Goal: Task Accomplishment & Management: Use online tool/utility

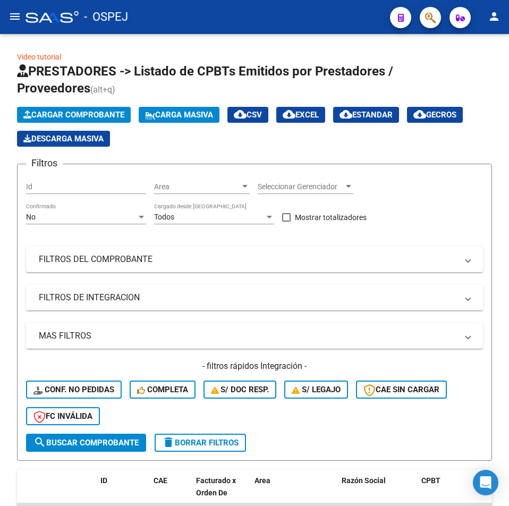
click at [9, 24] on button "menu" at bounding box center [14, 16] width 21 height 21
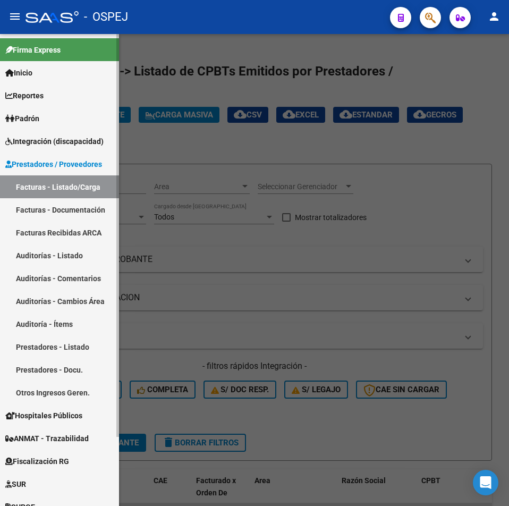
click at [66, 252] on link "Auditorías - Listado" at bounding box center [59, 255] width 119 height 23
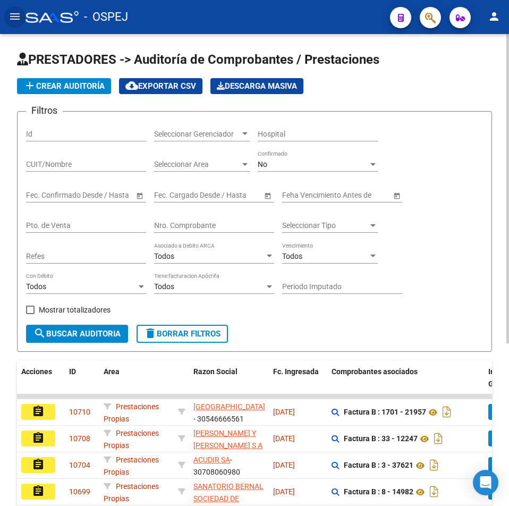
click at [220, 224] on input "Nro. Comprobante" at bounding box center [214, 225] width 120 height 9
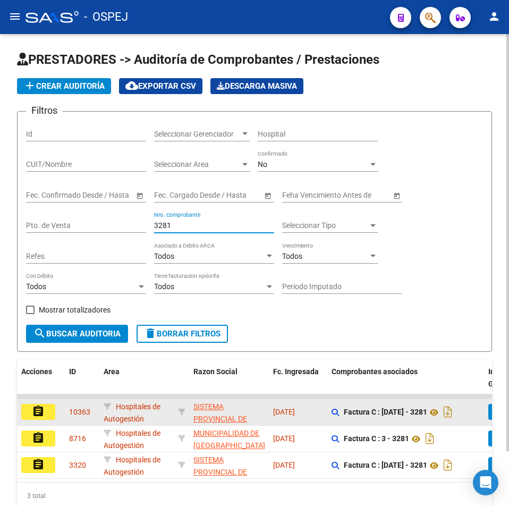
type input "3281"
click at [42, 416] on mat-icon "assignment" at bounding box center [38, 411] width 13 height 13
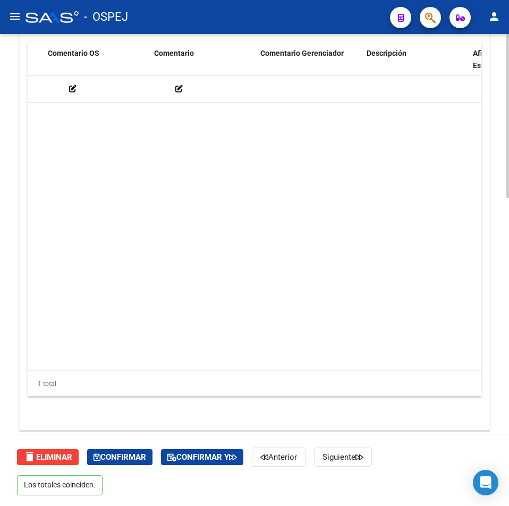
scroll to position [0, 549]
drag, startPoint x: 147, startPoint y: 211, endPoint x: 174, endPoint y: 198, distance: 29.5
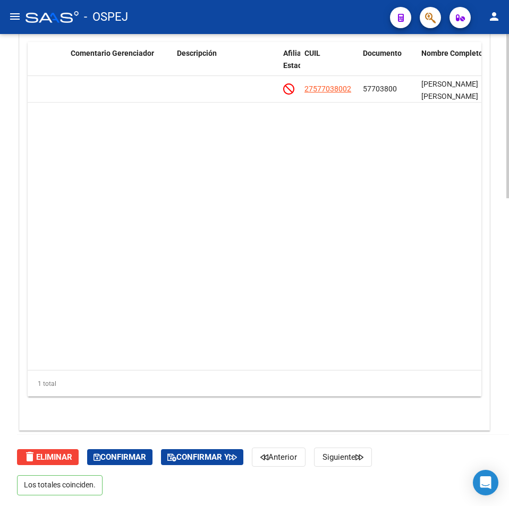
scroll to position [833, 0]
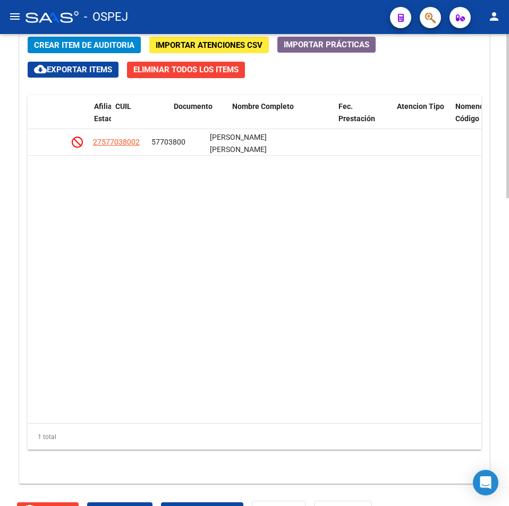
drag, startPoint x: 273, startPoint y: 274, endPoint x: 287, endPoint y: 272, distance: 14.0
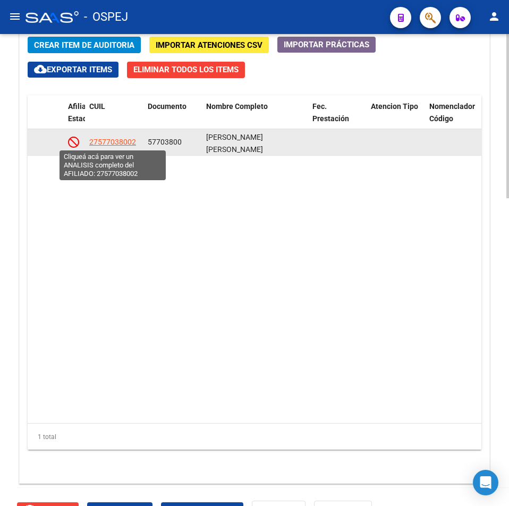
click at [114, 139] on span "27577038002" at bounding box center [112, 142] width 47 height 9
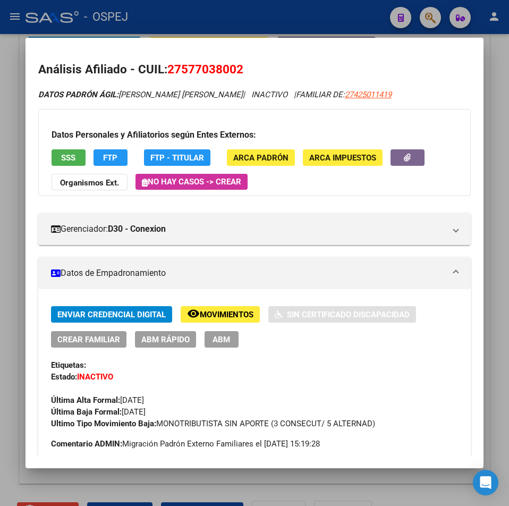
click at [253, 23] on div at bounding box center [254, 253] width 509 height 506
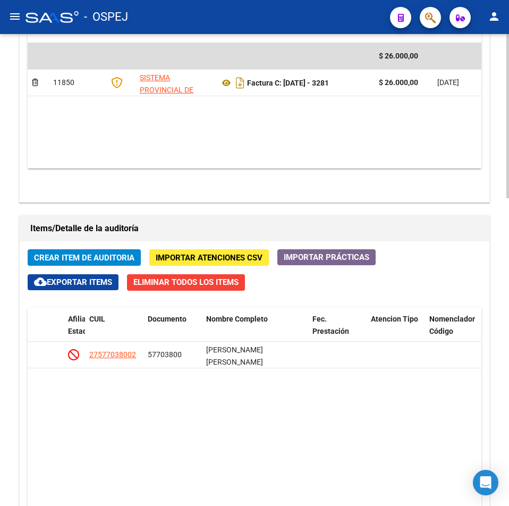
scroll to position [460, 0]
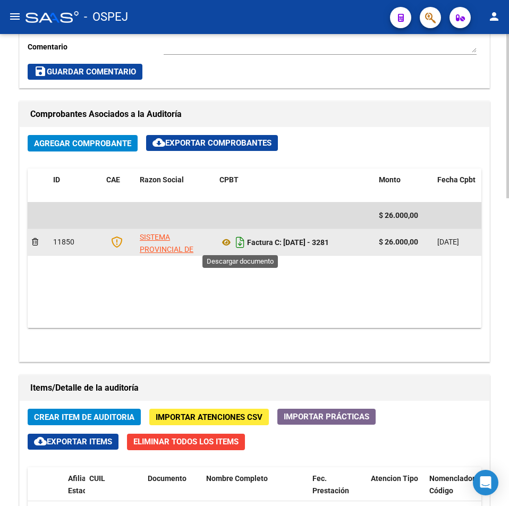
click at [238, 240] on icon "Descargar documento" at bounding box center [240, 242] width 14 height 17
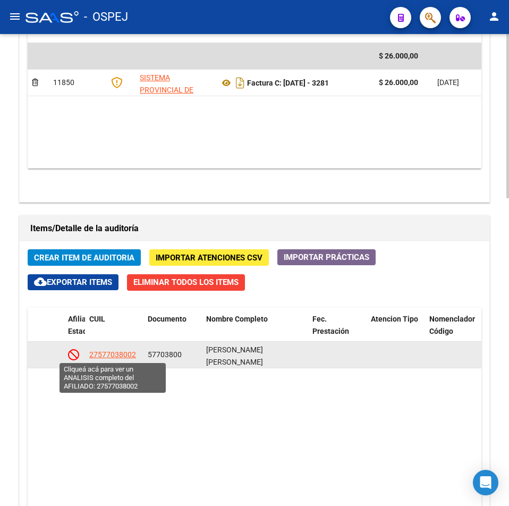
click at [108, 354] on span "27577038002" at bounding box center [112, 354] width 47 height 9
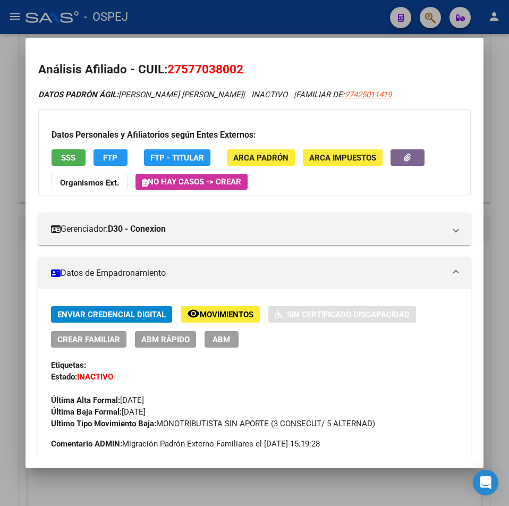
click at [70, 157] on span "SSS" at bounding box center [68, 158] width 14 height 10
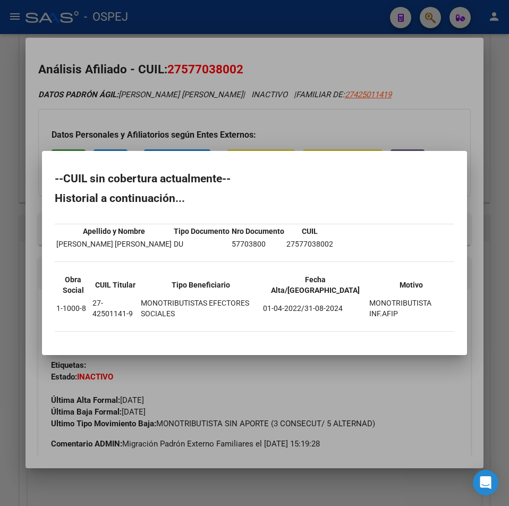
click at [199, 126] on div at bounding box center [254, 253] width 509 height 506
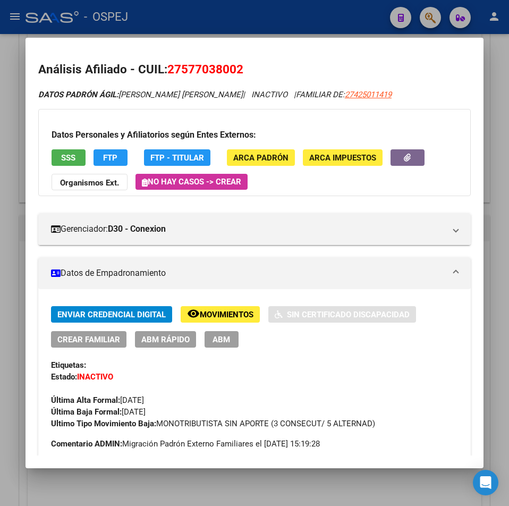
click at [219, 69] on span "27577038002" at bounding box center [205, 69] width 76 height 14
click at [219, 68] on span "27577038002" at bounding box center [205, 69] width 76 height 14
copy span "27577038002"
click at [154, 33] on div at bounding box center [254, 253] width 509 height 506
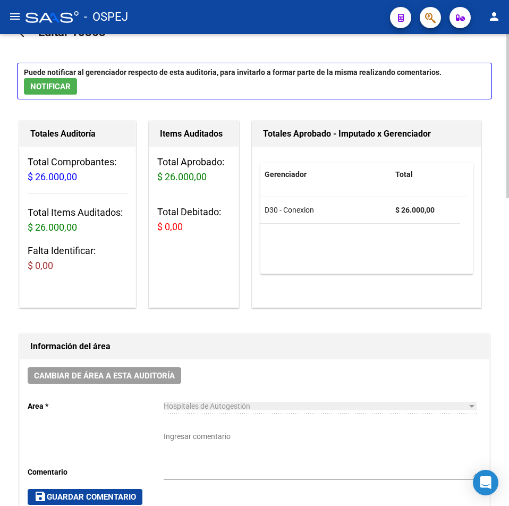
scroll to position [0, 0]
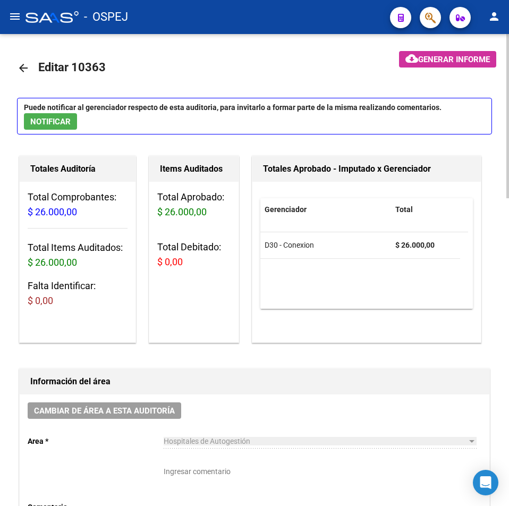
click at [19, 62] on mat-icon "arrow_back" at bounding box center [23, 68] width 13 height 13
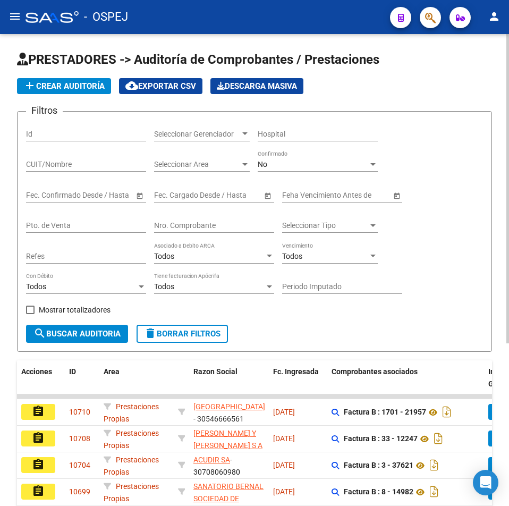
click at [222, 226] on input "Nro. Comprobante" at bounding box center [214, 225] width 120 height 9
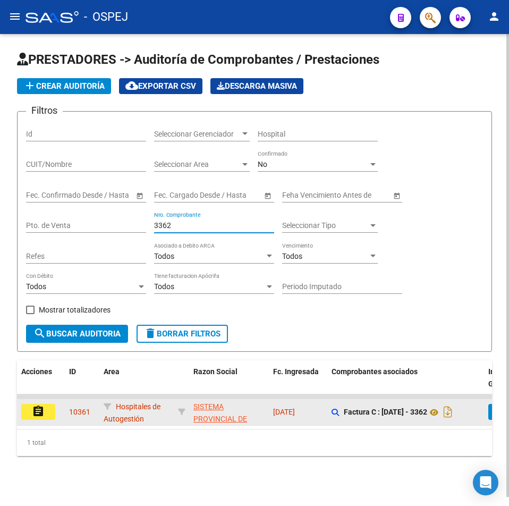
type input "3362"
click at [46, 418] on button "assignment" at bounding box center [38, 412] width 34 height 16
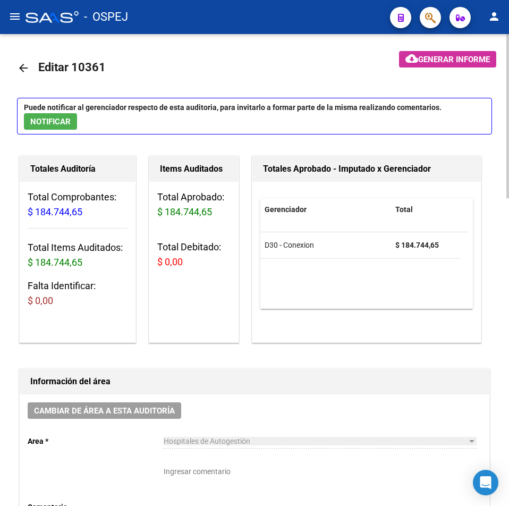
click at [27, 73] on mat-icon "arrow_back" at bounding box center [23, 68] width 13 height 13
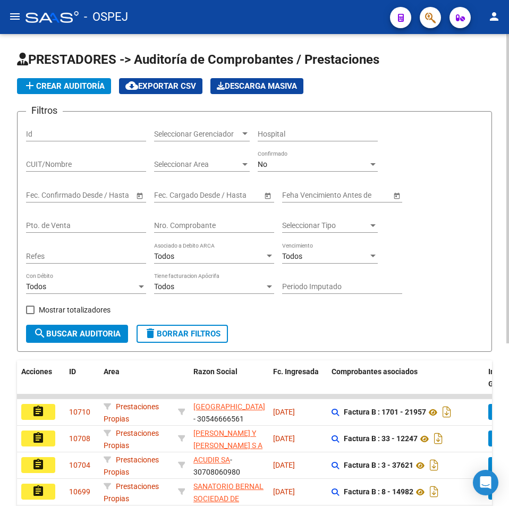
click at [210, 225] on input "Nro. Comprobante" at bounding box center [214, 225] width 120 height 9
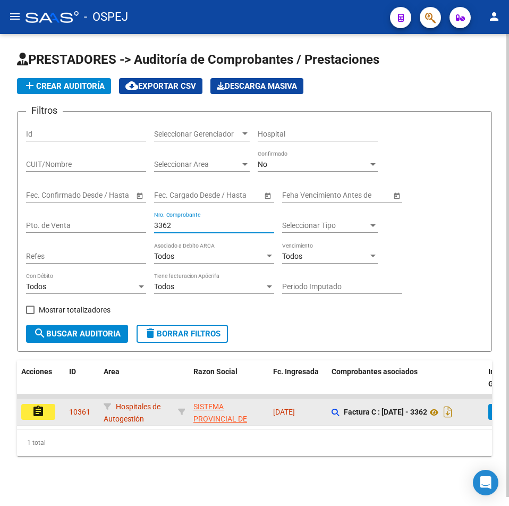
type input "3362"
drag, startPoint x: 39, startPoint y: 412, endPoint x: 47, endPoint y: 409, distance: 7.9
click at [40, 412] on mat-icon "assignment" at bounding box center [38, 411] width 13 height 13
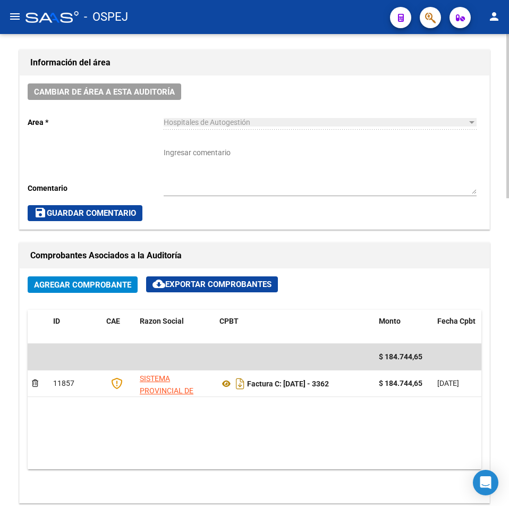
scroll to position [532, 0]
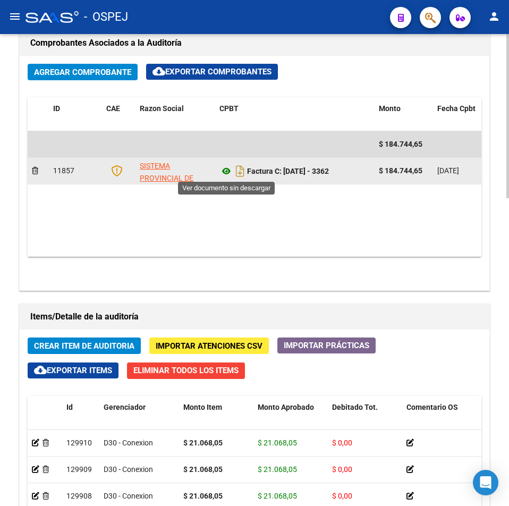
click at [223, 170] on icon at bounding box center [227, 171] width 14 height 13
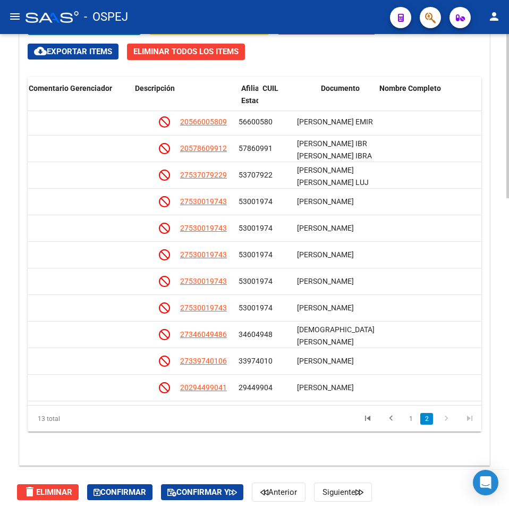
scroll to position [63, 701]
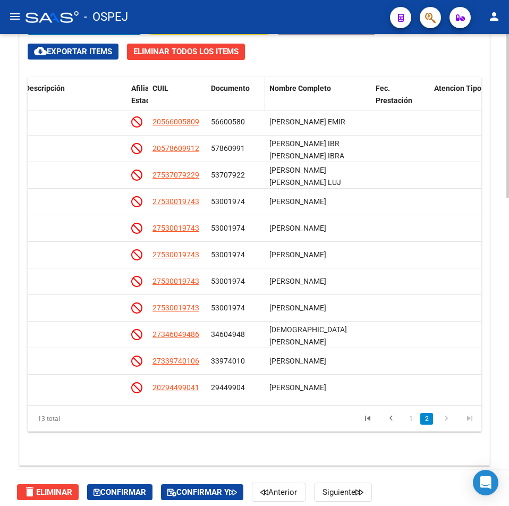
click at [239, 94] on div "Documento" at bounding box center [236, 88] width 50 height 12
click at [238, 89] on span "Documento" at bounding box center [230, 88] width 39 height 9
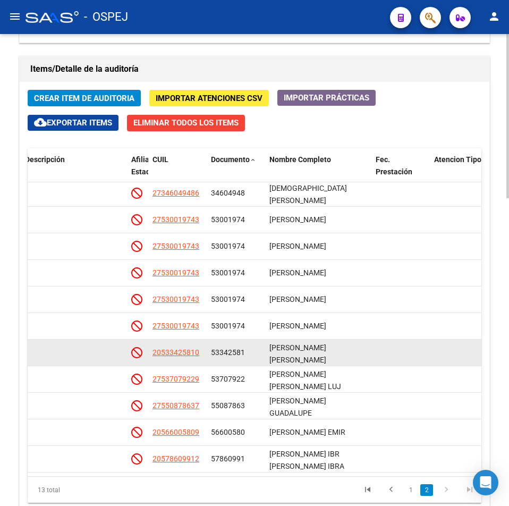
scroll to position [833, 0]
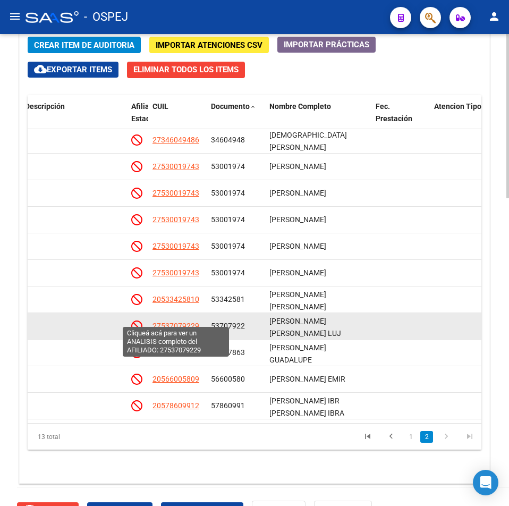
click at [181, 322] on span "27537079229" at bounding box center [176, 326] width 47 height 9
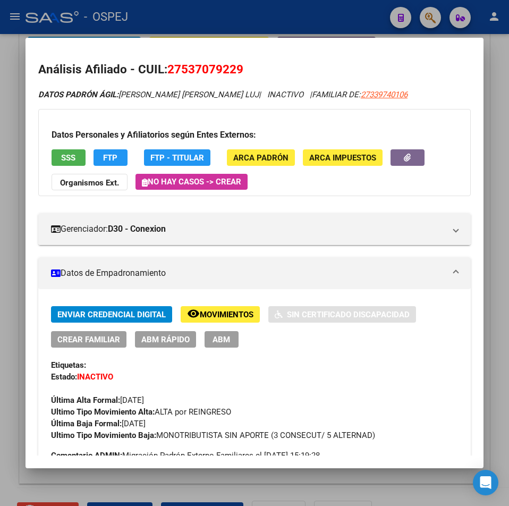
click at [221, 69] on span "27537079229" at bounding box center [205, 69] width 76 height 14
copy span "27537079229"
click at [273, 23] on div at bounding box center [254, 253] width 509 height 506
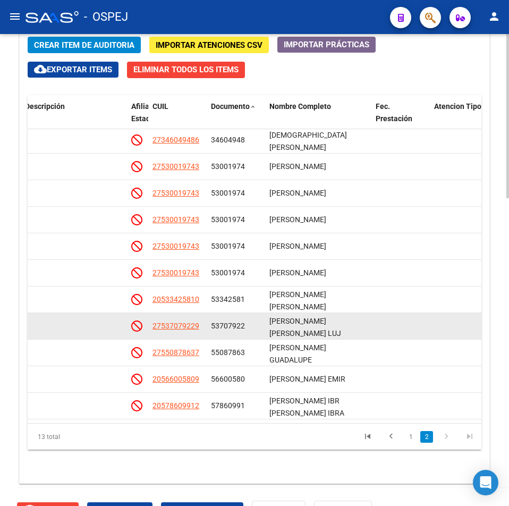
drag, startPoint x: 204, startPoint y: 323, endPoint x: 128, endPoint y: 316, distance: 75.9
click at [128, 316] on div "129906 D30 - Conexion $ 10.000,00 $ 10.000,00 $ 0,00 27537079229 53707922 [PERS…" at bounding box center [115, 326] width 1577 height 27
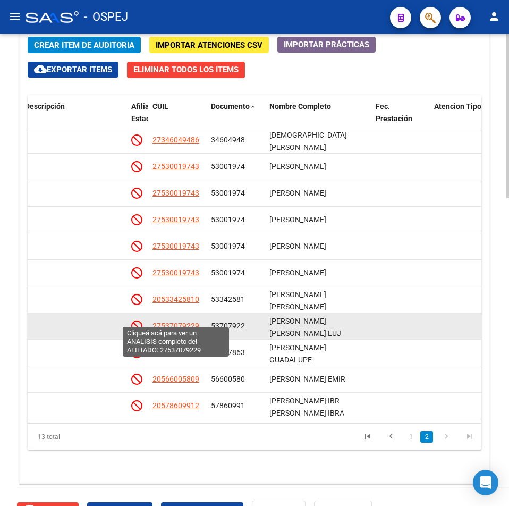
click at [169, 322] on span "27537079229" at bounding box center [176, 326] width 47 height 9
copy div "27537079229"
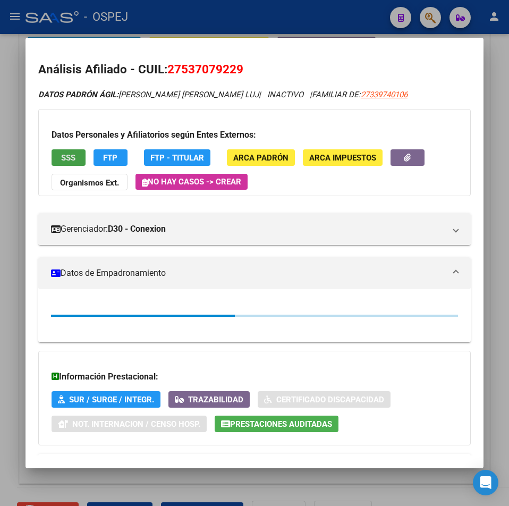
click at [70, 154] on span "SSS" at bounding box center [68, 158] width 14 height 10
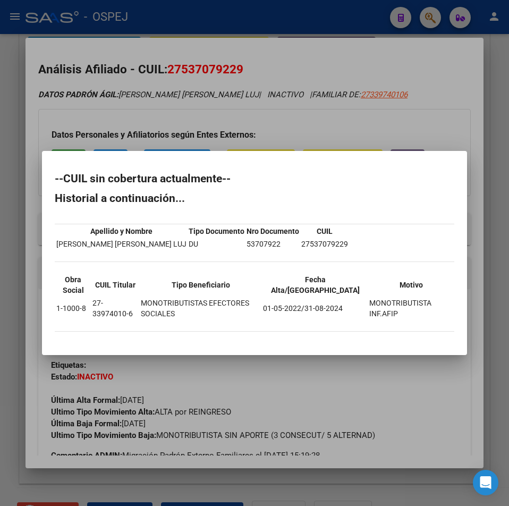
click at [316, 241] on td "27537079229" at bounding box center [325, 244] width 48 height 12
copy td "27537079229"
click at [186, 237] on table "Apellido y Nombre Tipo Documento Nro Documento CUIL [PERSON_NAME] [PERSON_NAME]…" at bounding box center [202, 237] width 295 height 27
drag, startPoint x: 350, startPoint y: 83, endPoint x: 347, endPoint y: 72, distance: 11.6
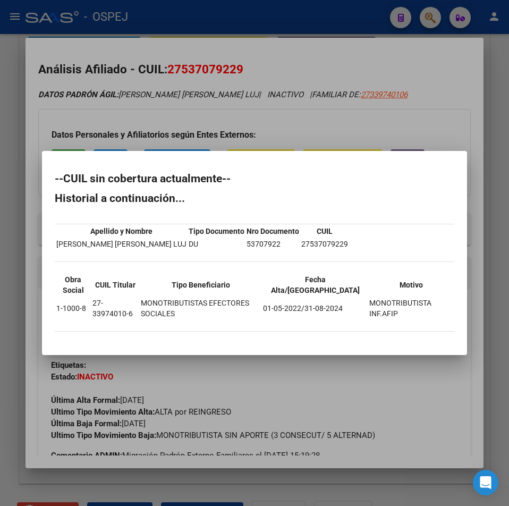
click at [350, 82] on div at bounding box center [254, 253] width 509 height 506
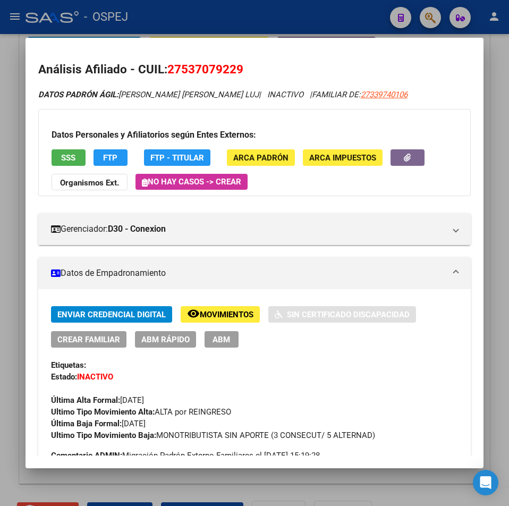
click at [342, 28] on div at bounding box center [254, 253] width 509 height 506
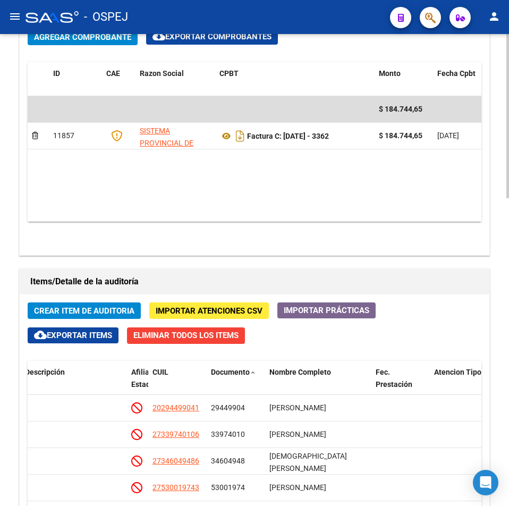
scroll to position [886, 0]
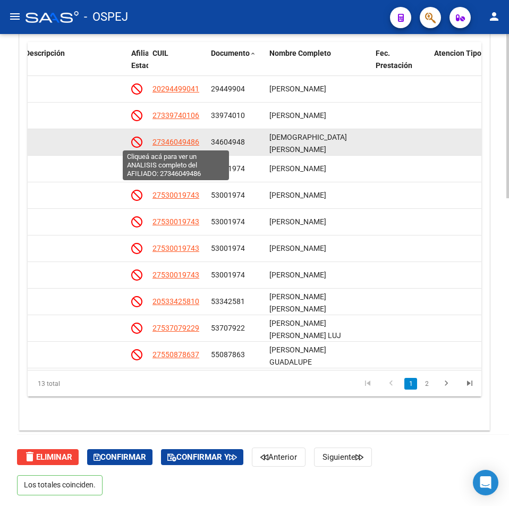
click at [179, 143] on span "27346049486" at bounding box center [176, 142] width 47 height 9
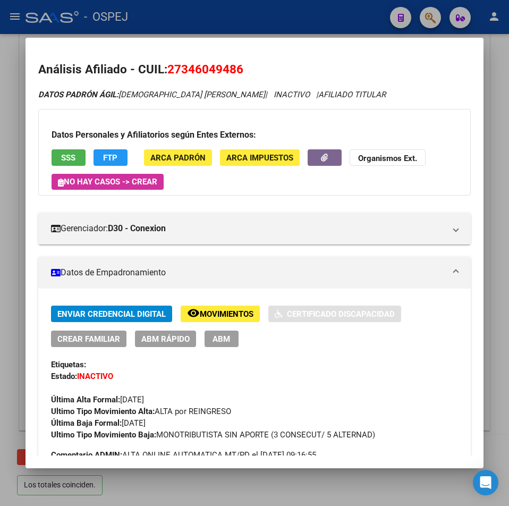
click at [204, 71] on span "27346049486" at bounding box center [205, 69] width 76 height 14
copy span "27346049486"
click at [55, 153] on button "SSS" at bounding box center [69, 157] width 34 height 16
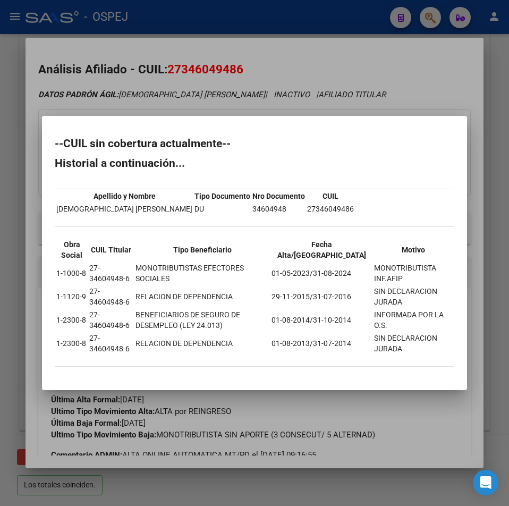
click at [245, 26] on div at bounding box center [254, 253] width 509 height 506
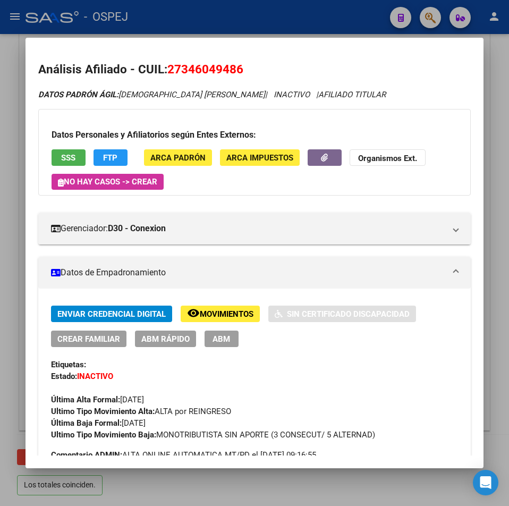
click at [245, 26] on div at bounding box center [254, 253] width 509 height 506
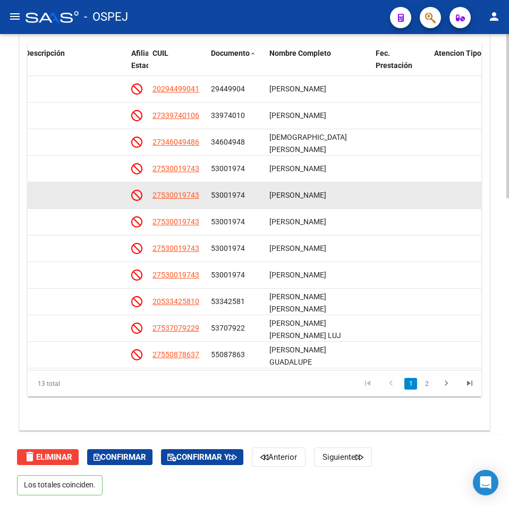
scroll to position [833, 0]
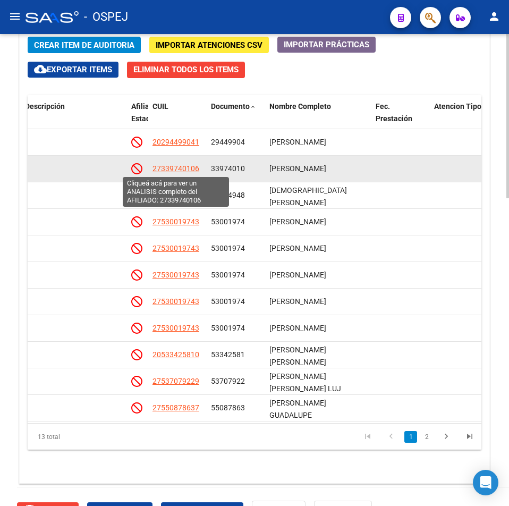
click at [175, 165] on span "27339740106" at bounding box center [176, 168] width 47 height 9
type textarea "27339740106"
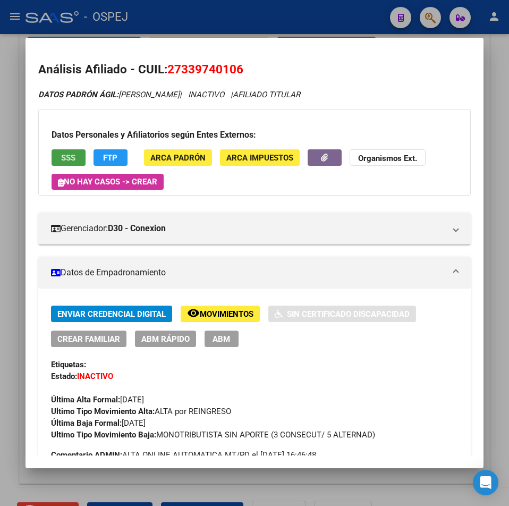
click at [62, 163] on button "SSS" at bounding box center [69, 157] width 34 height 16
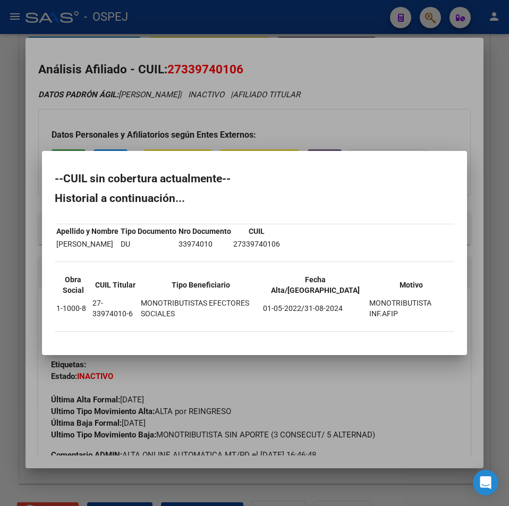
click at [237, 98] on div at bounding box center [254, 253] width 509 height 506
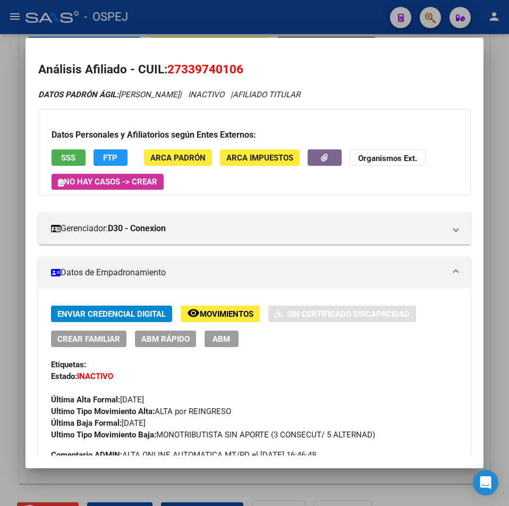
click at [223, 73] on span "27339740106" at bounding box center [205, 69] width 76 height 14
click at [223, 70] on span "27339740106" at bounding box center [205, 69] width 76 height 14
copy span "27339740106"
click at [222, 29] on div at bounding box center [254, 253] width 509 height 506
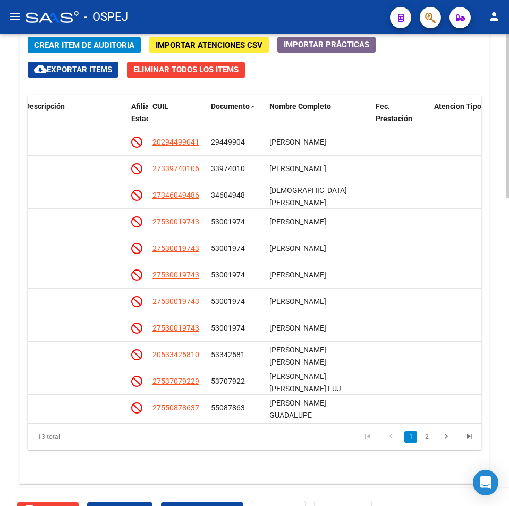
scroll to position [514, 0]
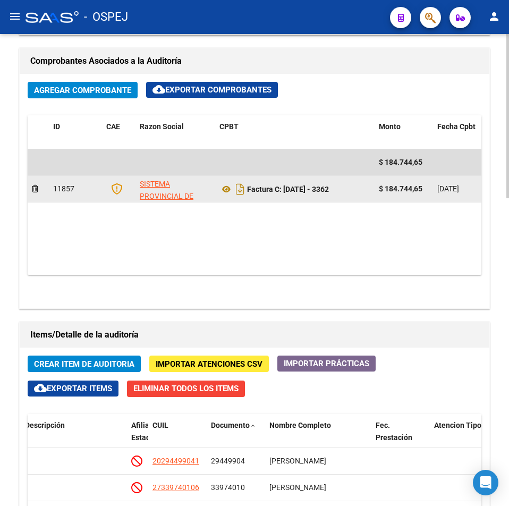
click at [285, 198] on datatable-body-cell "Factura C: [DATE] - 3362" at bounding box center [295, 189] width 160 height 26
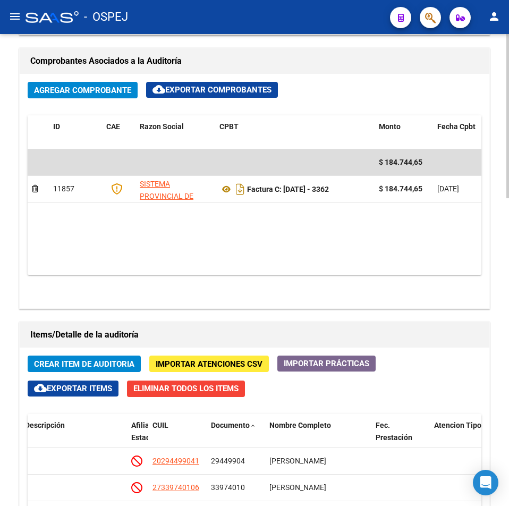
copy strong "[DATE] - 3362"
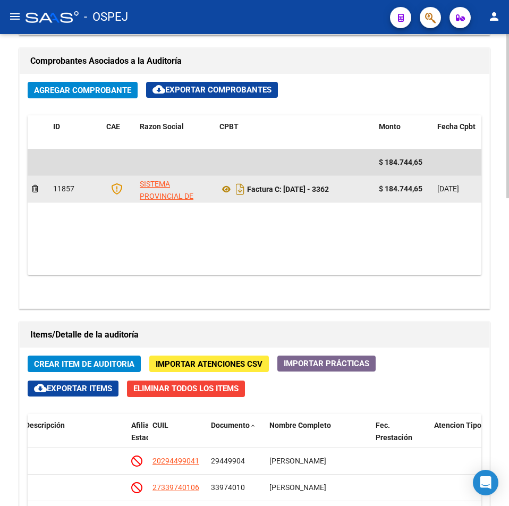
copy strong "[DATE] - 3362"
click at [237, 191] on icon "Descargar documento" at bounding box center [240, 189] width 14 height 17
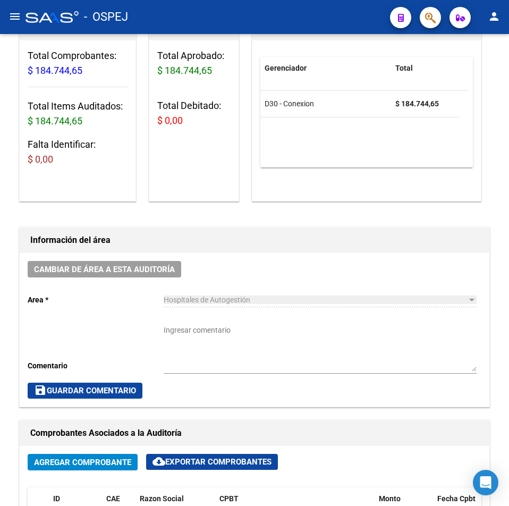
scroll to position [0, 0]
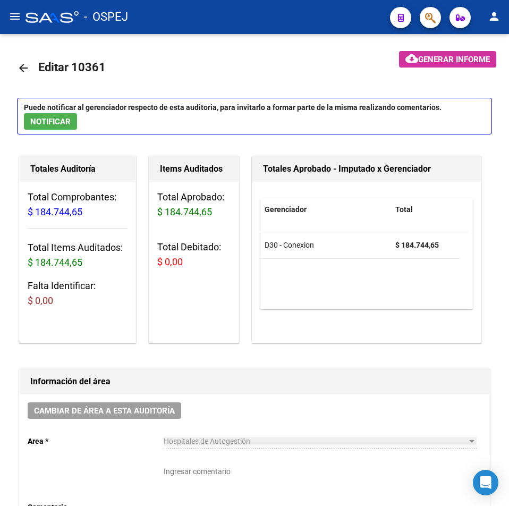
click at [19, 62] on mat-icon "arrow_back" at bounding box center [23, 68] width 13 height 13
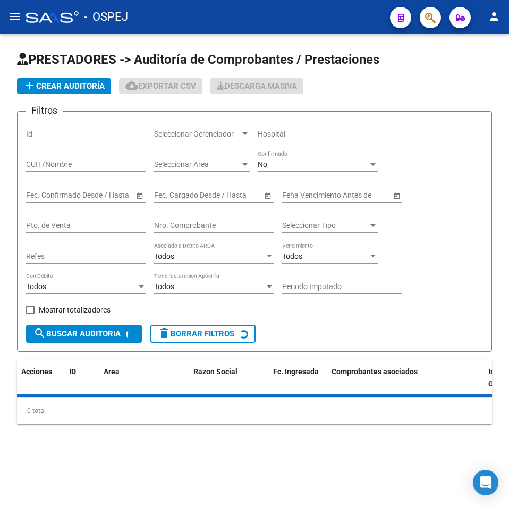
click at [197, 227] on input "Nro. Comprobante" at bounding box center [214, 225] width 120 height 9
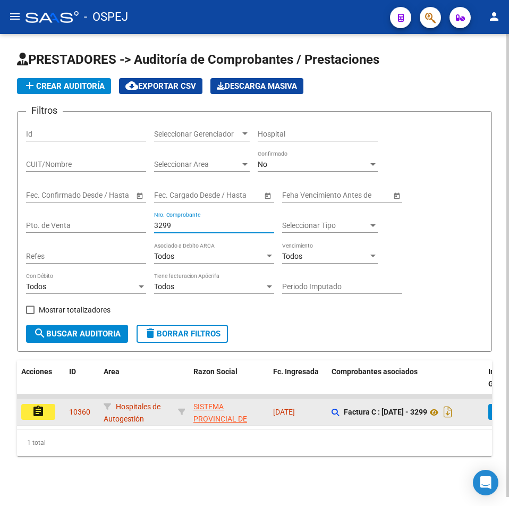
type input "3299"
click at [39, 408] on mat-icon "assignment" at bounding box center [38, 411] width 13 height 13
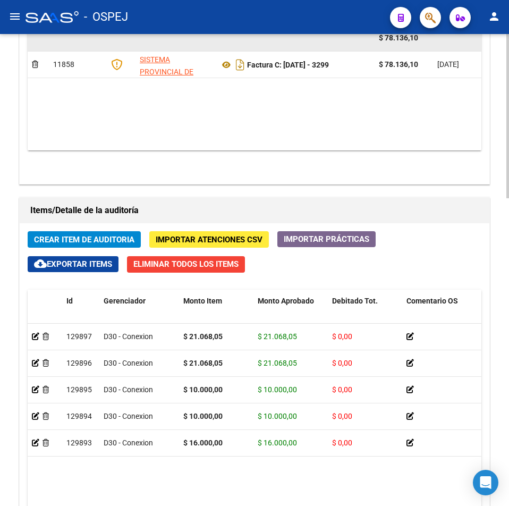
scroll to position [532, 0]
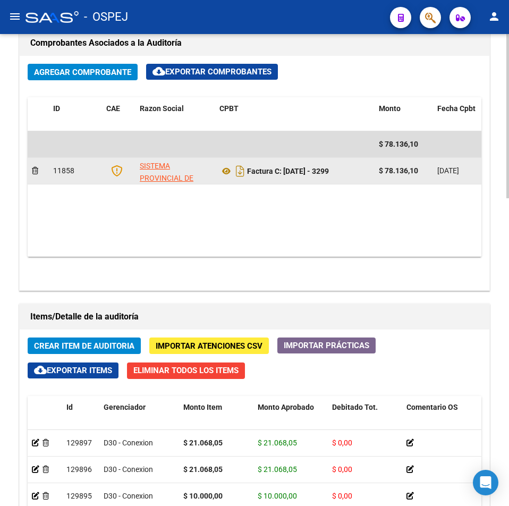
drag, startPoint x: 337, startPoint y: 174, endPoint x: 313, endPoint y: 171, distance: 24.2
click at [308, 176] on div "Factura C: [DATE] - 3299" at bounding box center [295, 171] width 151 height 17
click at [331, 176] on div "Factura C: [DATE] - 3299" at bounding box center [295, 171] width 151 height 17
drag, startPoint x: 327, startPoint y: 174, endPoint x: 286, endPoint y: 179, distance: 41.7
click at [286, 179] on div "Factura C: [DATE] - 3299" at bounding box center [295, 171] width 151 height 17
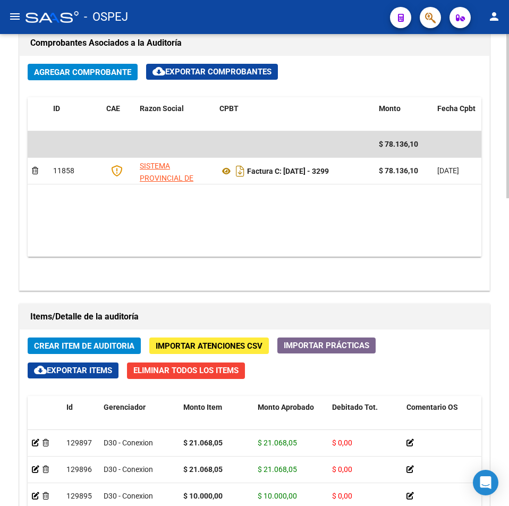
copy strong "[DATE] - 3299"
click at [384, 59] on div "Agregar Comprobante cloud_download Exportar Comprobantes ID CAE Razon Social CP…" at bounding box center [255, 173] width 470 height 234
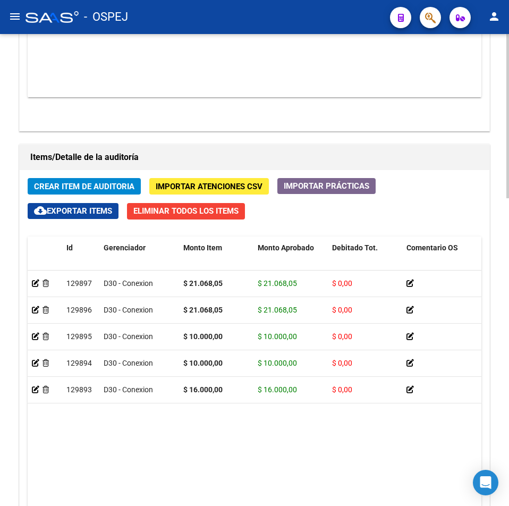
scroll to position [851, 0]
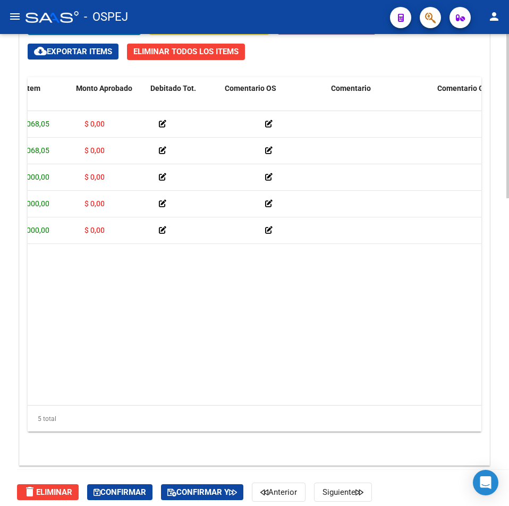
drag, startPoint x: 236, startPoint y: 315, endPoint x: 295, endPoint y: 309, distance: 59.4
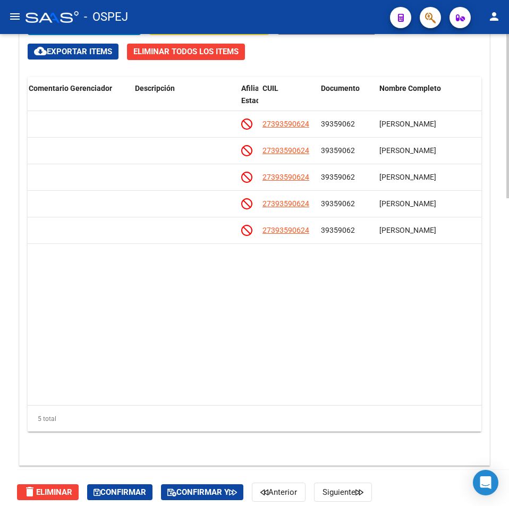
scroll to position [0, 753]
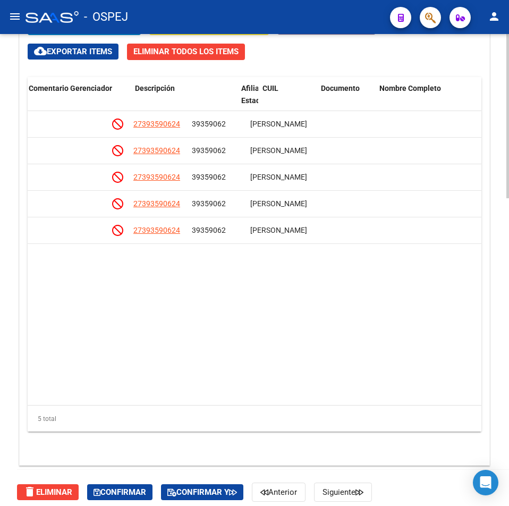
drag, startPoint x: 295, startPoint y: 309, endPoint x: 359, endPoint y: 301, distance: 64.8
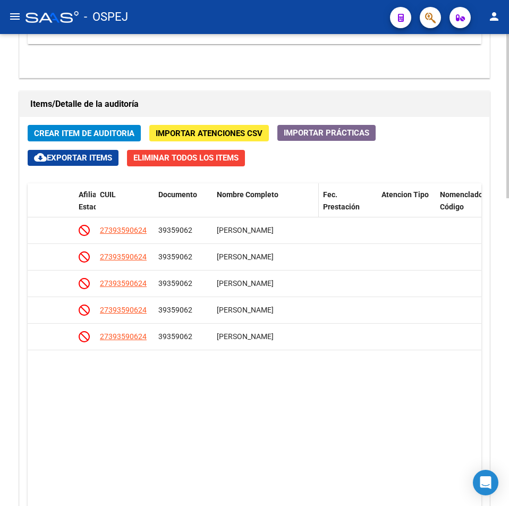
scroll to position [532, 0]
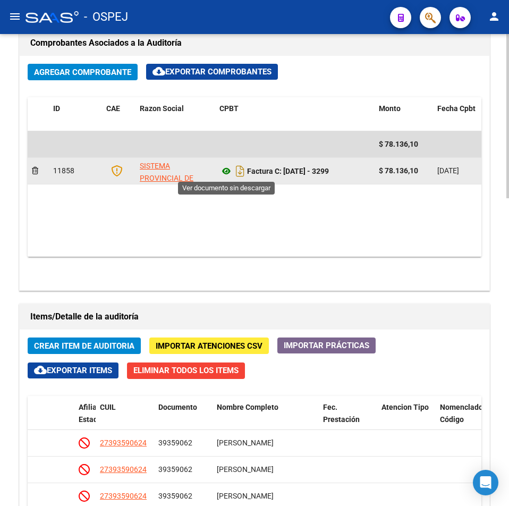
click at [222, 175] on icon at bounding box center [227, 171] width 14 height 13
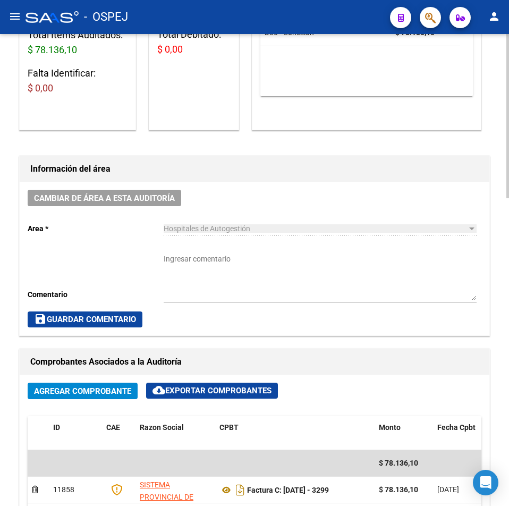
scroll to position [0, 0]
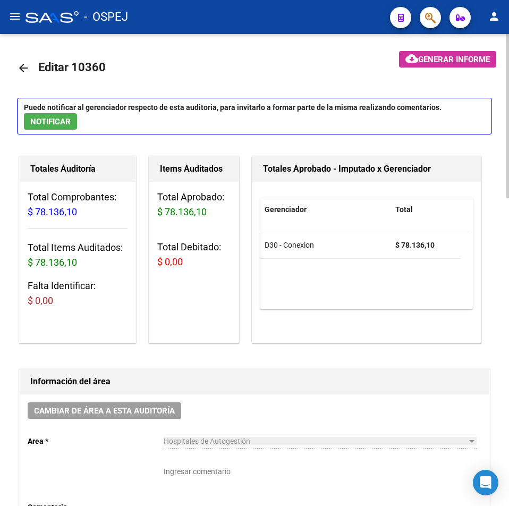
click at [19, 63] on mat-icon "arrow_back" at bounding box center [23, 68] width 13 height 13
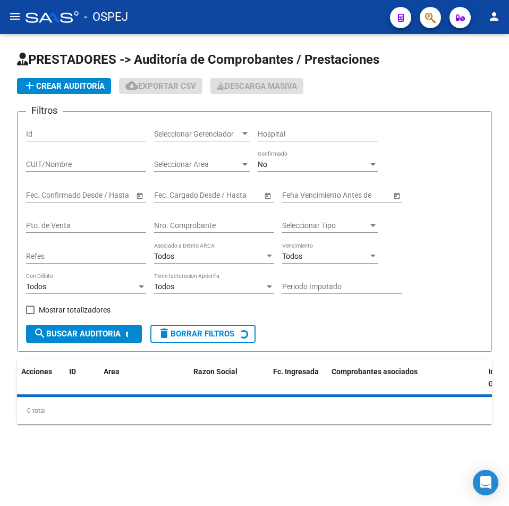
click at [213, 230] on input "Nro. Comprobante" at bounding box center [214, 225] width 120 height 9
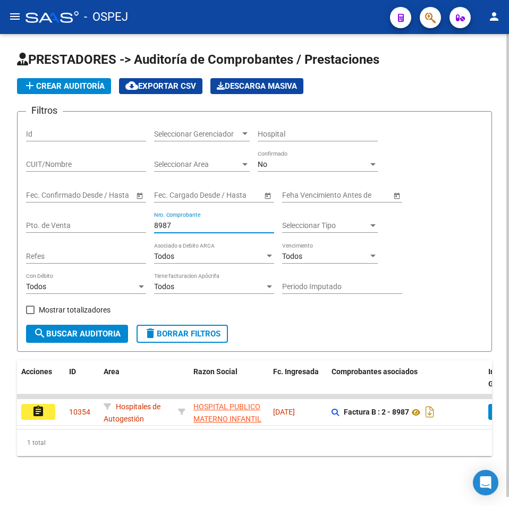
scroll to position [9, 0]
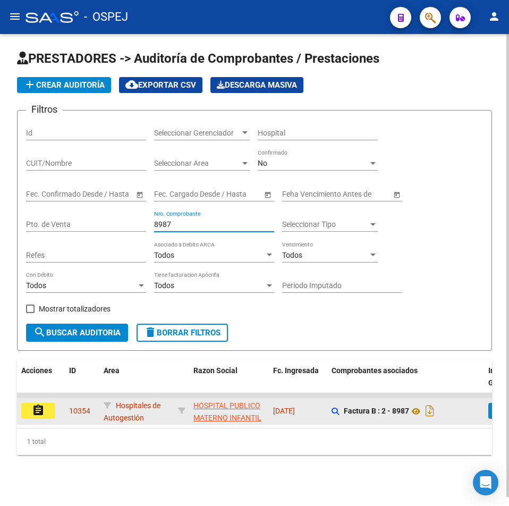
type input "8987"
click at [40, 404] on mat-icon "assignment" at bounding box center [38, 410] width 13 height 13
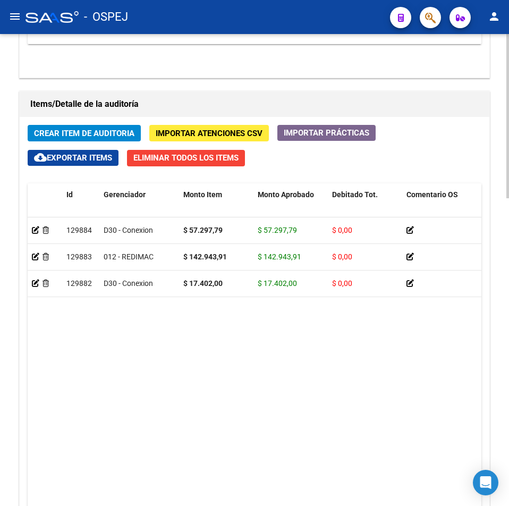
scroll to position [798, 0]
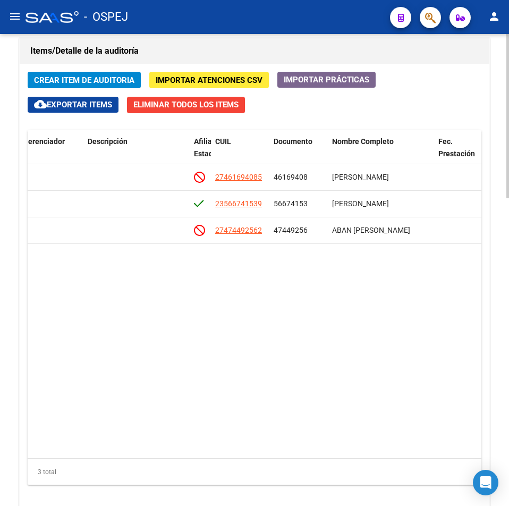
drag, startPoint x: 316, startPoint y: 362, endPoint x: 361, endPoint y: 361, distance: 44.7
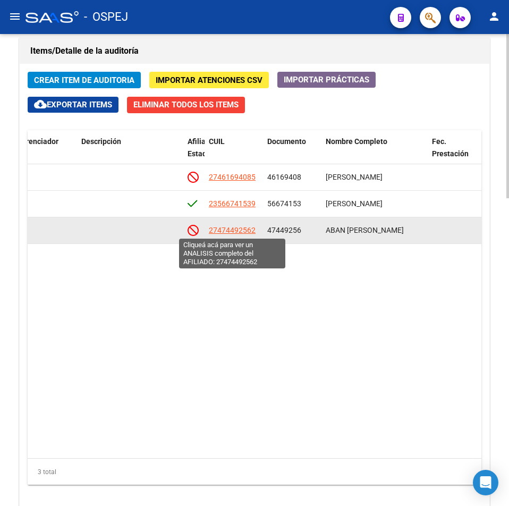
click at [217, 228] on span "27474492562" at bounding box center [232, 230] width 47 height 9
type textarea "27474492562"
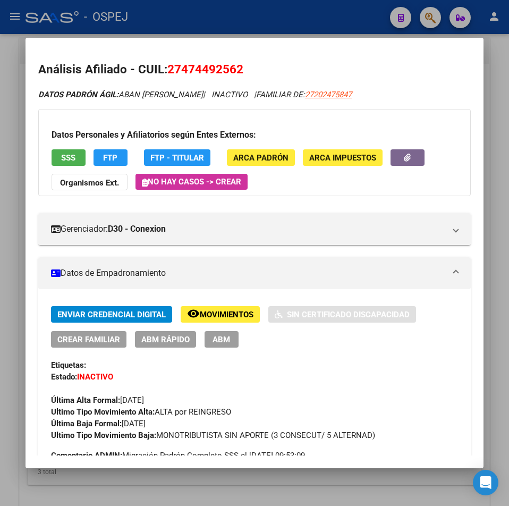
click at [73, 156] on span "SSS" at bounding box center [68, 158] width 14 height 10
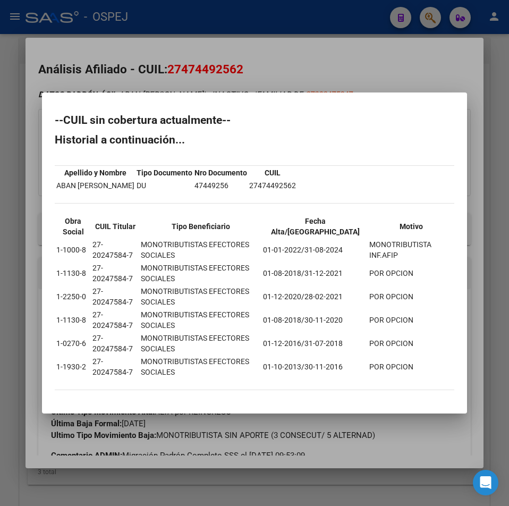
click at [209, 28] on div at bounding box center [254, 253] width 509 height 506
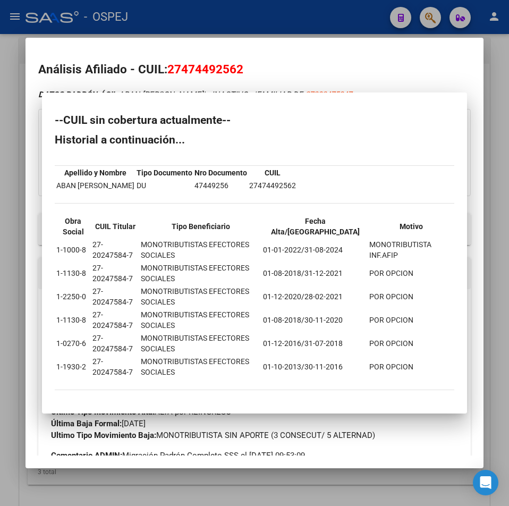
click at [209, 26] on div at bounding box center [254, 253] width 509 height 506
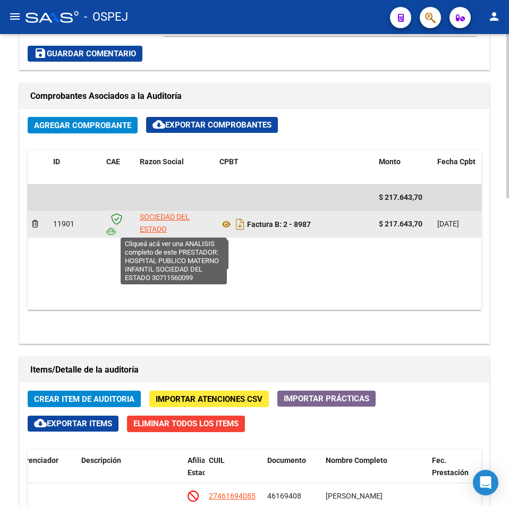
scroll to position [0, 0]
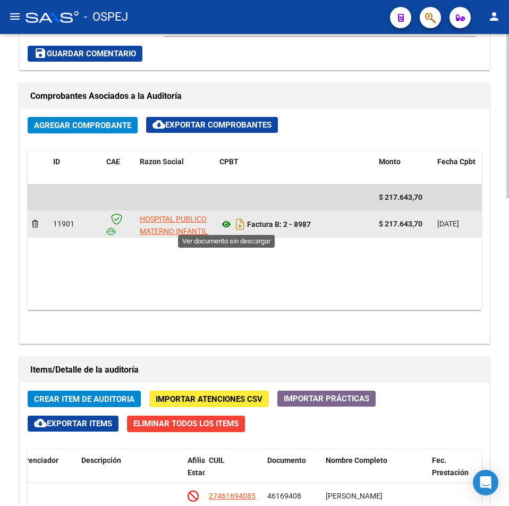
click at [228, 225] on icon at bounding box center [227, 224] width 14 height 13
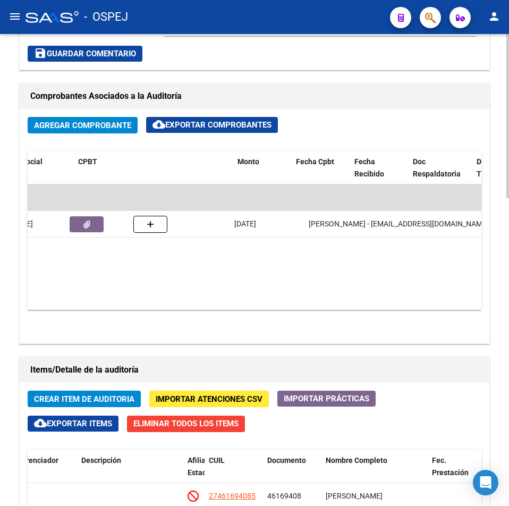
drag, startPoint x: 256, startPoint y: 265, endPoint x: 369, endPoint y: 264, distance: 113.3
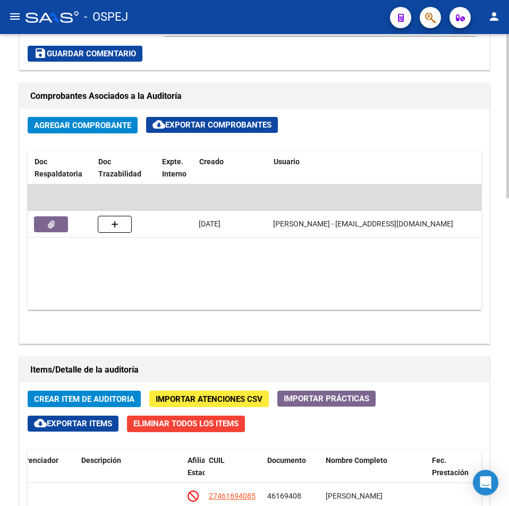
scroll to position [0, 487]
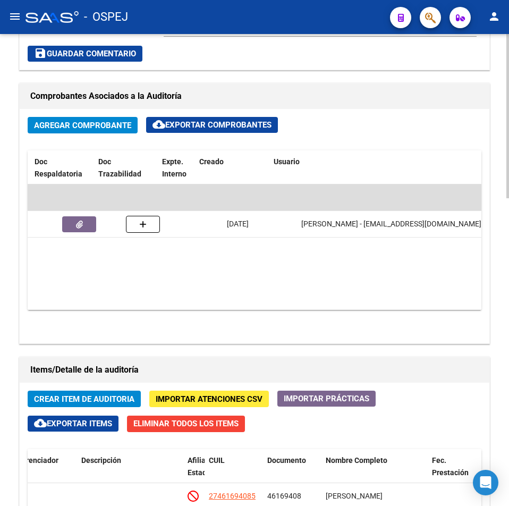
drag, startPoint x: 266, startPoint y: 264, endPoint x: 254, endPoint y: 264, distance: 12.8
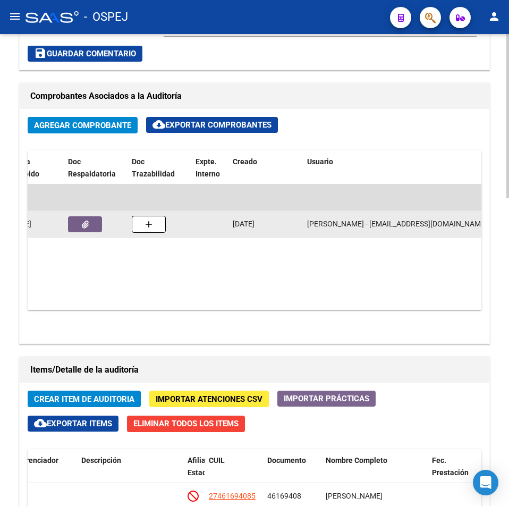
click at [72, 218] on button "button" at bounding box center [85, 224] width 34 height 16
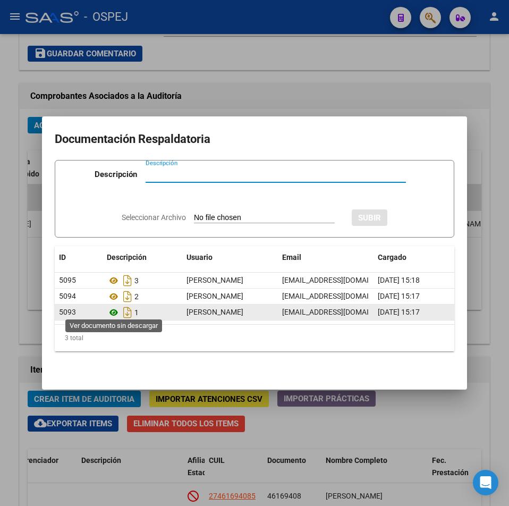
click at [116, 307] on icon at bounding box center [114, 312] width 14 height 13
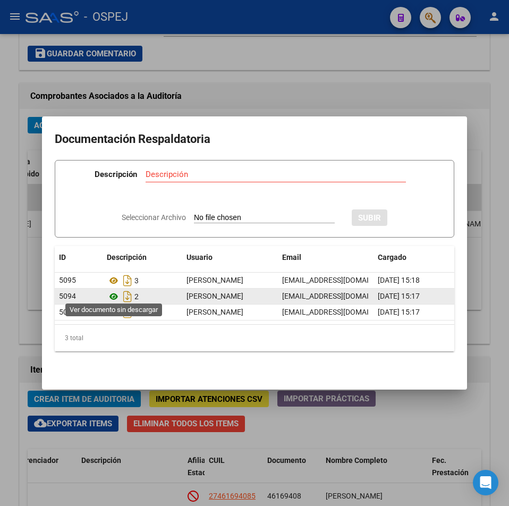
click at [115, 292] on icon at bounding box center [114, 296] width 14 height 13
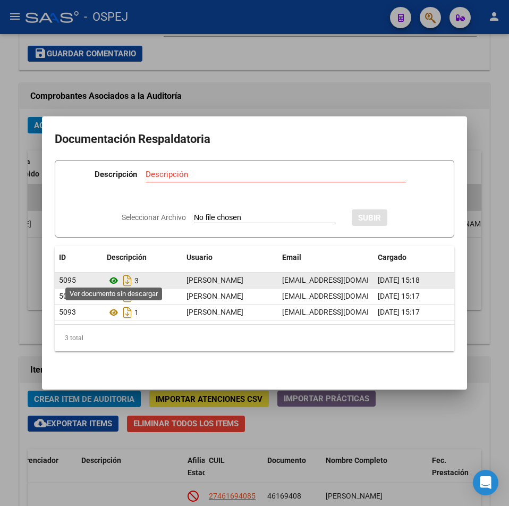
click at [115, 274] on icon at bounding box center [114, 280] width 14 height 13
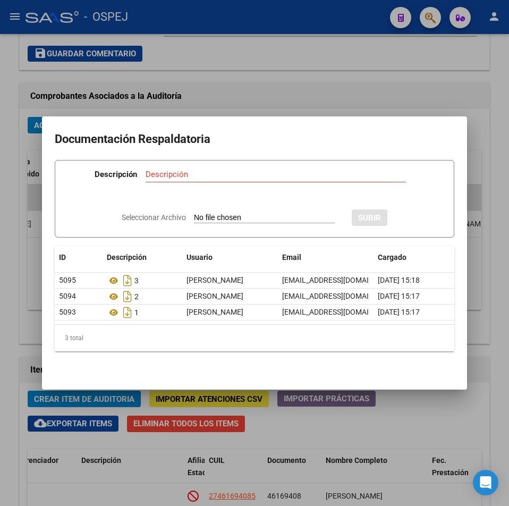
click at [343, 80] on div at bounding box center [254, 253] width 509 height 506
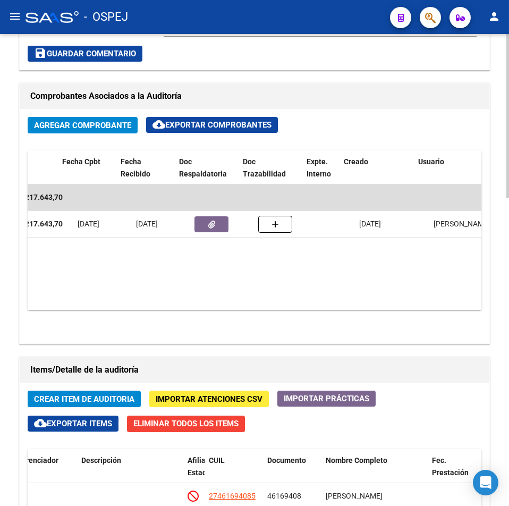
scroll to position [0, 282]
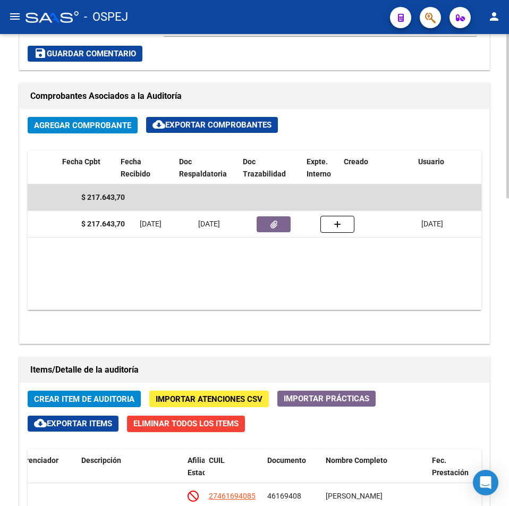
drag, startPoint x: 222, startPoint y: 247, endPoint x: 172, endPoint y: 255, distance: 50.6
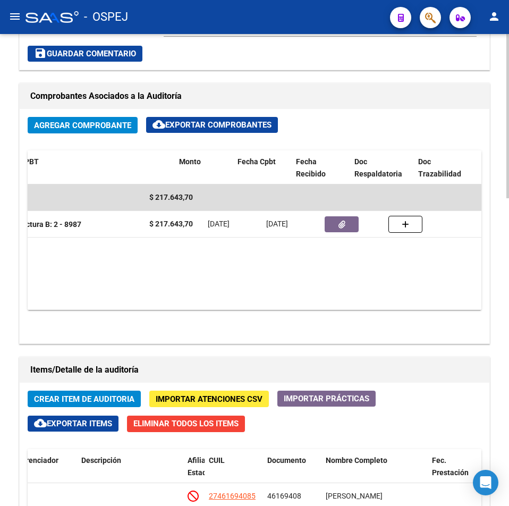
scroll to position [0, 8]
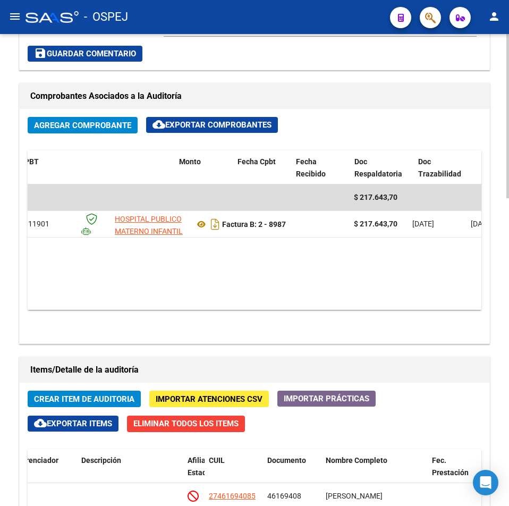
drag, startPoint x: 300, startPoint y: 258, endPoint x: 225, endPoint y: 250, distance: 74.8
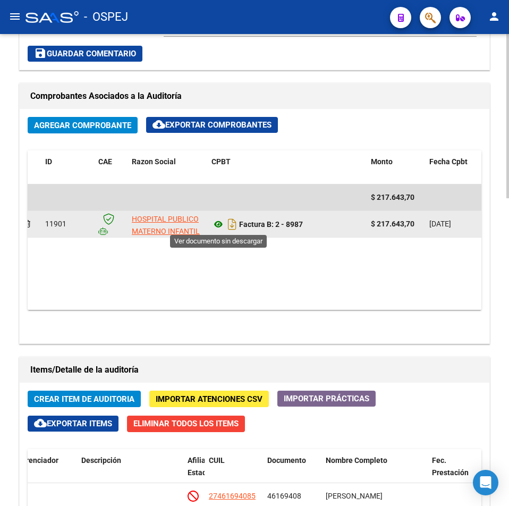
click at [223, 227] on icon at bounding box center [219, 224] width 14 height 13
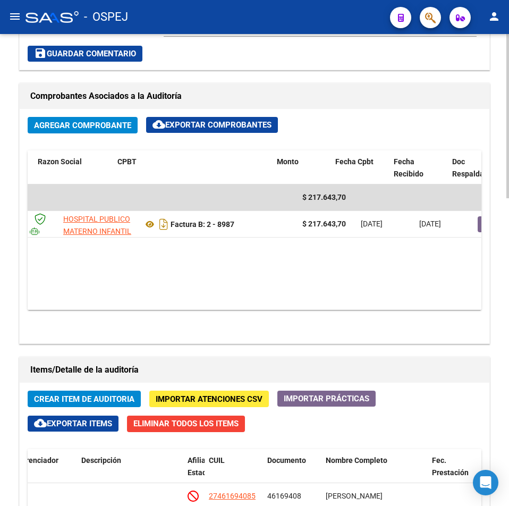
drag, startPoint x: 335, startPoint y: 263, endPoint x: 382, endPoint y: 268, distance: 47.6
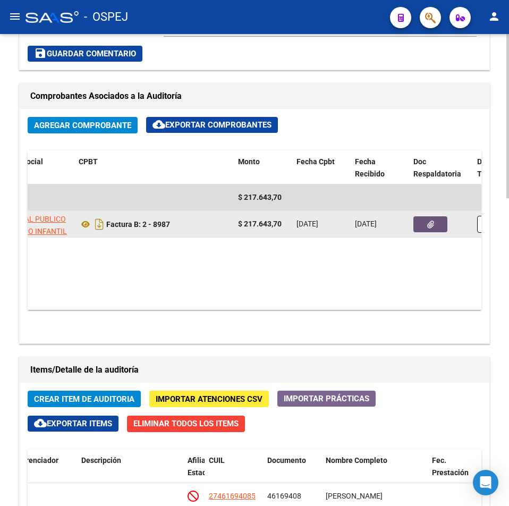
click at [439, 223] on button "button" at bounding box center [431, 224] width 34 height 16
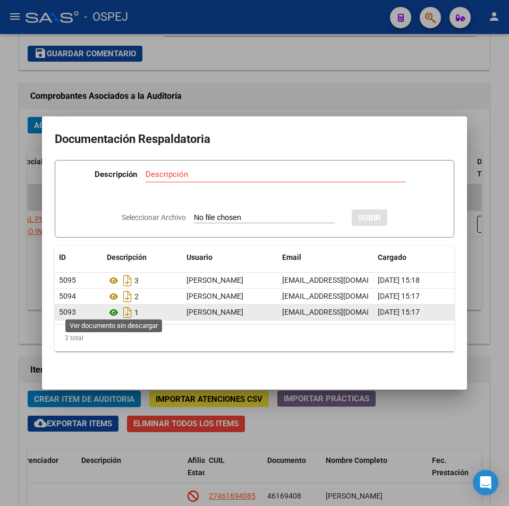
click at [115, 313] on icon at bounding box center [114, 312] width 14 height 13
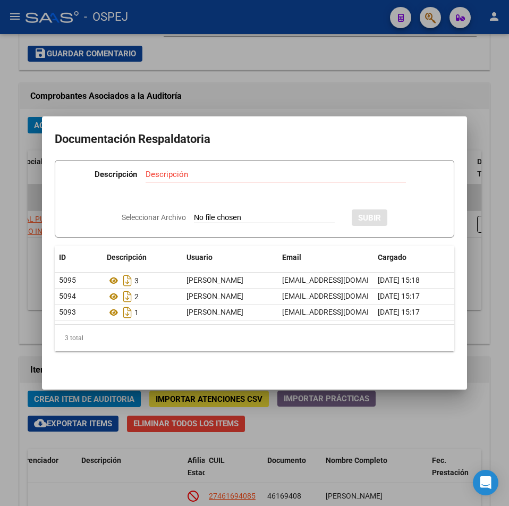
click at [235, 83] on div at bounding box center [254, 253] width 509 height 506
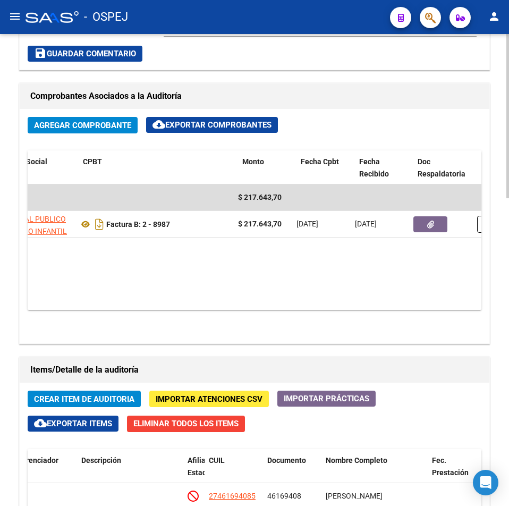
scroll to position [0, 49]
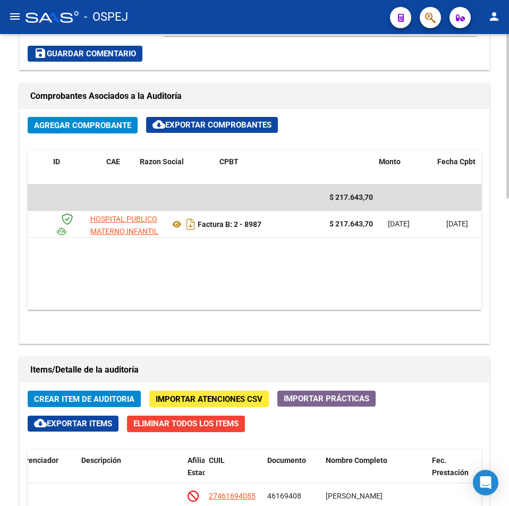
drag, startPoint x: 205, startPoint y: 269, endPoint x: 188, endPoint y: 269, distance: 16.5
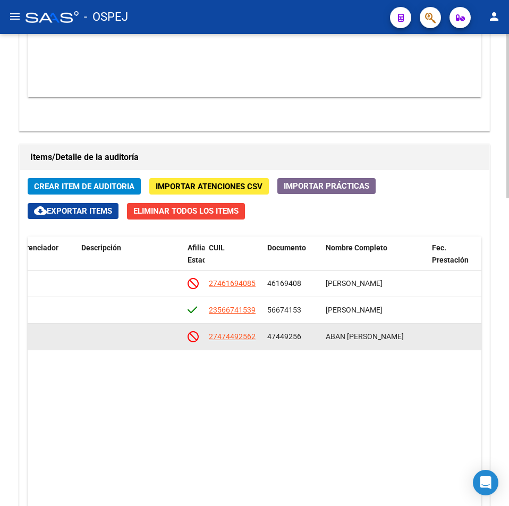
scroll to position [798, 0]
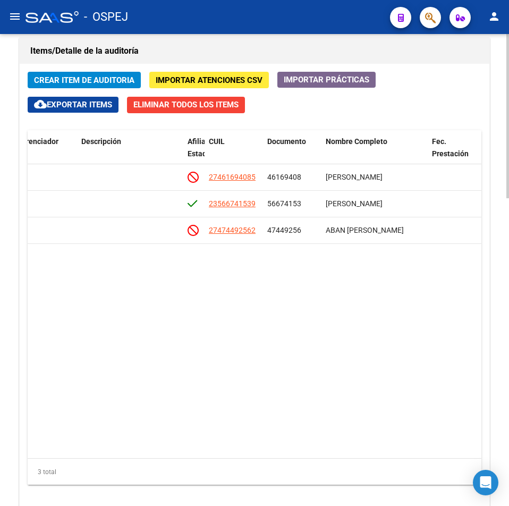
click at [252, 307] on datatable-body "129884 D30 - Conexion $ 57.297,79 $ 57.297,79 $ 0,00 27461694085 46169408 [PERS…" at bounding box center [255, 311] width 454 height 294
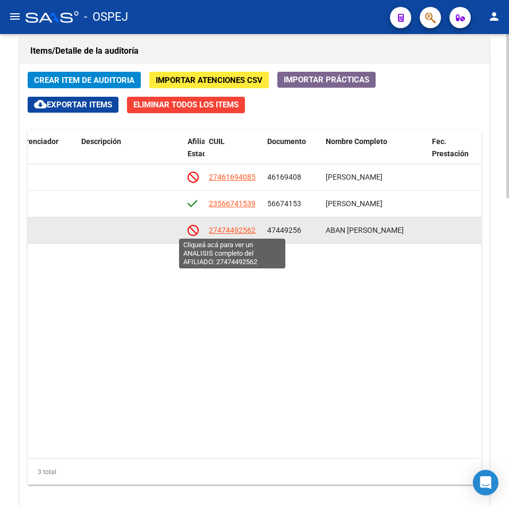
click at [230, 229] on span "27474492562" at bounding box center [232, 230] width 47 height 9
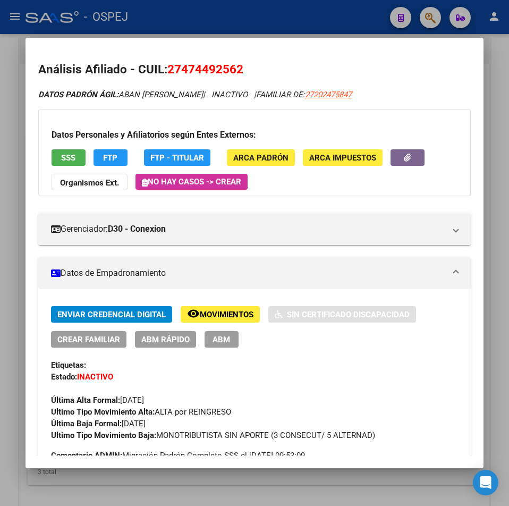
click at [227, 70] on span "27474492562" at bounding box center [205, 69] width 76 height 14
copy span "27474492562"
click at [7, 116] on div at bounding box center [254, 253] width 509 height 506
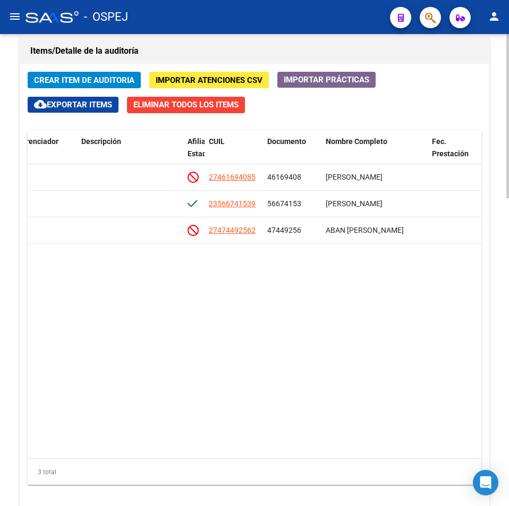
scroll to position [585, 0]
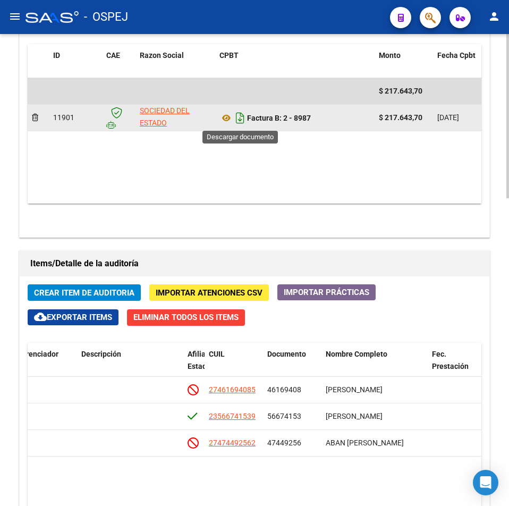
click at [238, 116] on icon "Descargar documento" at bounding box center [240, 118] width 14 height 17
click at [314, 211] on div "Agregar Comprobante cloud_download Exportar Comprobantes ID CAE Razon Social CP…" at bounding box center [255, 120] width 470 height 234
drag, startPoint x: 286, startPoint y: 121, endPoint x: 333, endPoint y: 121, distance: 46.8
click at [333, 121] on div "Factura B: 2 - 8987" at bounding box center [295, 118] width 151 height 17
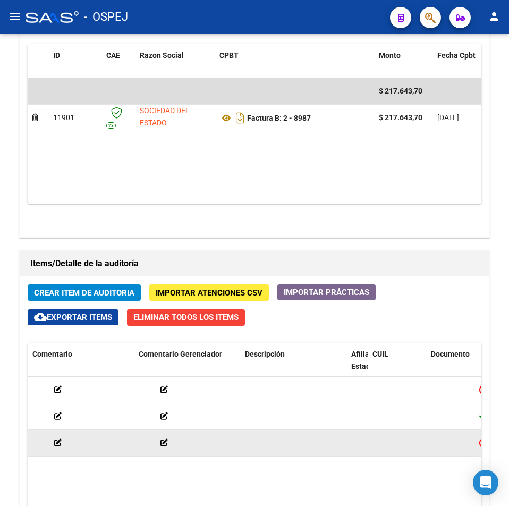
scroll to position [0, 54]
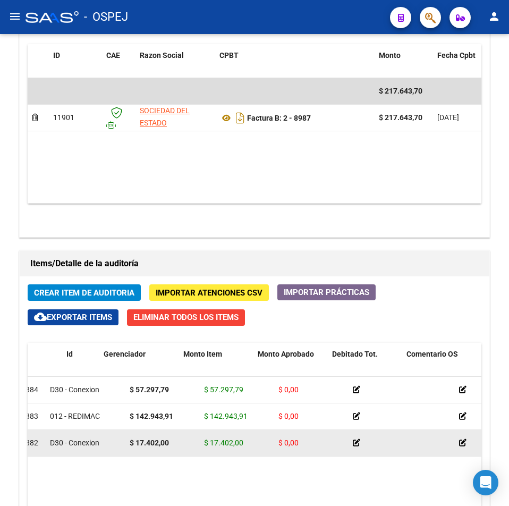
drag, startPoint x: 383, startPoint y: 436, endPoint x: 275, endPoint y: 454, distance: 110.0
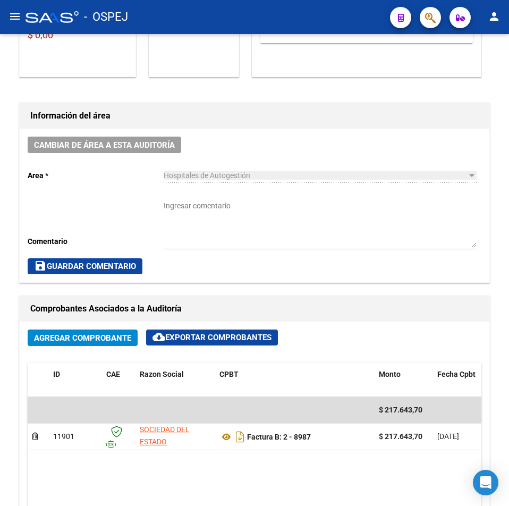
scroll to position [0, 0]
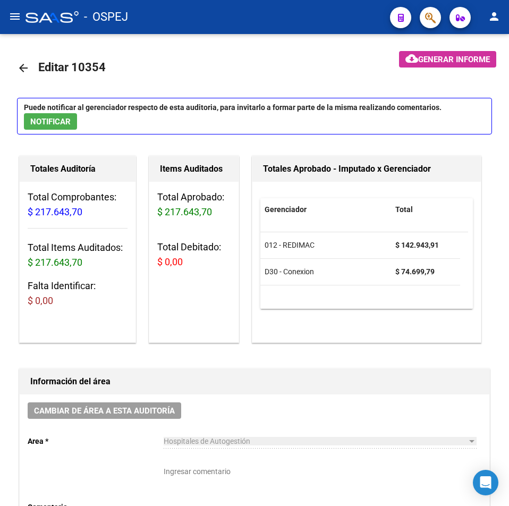
click at [20, 70] on mat-icon "arrow_back" at bounding box center [23, 68] width 13 height 13
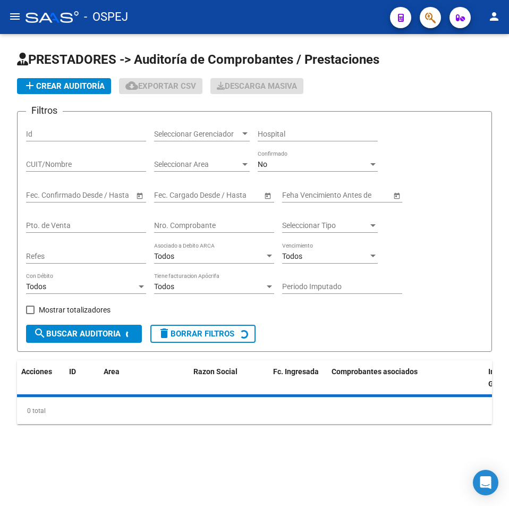
click at [211, 223] on input "Nro. Comprobante" at bounding box center [214, 225] width 120 height 9
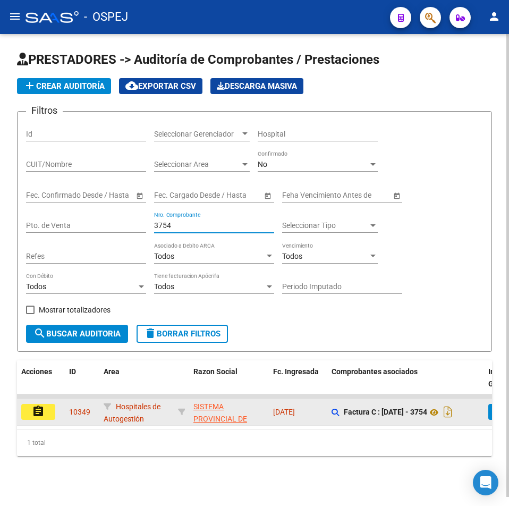
type input "3754"
click at [52, 410] on button "assignment" at bounding box center [38, 412] width 34 height 16
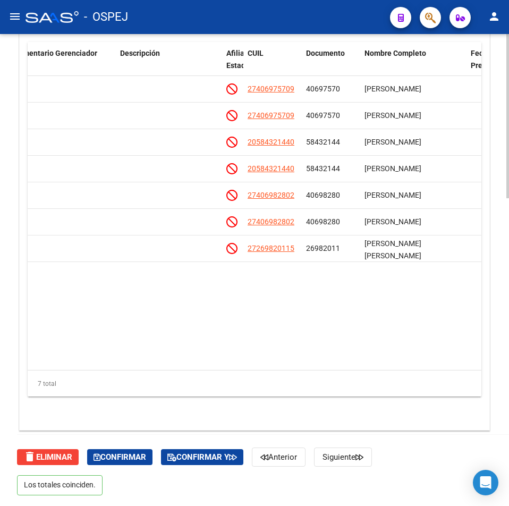
scroll to position [0, 663]
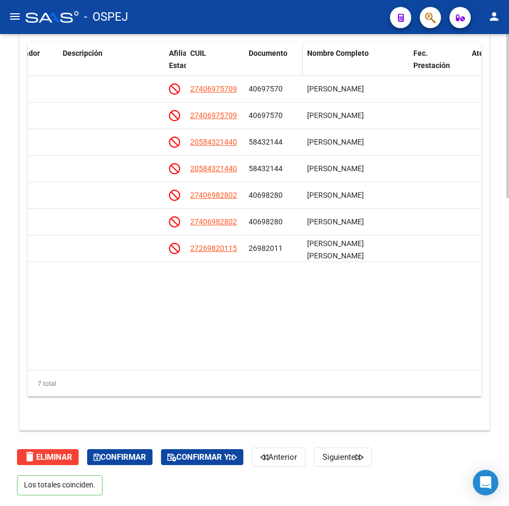
click at [272, 56] on span "Documento" at bounding box center [268, 53] width 39 height 9
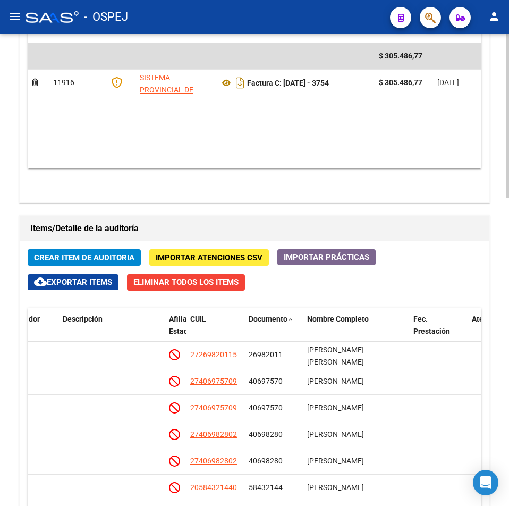
scroll to position [567, 0]
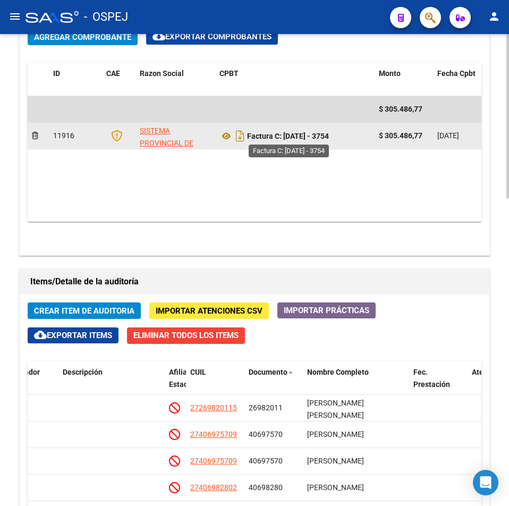
click at [323, 138] on strong "Factura C: [DATE] - 3754" at bounding box center [288, 136] width 82 height 9
drag, startPoint x: 329, startPoint y: 138, endPoint x: 286, endPoint y: 139, distance: 42.6
click at [286, 139] on div "Factura C: [DATE] - 3754" at bounding box center [295, 136] width 151 height 17
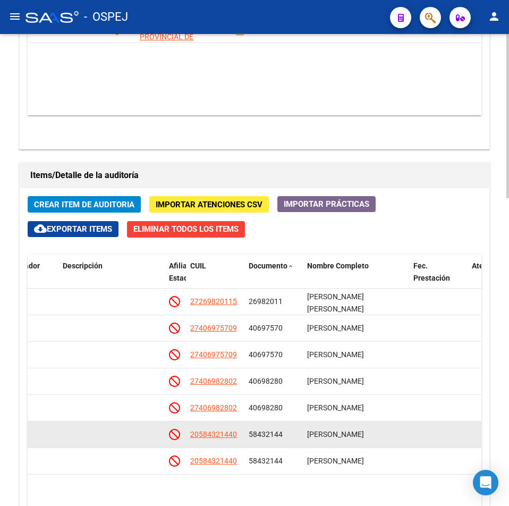
scroll to position [780, 0]
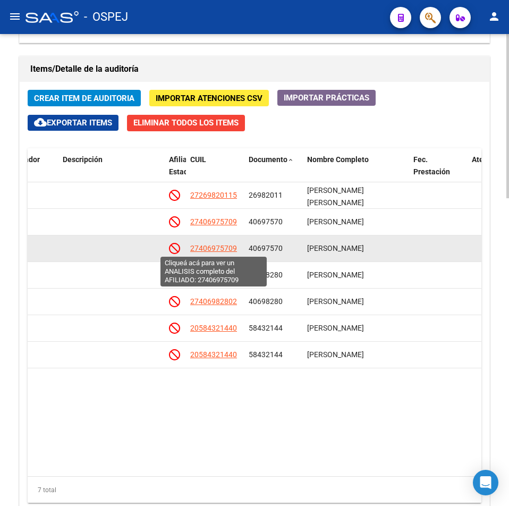
click at [207, 252] on span "27406975709" at bounding box center [213, 248] width 47 height 9
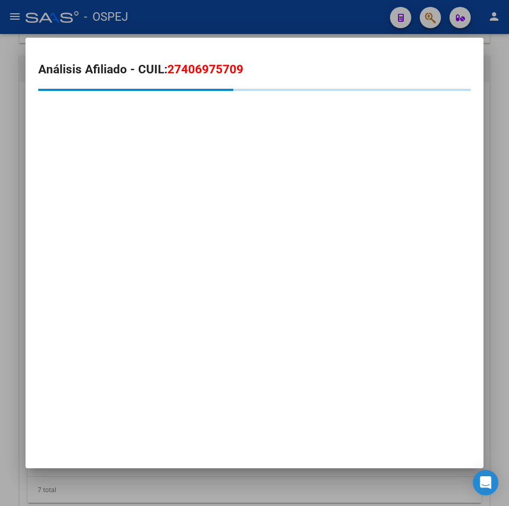
click at [354, 465] on mat-dialog-container "Análisis Afiliado - CUIL: 27406975709" at bounding box center [255, 253] width 458 height 430
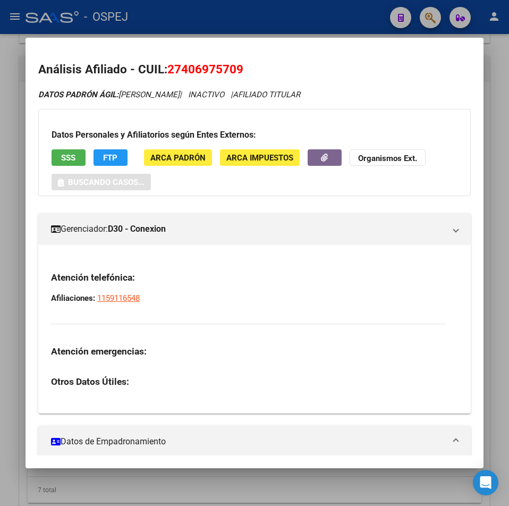
click at [354, 482] on div at bounding box center [254, 253] width 509 height 506
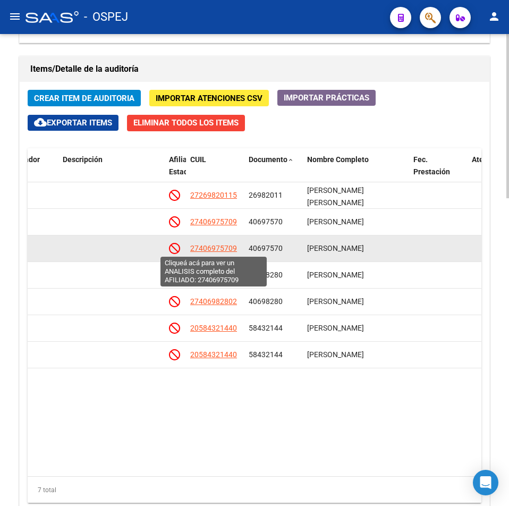
click at [211, 248] on span "27406975709" at bounding box center [213, 248] width 47 height 9
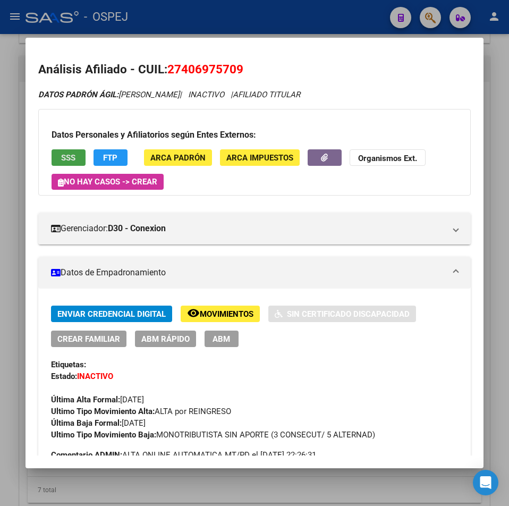
click at [79, 152] on button "SSS" at bounding box center [69, 157] width 34 height 16
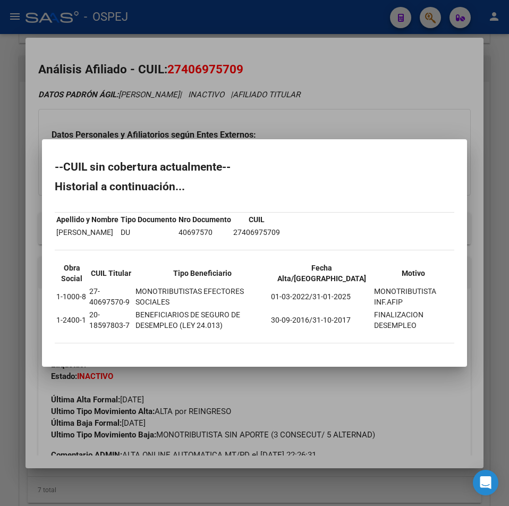
click at [164, 114] on div at bounding box center [254, 253] width 509 height 506
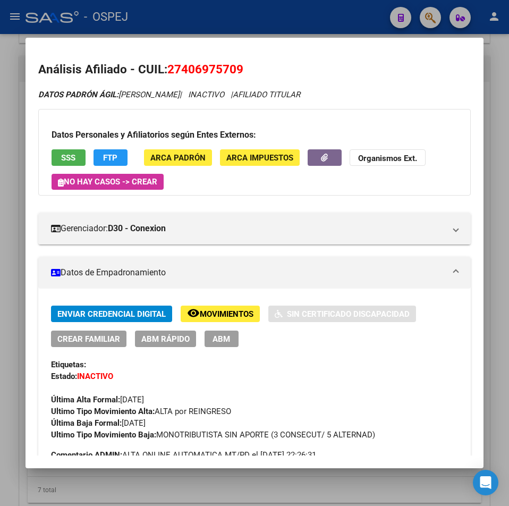
click at [213, 63] on span "27406975709" at bounding box center [205, 69] width 76 height 14
click at [11, 53] on div at bounding box center [254, 253] width 509 height 506
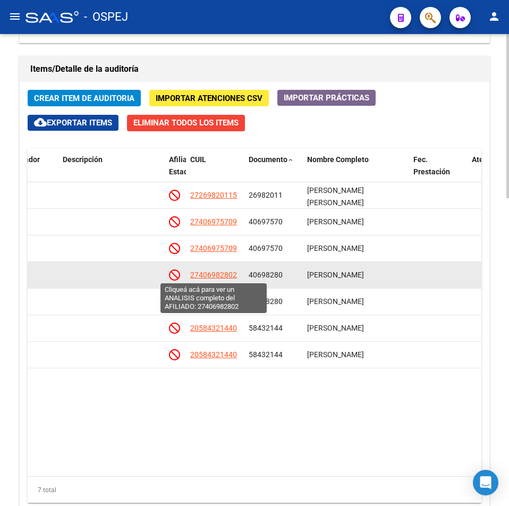
click at [221, 278] on span "27406982802" at bounding box center [213, 275] width 47 height 9
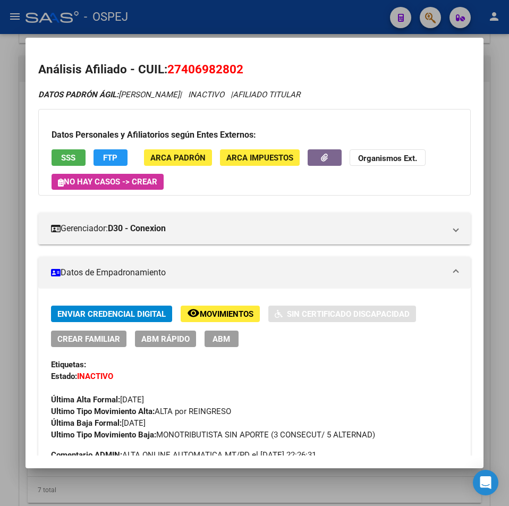
click at [67, 162] on span "SSS" at bounding box center [68, 158] width 14 height 10
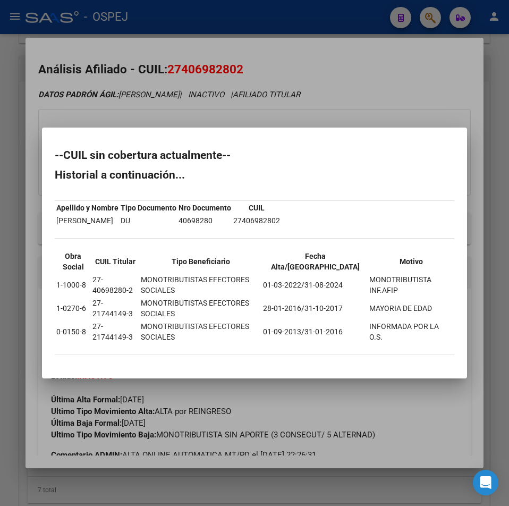
click at [163, 70] on div at bounding box center [254, 253] width 509 height 506
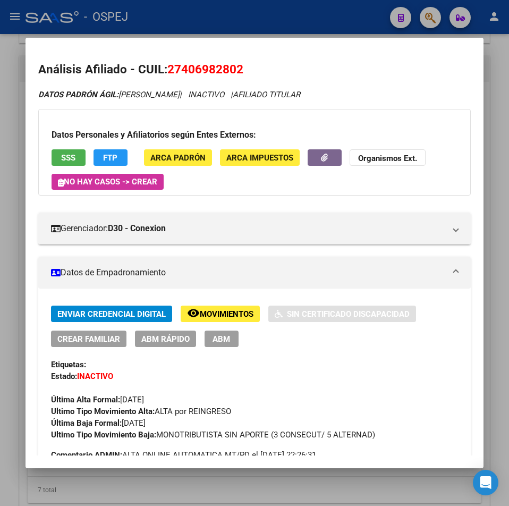
click at [195, 67] on span "27406982802" at bounding box center [205, 69] width 76 height 14
click at [24, 181] on div at bounding box center [254, 253] width 509 height 506
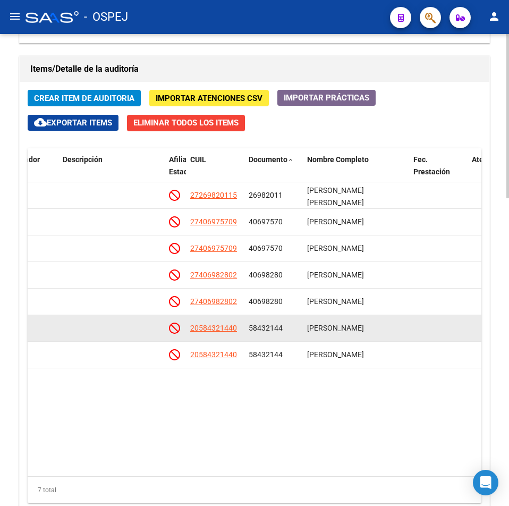
drag, startPoint x: 239, startPoint y: 336, endPoint x: 186, endPoint y: 331, distance: 54.0
click at [186, 331] on div "129852 D30 - Conexion $ 73.738,19 $ 73.738,19 $ 0,00 20584321440 58432144 [PERS…" at bounding box center [153, 328] width 1577 height 27
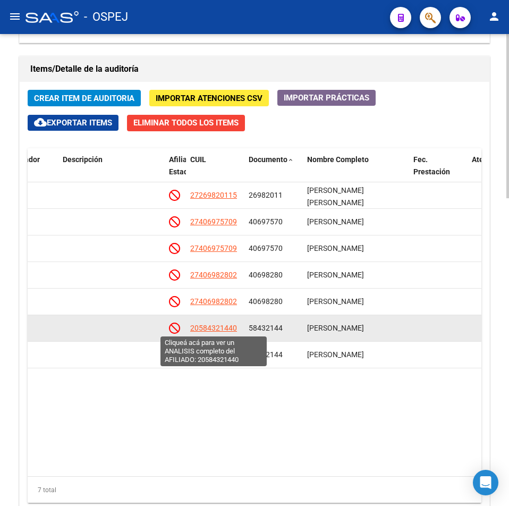
click at [209, 331] on span "20584321440" at bounding box center [213, 328] width 47 height 9
type textarea "20584321440"
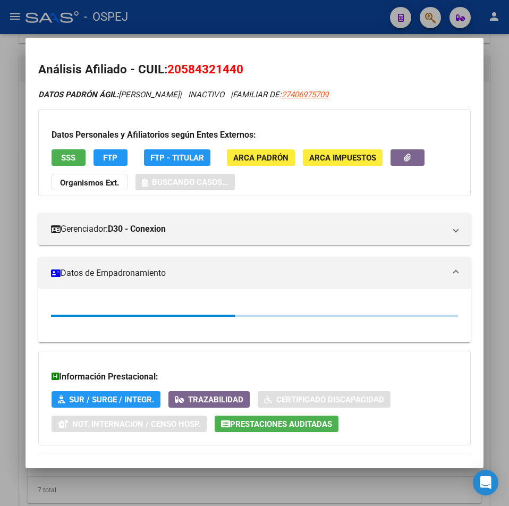
click at [64, 146] on div "Datos Personales y Afiliatorios según Entes Externos: SSS FTP FTP - Titular ARC…" at bounding box center [254, 152] width 433 height 87
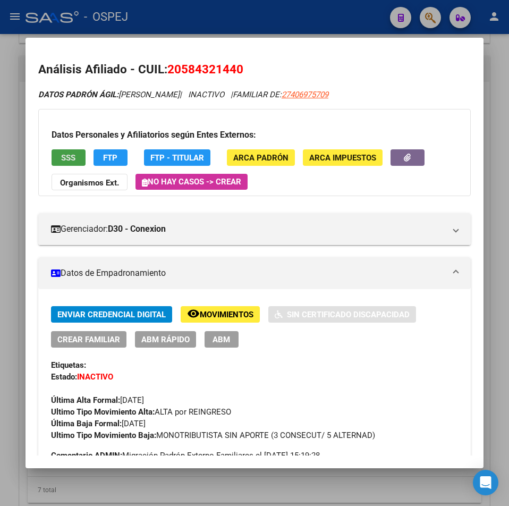
click at [55, 156] on button "SSS" at bounding box center [69, 157] width 34 height 16
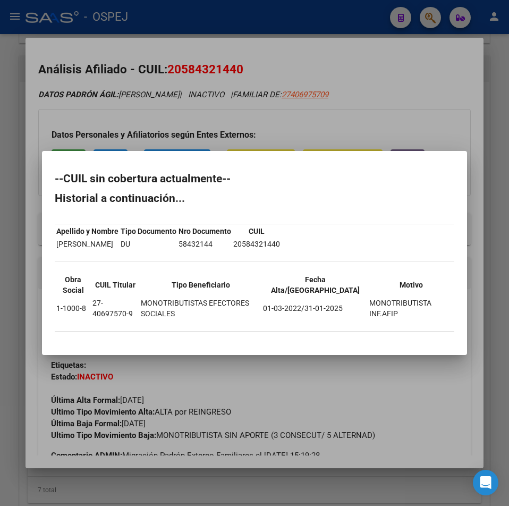
click at [362, 374] on div at bounding box center [254, 253] width 509 height 506
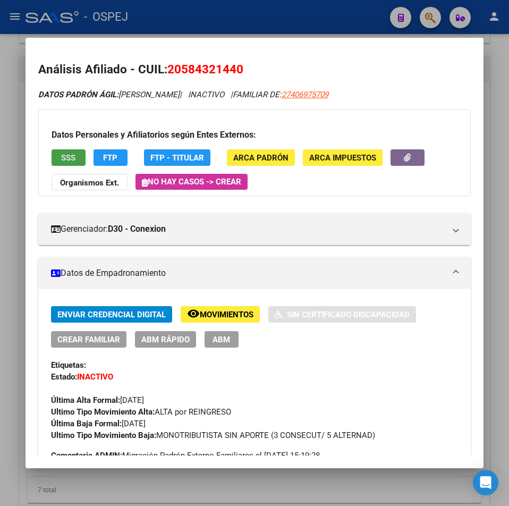
click at [71, 161] on span "SSS" at bounding box center [68, 158] width 14 height 10
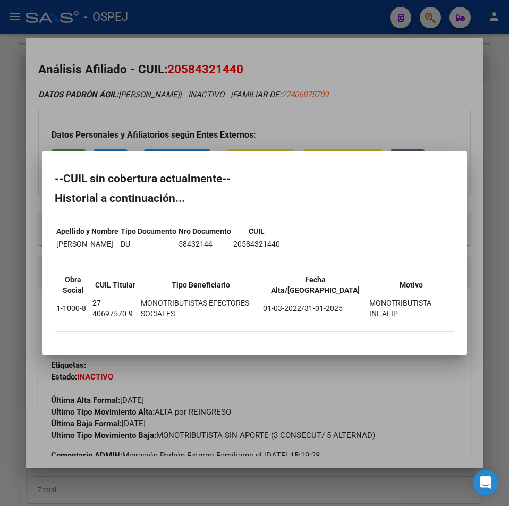
click at [267, 105] on div at bounding box center [254, 253] width 509 height 506
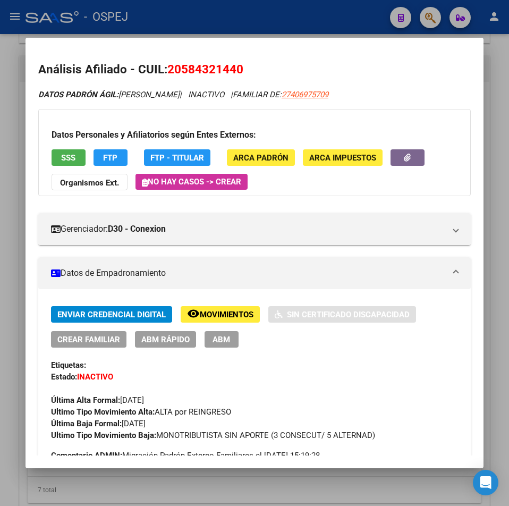
click at [290, 10] on div at bounding box center [254, 253] width 509 height 506
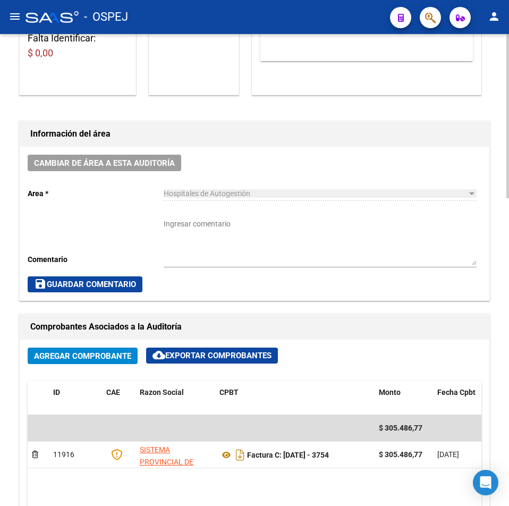
scroll to position [514, 0]
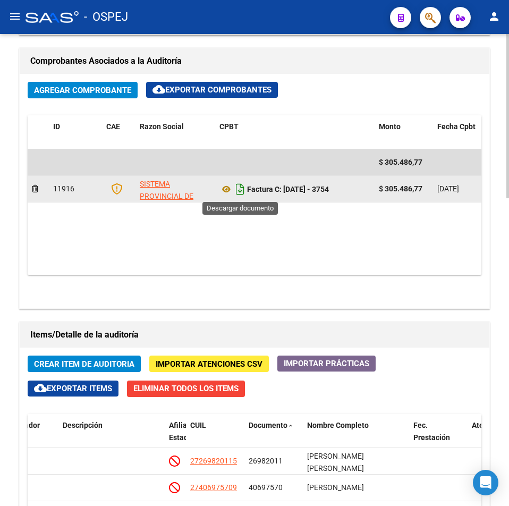
click at [244, 191] on icon "Descargar documento" at bounding box center [240, 189] width 14 height 17
click at [289, 256] on datatable-body "$ 305.486,77 11916 SISTEMA PROVINCIAL DE SALUD Factura C: [DATE] - 3754 $ 305.4…" at bounding box center [255, 211] width 454 height 125
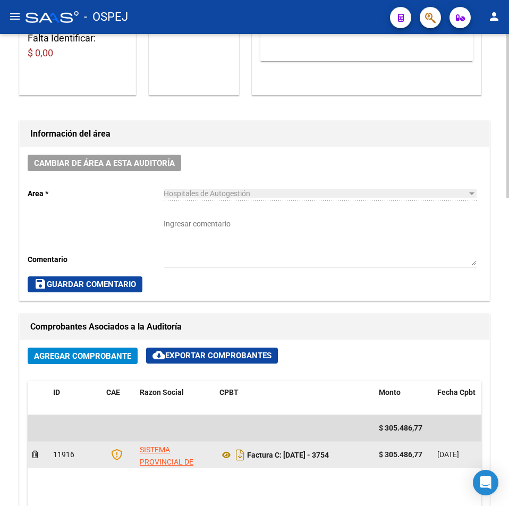
scroll to position [0, 0]
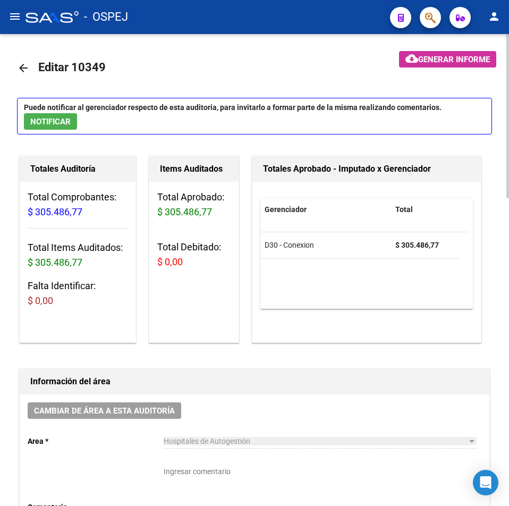
click at [23, 70] on mat-icon "arrow_back" at bounding box center [23, 68] width 13 height 13
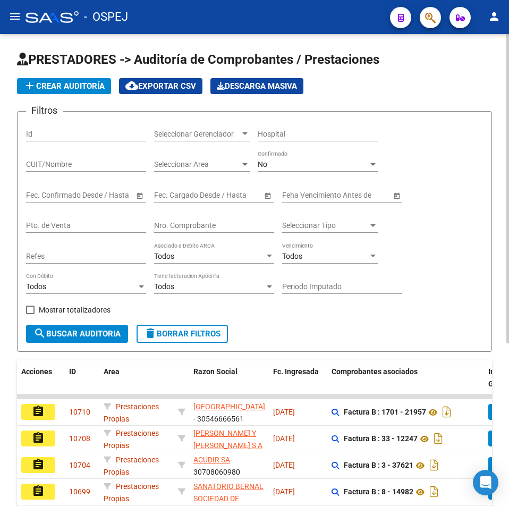
click at [213, 230] on div "Nro. Comprobante" at bounding box center [214, 222] width 120 height 21
click at [217, 230] on div "Nro. Comprobante" at bounding box center [214, 222] width 120 height 21
click at [220, 229] on input "Nro. Comprobante" at bounding box center [214, 225] width 120 height 9
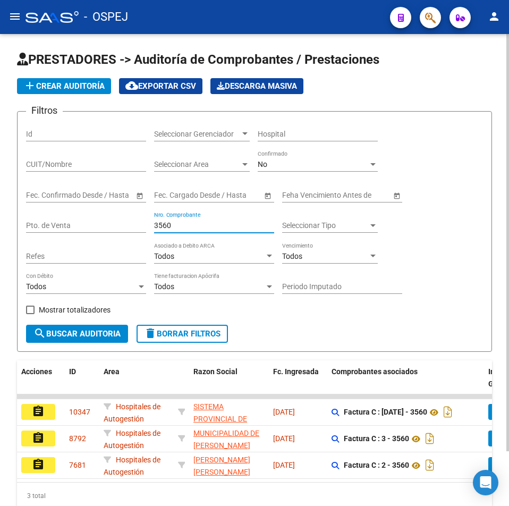
type input "3560"
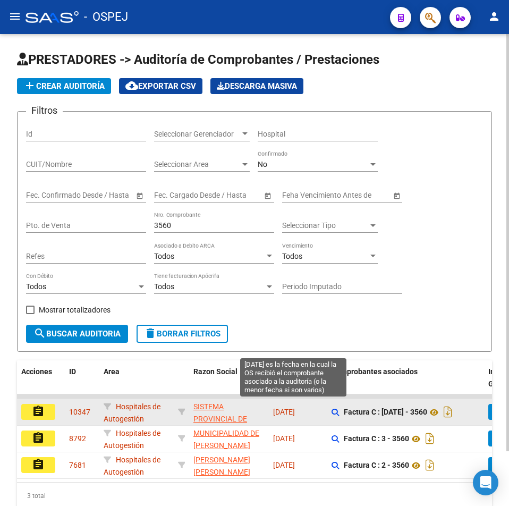
scroll to position [62, 0]
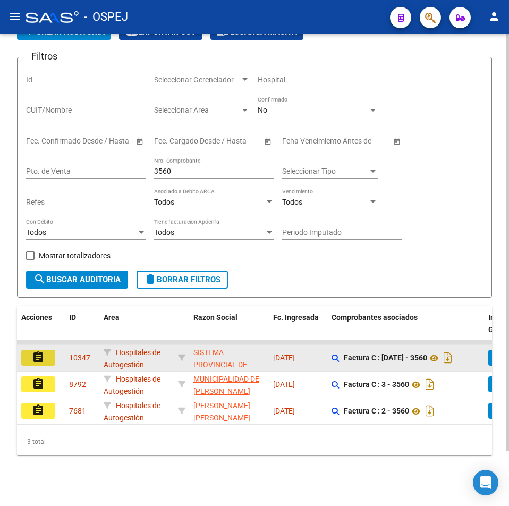
click at [31, 354] on button "assignment" at bounding box center [38, 358] width 34 height 16
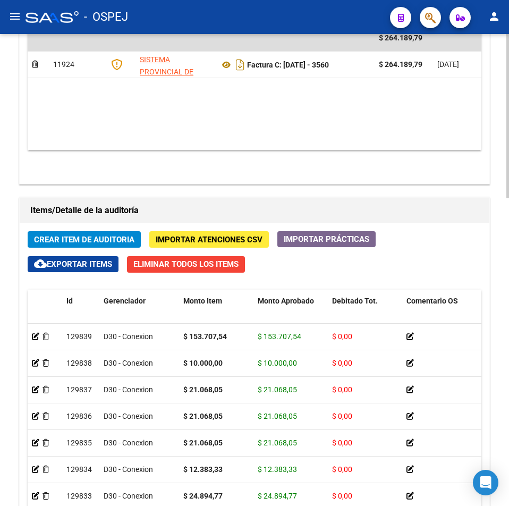
scroll to position [532, 0]
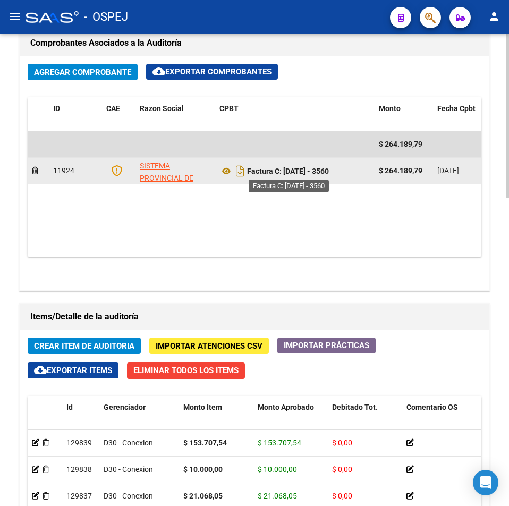
drag, startPoint x: 328, startPoint y: 173, endPoint x: 285, endPoint y: 173, distance: 43.1
click at [285, 173] on div "Factura C: [DATE] - 3560" at bounding box center [295, 171] width 151 height 17
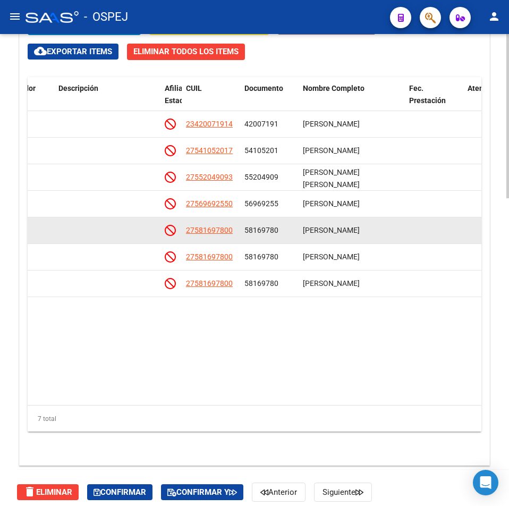
scroll to position [0, 686]
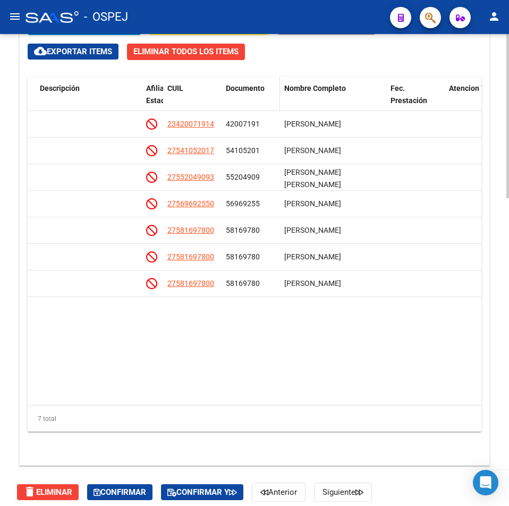
click at [242, 87] on span "Documento" at bounding box center [245, 88] width 39 height 9
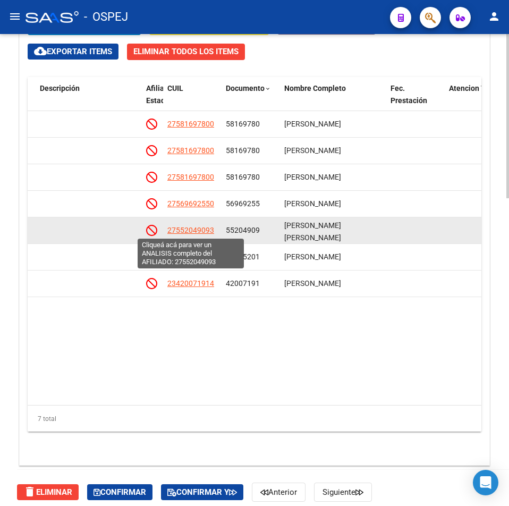
click at [195, 232] on span "27552049093" at bounding box center [190, 230] width 47 height 9
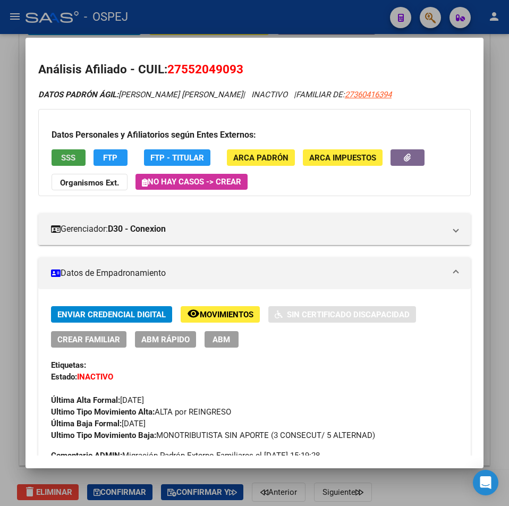
click at [62, 160] on span "SSS" at bounding box center [68, 158] width 14 height 10
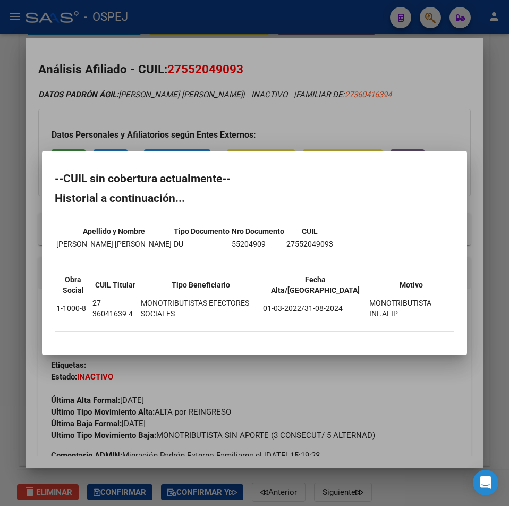
drag, startPoint x: 234, startPoint y: 60, endPoint x: 229, endPoint y: 66, distance: 8.7
click at [234, 60] on div at bounding box center [254, 253] width 509 height 506
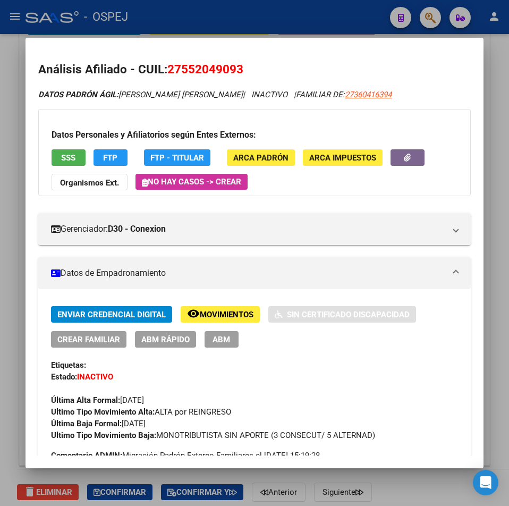
click at [220, 73] on span "27552049093" at bounding box center [205, 69] width 76 height 14
click at [275, 24] on div at bounding box center [254, 253] width 509 height 506
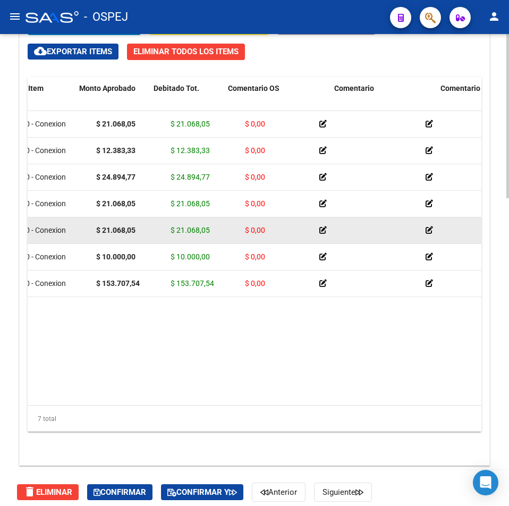
scroll to position [0, 0]
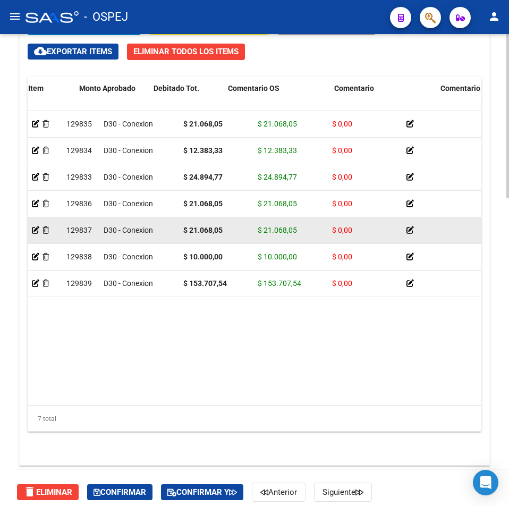
drag, startPoint x: 344, startPoint y: 232, endPoint x: 281, endPoint y: 235, distance: 63.4
drag, startPoint x: 294, startPoint y: 233, endPoint x: 264, endPoint y: 233, distance: 29.8
click at [264, 233] on span "$ 21.068,05" at bounding box center [277, 230] width 39 height 9
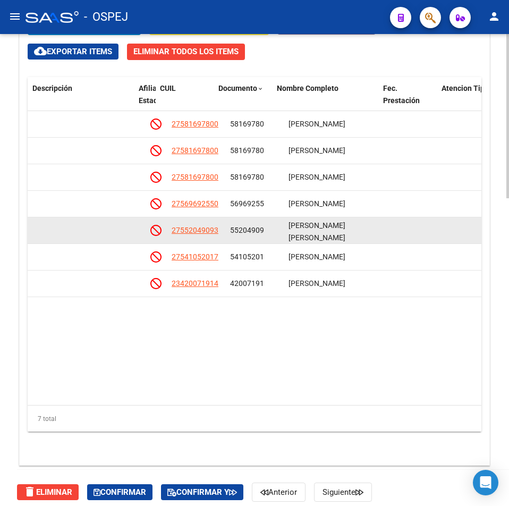
drag, startPoint x: 349, startPoint y: 224, endPoint x: 410, endPoint y: 224, distance: 61.1
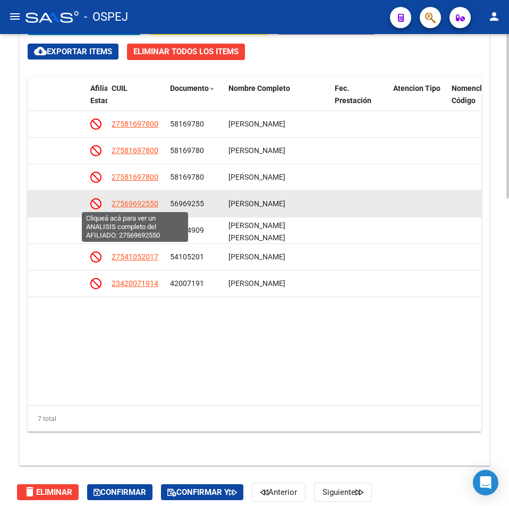
click at [149, 205] on span "27569692550" at bounding box center [135, 203] width 47 height 9
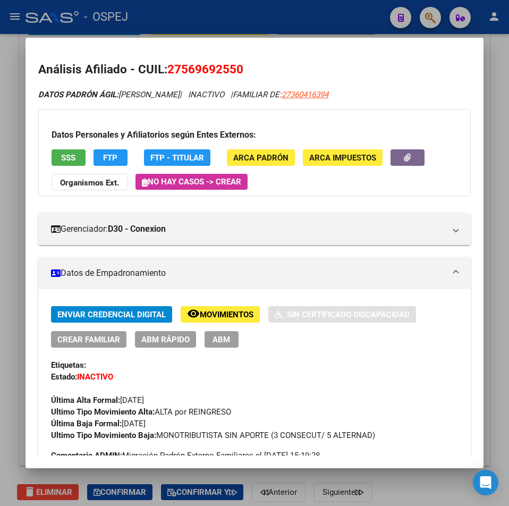
click at [74, 148] on div "Datos Personales y Afiliatorios según Entes Externos: SSS FTP FTP - Titular ARC…" at bounding box center [254, 152] width 433 height 87
click at [75, 152] on button "SSS" at bounding box center [69, 157] width 34 height 16
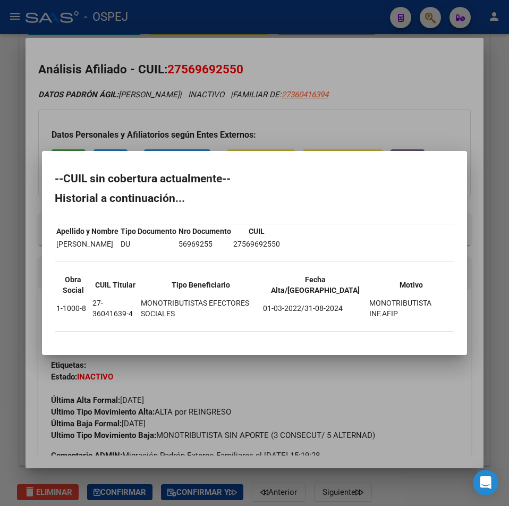
drag, startPoint x: 286, startPoint y: 118, endPoint x: 212, endPoint y: 83, distance: 81.6
click at [279, 112] on div at bounding box center [254, 253] width 509 height 506
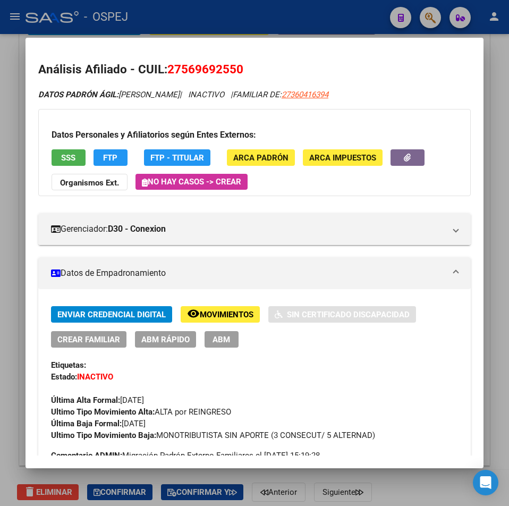
click at [196, 74] on span "27569692550" at bounding box center [205, 69] width 76 height 14
click at [254, 32] on div at bounding box center [254, 253] width 509 height 506
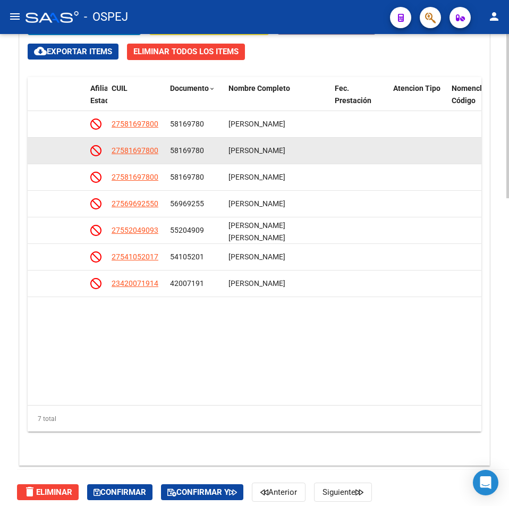
click at [178, 145] on div "58169780" at bounding box center [195, 151] width 50 height 12
drag, startPoint x: 167, startPoint y: 148, endPoint x: 110, endPoint y: 152, distance: 58.1
click at [110, 152] on div "129834 D30 - Conexion $ 12.383,33 $ 12.383,33 $ 0,00 27581697800 58169780 [PERS…" at bounding box center [74, 151] width 1577 height 27
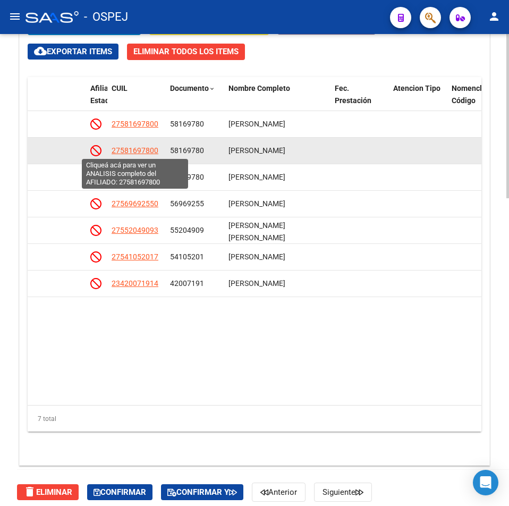
click at [154, 151] on span "27581697800" at bounding box center [135, 150] width 47 height 9
type textarea "27581697800"
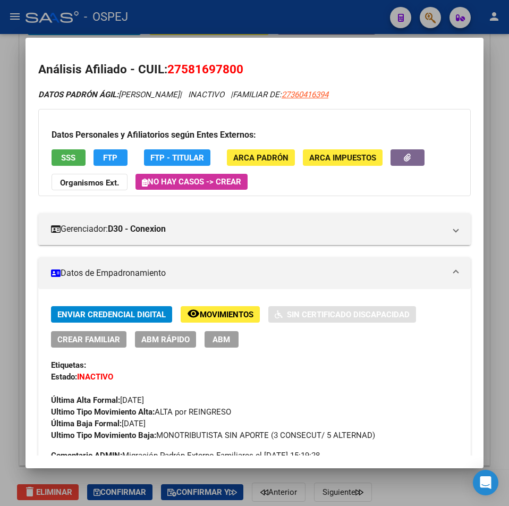
click at [71, 157] on span "SSS" at bounding box center [68, 158] width 14 height 10
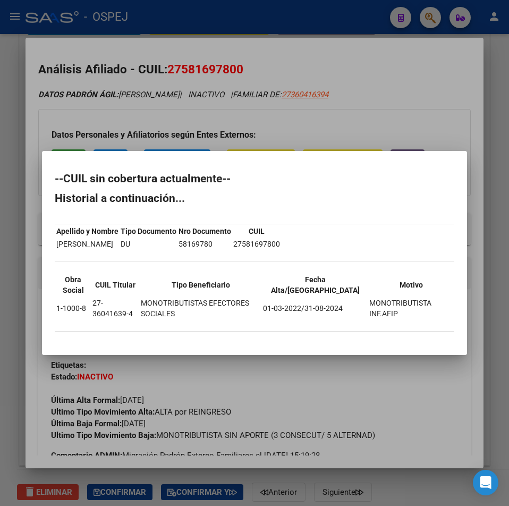
click at [233, 70] on div at bounding box center [254, 253] width 509 height 506
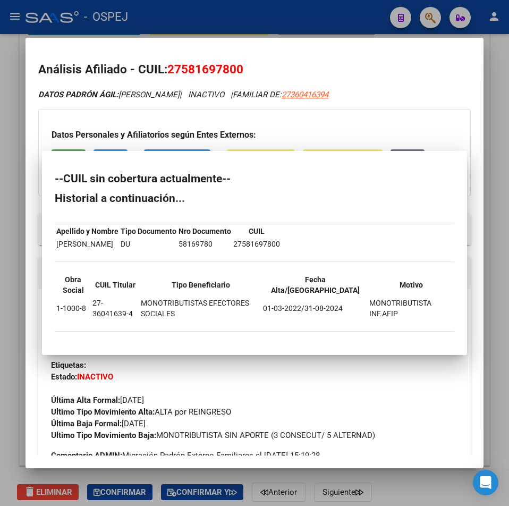
click at [222, 70] on span "27581697800" at bounding box center [205, 69] width 76 height 14
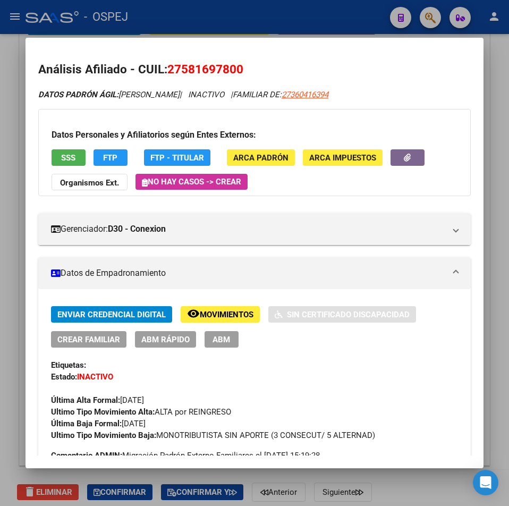
click at [222, 70] on span "27581697800" at bounding box center [205, 69] width 76 height 14
drag, startPoint x: 270, startPoint y: 28, endPoint x: 274, endPoint y: 37, distance: 9.8
click at [271, 27] on div at bounding box center [254, 253] width 509 height 506
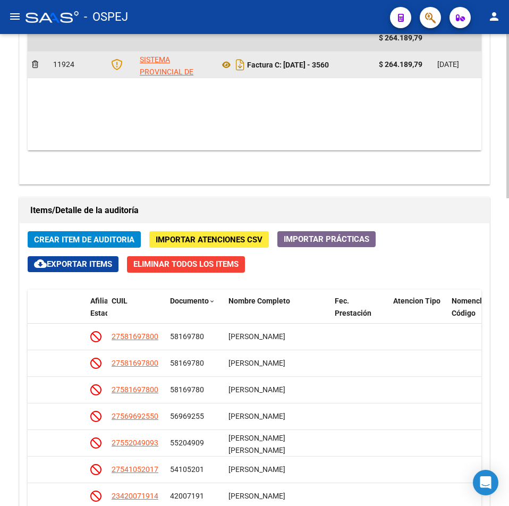
scroll to position [532, 0]
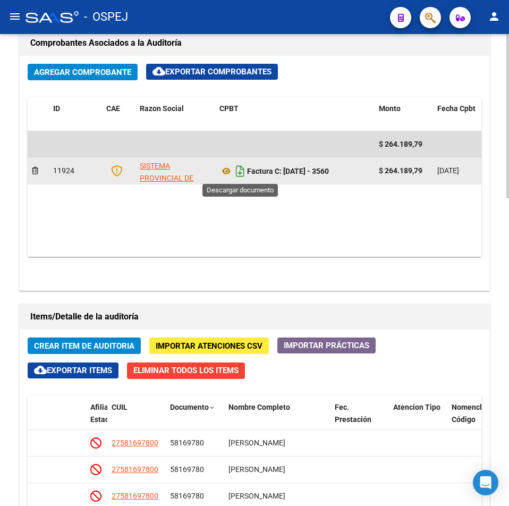
click at [237, 174] on icon "Descargar documento" at bounding box center [240, 171] width 14 height 17
click at [196, 225] on datatable-body "$ 264.189,79 11924 SISTEMA PROVINCIAL DE SALUD Factura C: [DATE] - 3560 $ 264.1…" at bounding box center [255, 193] width 454 height 125
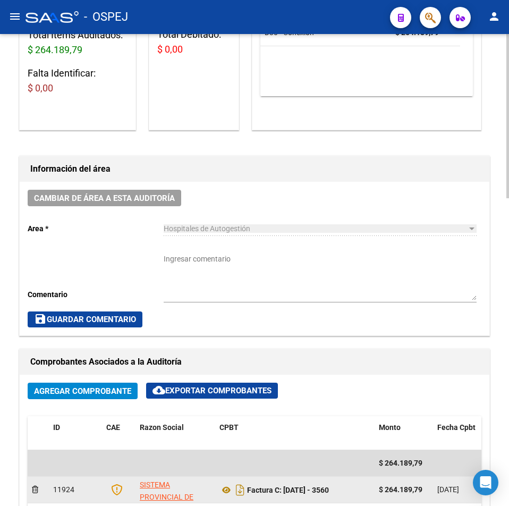
scroll to position [0, 0]
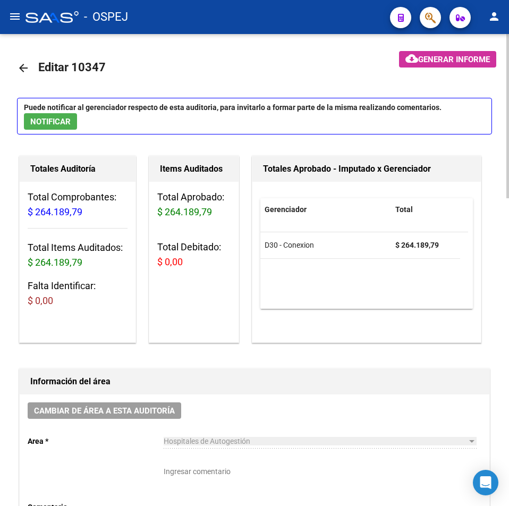
click at [18, 77] on link "arrow_back" at bounding box center [27, 67] width 21 height 25
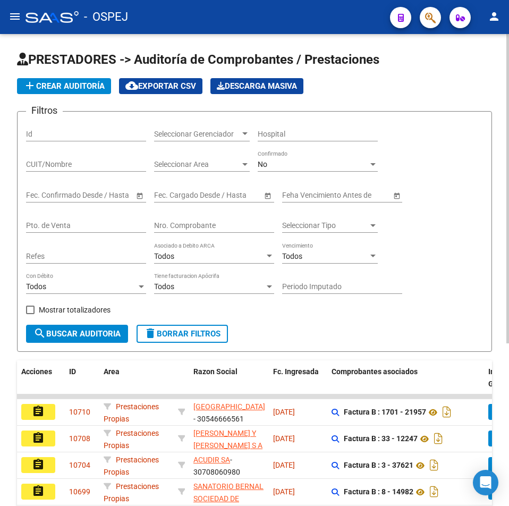
click at [236, 224] on input "Nro. Comprobante" at bounding box center [214, 225] width 120 height 9
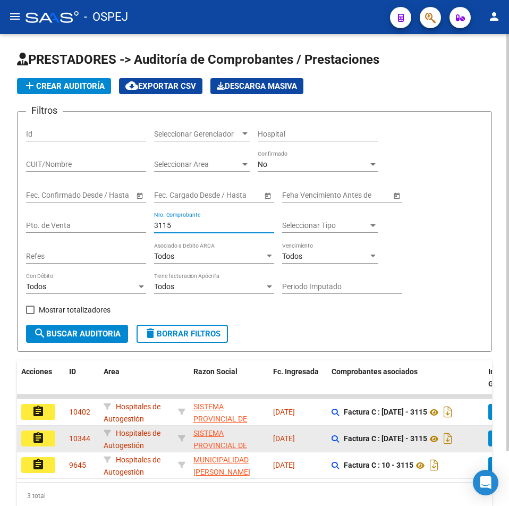
type input "3115"
click at [48, 446] on button "assignment" at bounding box center [38, 439] width 34 height 16
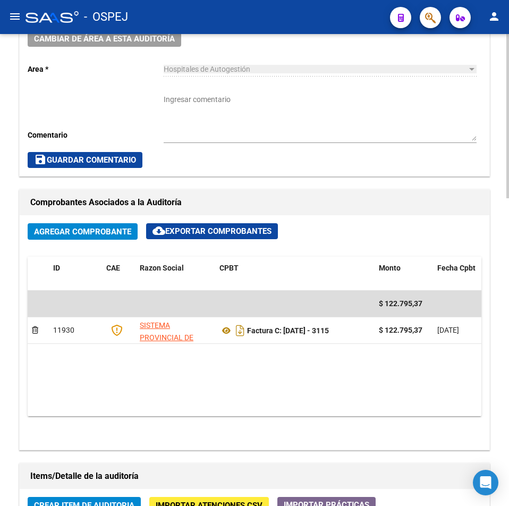
scroll to position [691, 0]
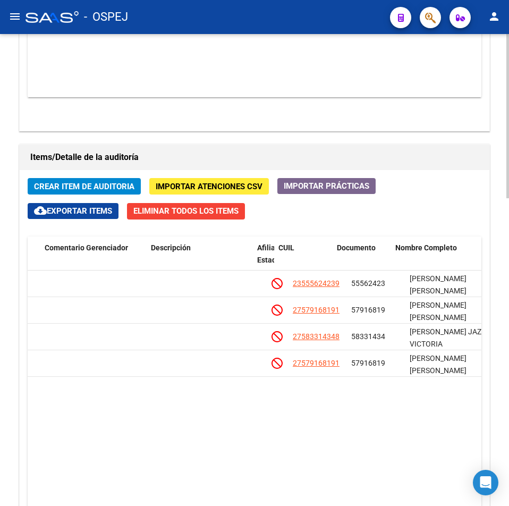
drag, startPoint x: 275, startPoint y: 452, endPoint x: 309, endPoint y: 446, distance: 34.7
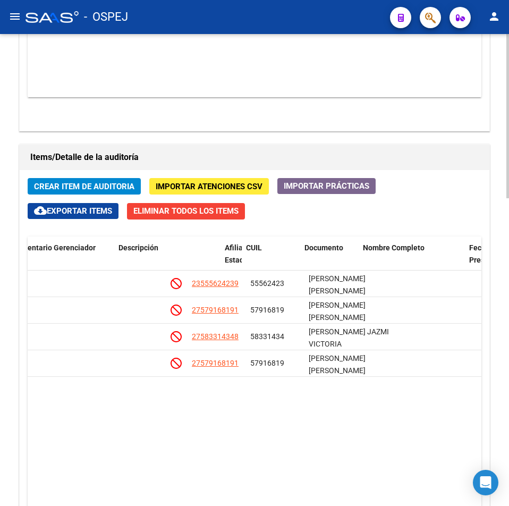
drag, startPoint x: 316, startPoint y: 445, endPoint x: 351, endPoint y: 441, distance: 35.3
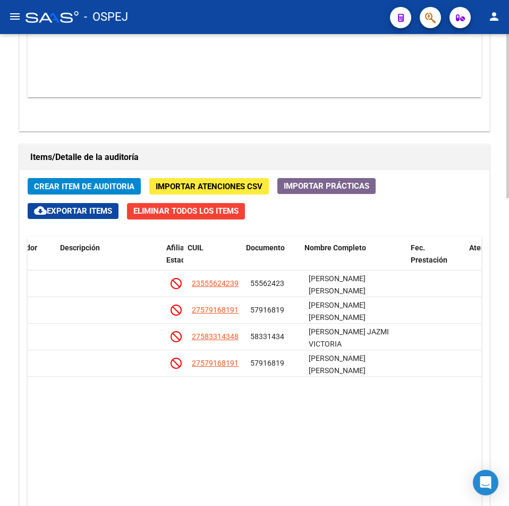
scroll to position [0, 666]
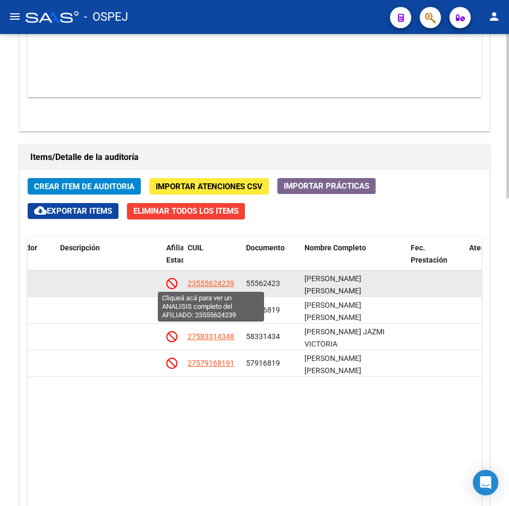
click at [205, 281] on span "23555624239" at bounding box center [211, 283] width 47 height 9
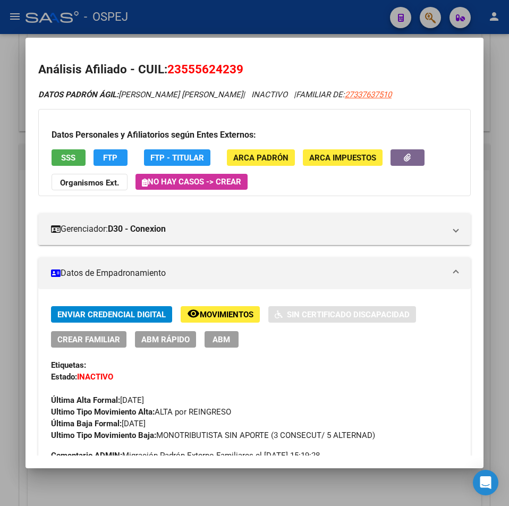
click at [39, 119] on div "Datos Personales y Afiliatorios según Entes Externos: SSS FTP FTP - Titular ARC…" at bounding box center [254, 152] width 433 height 87
click at [0, 132] on div at bounding box center [254, 253] width 509 height 506
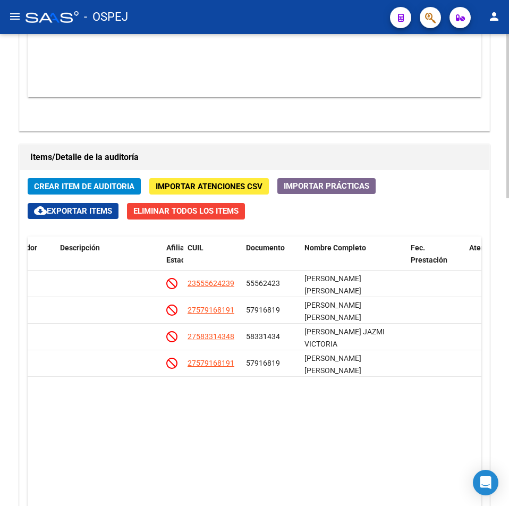
scroll to position [744, 0]
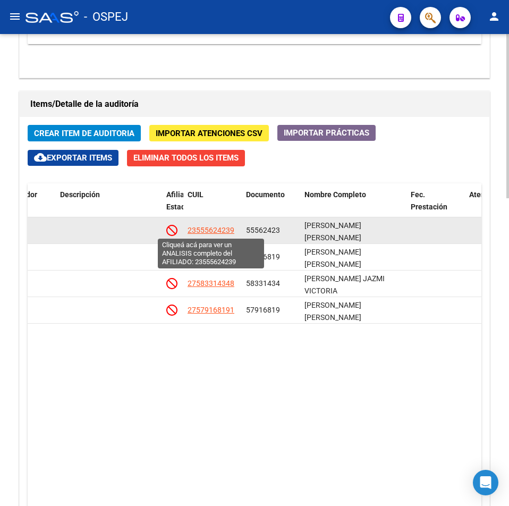
click at [216, 229] on span "23555624239" at bounding box center [211, 230] width 47 height 9
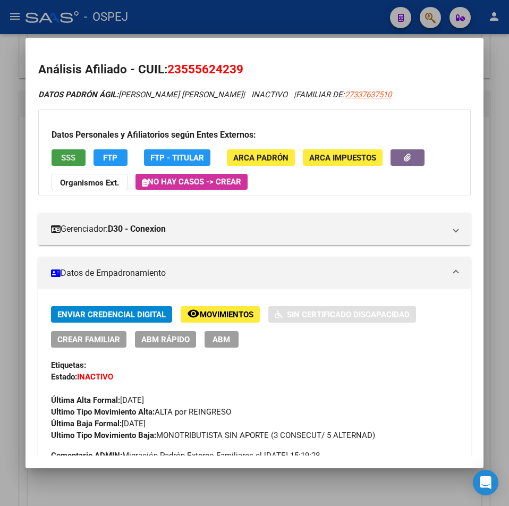
click at [83, 157] on button "SSS" at bounding box center [69, 157] width 34 height 16
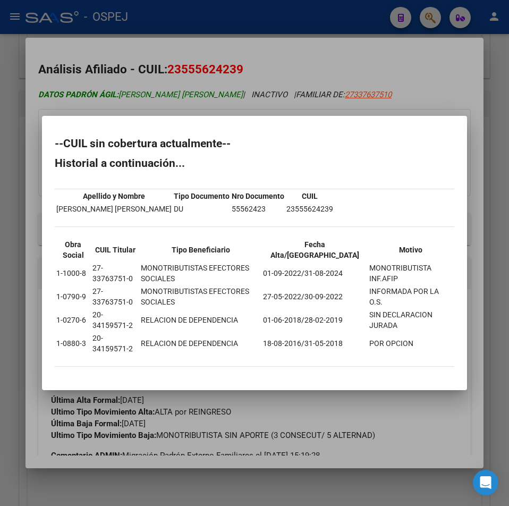
drag, startPoint x: 223, startPoint y: 97, endPoint x: 219, endPoint y: 89, distance: 9.0
click at [223, 97] on div at bounding box center [254, 253] width 509 height 506
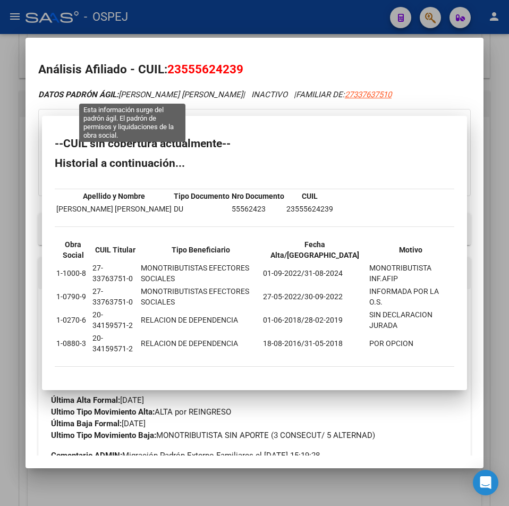
click at [203, 62] on h2 "Análisis Afiliado - CUIL: 23555624239" at bounding box center [254, 70] width 433 height 18
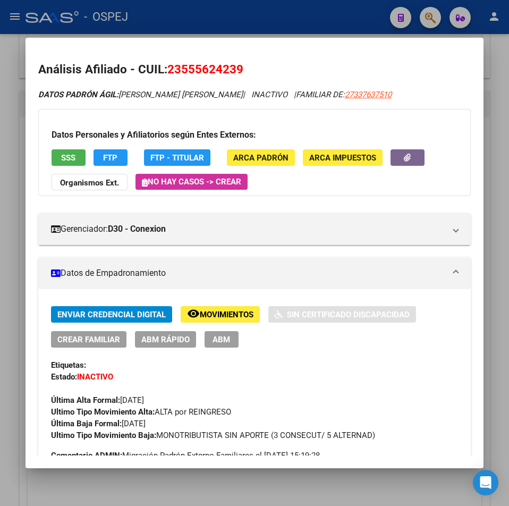
click at [203, 62] on h2 "Análisis Afiliado - CUIL: 23555624239" at bounding box center [254, 70] width 433 height 18
click at [299, 38] on mat-dialog-container "Análisis Afiliado - CUIL: 23555624239 DATOS PADRÓN ÁGIL: [PERSON_NAME] [PERSON_…" at bounding box center [255, 253] width 458 height 430
drag, startPoint x: 372, startPoint y: 14, endPoint x: 367, endPoint y: 18, distance: 5.7
click at [372, 14] on div at bounding box center [254, 253] width 509 height 506
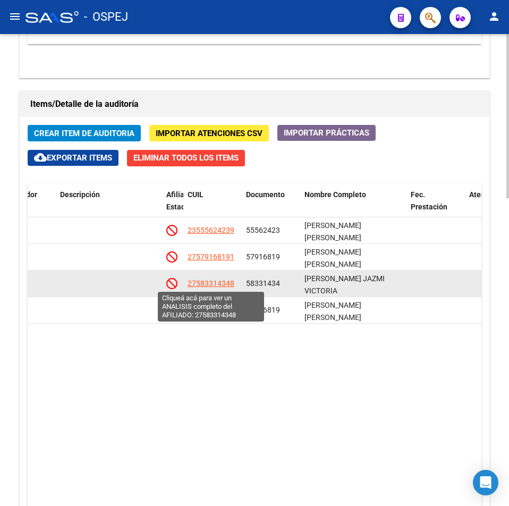
click at [222, 284] on span "27583314348" at bounding box center [211, 283] width 47 height 9
type textarea "27583314348"
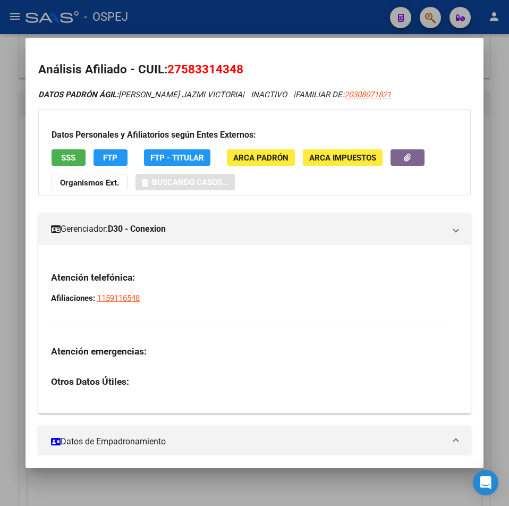
click at [214, 72] on span "27583314348" at bounding box center [205, 69] width 76 height 14
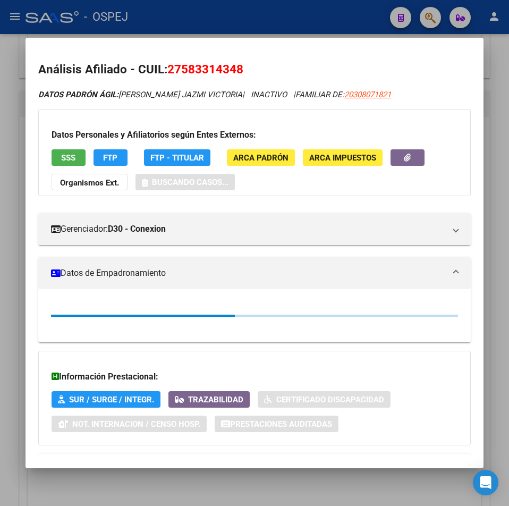
click at [214, 72] on span "27583314348" at bounding box center [205, 69] width 76 height 14
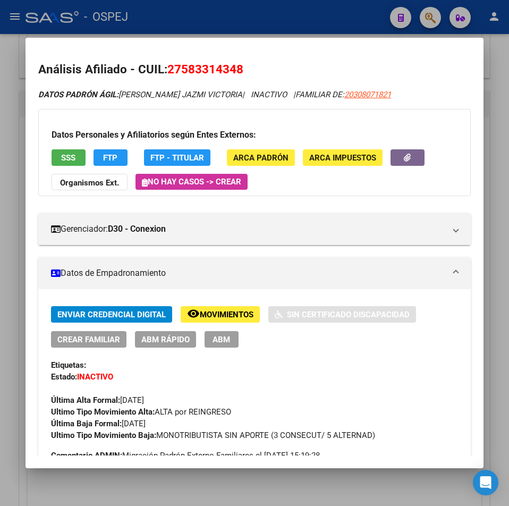
click at [58, 150] on button "SSS" at bounding box center [69, 157] width 34 height 16
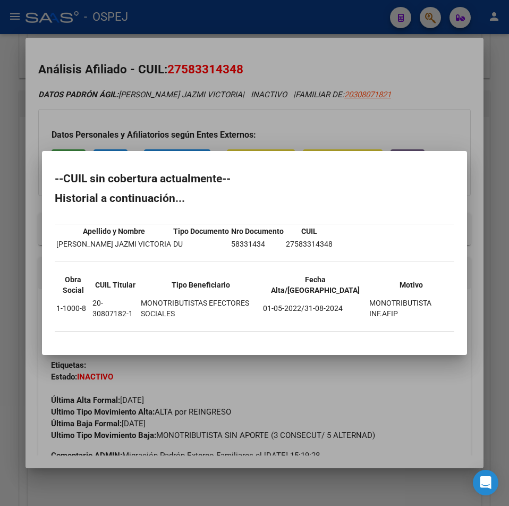
drag, startPoint x: 240, startPoint y: 86, endPoint x: 241, endPoint y: 34, distance: 52.1
click at [241, 85] on div at bounding box center [254, 253] width 509 height 506
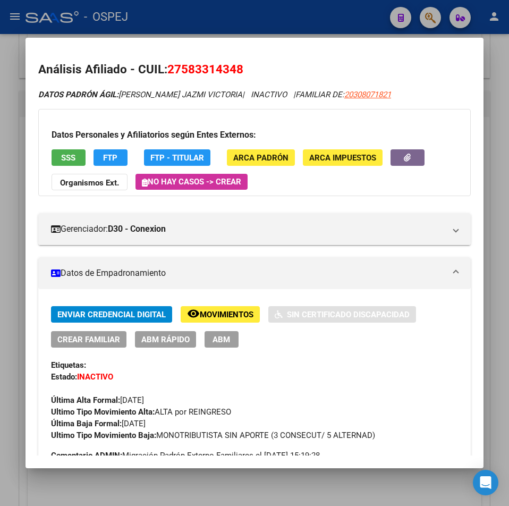
click at [241, 28] on div at bounding box center [254, 253] width 509 height 506
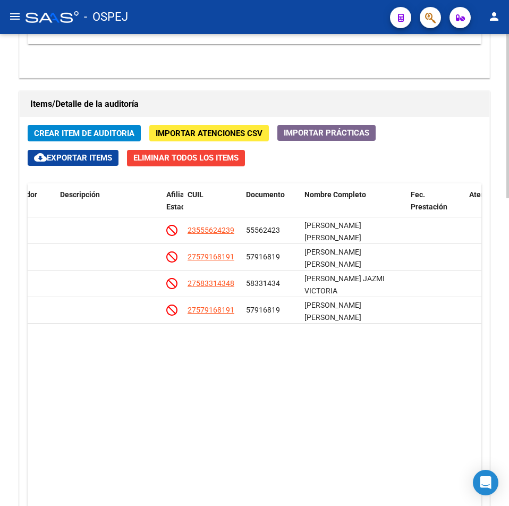
scroll to position [532, 0]
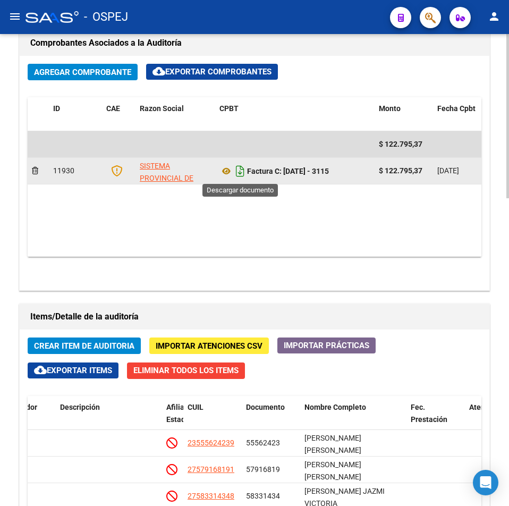
click at [241, 169] on icon "Descargar documento" at bounding box center [240, 171] width 14 height 17
click at [189, 222] on datatable-body "$ 122.795,37 11930 SISTEMA PROVINCIAL DE SALUD Factura C: [DATE] - 3115 $ 122.7…" at bounding box center [255, 193] width 454 height 125
drag, startPoint x: 329, startPoint y: 173, endPoint x: 286, endPoint y: 179, distance: 43.5
click at [286, 179] on div "Factura C: [DATE] - 3115" at bounding box center [295, 171] width 151 height 17
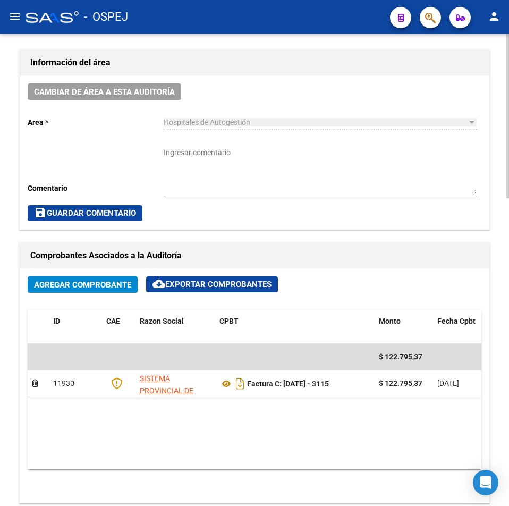
scroll to position [0, 0]
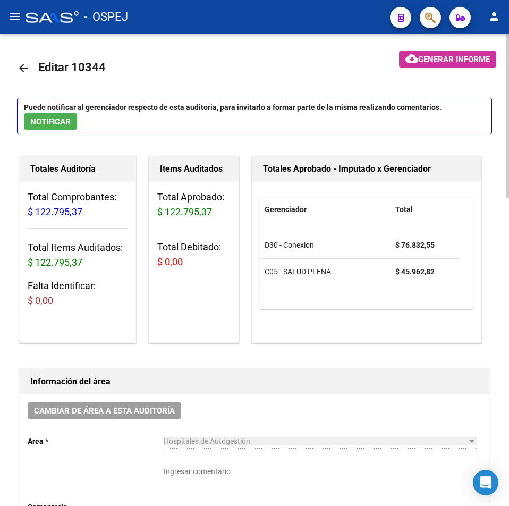
click at [19, 69] on mat-icon "arrow_back" at bounding box center [23, 68] width 13 height 13
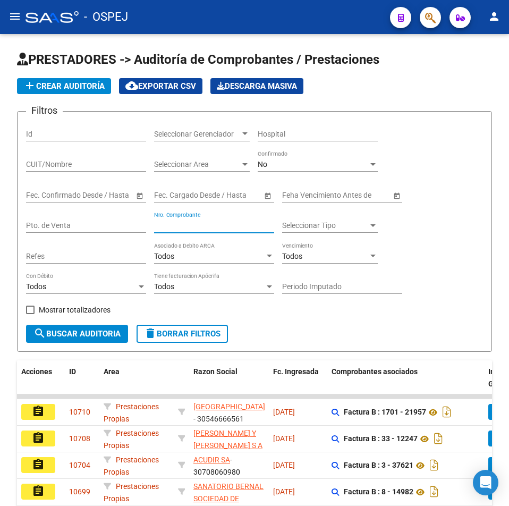
click at [215, 223] on input "Nro. Comprobante" at bounding box center [214, 225] width 120 height 9
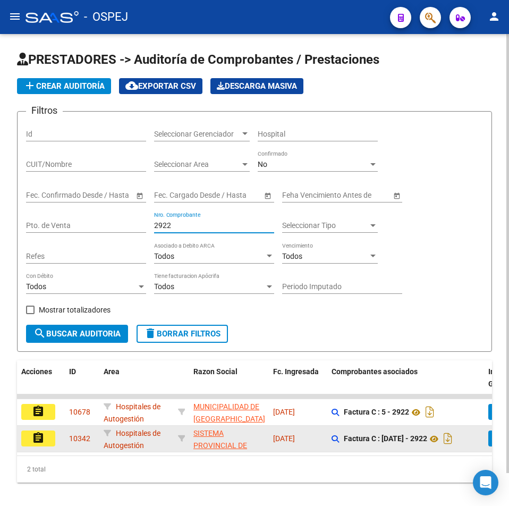
type input "2922"
click at [36, 440] on mat-icon "assignment" at bounding box center [38, 438] width 13 height 13
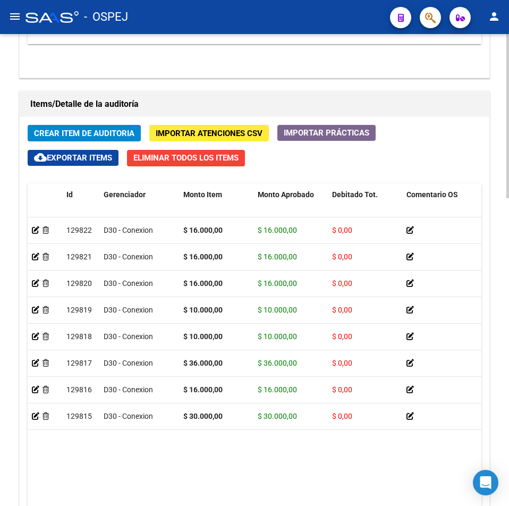
scroll to position [798, 0]
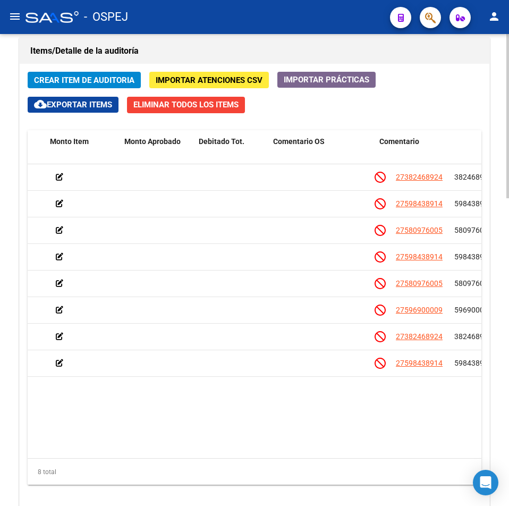
drag, startPoint x: 157, startPoint y: 417, endPoint x: 242, endPoint y: 409, distance: 85.5
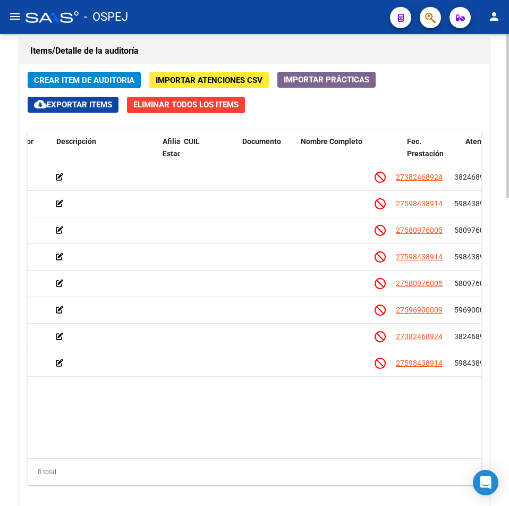
scroll to position [0, 669]
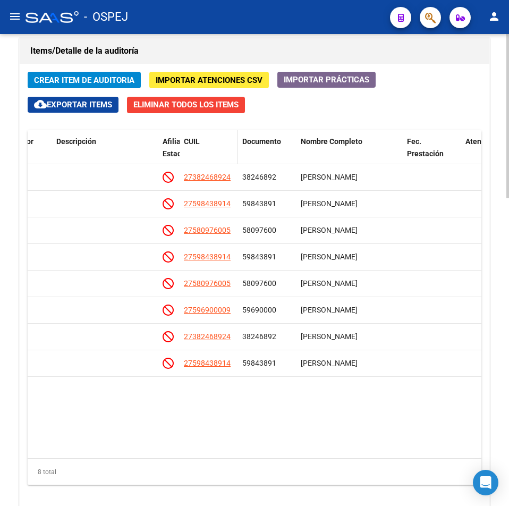
click at [209, 147] on div "CUIL" at bounding box center [209, 142] width 50 height 12
click at [195, 143] on span "CUIL" at bounding box center [192, 141] width 16 height 9
click at [193, 143] on span "CUIL" at bounding box center [192, 141] width 16 height 9
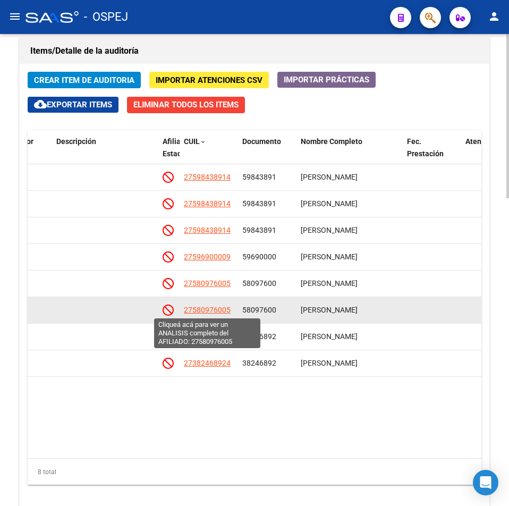
click at [224, 311] on span "27580976005" at bounding box center [207, 310] width 47 height 9
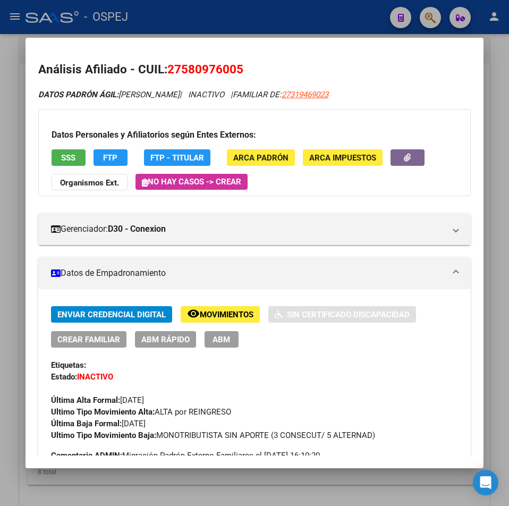
click at [220, 70] on span "27580976005" at bounding box center [205, 69] width 76 height 14
click at [67, 157] on span "SSS" at bounding box center [68, 158] width 14 height 10
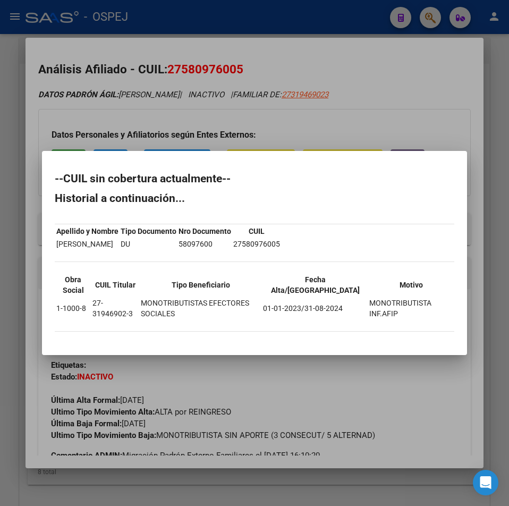
click at [213, 93] on div at bounding box center [254, 253] width 509 height 506
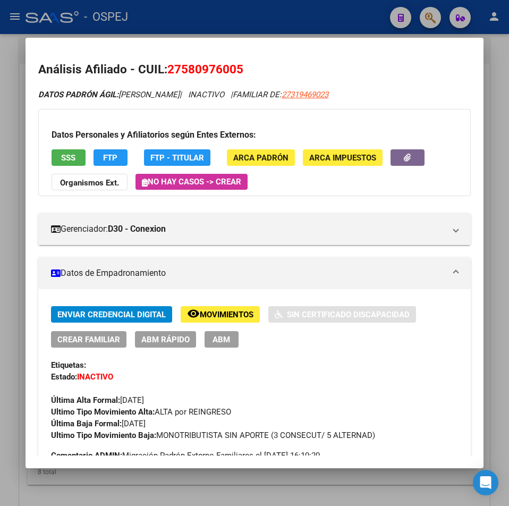
click at [179, 22] on div at bounding box center [254, 253] width 509 height 506
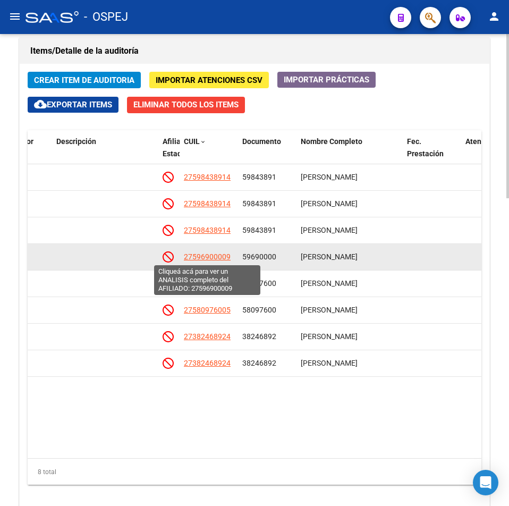
click at [205, 257] on span "27596900009" at bounding box center [207, 257] width 47 height 9
type textarea "27596900009"
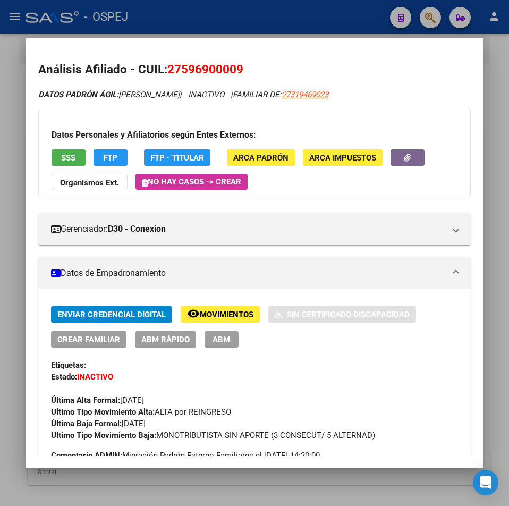
click at [73, 155] on span "SSS" at bounding box center [68, 158] width 14 height 10
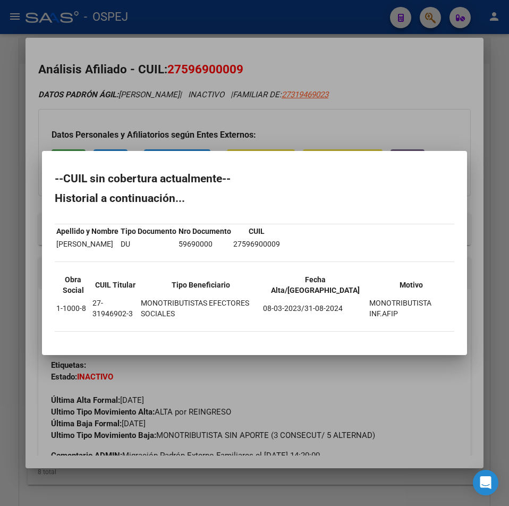
drag, startPoint x: 247, startPoint y: 144, endPoint x: 233, endPoint y: 118, distance: 29.0
click at [244, 138] on div at bounding box center [254, 253] width 509 height 506
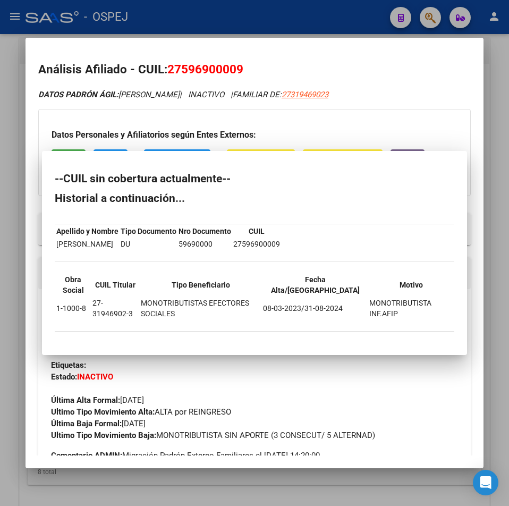
click at [201, 58] on mat-dialog-content "Análisis Afiliado - CUIL: 27596900009 DATOS PADRÓN ÁGIL: [PERSON_NAME] | INACTI…" at bounding box center [255, 253] width 458 height 405
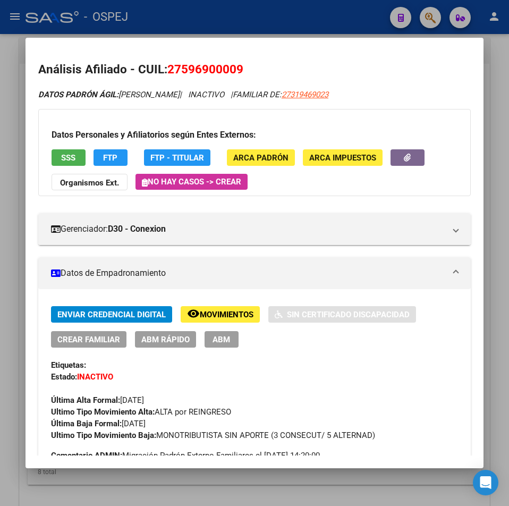
click at [206, 68] on span "27596900009" at bounding box center [205, 69] width 76 height 14
click at [265, 22] on div at bounding box center [254, 253] width 509 height 506
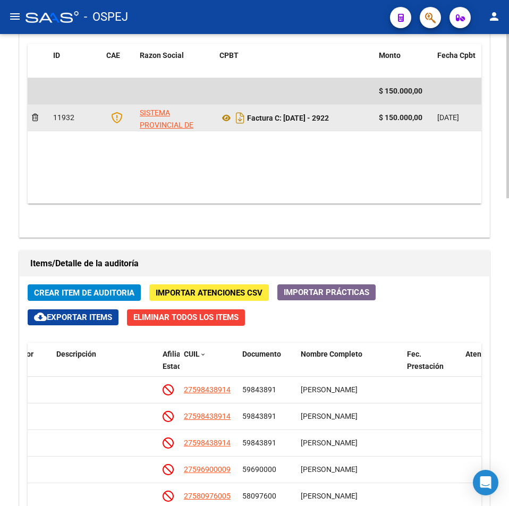
scroll to position [425, 0]
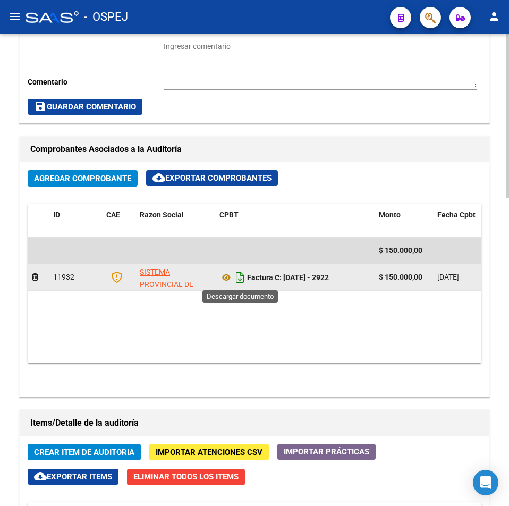
click at [236, 284] on icon "Descargar documento" at bounding box center [240, 277] width 14 height 17
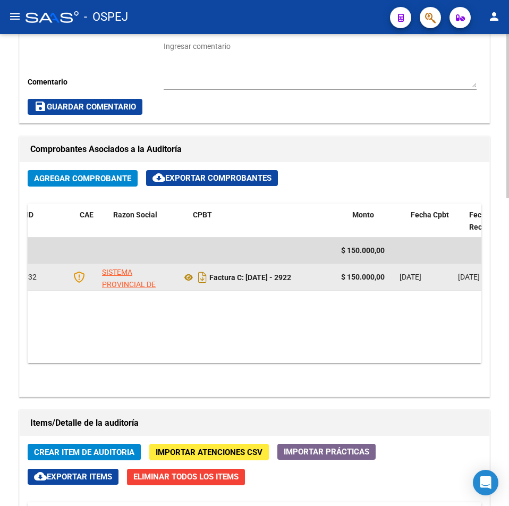
scroll to position [0, 0]
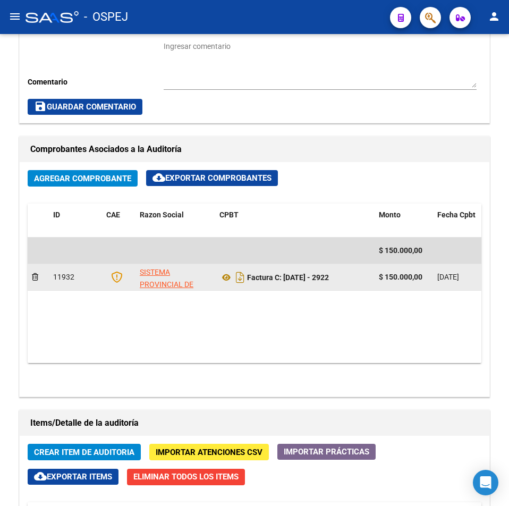
drag, startPoint x: 330, startPoint y: 278, endPoint x: 287, endPoint y: 286, distance: 44.3
click at [287, 286] on datatable-body-cell "Factura C: [DATE] - 2922" at bounding box center [295, 277] width 160 height 26
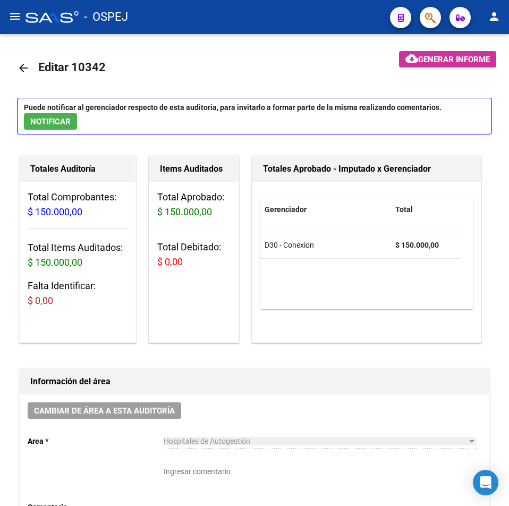
click at [24, 70] on mat-icon "arrow_back" at bounding box center [23, 68] width 13 height 13
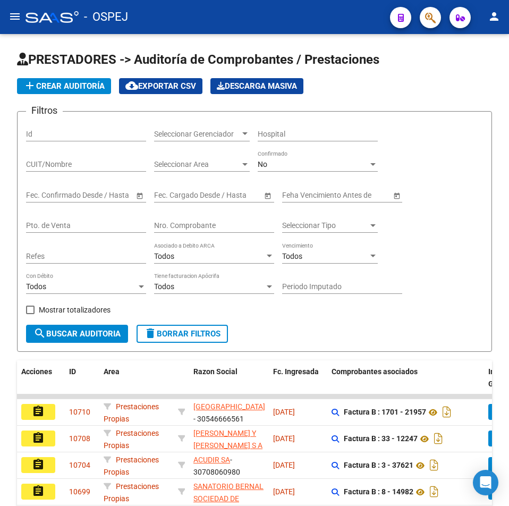
click at [200, 229] on input "Nro. Comprobante" at bounding box center [214, 225] width 120 height 9
type input "2"
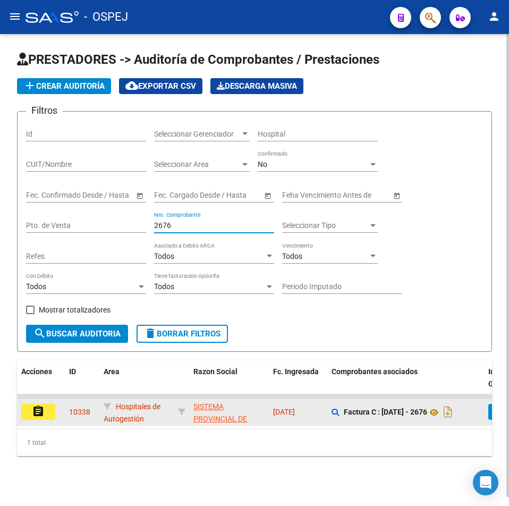
type input "2676"
click at [51, 407] on button "assignment" at bounding box center [38, 412] width 34 height 16
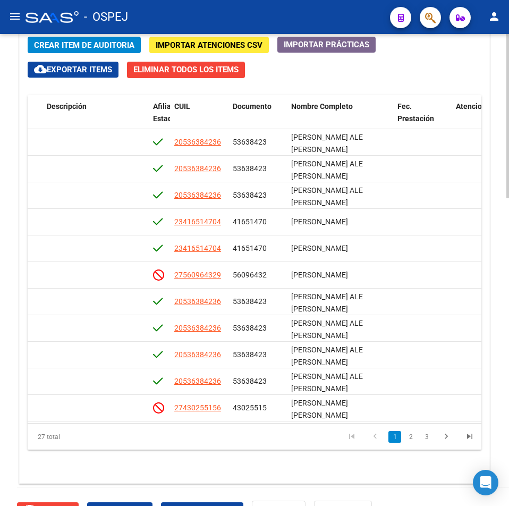
scroll to position [726, 0]
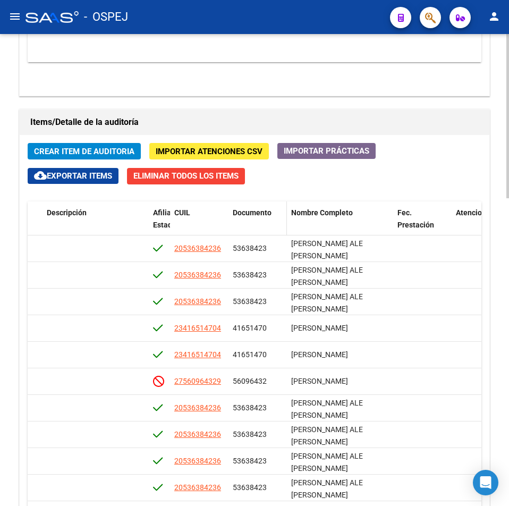
click at [259, 206] on datatable-header-cell "Documento" at bounding box center [258, 225] width 58 height 47
click at [261, 209] on span "Documento" at bounding box center [252, 212] width 39 height 9
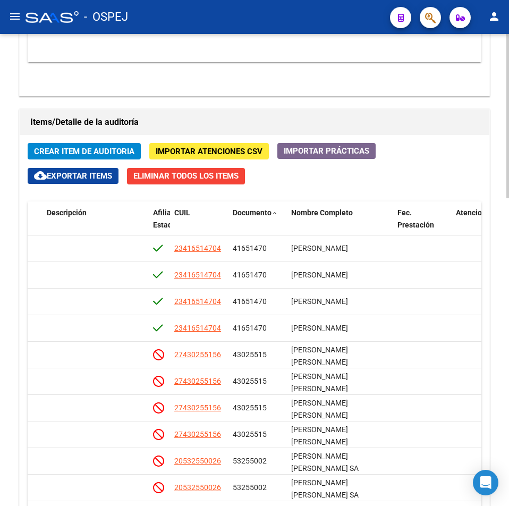
scroll to position [886, 0]
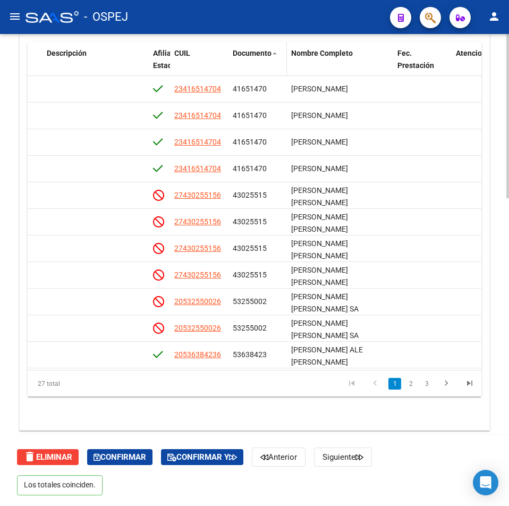
click at [244, 49] on span "Documento" at bounding box center [252, 53] width 39 height 9
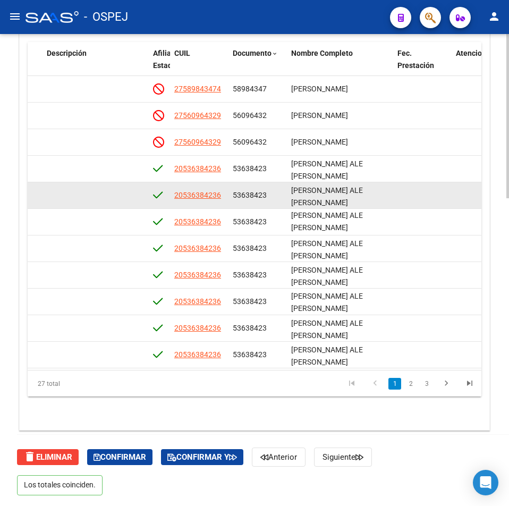
scroll to position [2, 0]
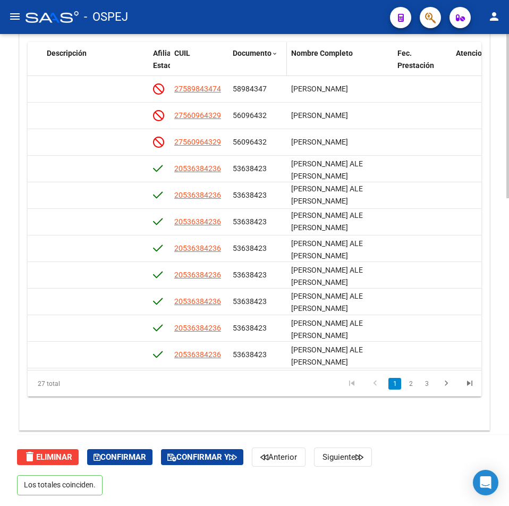
click at [265, 58] on div "Documento" at bounding box center [258, 53] width 50 height 12
click at [263, 53] on span "Documento" at bounding box center [252, 53] width 39 height 9
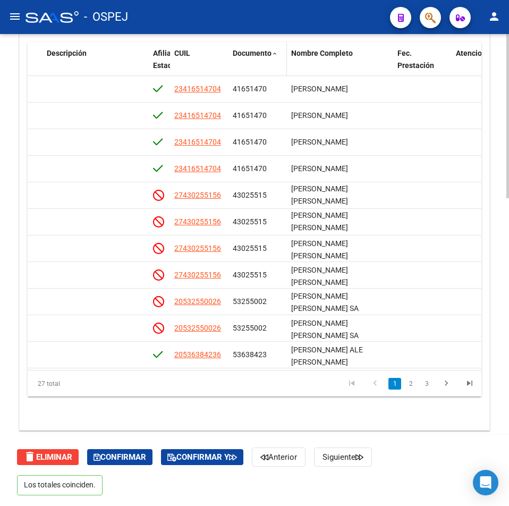
click at [259, 49] on span "Documento" at bounding box center [252, 53] width 39 height 9
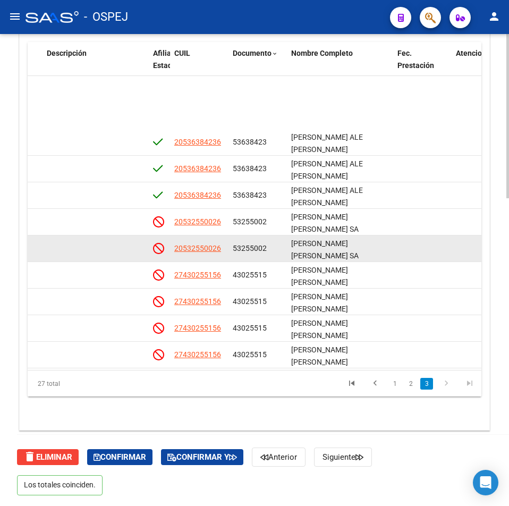
scroll to position [372, 679]
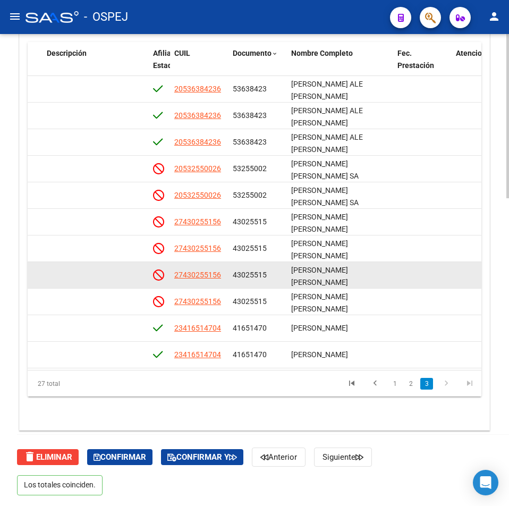
click at [196, 280] on app-link-go-to "27430255156" at bounding box center [197, 275] width 47 height 12
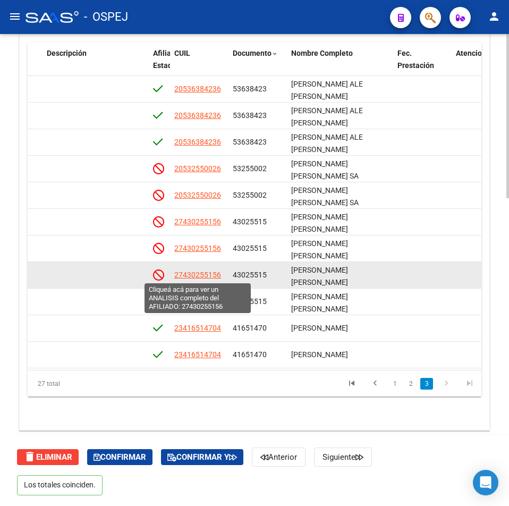
click at [196, 276] on span "27430255156" at bounding box center [197, 275] width 47 height 9
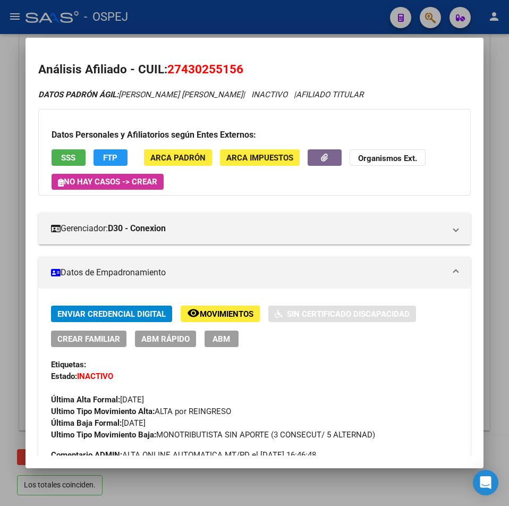
click at [192, 76] on span "27430255156" at bounding box center [205, 69] width 76 height 14
click at [192, 70] on span "27430255156" at bounding box center [205, 69] width 76 height 14
click at [215, 17] on div at bounding box center [254, 253] width 509 height 506
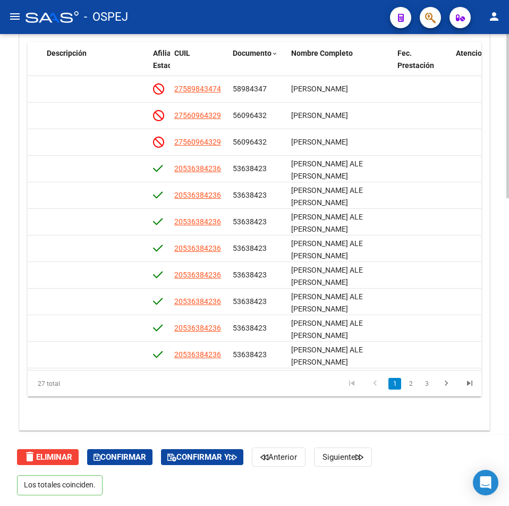
scroll to position [620, 0]
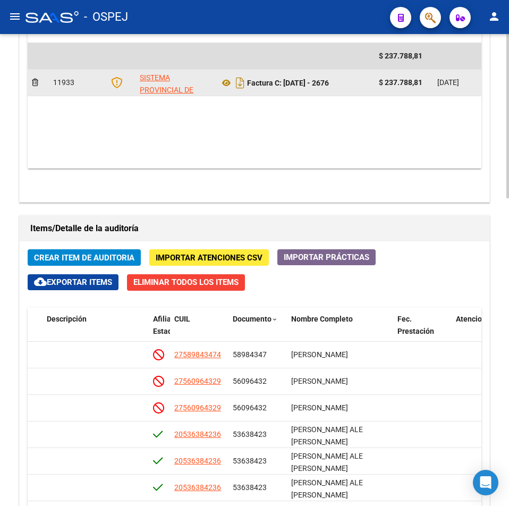
drag, startPoint x: 326, startPoint y: 85, endPoint x: 286, endPoint y: 93, distance: 41.2
click at [286, 93] on datatable-body-cell "Factura C: [DATE] - 2676" at bounding box center [295, 83] width 160 height 26
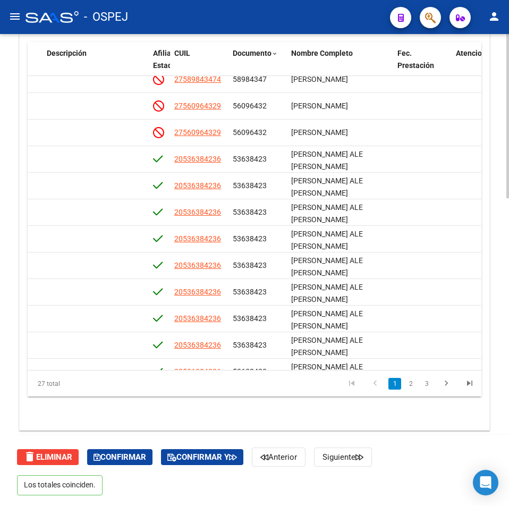
scroll to position [0, 679]
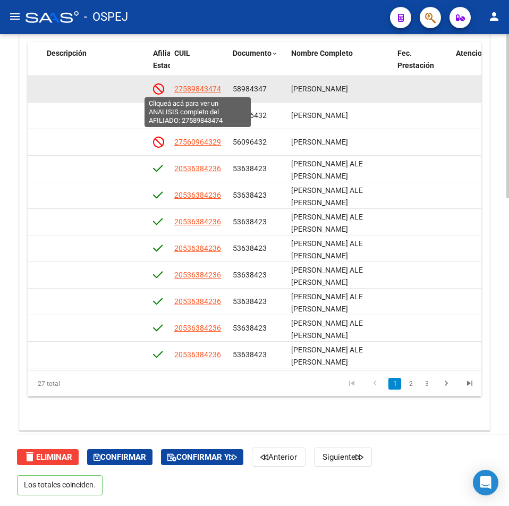
click at [211, 91] on span "27589843474" at bounding box center [197, 89] width 47 height 9
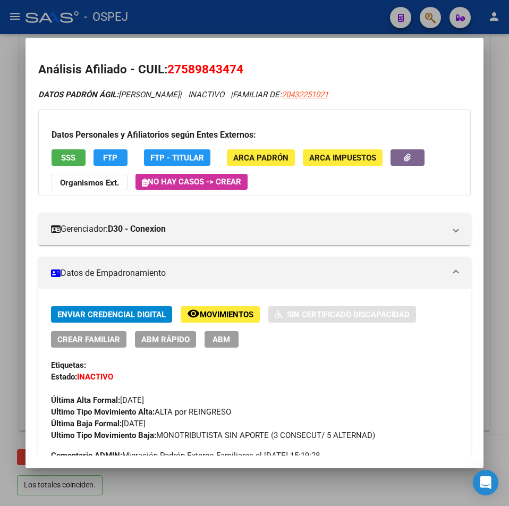
click at [198, 68] on span "27589843474" at bounding box center [205, 69] width 76 height 14
click at [57, 157] on button "SSS" at bounding box center [69, 157] width 34 height 16
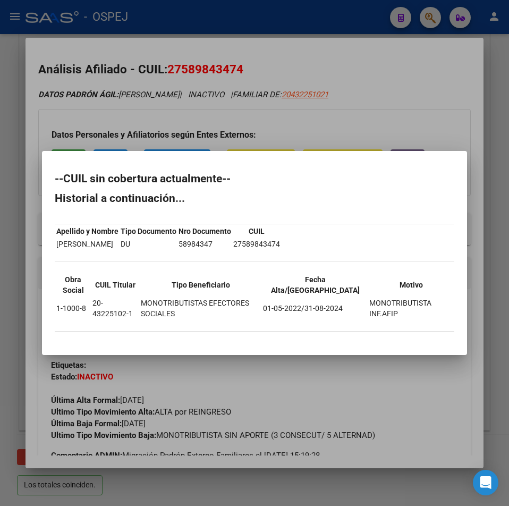
drag, startPoint x: 273, startPoint y: 109, endPoint x: 237, endPoint y: 57, distance: 63.7
click at [273, 108] on div at bounding box center [254, 253] width 509 height 506
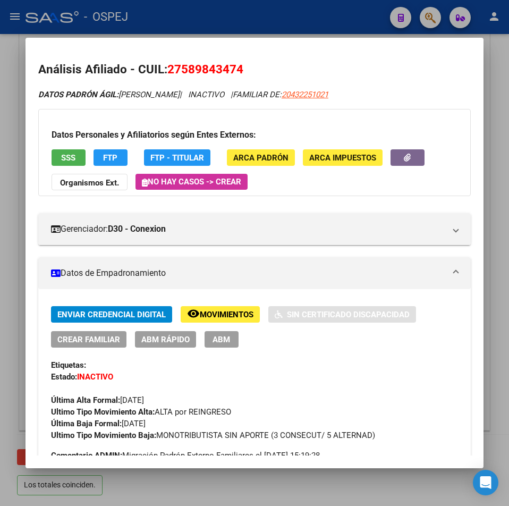
click at [196, 70] on span "27589843474" at bounding box center [205, 69] width 76 height 14
click at [171, 32] on div at bounding box center [254, 253] width 509 height 506
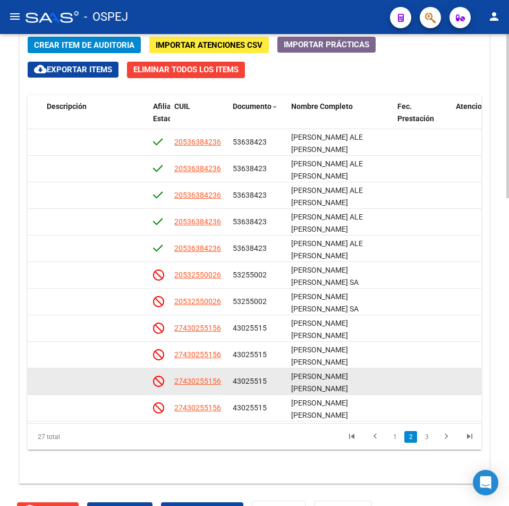
scroll to position [425, 679]
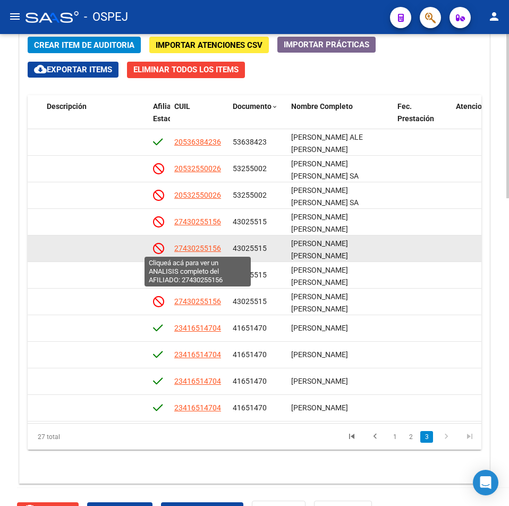
click at [205, 251] on span "27430255156" at bounding box center [197, 248] width 47 height 9
type textarea "27430255156"
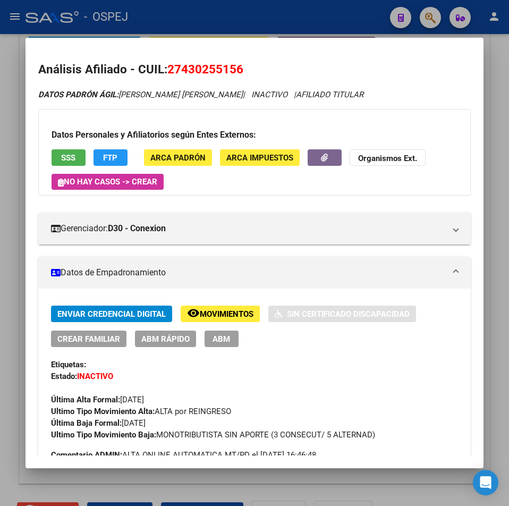
click at [59, 160] on button "SSS" at bounding box center [69, 157] width 34 height 16
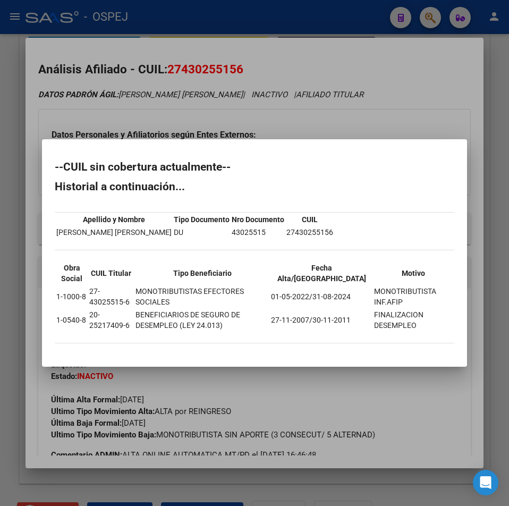
click at [234, 55] on div at bounding box center [254, 253] width 509 height 506
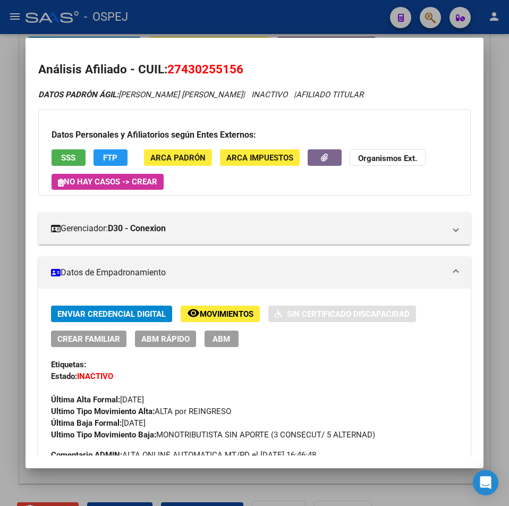
click at [239, 32] on div at bounding box center [254, 253] width 509 height 506
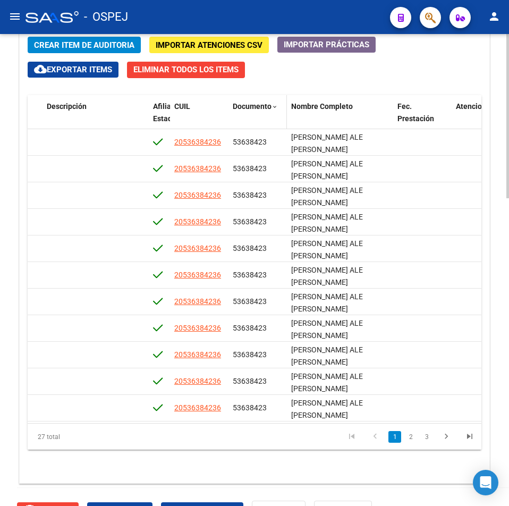
scroll to position [567, 0]
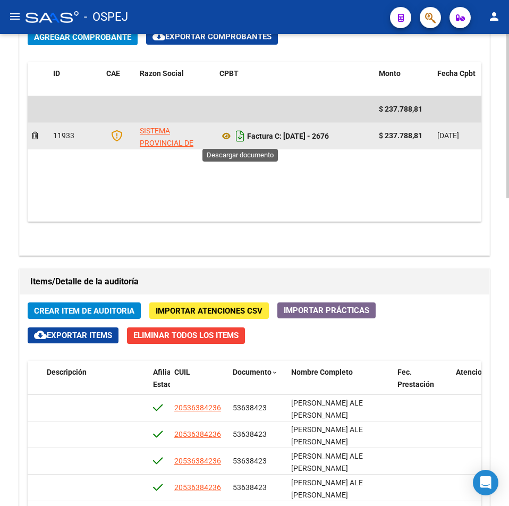
click at [241, 139] on icon "Descargar documento" at bounding box center [240, 136] width 14 height 17
click at [22, 186] on div "Agregar Comprobante cloud_download Exportar Comprobantes ID CAE Razon Social CP…" at bounding box center [255, 138] width 470 height 234
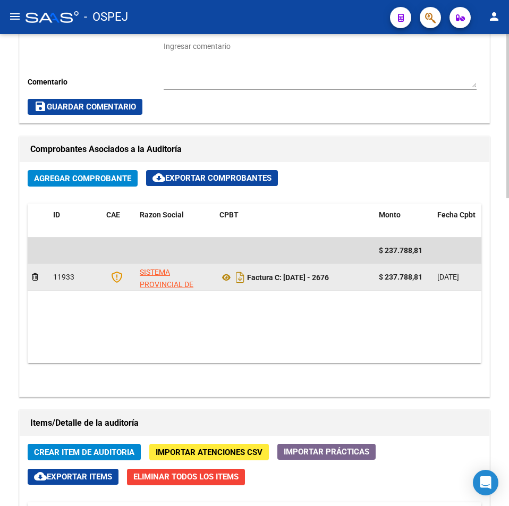
scroll to position [0, 0]
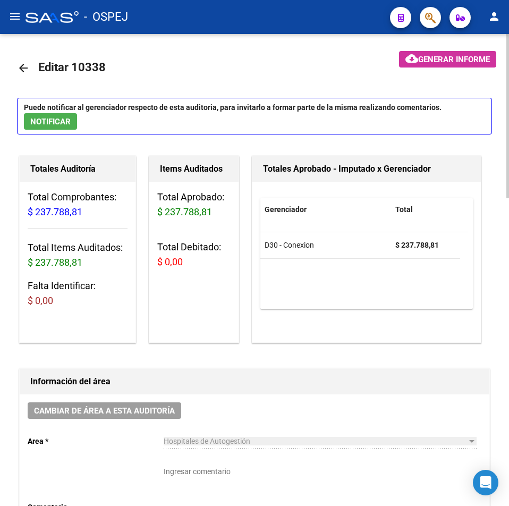
click at [20, 68] on mat-icon "arrow_back" at bounding box center [23, 68] width 13 height 13
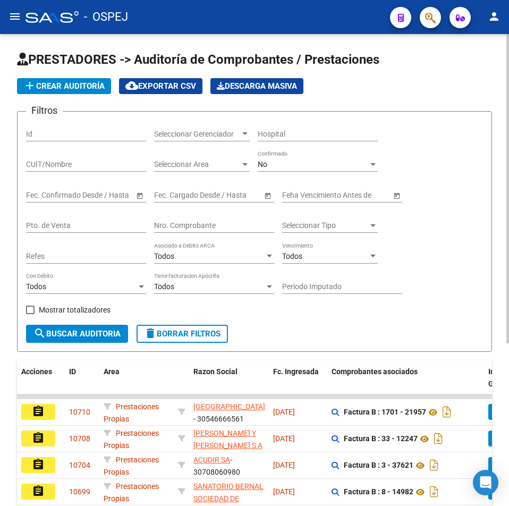
click at [197, 219] on div "Nro. Comprobante" at bounding box center [214, 222] width 120 height 21
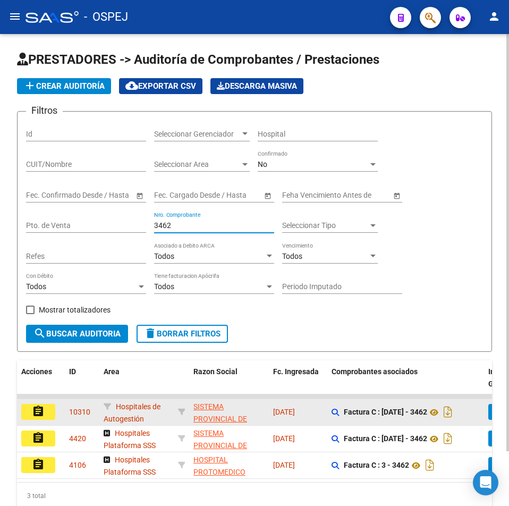
type input "3462"
click at [47, 416] on button "assignment" at bounding box center [38, 412] width 34 height 16
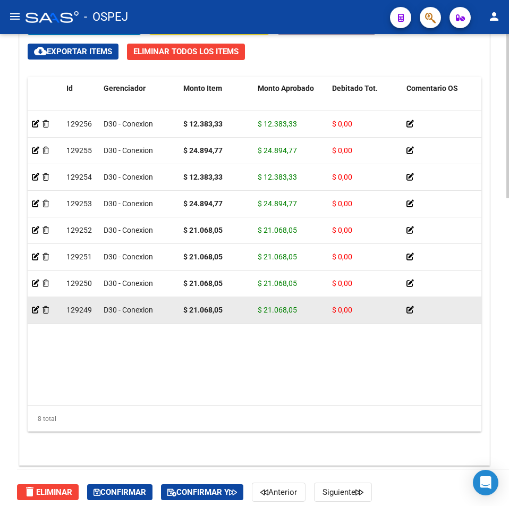
scroll to position [798, 0]
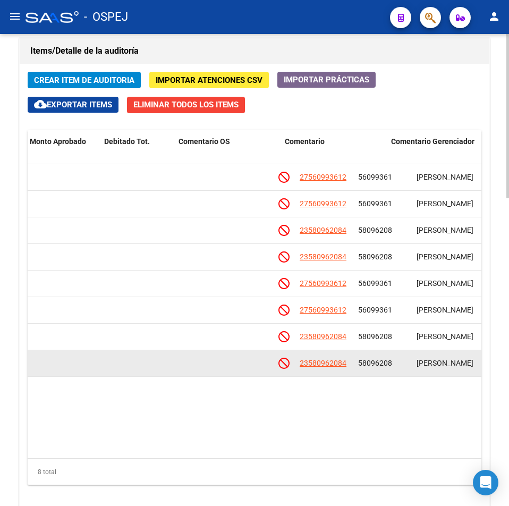
drag, startPoint x: 253, startPoint y: 377, endPoint x: 328, endPoint y: 373, distance: 75.1
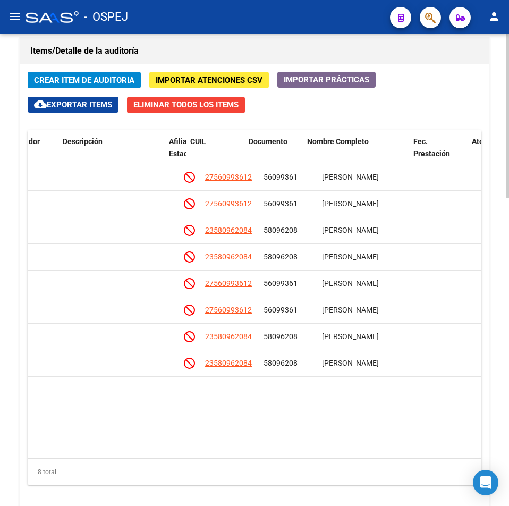
scroll to position [0, 663]
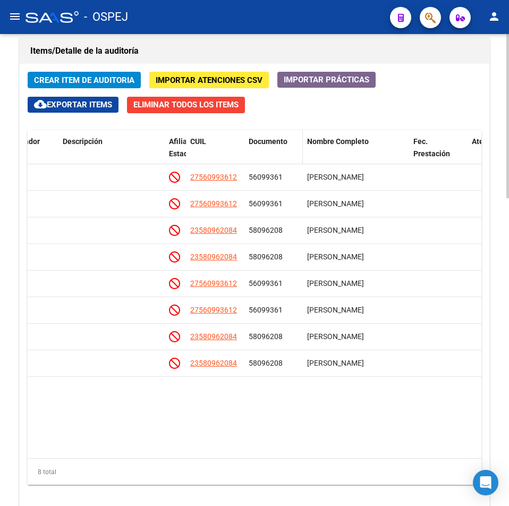
click at [279, 145] on span "Documento" at bounding box center [268, 141] width 39 height 9
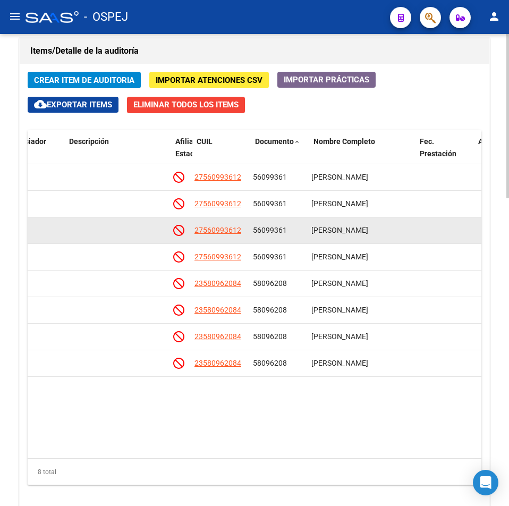
drag, startPoint x: 257, startPoint y: 233, endPoint x: 243, endPoint y: 233, distance: 13.8
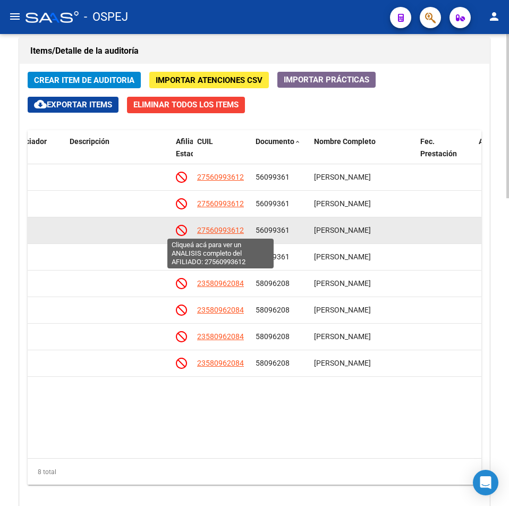
click at [243, 233] on span "27560993612" at bounding box center [220, 230] width 47 height 9
type textarea "27560993612"
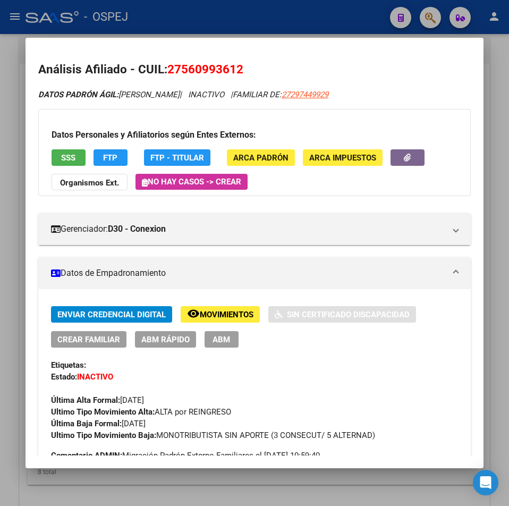
click at [249, 39] on mat-dialog-container "Análisis Afiliado - CUIL: 27560993612 DATOS PADRÓN ÁGIL: [PERSON_NAME] | INACTI…" at bounding box center [255, 253] width 458 height 430
click at [287, 47] on mat-dialog-container "Análisis Afiliado - CUIL: 27560993612 DATOS PADRÓN ÁGIL: [PERSON_NAME] | INACTI…" at bounding box center [255, 253] width 458 height 430
click at [299, 21] on div at bounding box center [254, 253] width 509 height 506
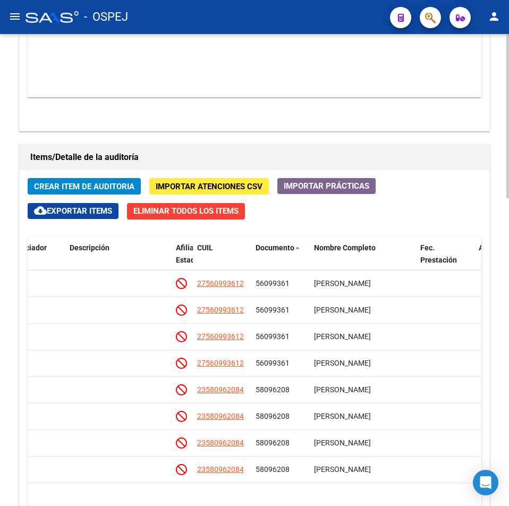
scroll to position [585, 0]
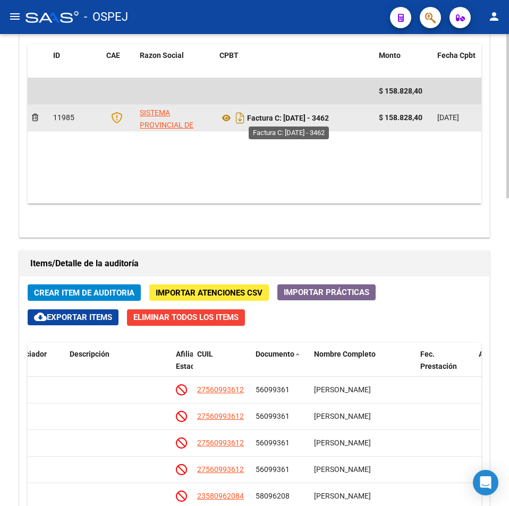
drag, startPoint x: 336, startPoint y: 118, endPoint x: 287, endPoint y: 122, distance: 49.7
click at [287, 122] on div "Factura C: [DATE] - 3462" at bounding box center [295, 118] width 151 height 17
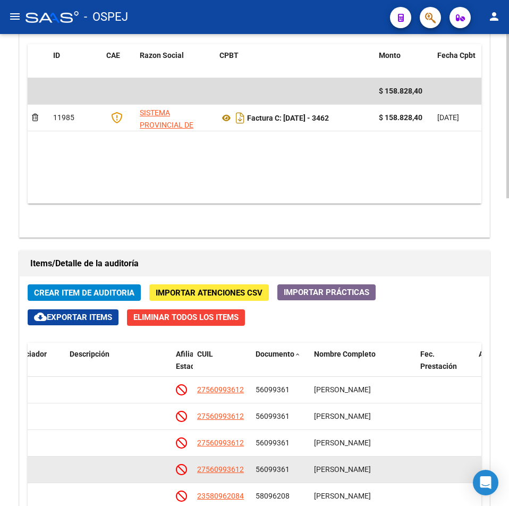
scroll to position [798, 0]
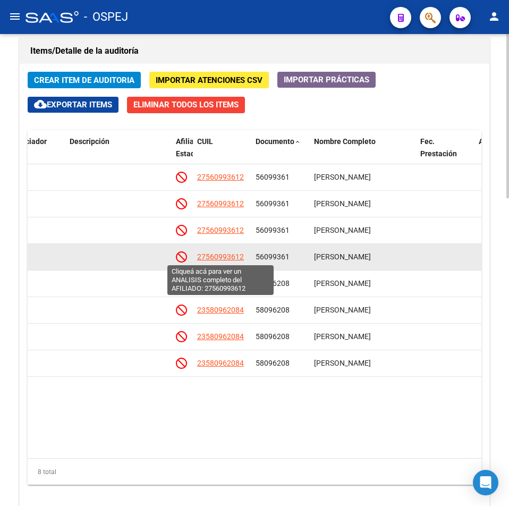
drag, startPoint x: 222, startPoint y: 269, endPoint x: 198, endPoint y: 257, distance: 26.9
click at [198, 257] on div "27560993612" at bounding box center [222, 257] width 50 height 12
click at [214, 256] on span "27560993612" at bounding box center [220, 257] width 47 height 9
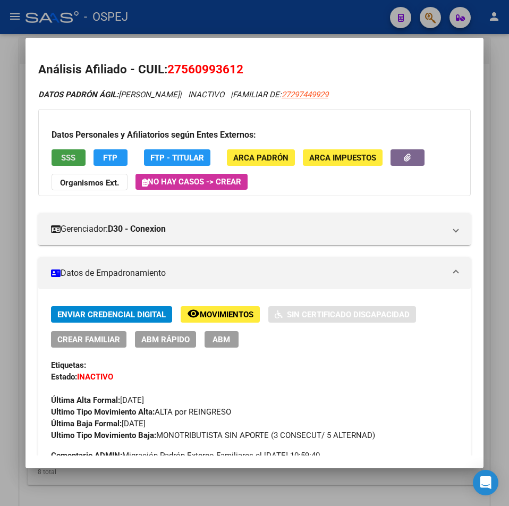
click at [70, 163] on button "SSS" at bounding box center [69, 157] width 34 height 16
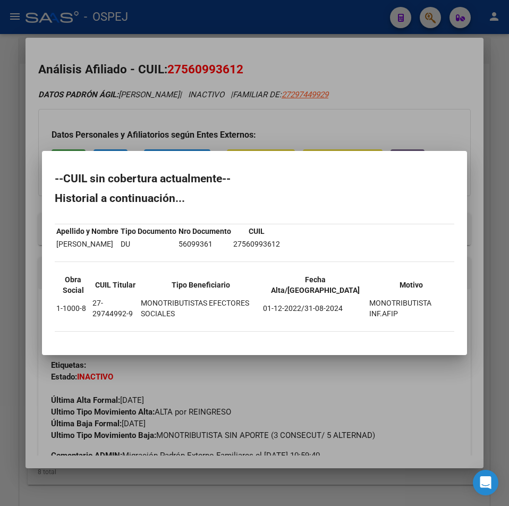
drag, startPoint x: 217, startPoint y: 80, endPoint x: 265, endPoint y: 51, distance: 55.6
click at [221, 73] on div at bounding box center [254, 253] width 509 height 506
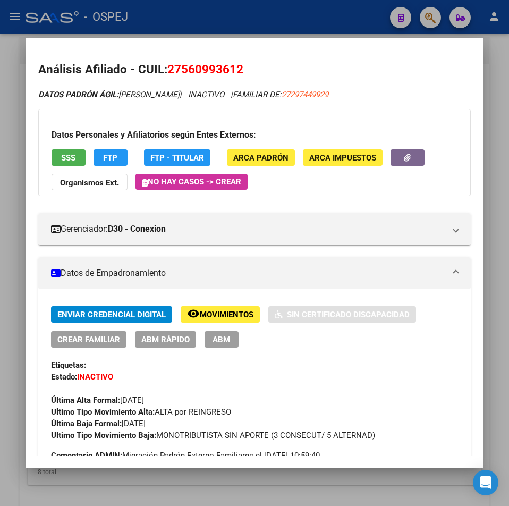
click at [285, 18] on div at bounding box center [254, 253] width 509 height 506
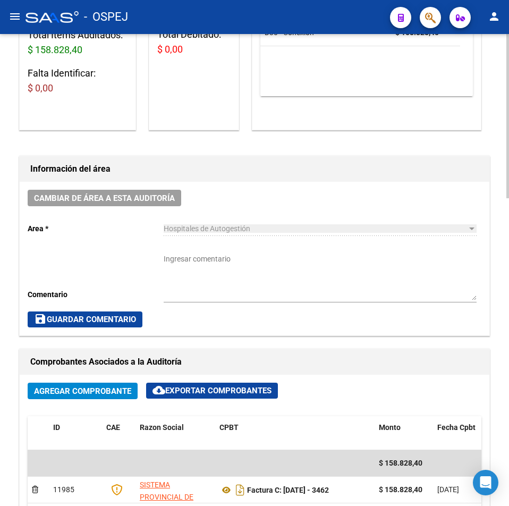
scroll to position [479, 0]
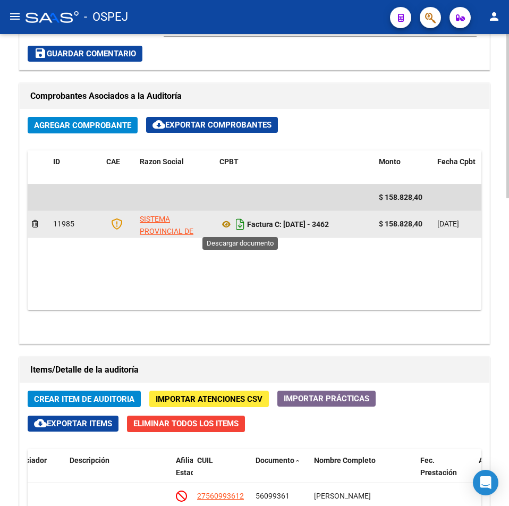
click at [240, 227] on icon "Descargar documento" at bounding box center [240, 224] width 14 height 17
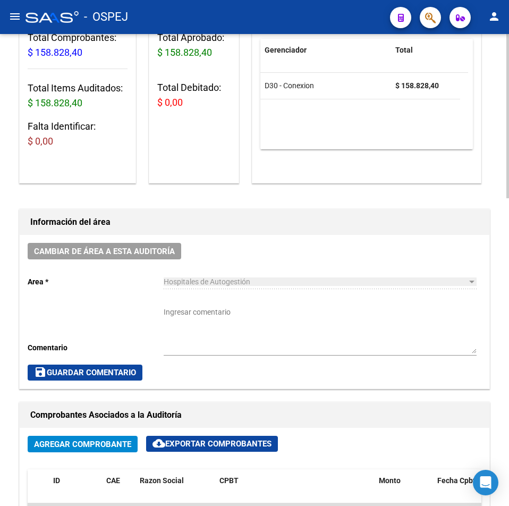
scroll to position [0, 0]
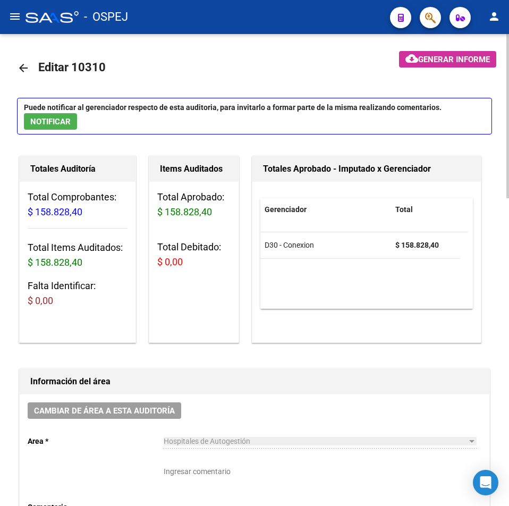
click at [22, 72] on mat-icon "arrow_back" at bounding box center [23, 68] width 13 height 13
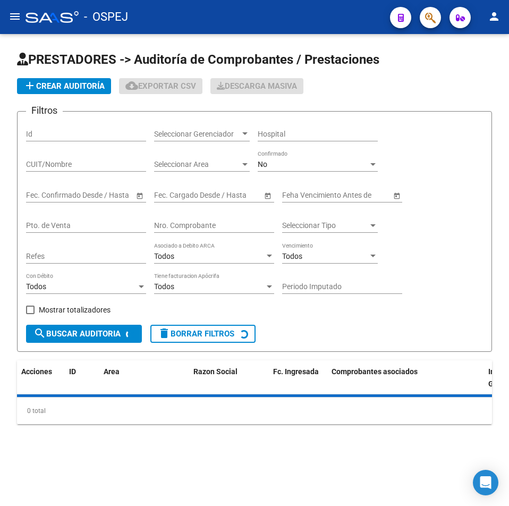
click at [184, 228] on input "Nro. Comprobante" at bounding box center [214, 225] width 120 height 9
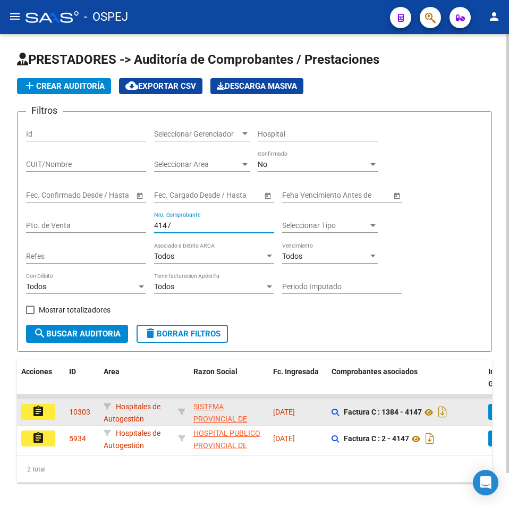
type input "4147"
click at [43, 415] on mat-icon "assignment" at bounding box center [38, 411] width 13 height 13
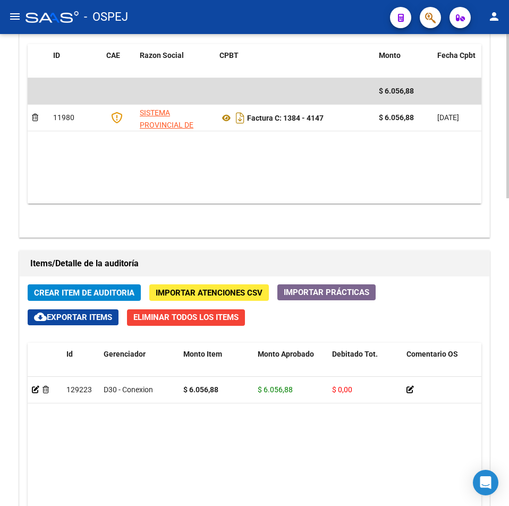
scroll to position [744, 0]
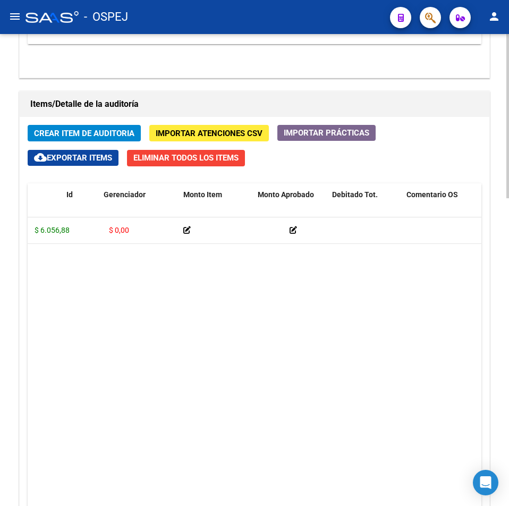
drag, startPoint x: 241, startPoint y: 286, endPoint x: 328, endPoint y: 286, distance: 86.1
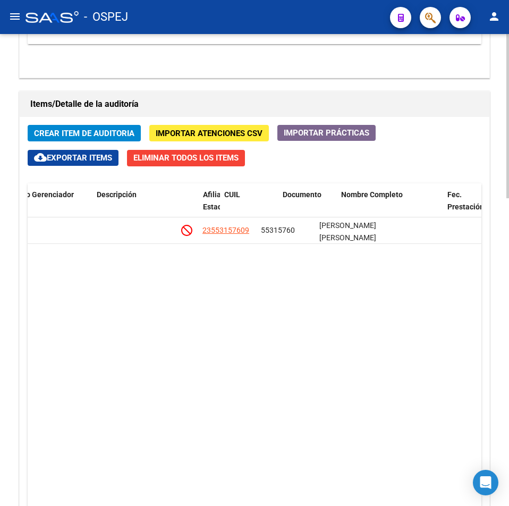
scroll to position [0, 568]
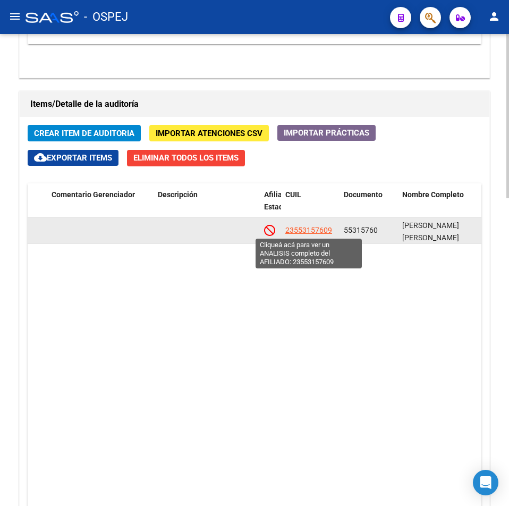
click at [296, 230] on span "23553157609" at bounding box center [309, 230] width 47 height 9
type textarea "23553157609"
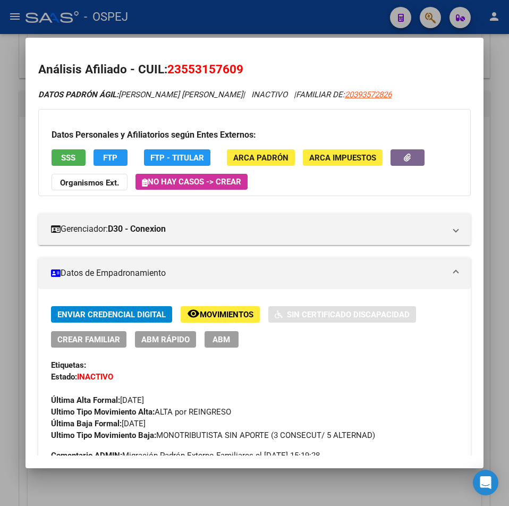
click at [6, 227] on div at bounding box center [254, 253] width 509 height 506
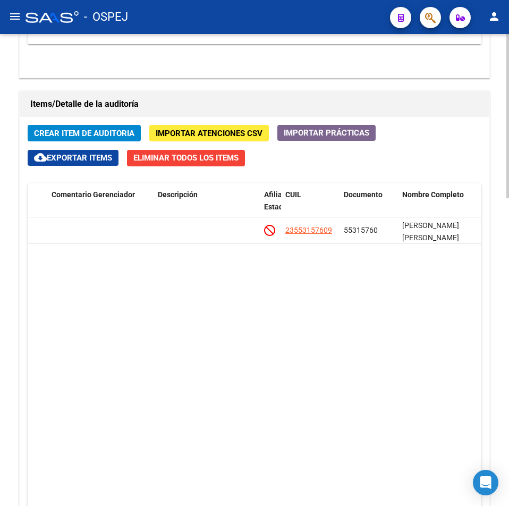
scroll to position [532, 0]
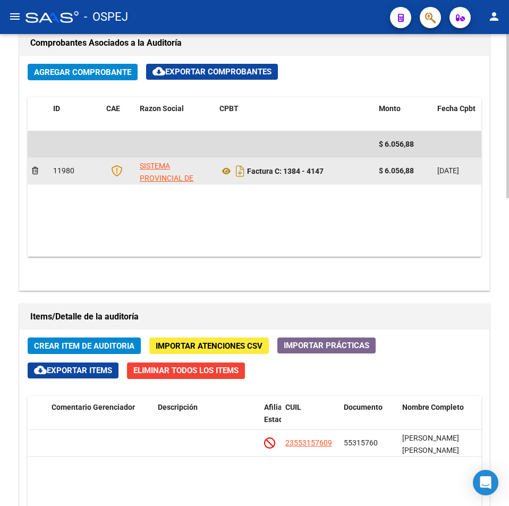
drag, startPoint x: 329, startPoint y: 170, endPoint x: 286, endPoint y: 177, distance: 43.2
click at [286, 177] on div "Factura C: 1384 - 4147" at bounding box center [295, 171] width 151 height 17
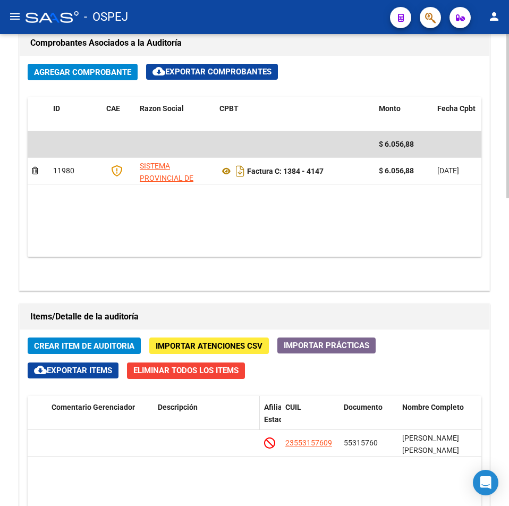
scroll to position [585, 0]
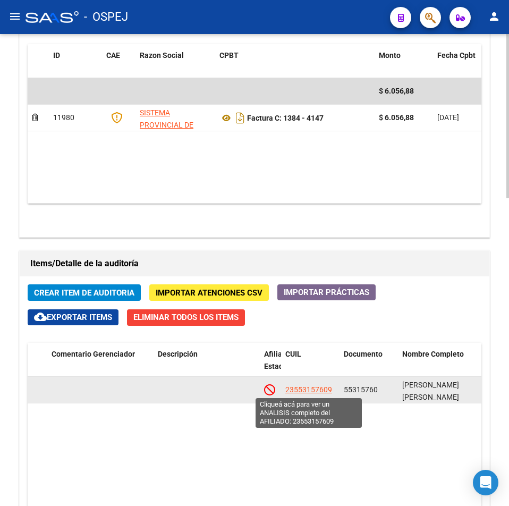
click at [304, 389] on span "23553157609" at bounding box center [309, 389] width 47 height 9
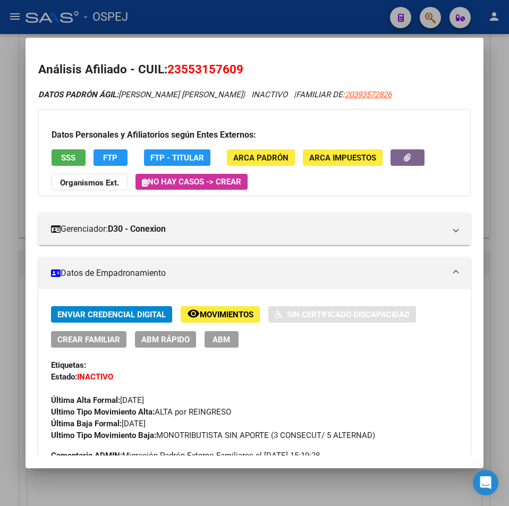
click at [182, 73] on span "23553157609" at bounding box center [205, 69] width 76 height 14
click at [183, 73] on span "23553157609" at bounding box center [205, 69] width 76 height 14
click at [71, 156] on span "SSS" at bounding box center [68, 158] width 14 height 10
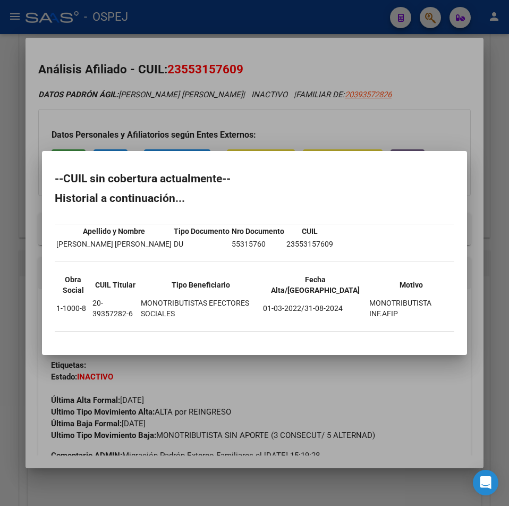
click at [281, 64] on div at bounding box center [254, 253] width 509 height 506
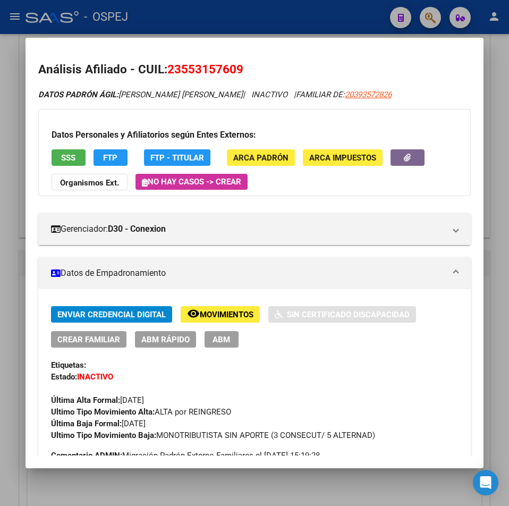
click at [287, 34] on div at bounding box center [254, 253] width 509 height 506
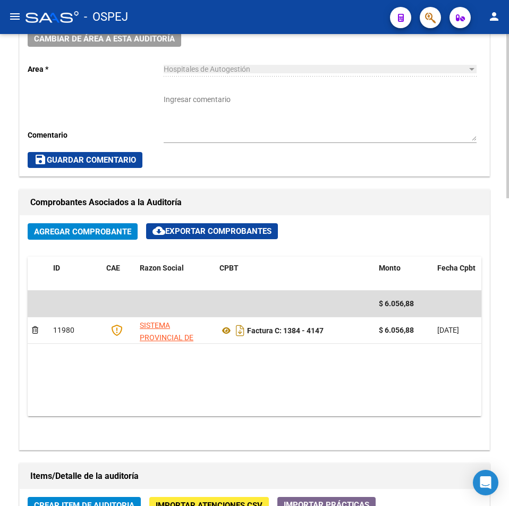
scroll to position [638, 0]
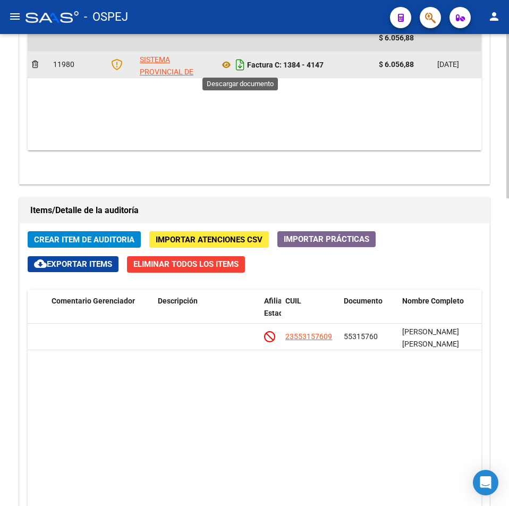
click at [236, 64] on icon "Descargar documento" at bounding box center [240, 64] width 14 height 17
click at [469, 192] on div "Información del área Cambiar de área a esta auditoría Area * Hospitales de Auto…" at bounding box center [254, 218] width 475 height 996
click at [14, 150] on div "arrow_back Editar 10303 cloud_download Generar informe Puede notificar al geren…" at bounding box center [254, 75] width 509 height 1358
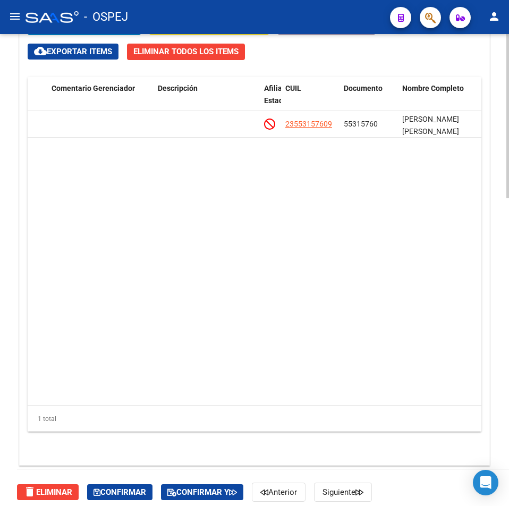
scroll to position [886, 0]
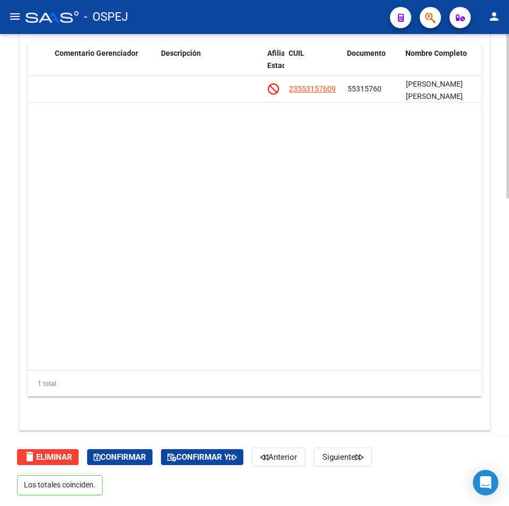
drag, startPoint x: 236, startPoint y: 215, endPoint x: 225, endPoint y: 203, distance: 15.9
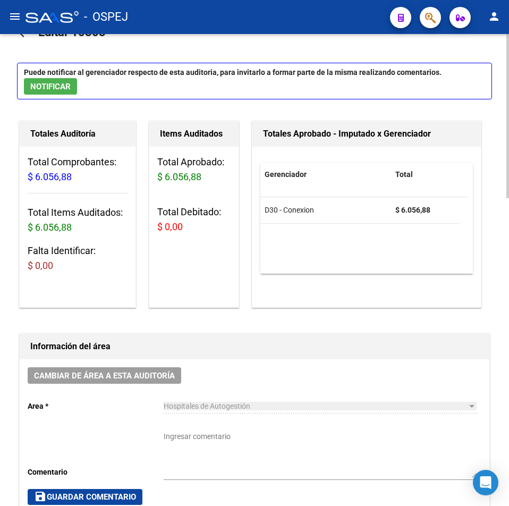
scroll to position [0, 0]
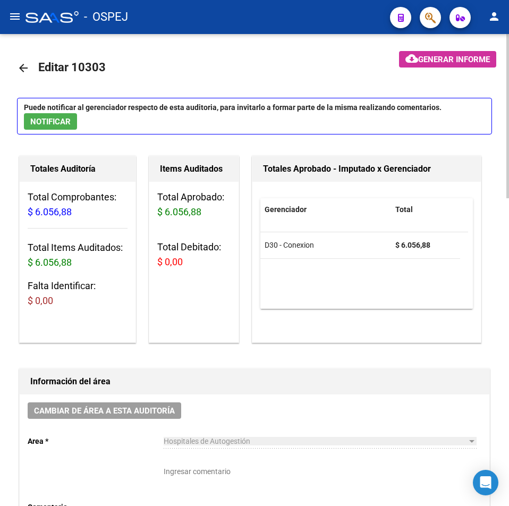
click at [29, 67] on mat-icon "arrow_back" at bounding box center [23, 68] width 13 height 13
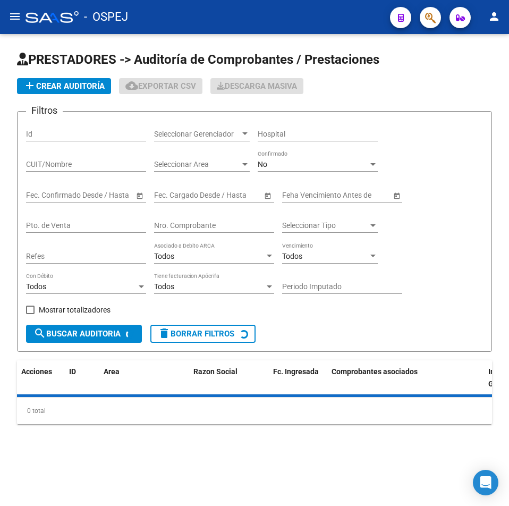
click at [232, 231] on div "Nro. Comprobante" at bounding box center [214, 222] width 120 height 21
click at [237, 228] on input "Nro. Comprobante" at bounding box center [214, 225] width 120 height 9
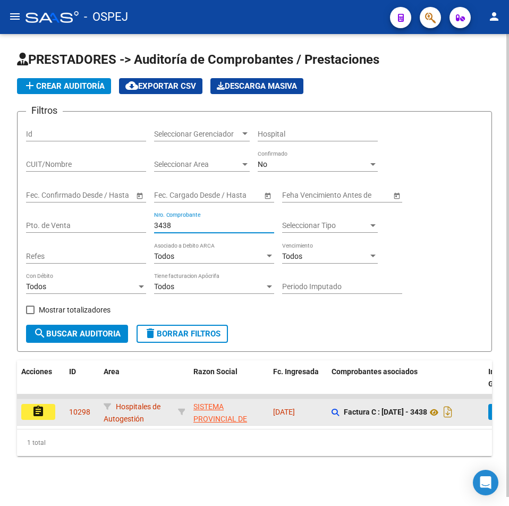
type input "3438"
click at [28, 417] on button "assignment" at bounding box center [38, 412] width 34 height 16
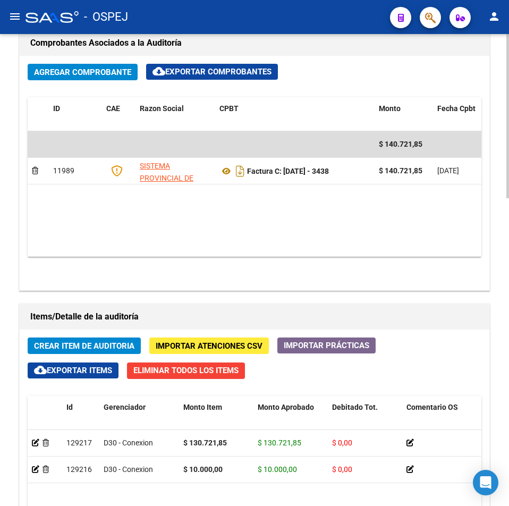
scroll to position [691, 0]
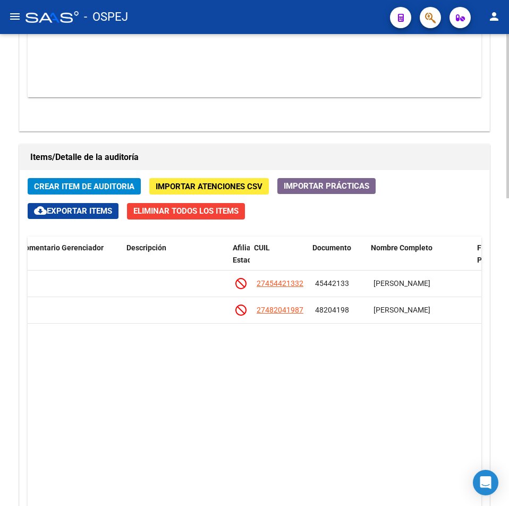
drag, startPoint x: 239, startPoint y: 365, endPoint x: 257, endPoint y: 354, distance: 20.5
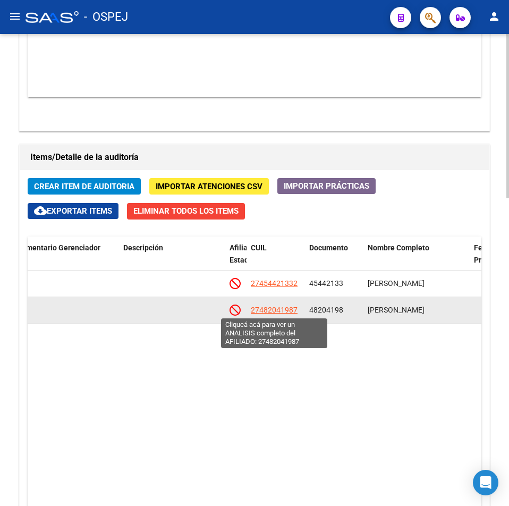
click at [274, 306] on span "27482041987" at bounding box center [274, 310] width 47 height 9
type textarea "27482041987"
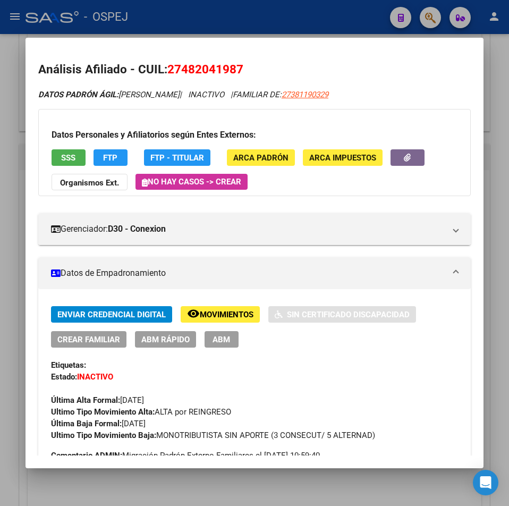
click at [19, 122] on div at bounding box center [254, 253] width 509 height 506
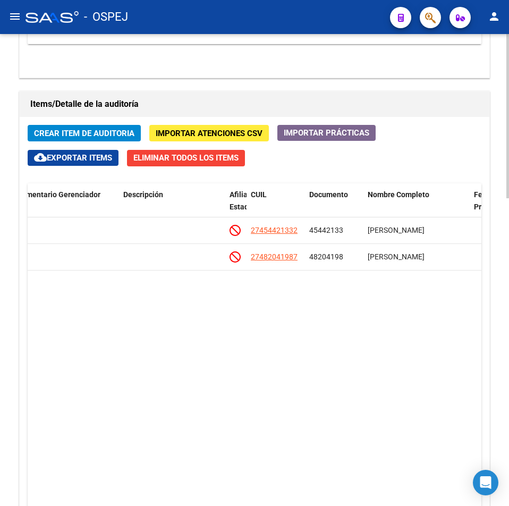
scroll to position [479, 0]
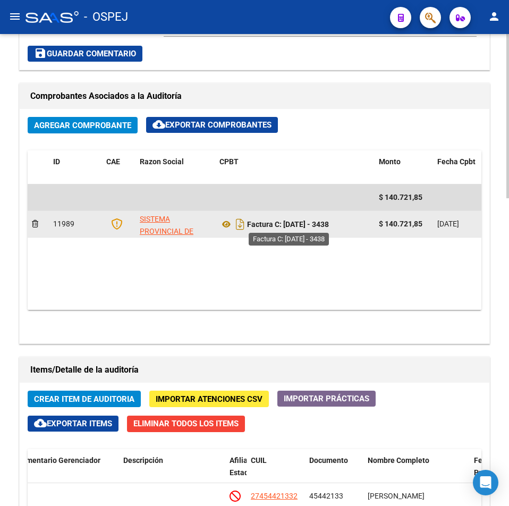
drag, startPoint x: 321, startPoint y: 227, endPoint x: 285, endPoint y: 229, distance: 35.7
click at [285, 229] on div "Factura C: [DATE] - 3438" at bounding box center [295, 224] width 151 height 17
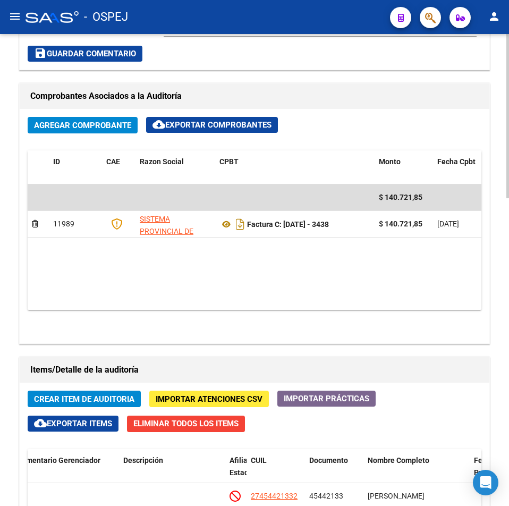
scroll to position [851, 0]
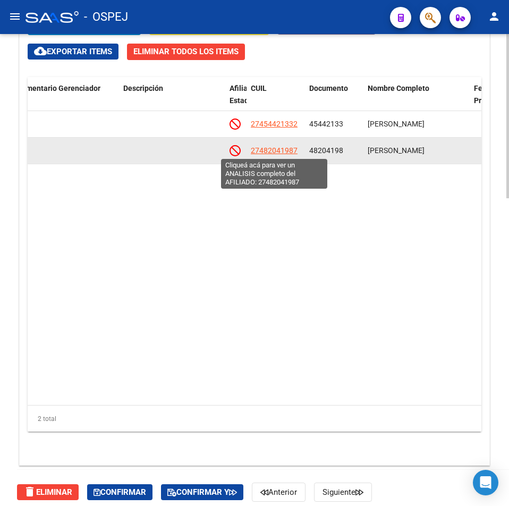
click at [265, 150] on span "27482041987" at bounding box center [274, 150] width 47 height 9
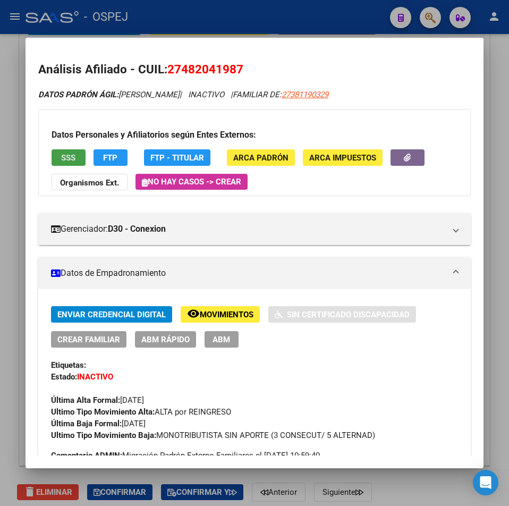
click at [55, 152] on button "SSS" at bounding box center [69, 157] width 34 height 16
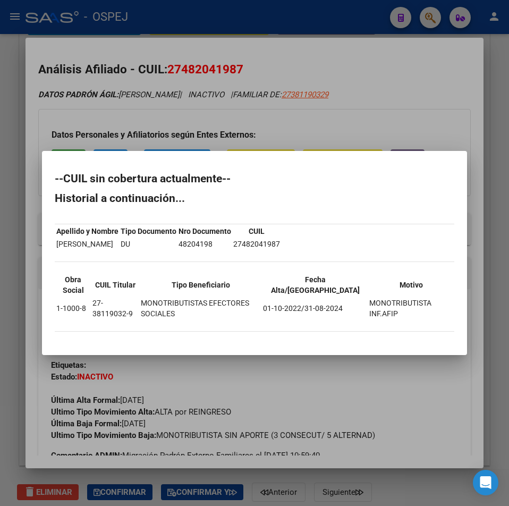
drag, startPoint x: 201, startPoint y: 115, endPoint x: 202, endPoint y: 94, distance: 21.8
click at [201, 115] on div at bounding box center [254, 253] width 509 height 506
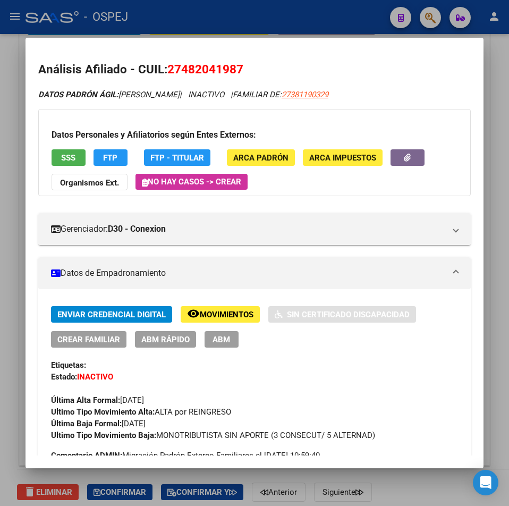
click at [208, 17] on div at bounding box center [254, 253] width 509 height 506
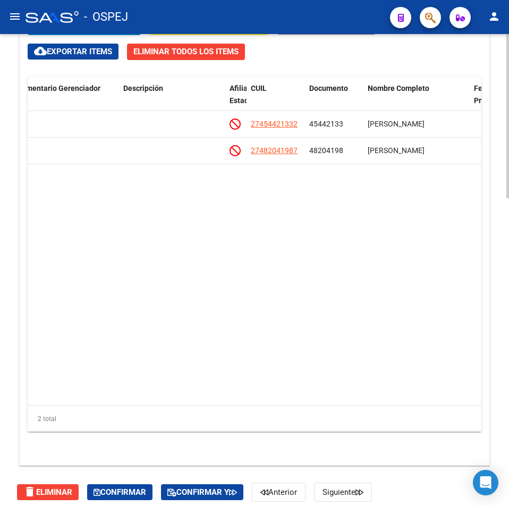
scroll to position [585, 0]
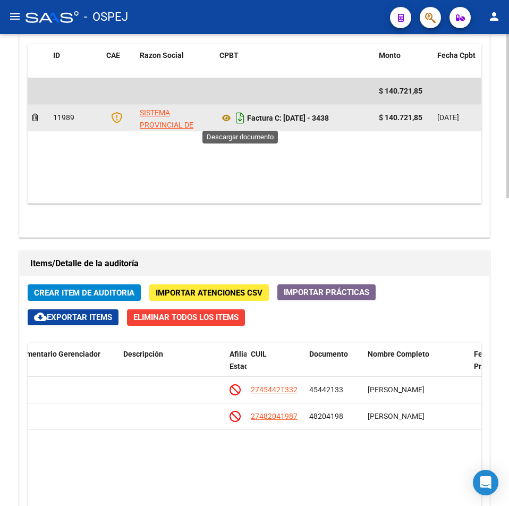
click at [239, 121] on icon "Descargar documento" at bounding box center [240, 118] width 14 height 17
click at [288, 211] on div "Agregar Comprobante cloud_download Exportar Comprobantes ID CAE Razon Social CP…" at bounding box center [255, 120] width 470 height 234
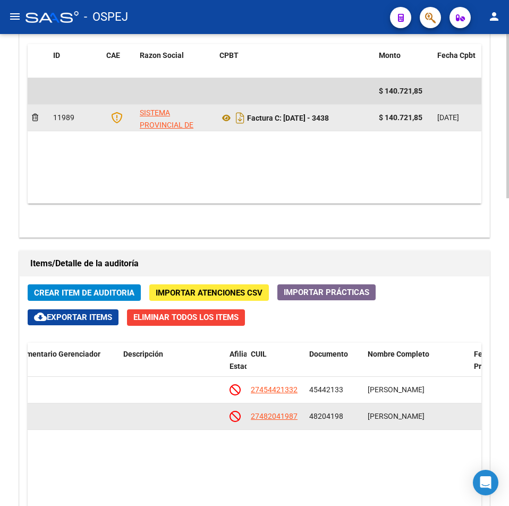
click at [274, 421] on app-link-go-to "27482041987" at bounding box center [274, 416] width 47 height 12
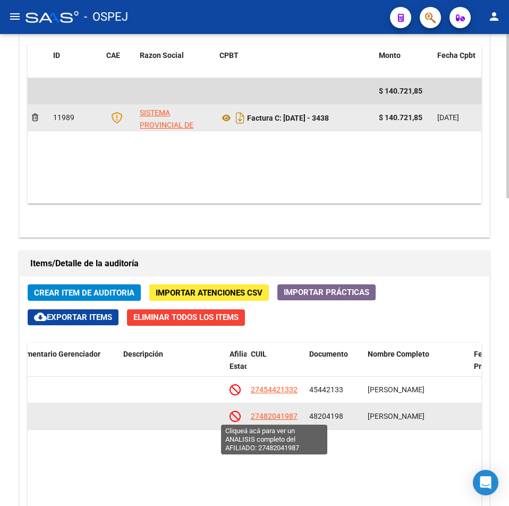
click at [274, 418] on span "27482041987" at bounding box center [274, 416] width 47 height 9
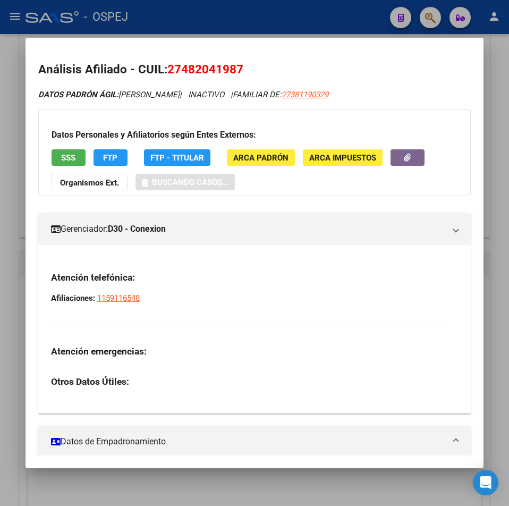
click at [221, 70] on span "27482041987" at bounding box center [205, 69] width 76 height 14
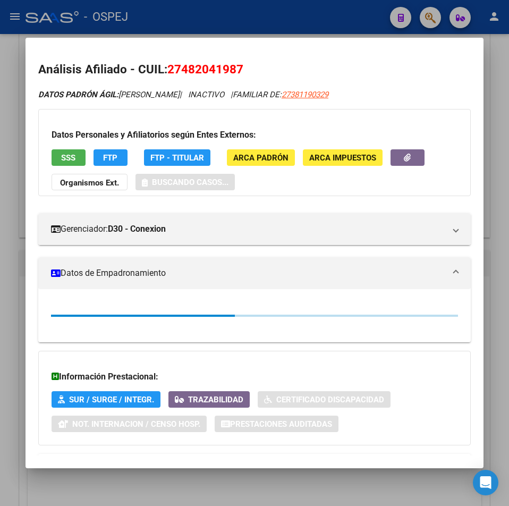
click at [221, 70] on span "27482041987" at bounding box center [205, 69] width 76 height 14
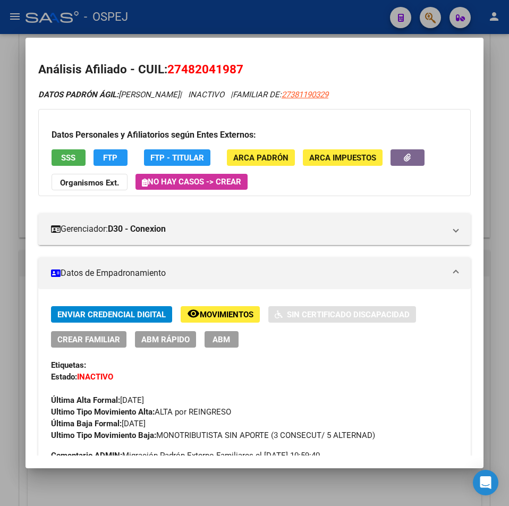
click at [224, 42] on mat-dialog-container "Análisis Afiliado - CUIL: 27482041987 DATOS PADRÓN ÁGIL: [PERSON_NAME] | INACTI…" at bounding box center [255, 253] width 458 height 430
click at [224, 27] on div at bounding box center [254, 253] width 509 height 506
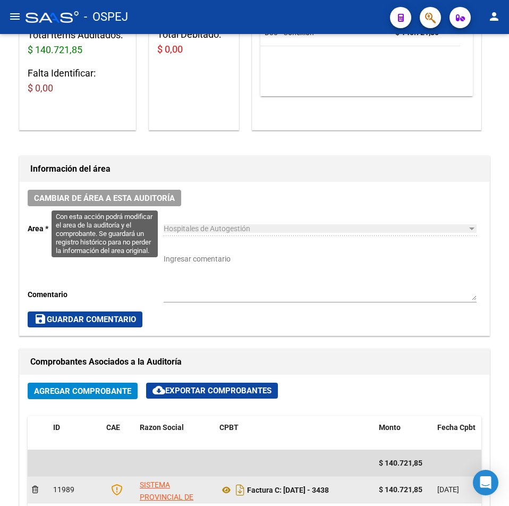
scroll to position [0, 0]
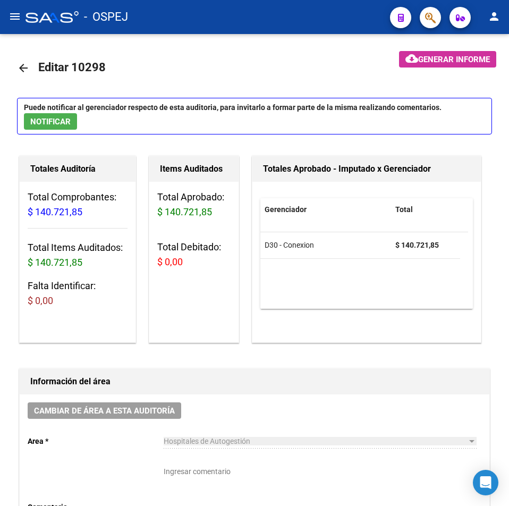
click at [23, 69] on mat-icon "arrow_back" at bounding box center [23, 68] width 13 height 13
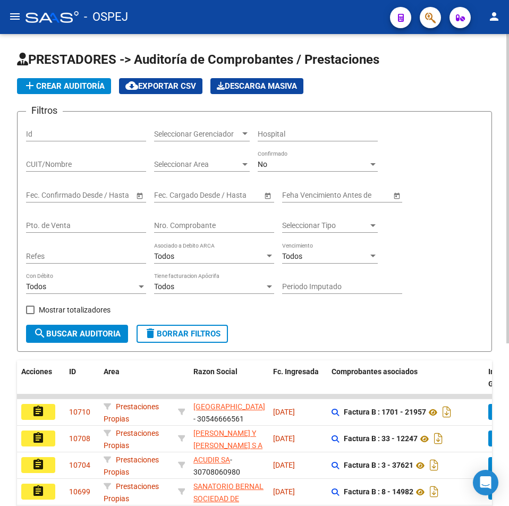
click at [244, 226] on input "Nro. Comprobante" at bounding box center [214, 225] width 120 height 9
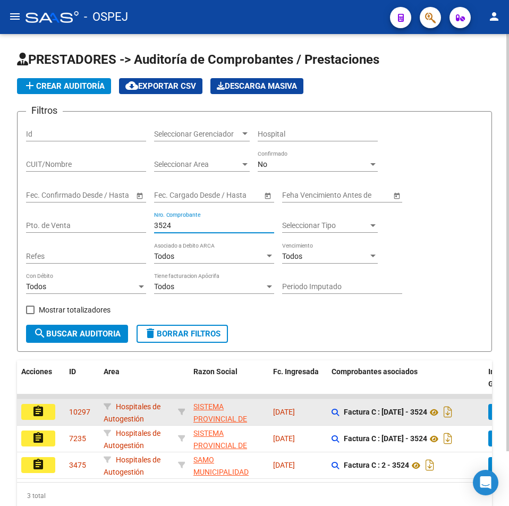
type input "3524"
click at [44, 407] on mat-icon "assignment" at bounding box center [38, 411] width 13 height 13
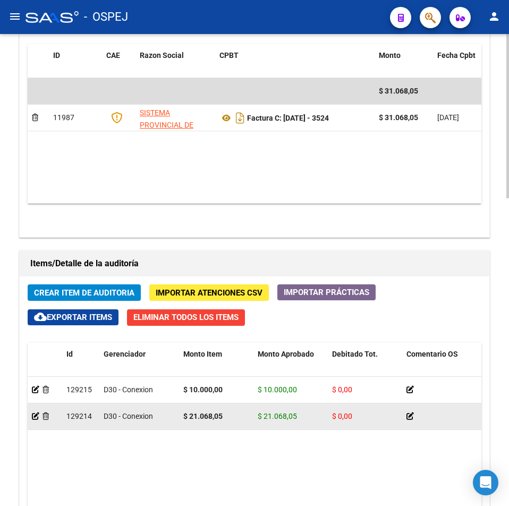
scroll to position [744, 0]
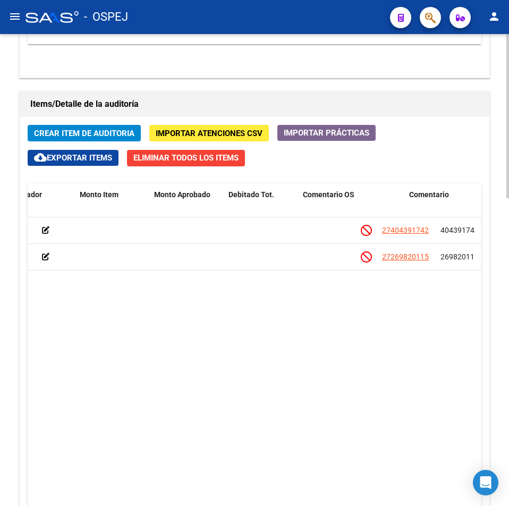
drag, startPoint x: 251, startPoint y: 334, endPoint x: 331, endPoint y: 331, distance: 79.8
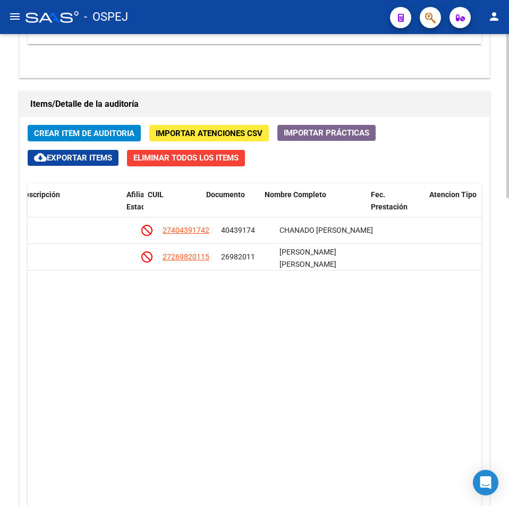
drag, startPoint x: 328, startPoint y: 328, endPoint x: 382, endPoint y: 328, distance: 54.2
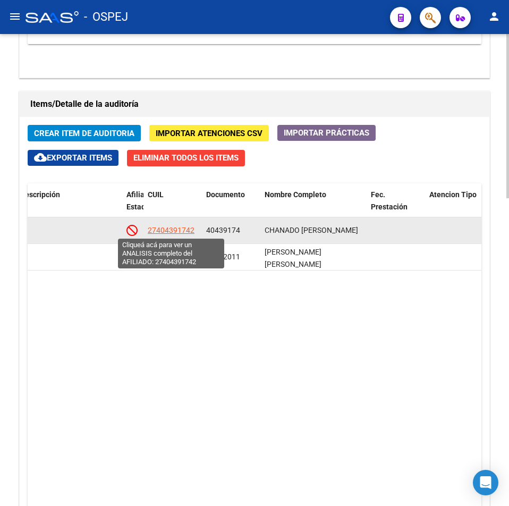
click at [194, 232] on span "27404391742" at bounding box center [171, 230] width 47 height 9
type textarea "27404391742"
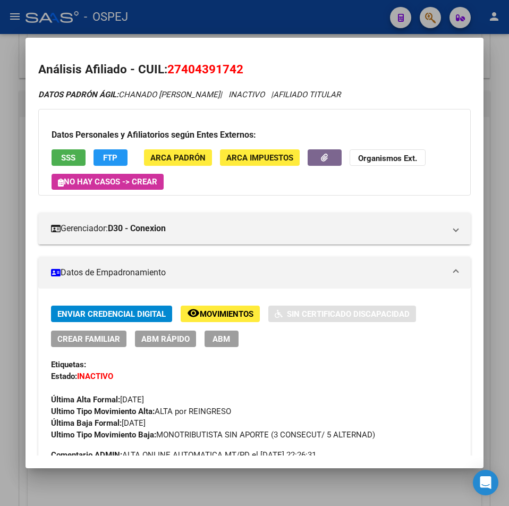
click at [52, 157] on button "SSS" at bounding box center [69, 157] width 34 height 16
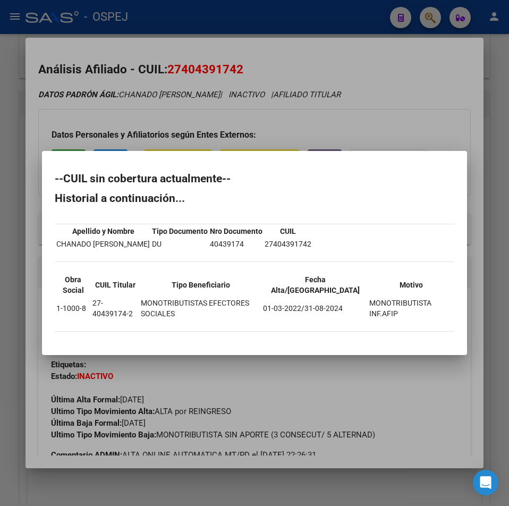
drag, startPoint x: 108, startPoint y: 98, endPoint x: 146, endPoint y: 55, distance: 57.3
click at [111, 95] on div at bounding box center [254, 253] width 509 height 506
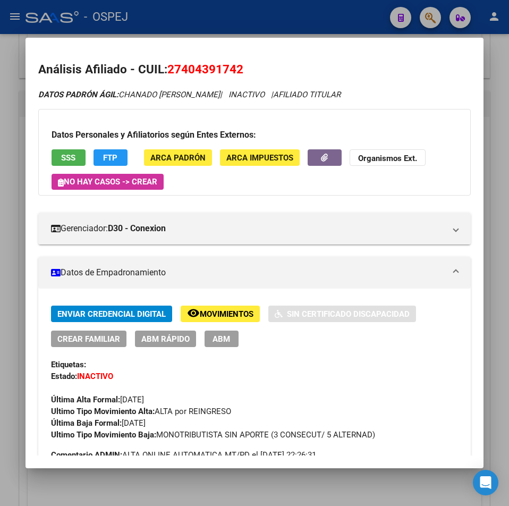
click at [173, 23] on div at bounding box center [254, 253] width 509 height 506
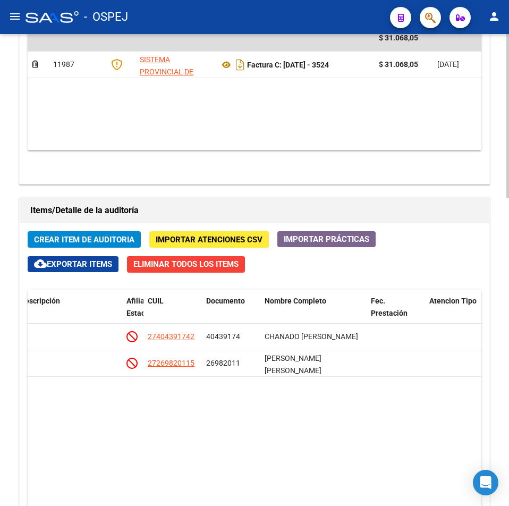
scroll to position [532, 0]
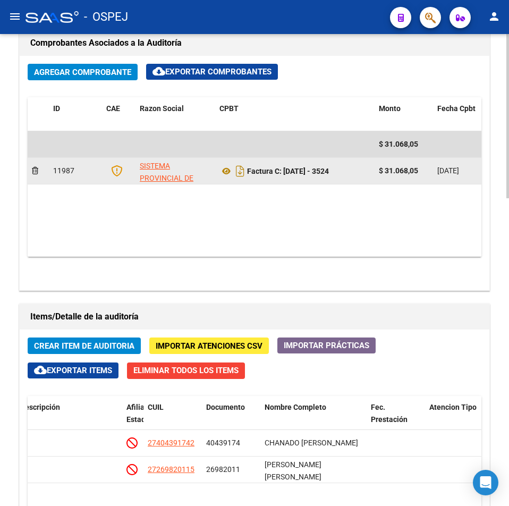
drag, startPoint x: 320, startPoint y: 176, endPoint x: 287, endPoint y: 176, distance: 32.4
click at [287, 176] on div "Factura C: [DATE] - 3524" at bounding box center [295, 171] width 151 height 17
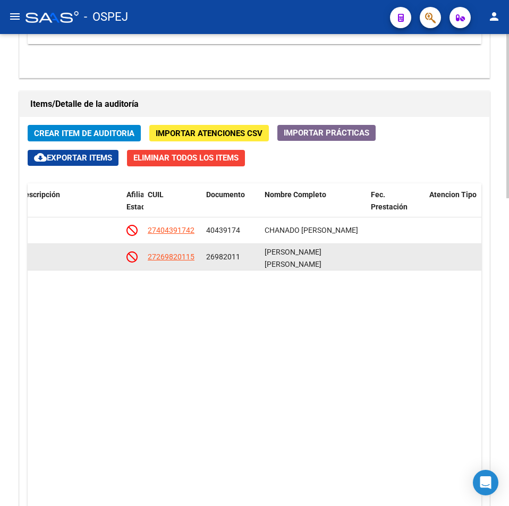
scroll to position [798, 0]
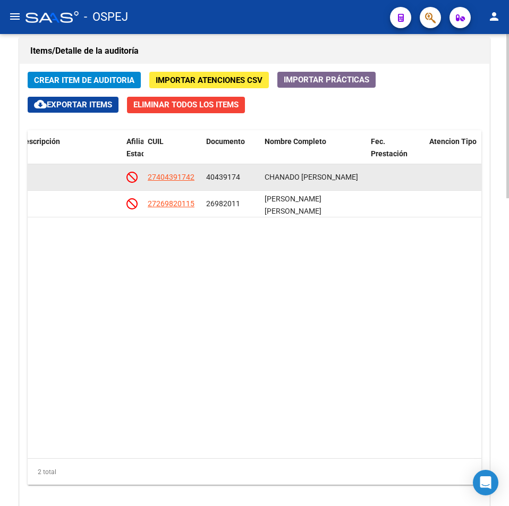
drag, startPoint x: 183, startPoint y: 186, endPoint x: 146, endPoint y: 182, distance: 37.5
click at [146, 182] on div "129215 D30 - Conexion $ 10.000,00 $ 10.000,00 $ 0,00 27404391742 40439174 [PERS…" at bounding box center [110, 177] width 1577 height 27
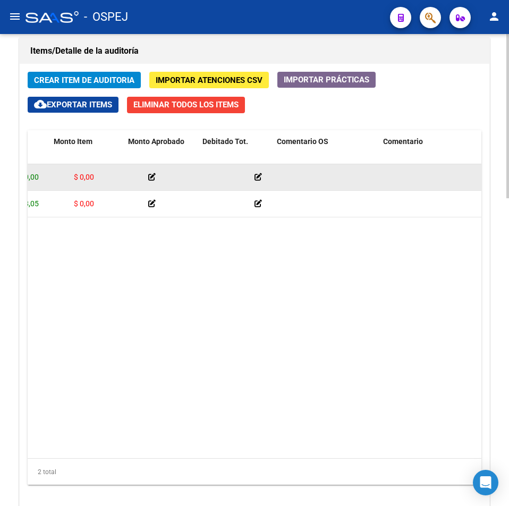
scroll to position [0, 79]
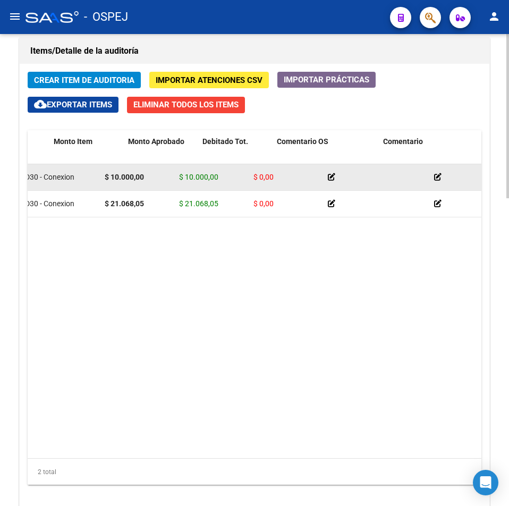
drag, startPoint x: 332, startPoint y: 181, endPoint x: 246, endPoint y: 185, distance: 86.2
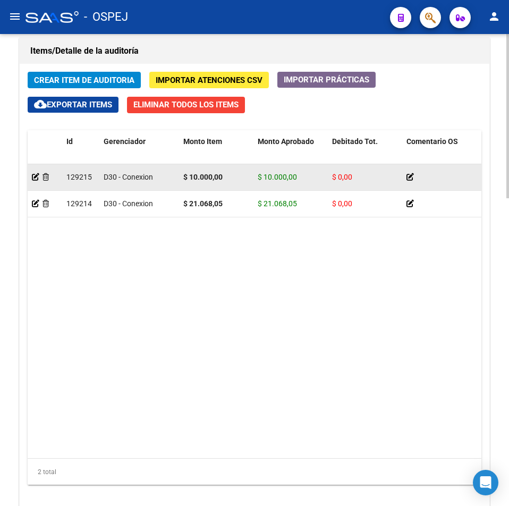
drag, startPoint x: 303, startPoint y: 180, endPoint x: 347, endPoint y: 179, distance: 43.6
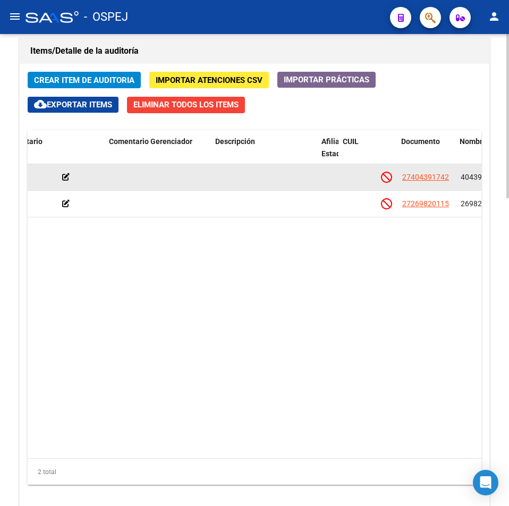
scroll to position [0, 520]
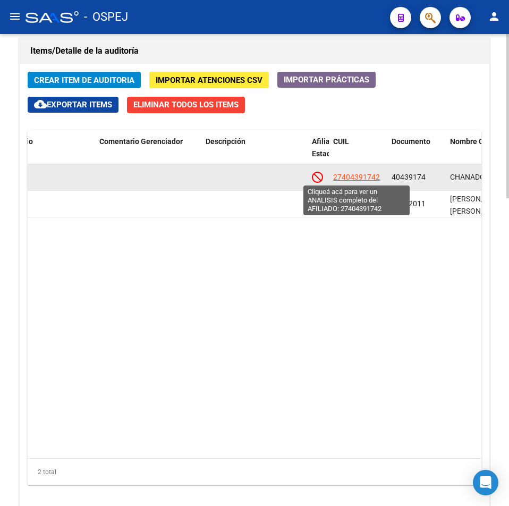
click at [355, 178] on span "27404391742" at bounding box center [356, 177] width 47 height 9
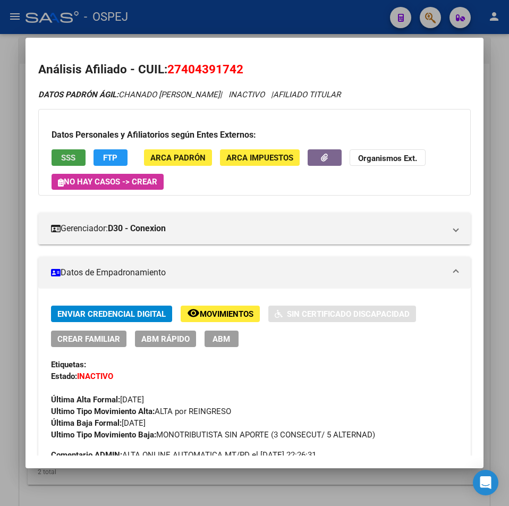
click at [66, 154] on span "SSS" at bounding box center [68, 158] width 14 height 10
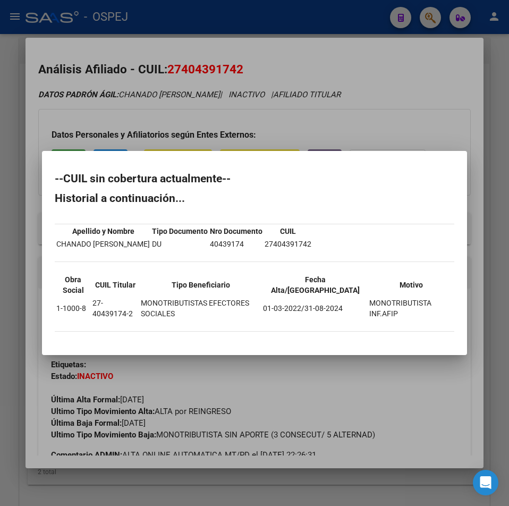
click at [273, 23] on div at bounding box center [254, 253] width 509 height 506
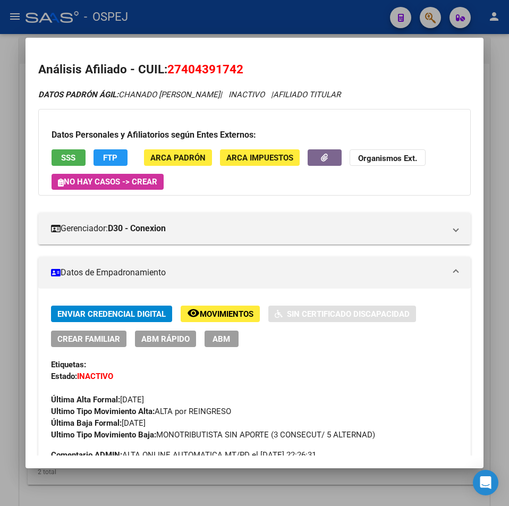
click at [273, 23] on div at bounding box center [254, 253] width 509 height 506
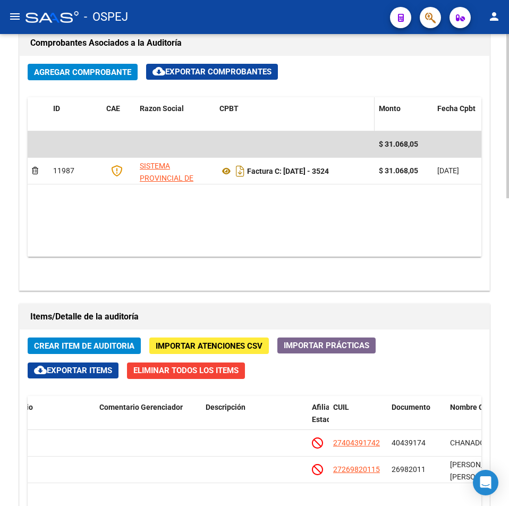
scroll to position [479, 0]
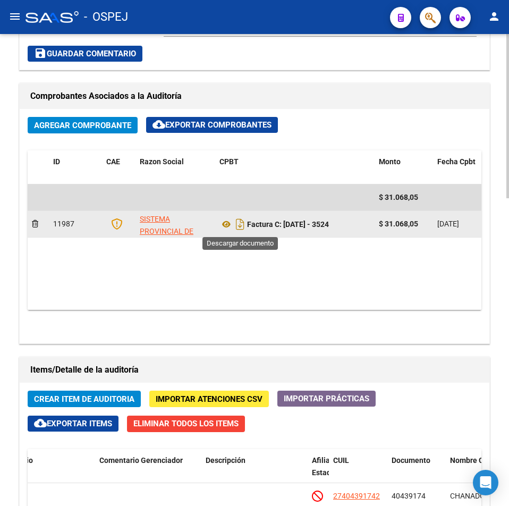
click at [241, 231] on icon "Descargar documento" at bounding box center [240, 224] width 14 height 17
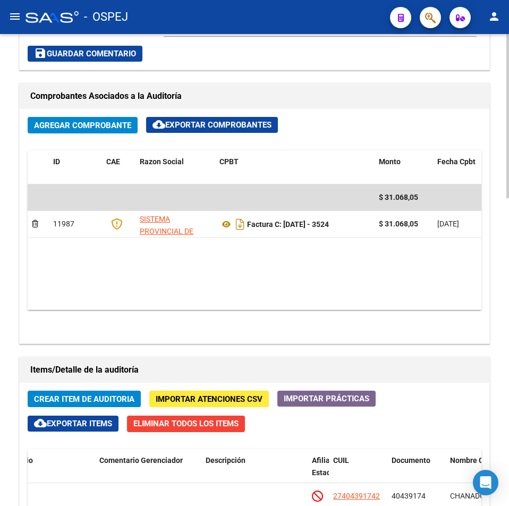
scroll to position [638, 0]
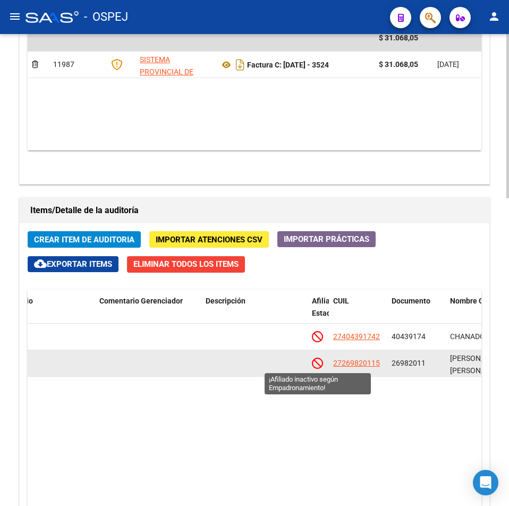
drag, startPoint x: 300, startPoint y: 364, endPoint x: 334, endPoint y: 360, distance: 34.8
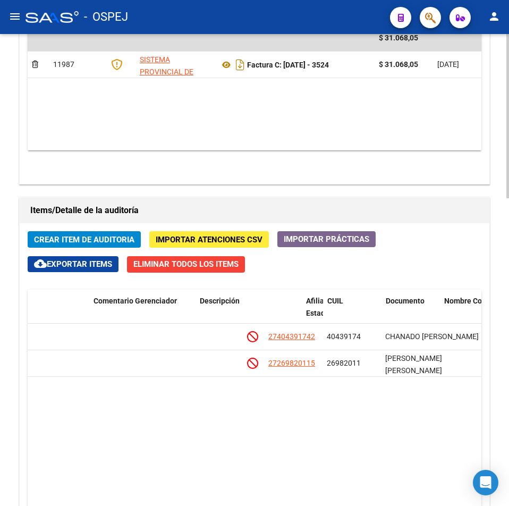
drag, startPoint x: 302, startPoint y: 419, endPoint x: 347, endPoint y: 415, distance: 44.9
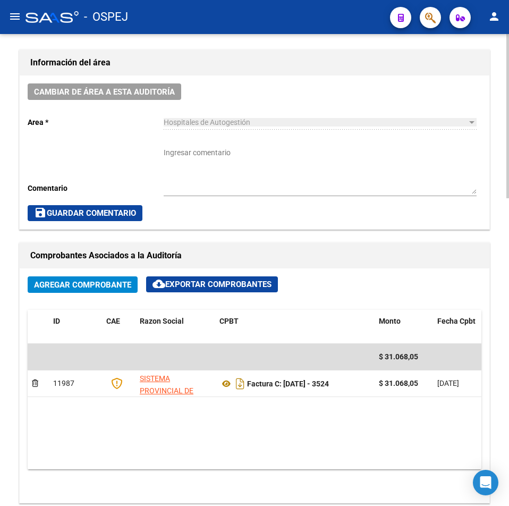
scroll to position [0, 0]
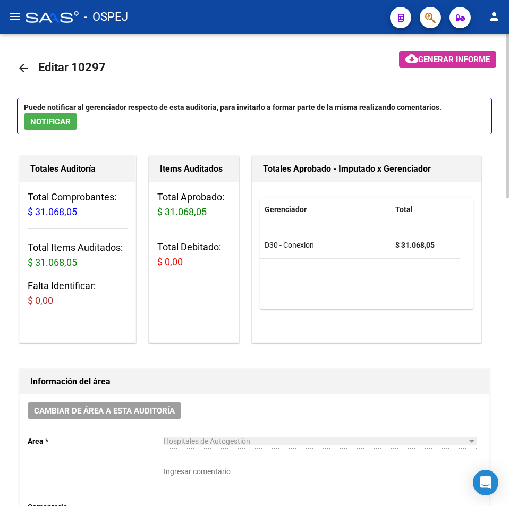
click at [24, 68] on mat-icon "arrow_back" at bounding box center [23, 68] width 13 height 13
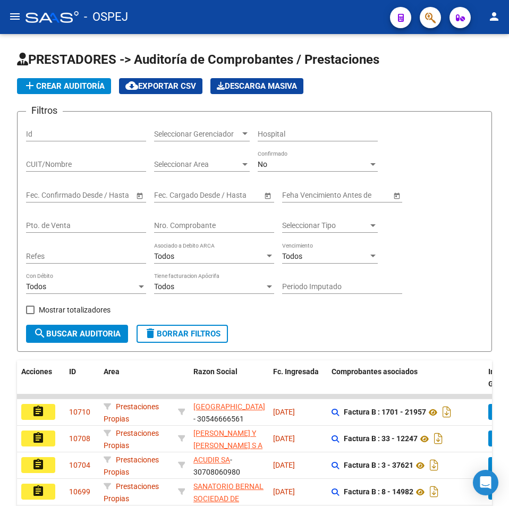
drag, startPoint x: 185, startPoint y: 224, endPoint x: 217, endPoint y: 219, distance: 33.4
click at [186, 225] on input "Nro. Comprobante" at bounding box center [214, 225] width 120 height 9
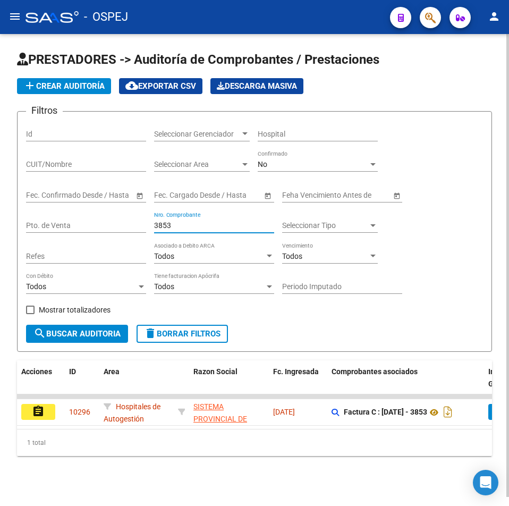
type input "3853"
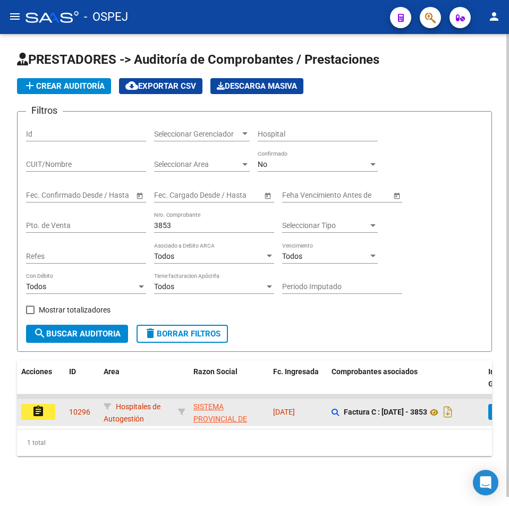
scroll to position [2, 0]
click at [46, 415] on button "assignment" at bounding box center [38, 412] width 34 height 16
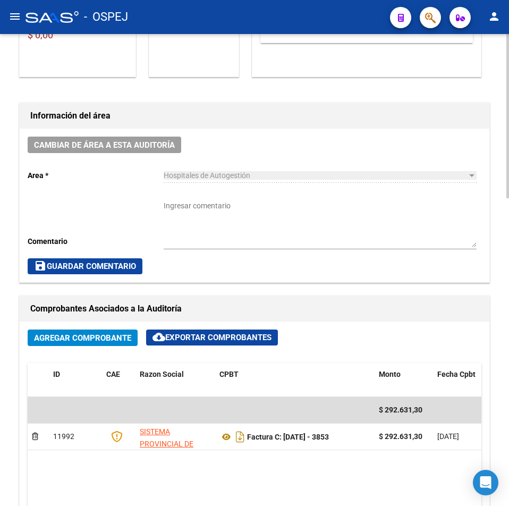
scroll to position [372, 0]
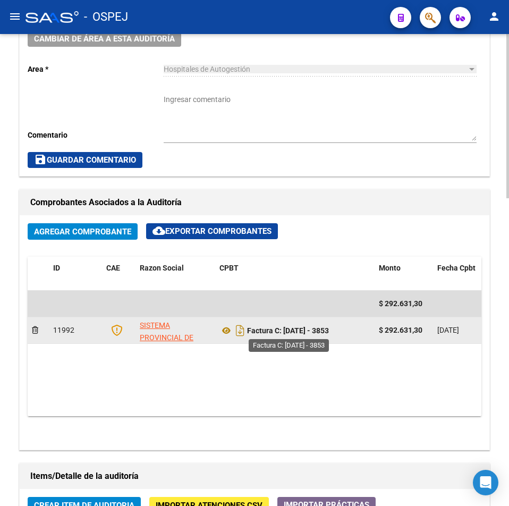
drag, startPoint x: 328, startPoint y: 329, endPoint x: 284, endPoint y: 333, distance: 43.8
click at [284, 333] on div "Factura C: [DATE] - 3853" at bounding box center [295, 330] width 151 height 17
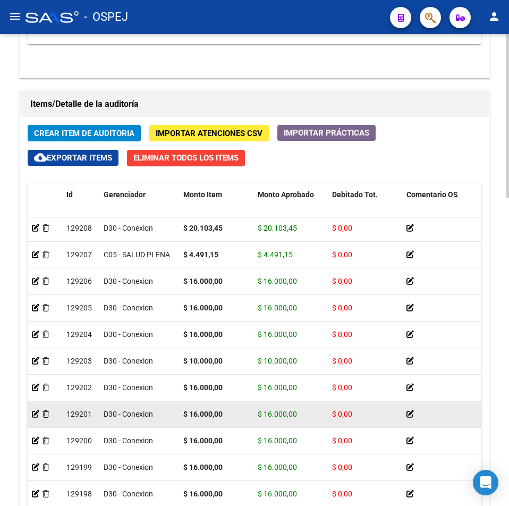
scroll to position [886, 0]
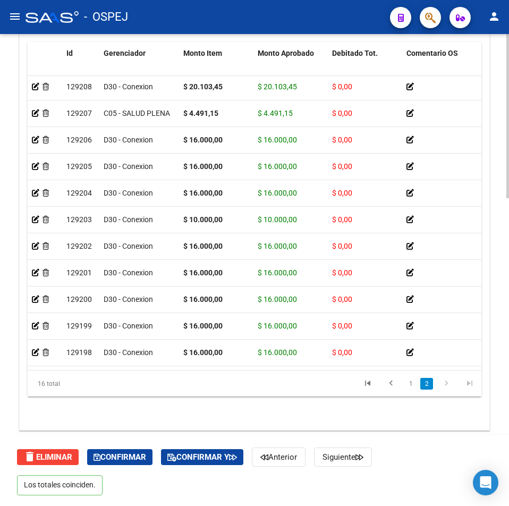
drag, startPoint x: 118, startPoint y: 372, endPoint x: 127, endPoint y: 369, distance: 9.6
click at [127, 371] on div "16 total 1 2" at bounding box center [255, 384] width 454 height 27
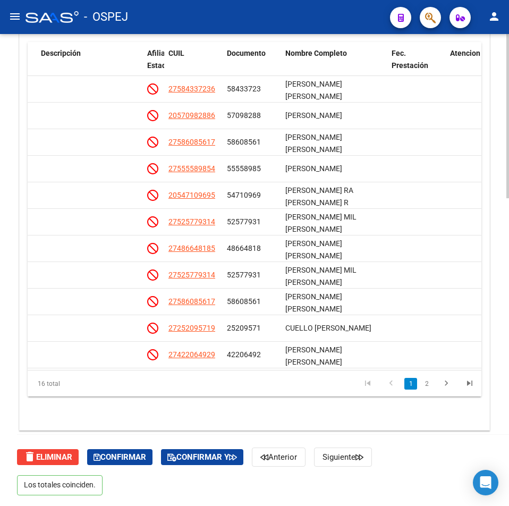
scroll to position [620, 0]
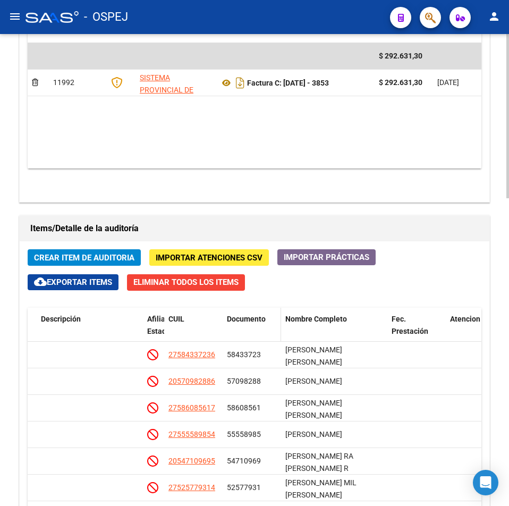
click at [254, 324] on div "Documento" at bounding box center [252, 319] width 50 height 12
click at [254, 316] on span "Documento" at bounding box center [246, 319] width 39 height 9
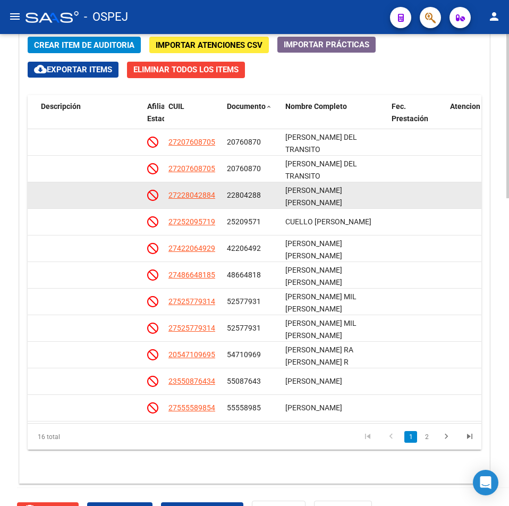
scroll to position [886, 0]
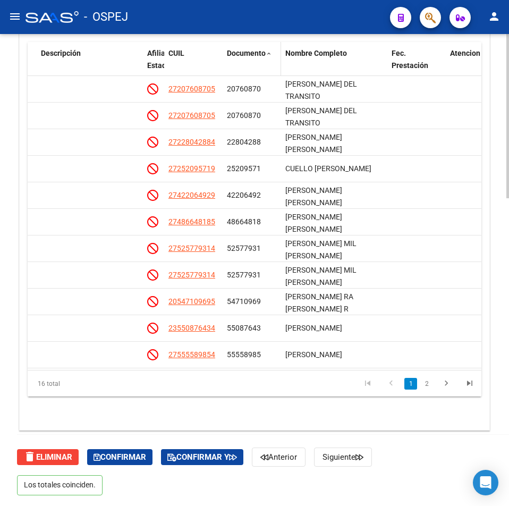
click at [257, 55] on span "Documento" at bounding box center [246, 53] width 39 height 9
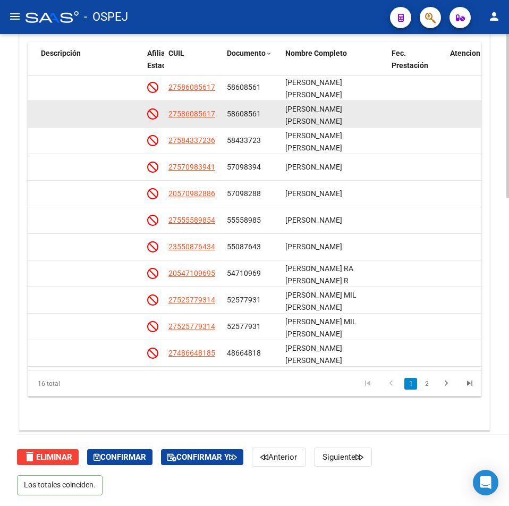
scroll to position [3, 685]
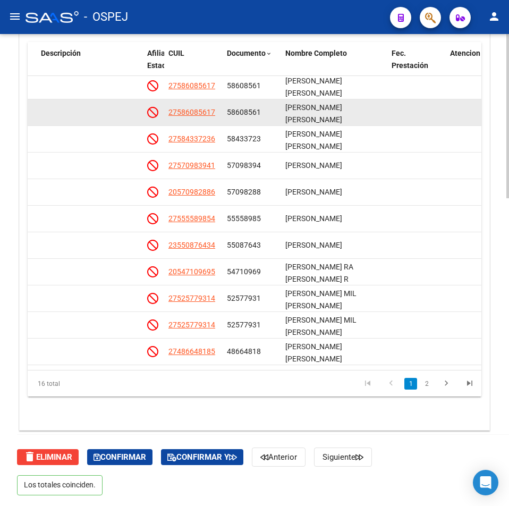
drag, startPoint x: 252, startPoint y: 107, endPoint x: 255, endPoint y: 117, distance: 9.9
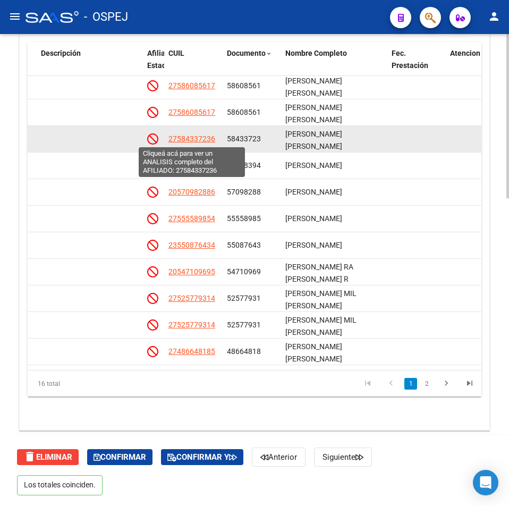
click at [205, 137] on span "27584337236" at bounding box center [192, 139] width 47 height 9
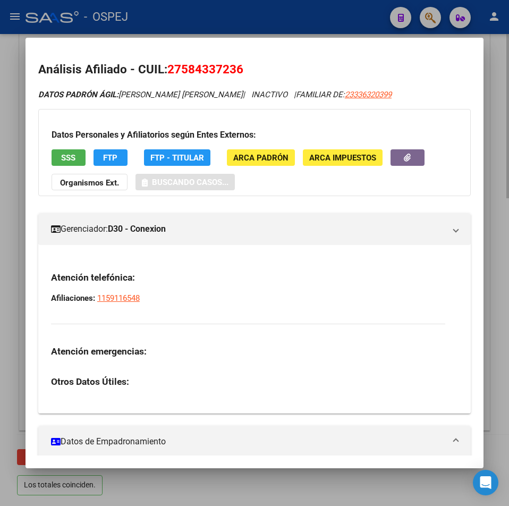
drag, startPoint x: 9, startPoint y: 112, endPoint x: 16, endPoint y: 118, distance: 8.7
click at [9, 113] on div at bounding box center [254, 253] width 509 height 506
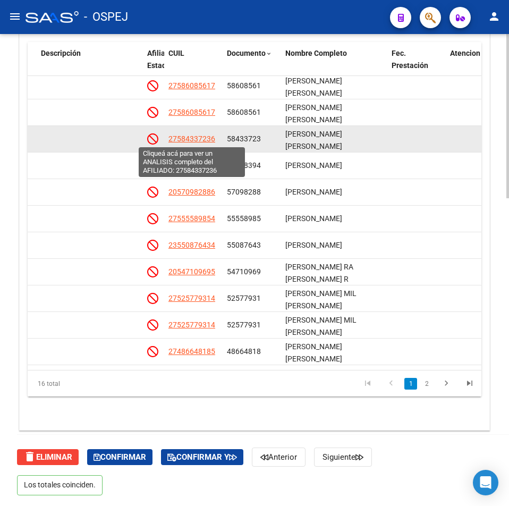
click at [203, 140] on span "27584337236" at bounding box center [192, 139] width 47 height 9
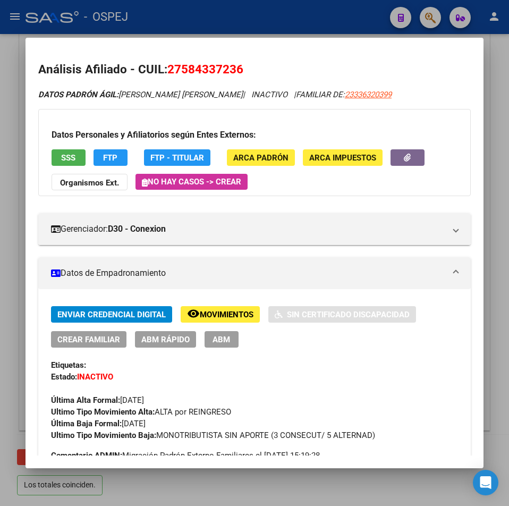
click at [197, 58] on mat-dialog-content "Análisis Afiliado - CUIL: 27584337236 DATOS PADRÓN ÁGIL: [PERSON_NAME] [PERSON_…" at bounding box center [255, 253] width 458 height 405
click at [197, 64] on span "27584337236" at bounding box center [205, 69] width 76 height 14
click at [73, 154] on span "SSS" at bounding box center [68, 158] width 14 height 10
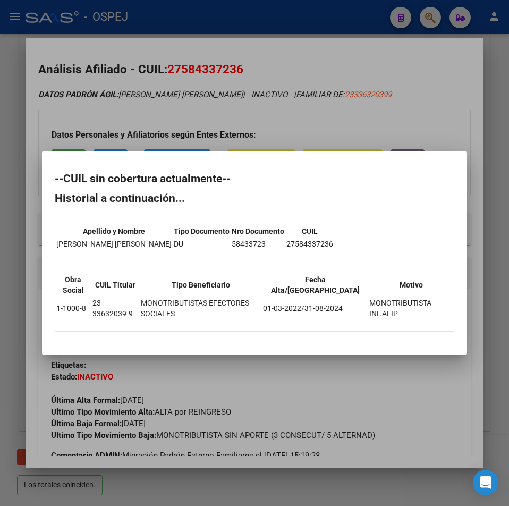
click at [380, 117] on div at bounding box center [254, 253] width 509 height 506
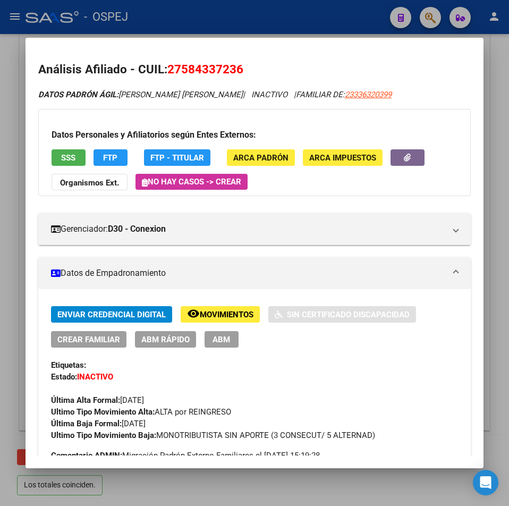
click at [154, 27] on div at bounding box center [254, 253] width 509 height 506
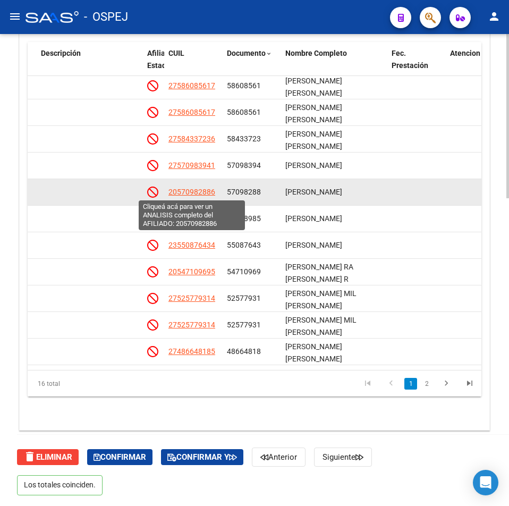
click at [200, 190] on span "20570982886" at bounding box center [192, 192] width 47 height 9
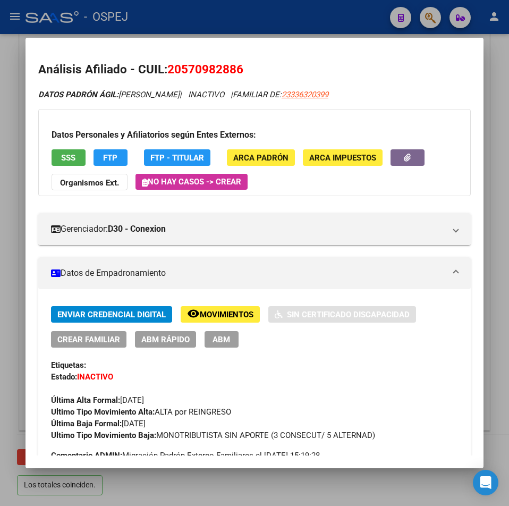
click at [64, 156] on span "SSS" at bounding box center [68, 158] width 14 height 10
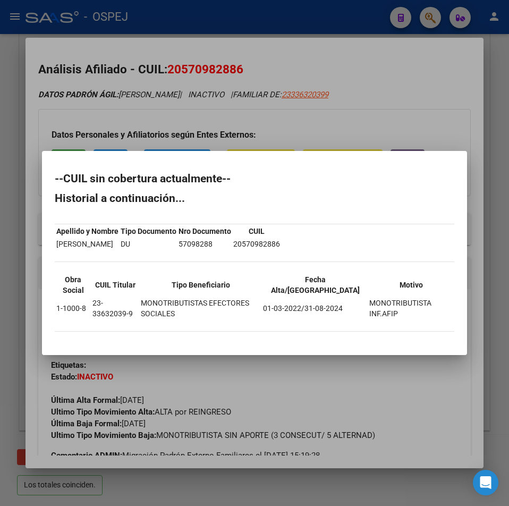
click at [251, 91] on div at bounding box center [254, 253] width 509 height 506
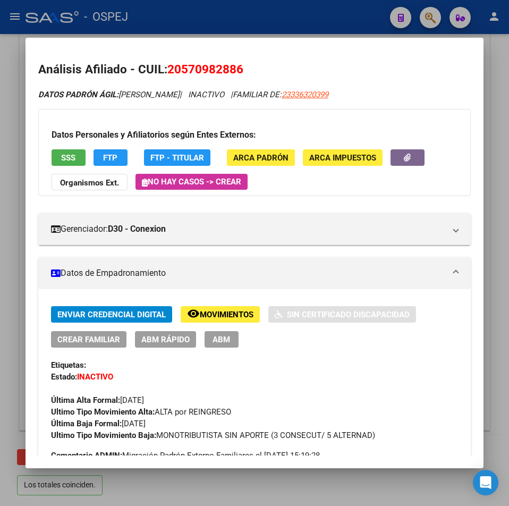
click at [222, 74] on span "20570982886" at bounding box center [205, 69] width 76 height 14
click at [309, 27] on div at bounding box center [254, 253] width 509 height 506
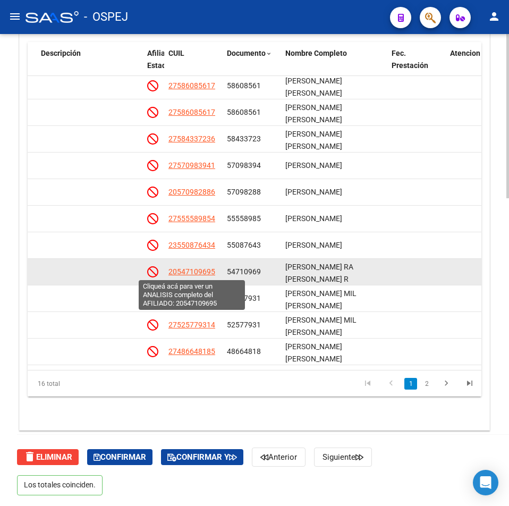
click at [195, 273] on span "20547109695" at bounding box center [192, 271] width 47 height 9
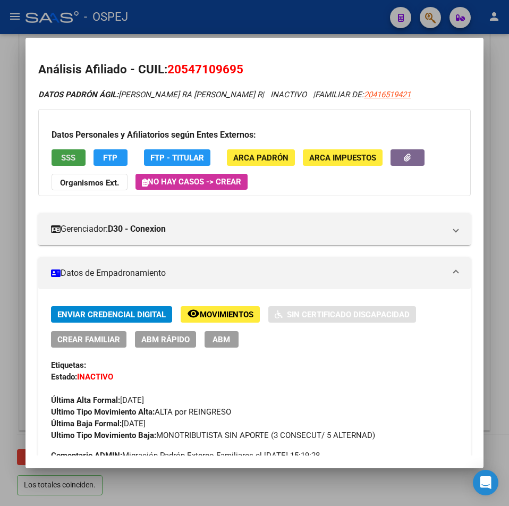
click at [68, 158] on span "SSS" at bounding box center [68, 158] width 14 height 10
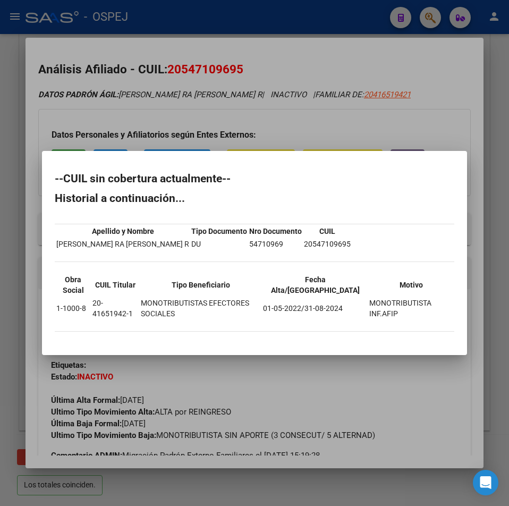
click at [180, 60] on div at bounding box center [254, 253] width 509 height 506
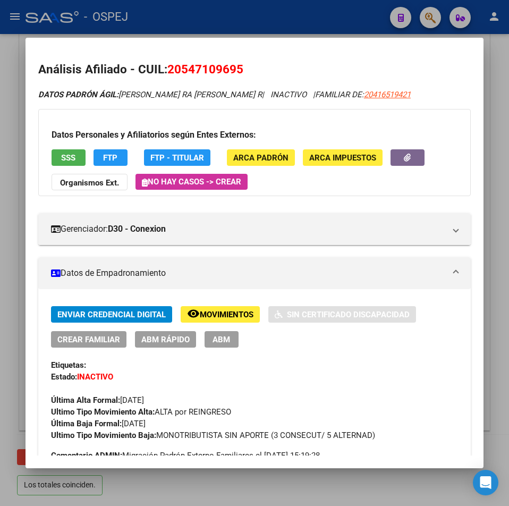
click at [186, 70] on span "20547109695" at bounding box center [205, 69] width 76 height 14
click at [224, 30] on div at bounding box center [254, 253] width 509 height 506
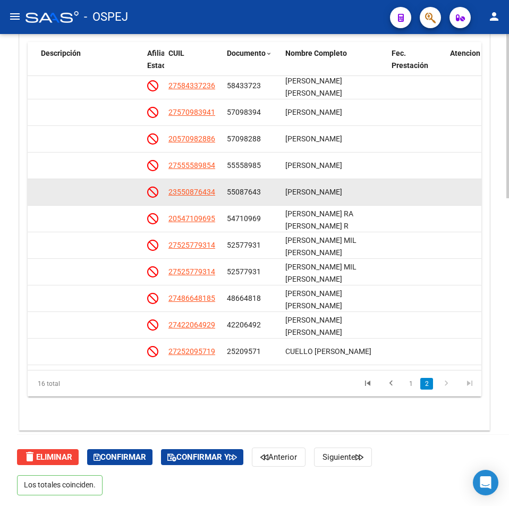
scroll to position [143, 685]
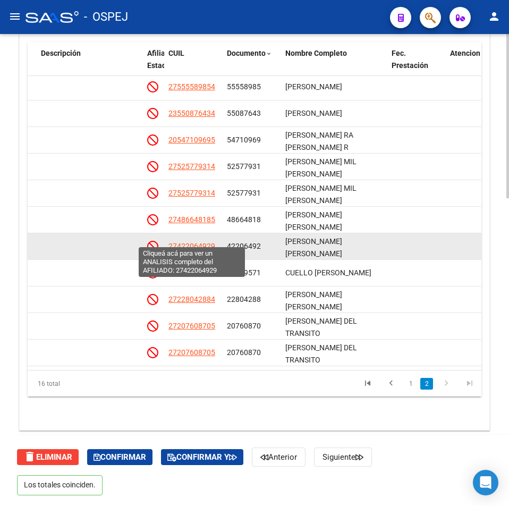
click at [206, 242] on span "27422064929" at bounding box center [192, 246] width 47 height 9
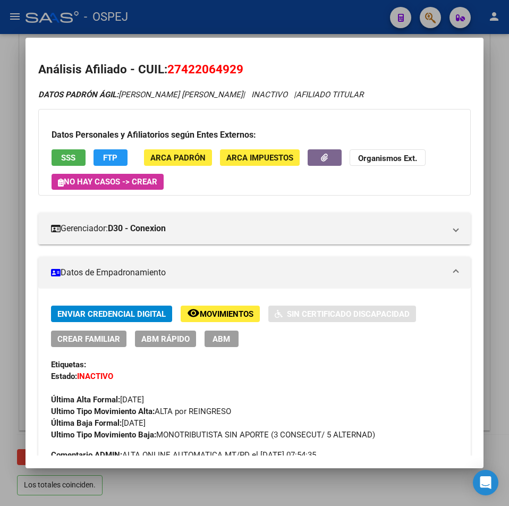
click at [192, 73] on span "27422064929" at bounding box center [205, 69] width 76 height 14
click at [70, 161] on span "SSS" at bounding box center [68, 158] width 14 height 10
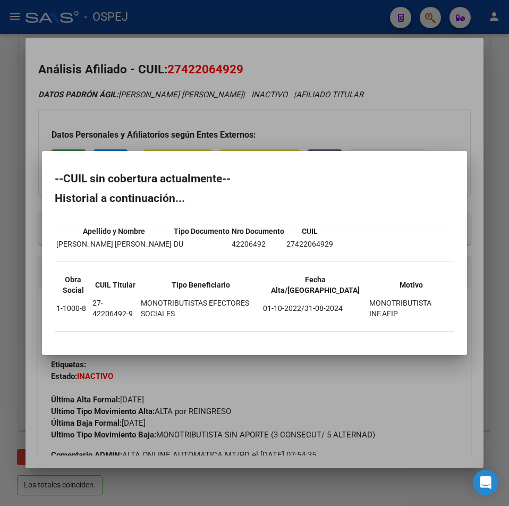
click at [94, 89] on div at bounding box center [254, 253] width 509 height 506
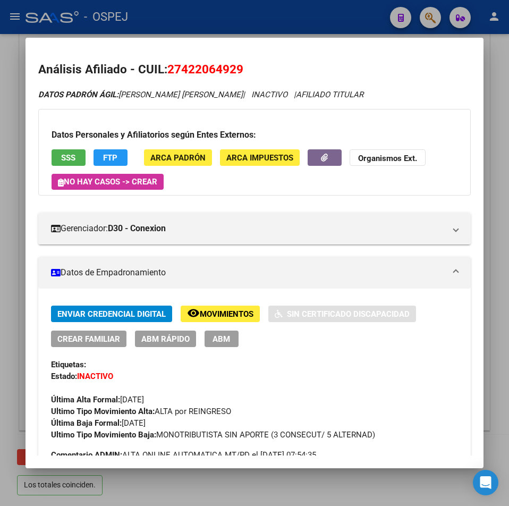
click at [222, 30] on div at bounding box center [254, 253] width 509 height 506
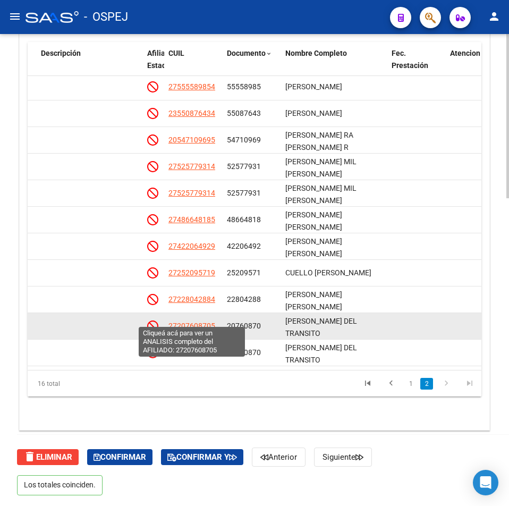
click at [200, 322] on span "27207608705" at bounding box center [192, 326] width 47 height 9
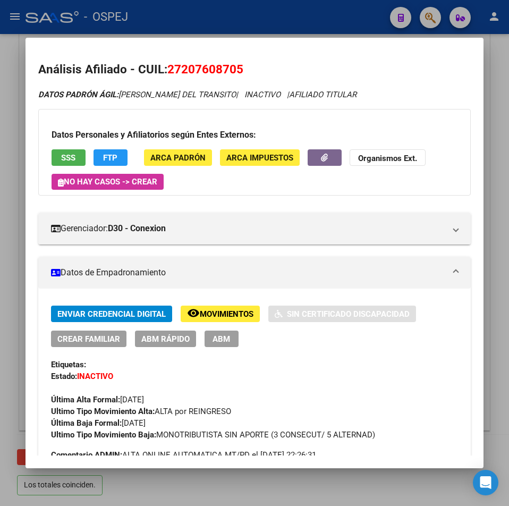
click at [197, 64] on span "27207608705" at bounding box center [205, 69] width 76 height 14
click at [74, 165] on button "SSS" at bounding box center [69, 157] width 34 height 16
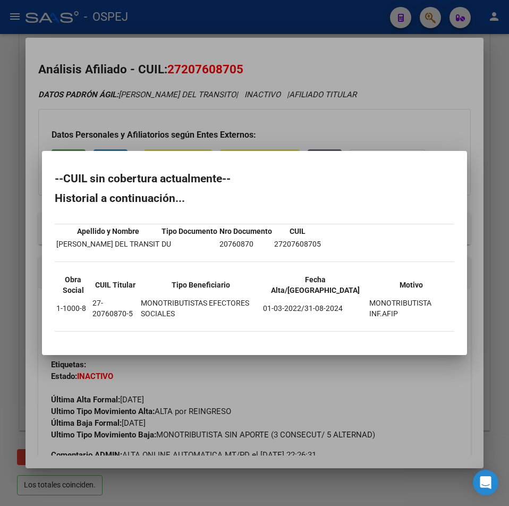
click at [160, 22] on div at bounding box center [254, 253] width 509 height 506
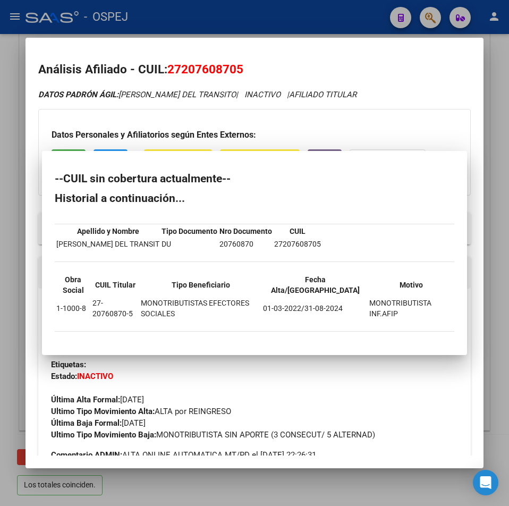
click at [160, 22] on div at bounding box center [254, 253] width 509 height 506
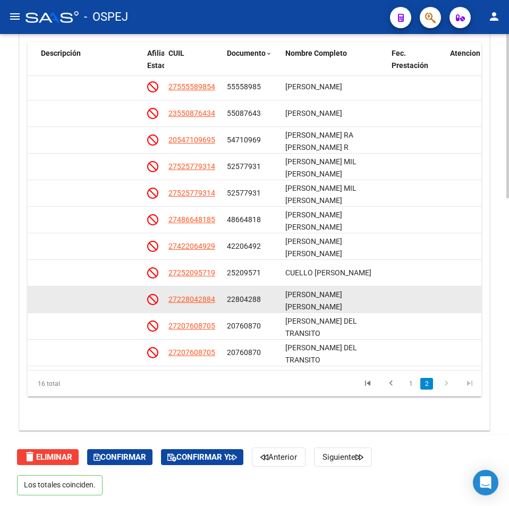
scroll to position [0, 685]
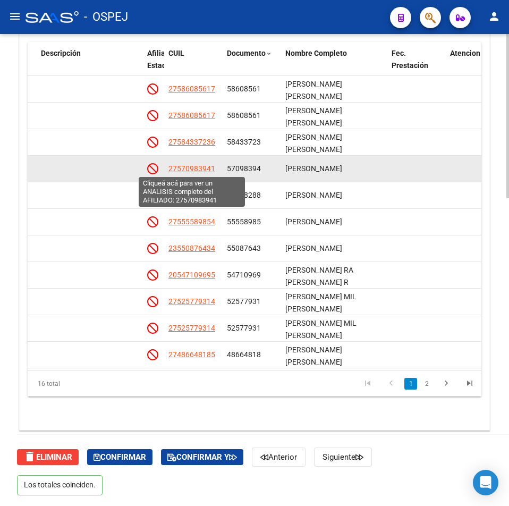
click at [187, 166] on span "27570983941" at bounding box center [192, 168] width 47 height 9
type textarea "27570983941"
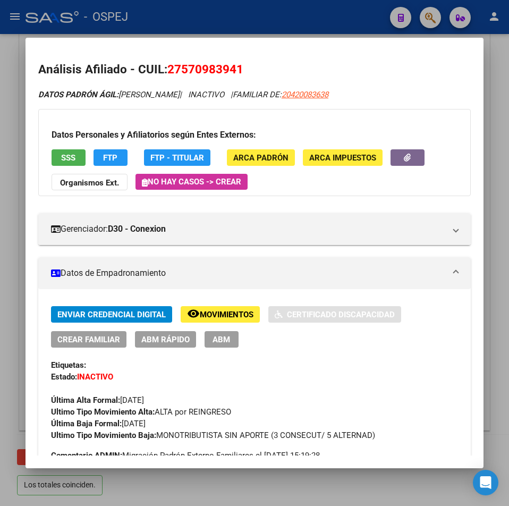
click at [190, 69] on span "27570983941" at bounding box center [205, 69] width 76 height 14
click at [63, 146] on div "Datos Personales y Afiliatorios según Entes Externos: SSS FTP FTP - Titular ARC…" at bounding box center [254, 152] width 433 height 87
click at [69, 154] on span "SSS" at bounding box center [68, 158] width 14 height 10
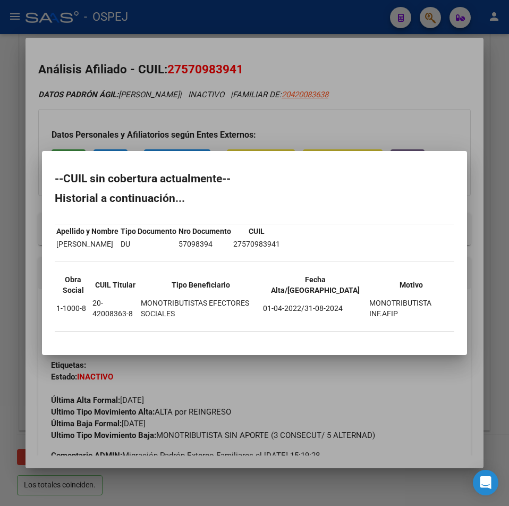
drag, startPoint x: 164, startPoint y: 91, endPoint x: 191, endPoint y: 80, distance: 29.5
click at [165, 90] on div at bounding box center [254, 253] width 509 height 506
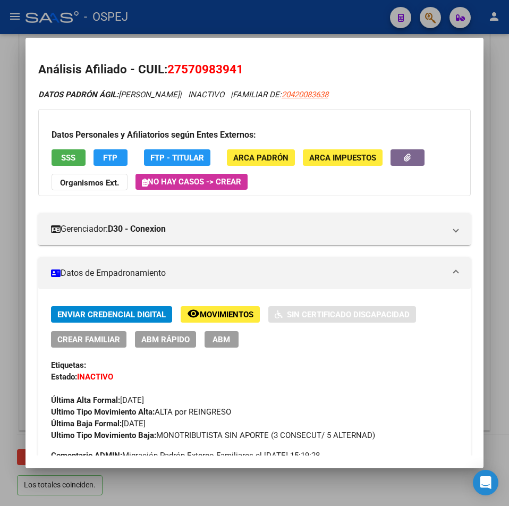
click at [194, 76] on span "27570983941" at bounding box center [205, 69] width 76 height 14
click at [368, 17] on div at bounding box center [254, 253] width 509 height 506
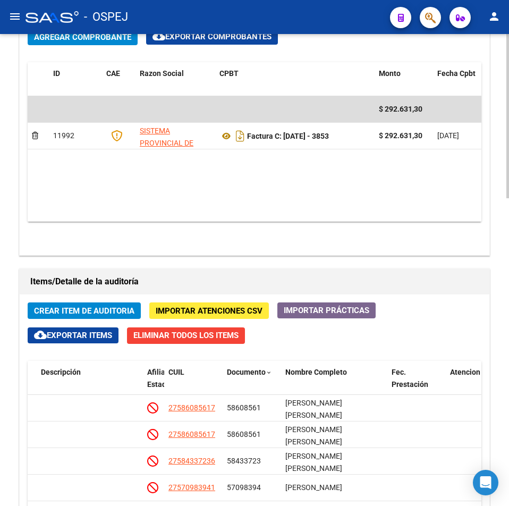
scroll to position [301, 0]
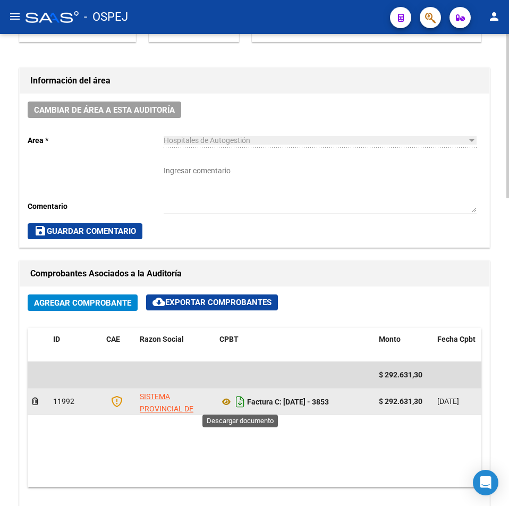
click at [237, 400] on icon "Descargar documento" at bounding box center [240, 401] width 14 height 17
click at [353, 438] on datatable-body "$ 292.631,30 11992 SISTEMA PROVINCIAL DE SALUD Factura C: [DATE] - 3853 $ 292.6…" at bounding box center [255, 424] width 454 height 125
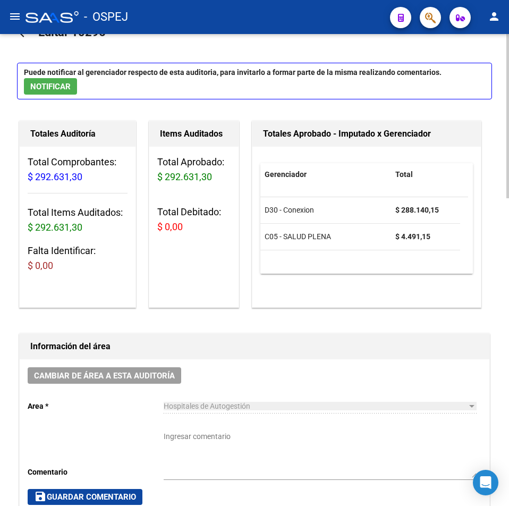
scroll to position [0, 0]
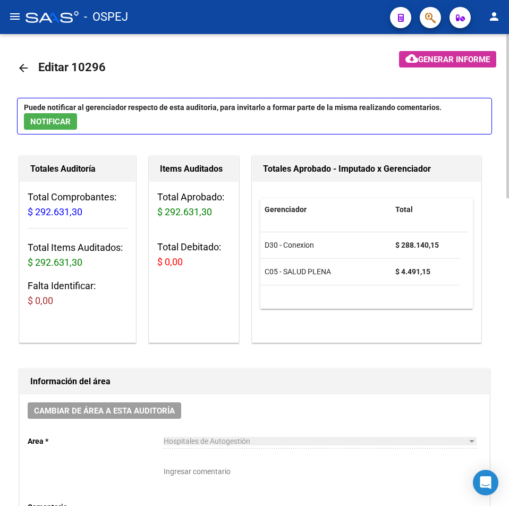
click at [28, 73] on mat-icon "arrow_back" at bounding box center [23, 68] width 13 height 13
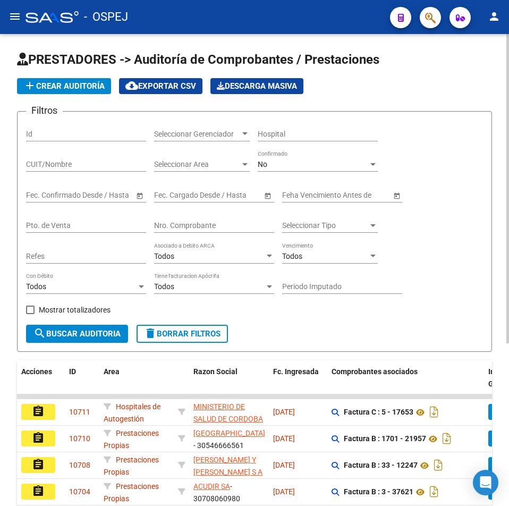
click at [224, 232] on div "Nro. Comprobante" at bounding box center [214, 222] width 120 height 21
click at [225, 227] on input "Nro. Comprobante" at bounding box center [214, 225] width 120 height 9
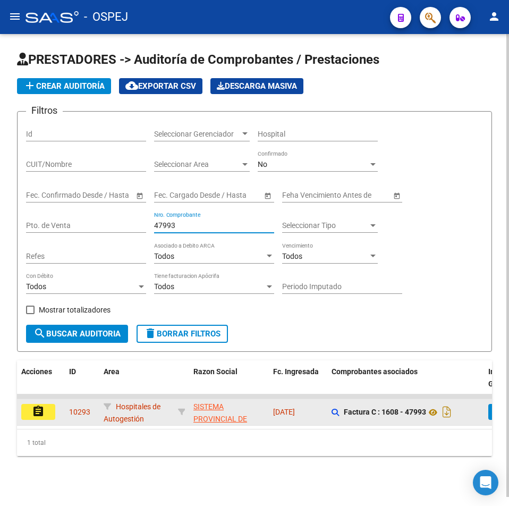
type input "47993"
click at [47, 408] on button "assignment" at bounding box center [38, 412] width 34 height 16
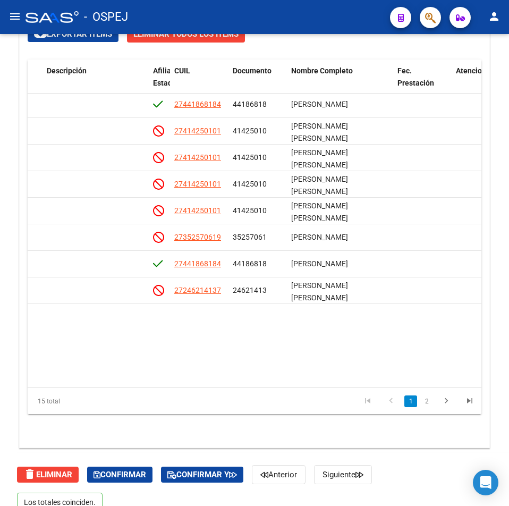
scroll to position [0, 679]
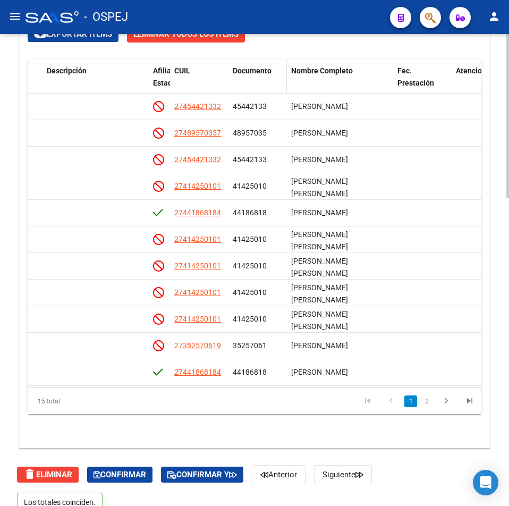
click at [260, 74] on span "Documento" at bounding box center [252, 70] width 39 height 9
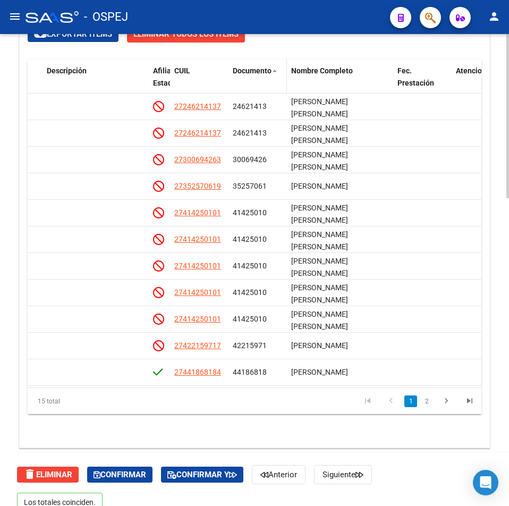
click at [260, 74] on span "Documento" at bounding box center [252, 70] width 39 height 9
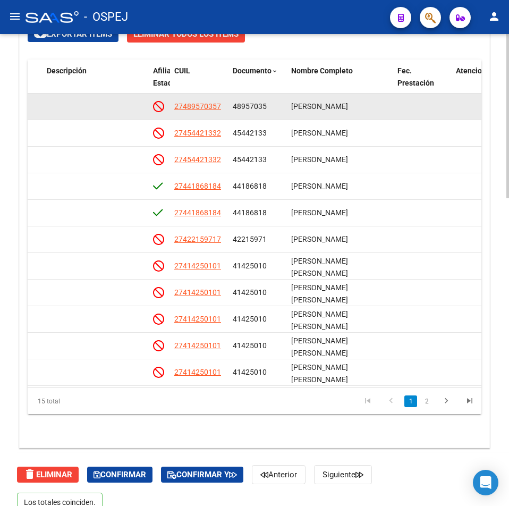
scroll to position [656, 0]
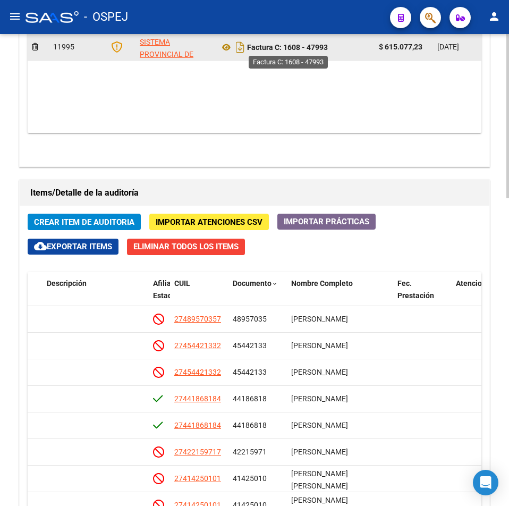
drag, startPoint x: 291, startPoint y: 52, endPoint x: 285, endPoint y: 51, distance: 5.9
click at [285, 51] on div "Factura C: 1608 - 47993" at bounding box center [295, 47] width 151 height 17
click at [304, 40] on div "Factura C: 1608 - 47993" at bounding box center [295, 47] width 151 height 17
drag, startPoint x: 332, startPoint y: 47, endPoint x: 286, endPoint y: 47, distance: 45.7
click at [286, 47] on div "Factura C: 1608 - 47993" at bounding box center [295, 47] width 151 height 17
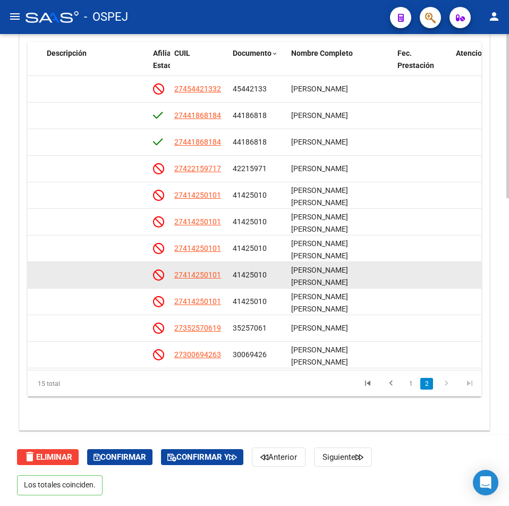
scroll to position [116, 679]
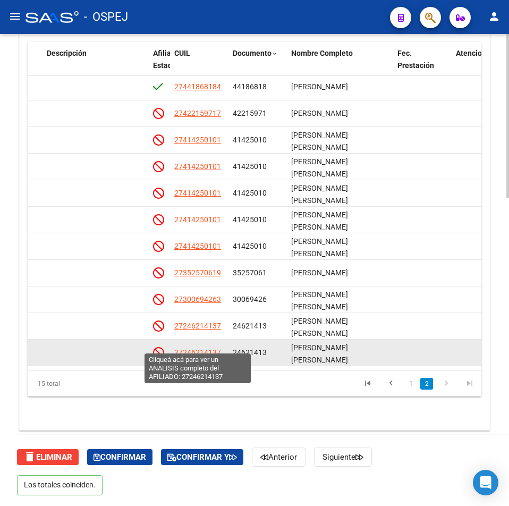
click at [198, 348] on span "27246214137" at bounding box center [197, 352] width 47 height 9
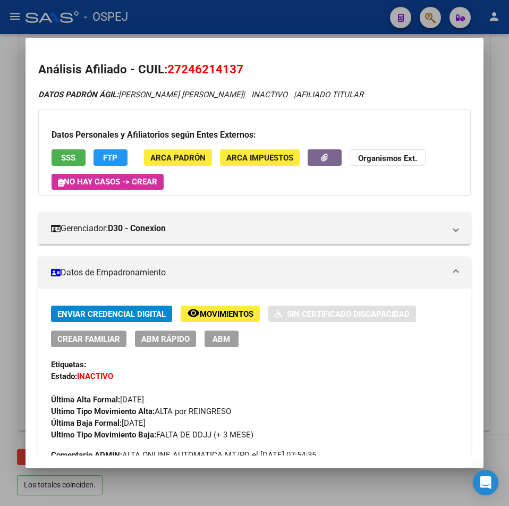
click at [56, 149] on button "SSS" at bounding box center [69, 157] width 34 height 16
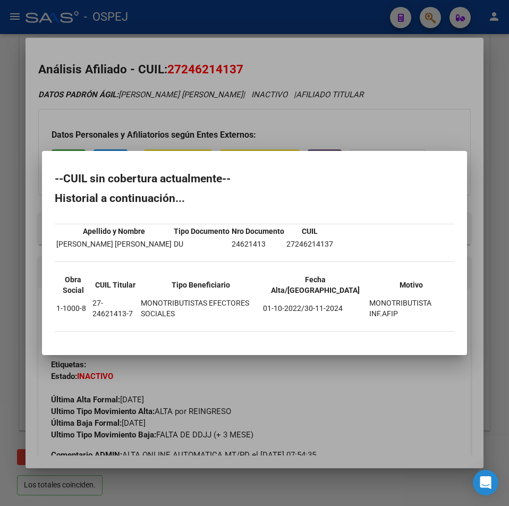
click at [208, 64] on div at bounding box center [254, 253] width 509 height 506
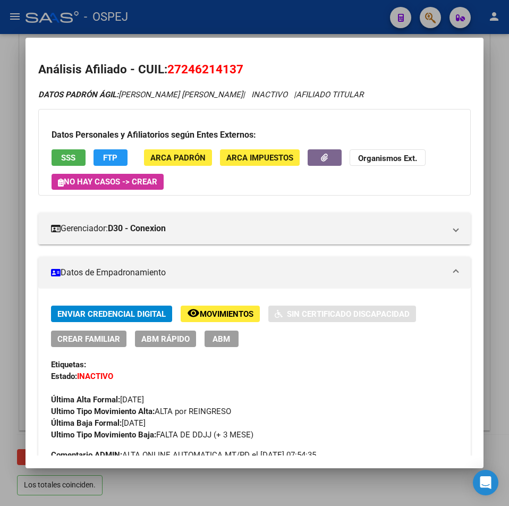
click at [219, 73] on span "27246214137" at bounding box center [205, 69] width 76 height 14
drag, startPoint x: 354, startPoint y: 19, endPoint x: 365, endPoint y: 62, distance: 44.4
click at [354, 19] on div at bounding box center [254, 253] width 509 height 506
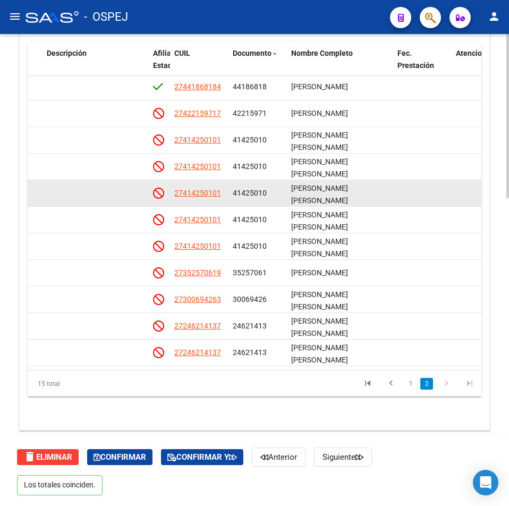
scroll to position [10, 679]
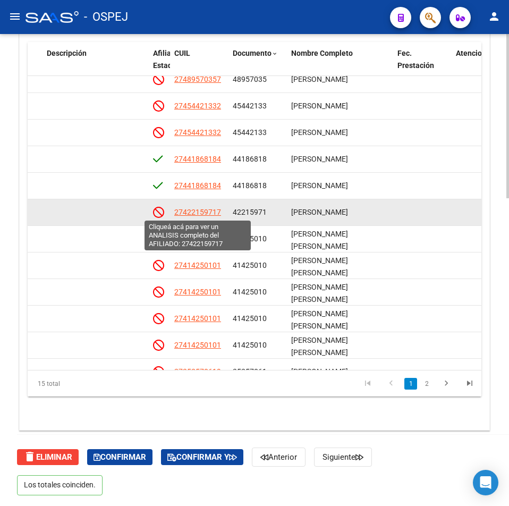
click at [197, 215] on span "27422159717" at bounding box center [197, 212] width 47 height 9
type textarea "27422159717"
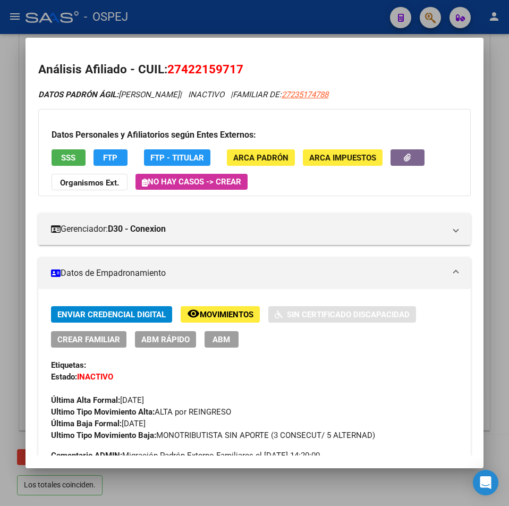
click at [53, 144] on div "Datos Personales y Afiliatorios según Entes Externos: SSS FTP FTP - Titular ARC…" at bounding box center [254, 152] width 433 height 87
click at [62, 148] on div "Datos Personales y Afiliatorios según Entes Externos: SSS FTP FTP - Titular ARC…" at bounding box center [254, 152] width 433 height 87
click at [62, 150] on button "SSS" at bounding box center [69, 157] width 34 height 16
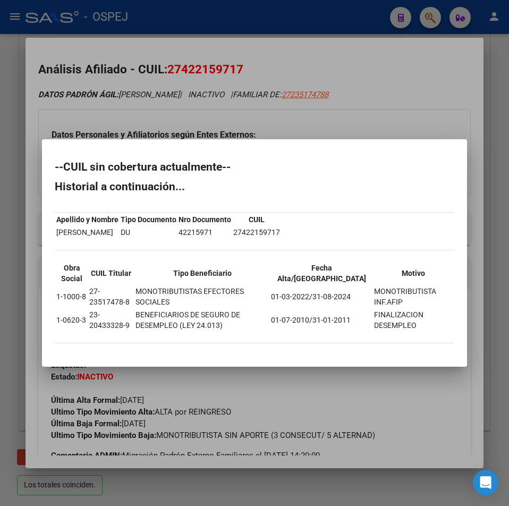
drag, startPoint x: 238, startPoint y: 84, endPoint x: 222, endPoint y: 65, distance: 25.3
click at [233, 80] on div at bounding box center [254, 253] width 509 height 506
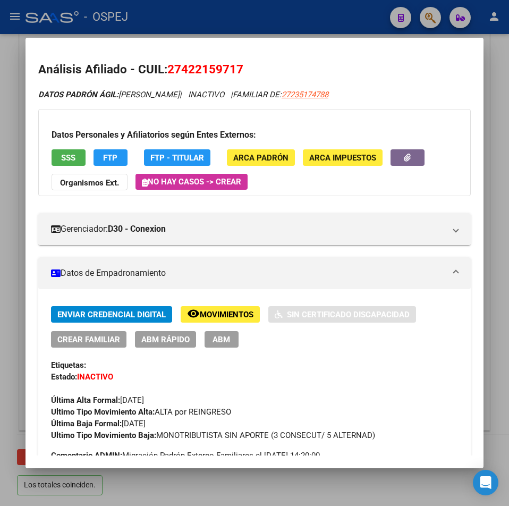
click at [221, 64] on span "27422159717" at bounding box center [205, 69] width 76 height 14
click at [300, 26] on div at bounding box center [254, 253] width 509 height 506
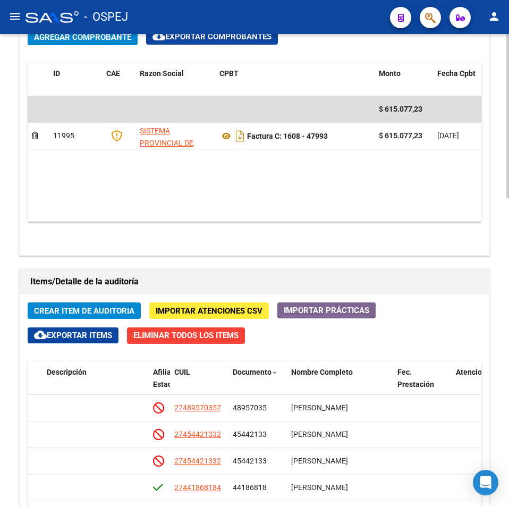
scroll to position [354, 0]
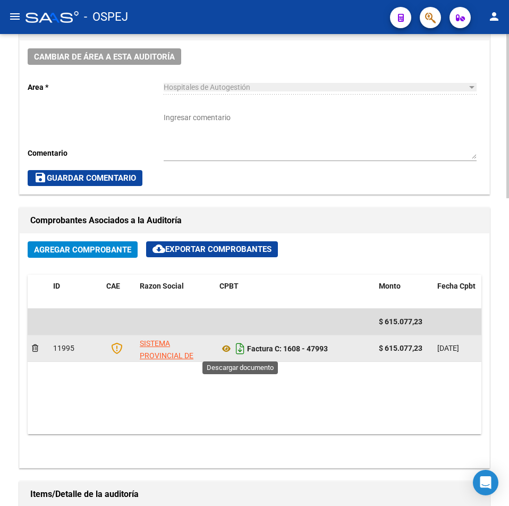
click at [238, 349] on icon "Descargar documento" at bounding box center [240, 348] width 14 height 17
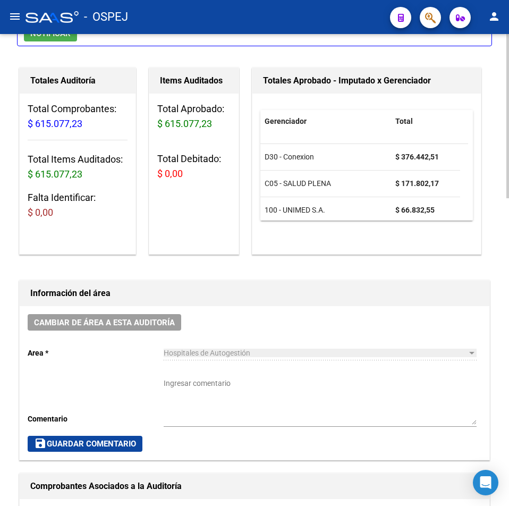
scroll to position [0, 0]
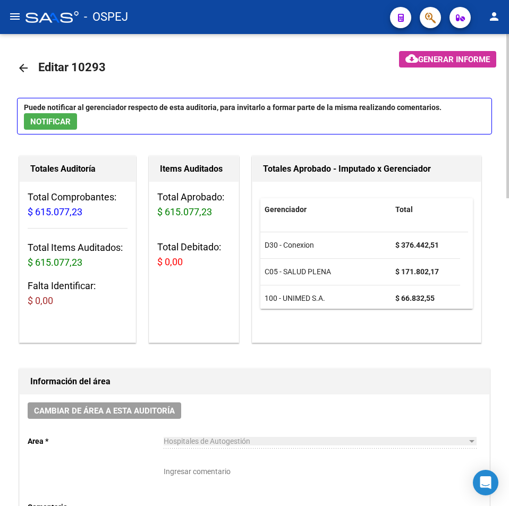
click at [25, 70] on mat-icon "arrow_back" at bounding box center [23, 68] width 13 height 13
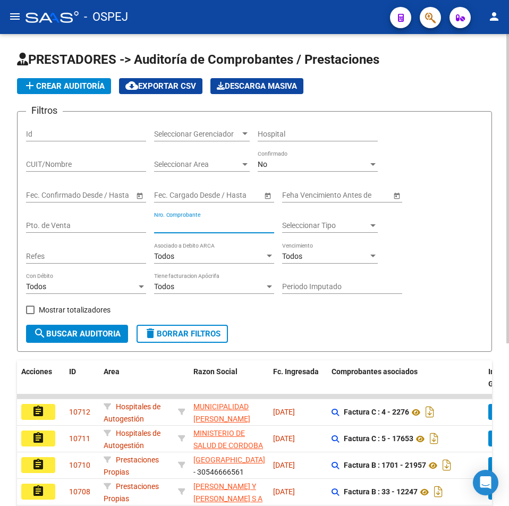
click at [222, 223] on input "Nro. Comprobante" at bounding box center [214, 225] width 120 height 9
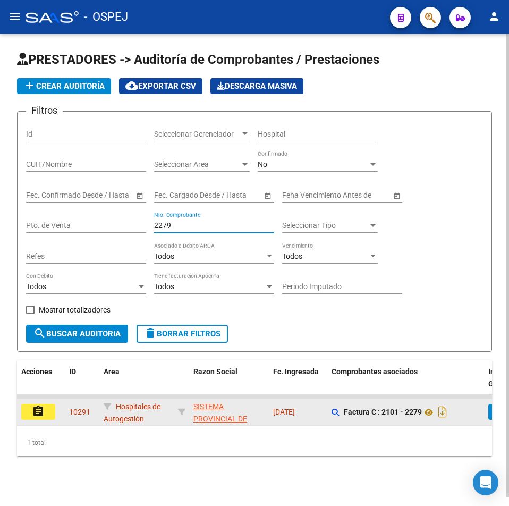
type input "2279"
click at [46, 416] on button "assignment" at bounding box center [38, 412] width 34 height 16
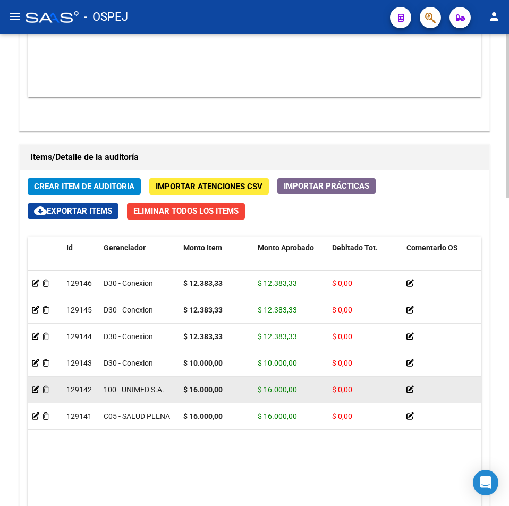
scroll to position [886, 0]
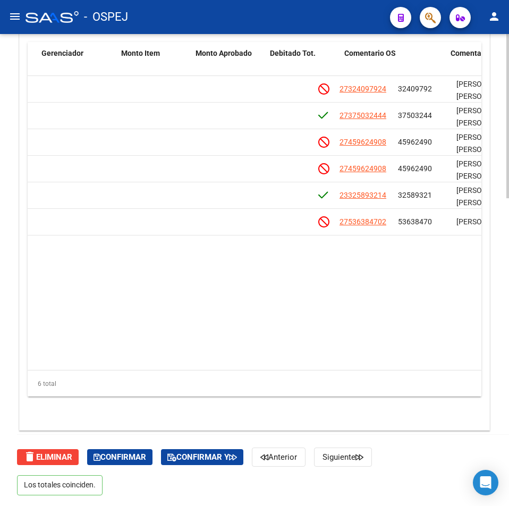
drag, startPoint x: 182, startPoint y: 277, endPoint x: 262, endPoint y: 273, distance: 80.4
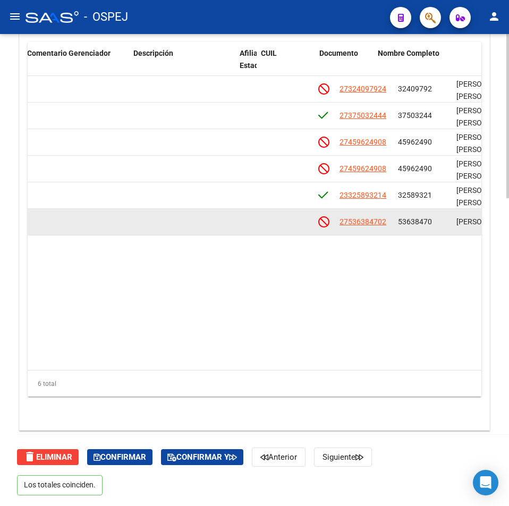
scroll to position [0, 592]
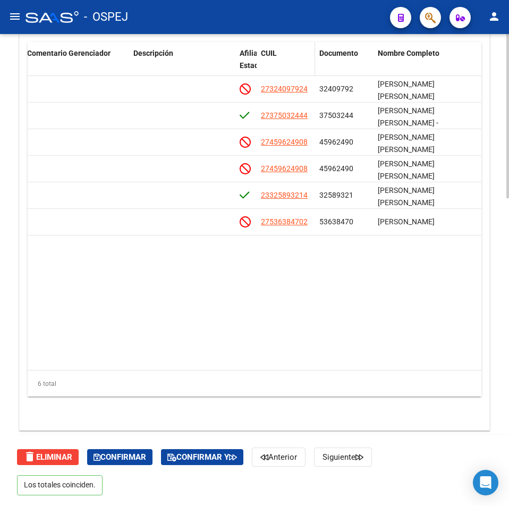
click at [276, 51] on span "CUIL" at bounding box center [269, 53] width 16 height 9
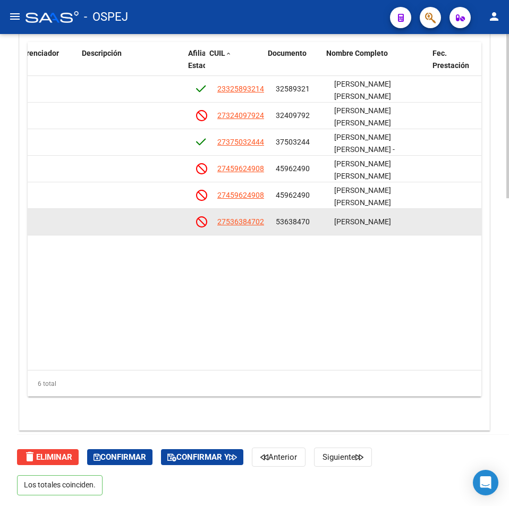
scroll to position [0, 663]
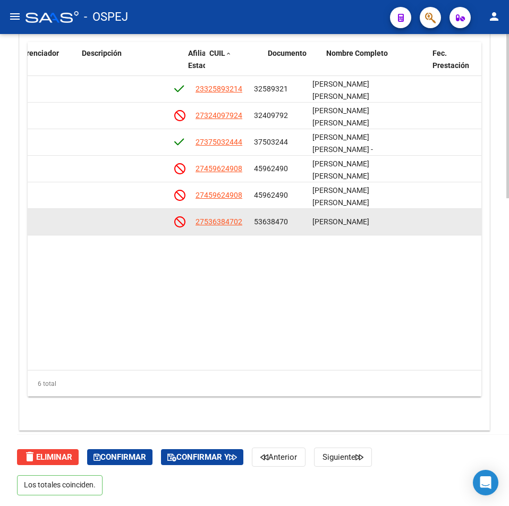
drag, startPoint x: 367, startPoint y: 208, endPoint x: 400, endPoint y: 209, distance: 33.0
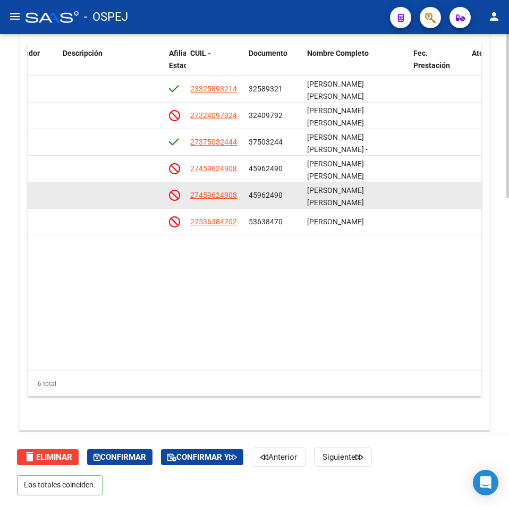
click at [228, 200] on app-link-go-to "27459624908" at bounding box center [213, 195] width 47 height 12
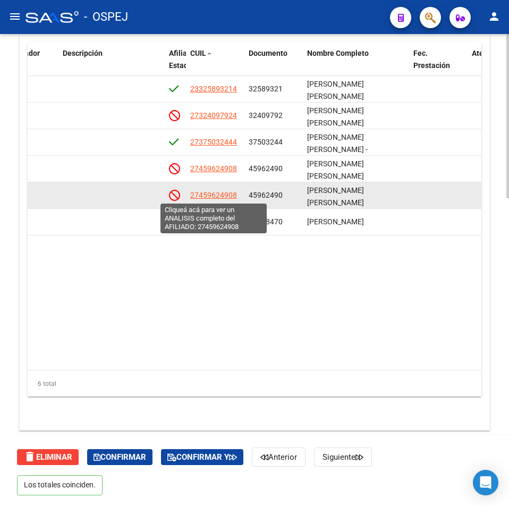
click at [226, 196] on span "27459624908" at bounding box center [213, 195] width 47 height 9
type textarea "27459624908"
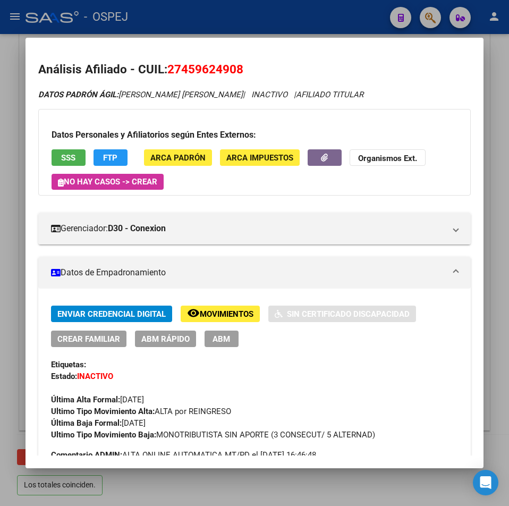
click at [202, 15] on div at bounding box center [254, 253] width 509 height 506
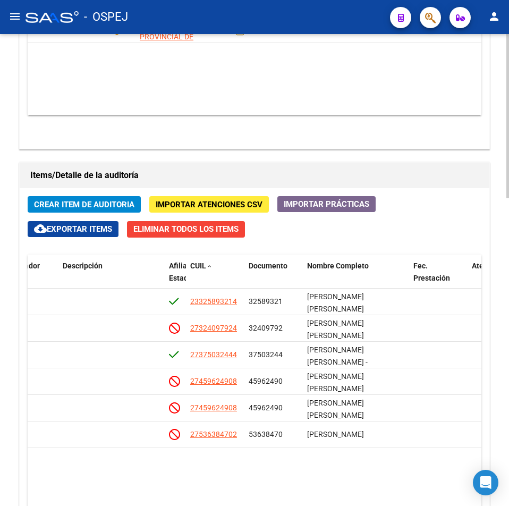
scroll to position [620, 0]
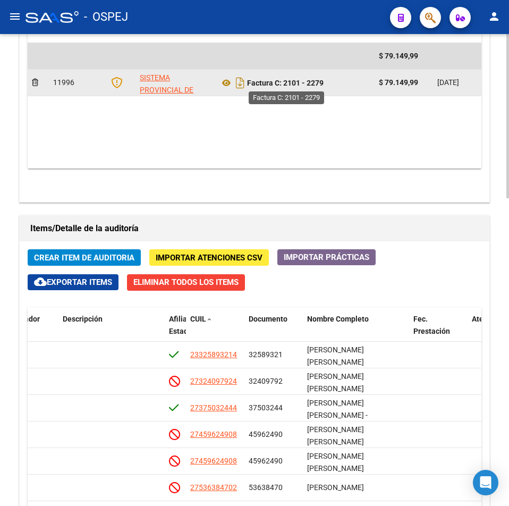
drag, startPoint x: 327, startPoint y: 87, endPoint x: 285, endPoint y: 86, distance: 42.0
click at [285, 86] on div "Factura C: 2101 - 2279" at bounding box center [295, 82] width 151 height 17
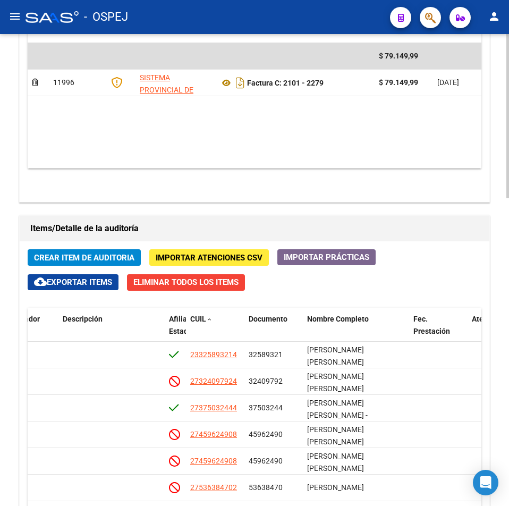
scroll to position [833, 0]
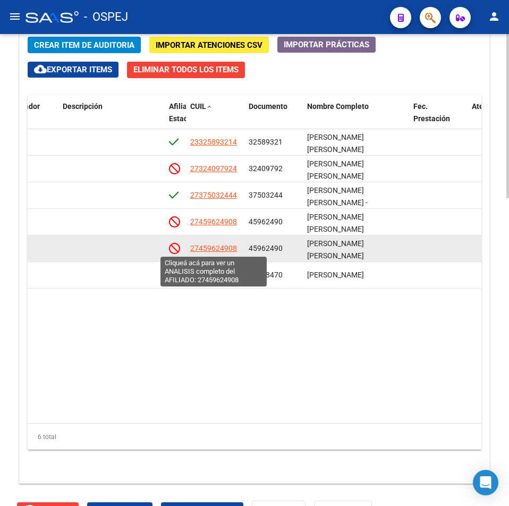
click at [223, 251] on span "27459624908" at bounding box center [213, 248] width 47 height 9
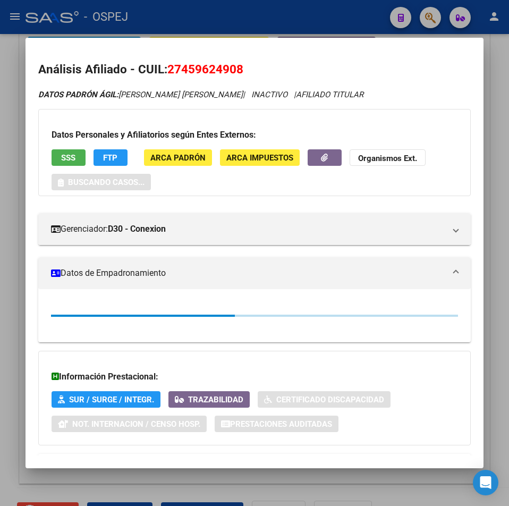
click at [56, 150] on button "SSS" at bounding box center [69, 157] width 34 height 16
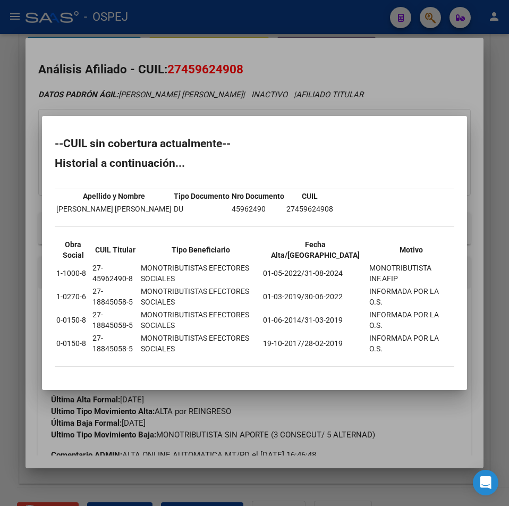
click at [224, 69] on div at bounding box center [254, 253] width 509 height 506
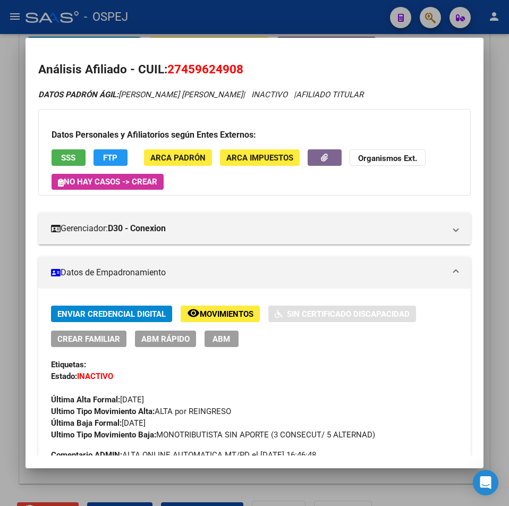
click at [223, 69] on span "27459624908" at bounding box center [205, 69] width 76 height 14
click at [258, 5] on div at bounding box center [254, 253] width 509 height 506
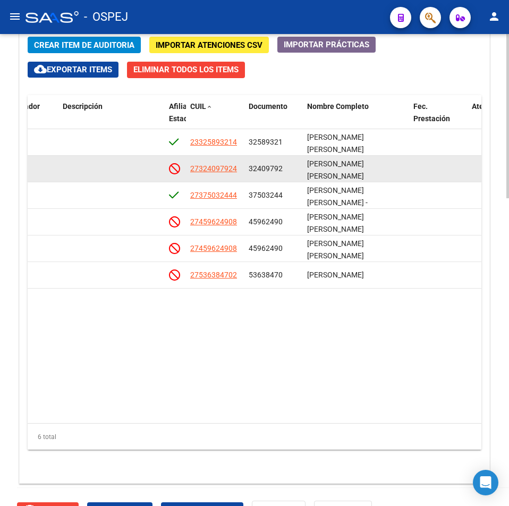
scroll to position [620, 0]
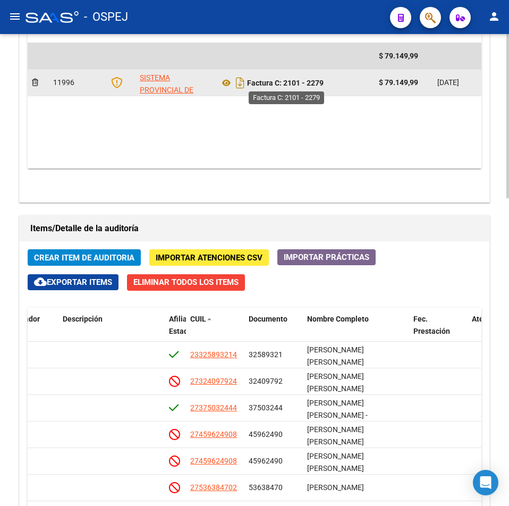
drag, startPoint x: 330, startPoint y: 83, endPoint x: 286, endPoint y: 84, distance: 44.1
click at [286, 84] on div "Factura C: 2101 - 2279" at bounding box center [295, 82] width 151 height 17
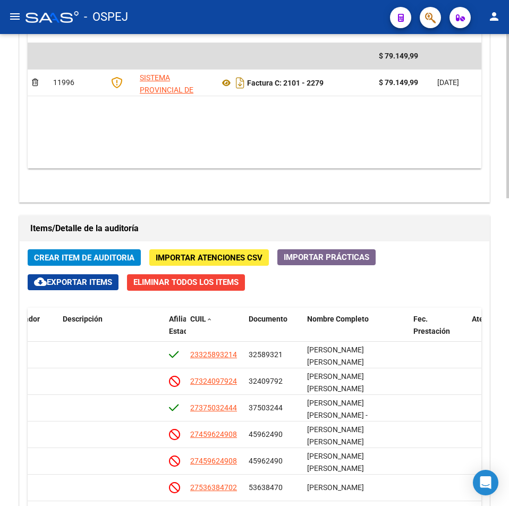
drag, startPoint x: 338, startPoint y: 120, endPoint x: 195, endPoint y: 138, distance: 144.2
click at [338, 118] on datatable-body "$ 79.149,99 11996 SISTEMA PROVINCIAL DE SALUD Factura C: 2101 - 2279 $ 79.149,9…" at bounding box center [255, 105] width 454 height 125
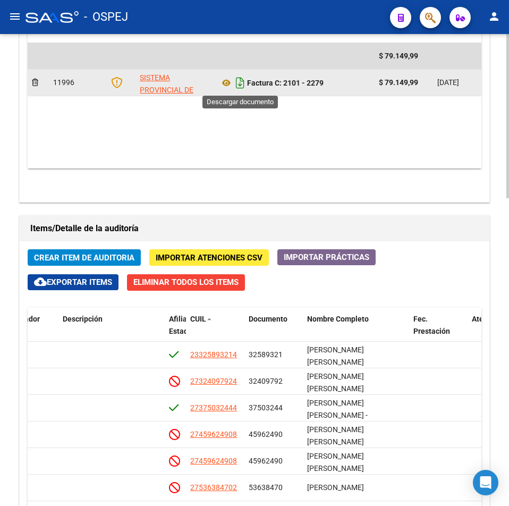
click at [236, 85] on icon "Descargar documento" at bounding box center [240, 82] width 14 height 17
click at [83, 195] on div "Agregar Comprobante cloud_download Exportar Comprobantes ID CAE Razon Social CP…" at bounding box center [255, 85] width 470 height 234
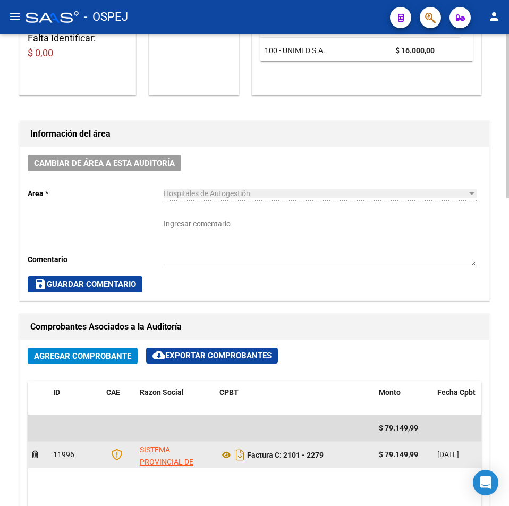
scroll to position [0, 0]
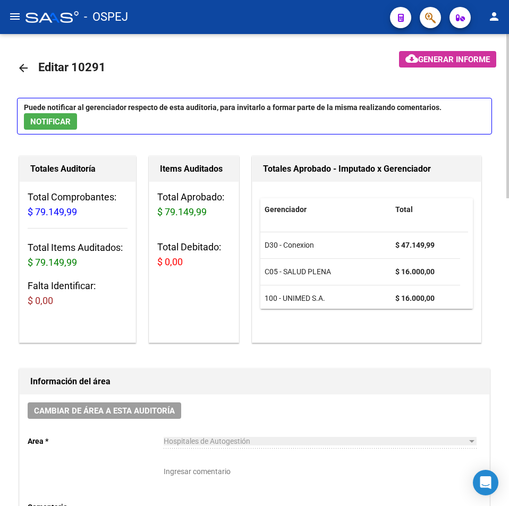
click at [31, 77] on link "arrow_back" at bounding box center [27, 67] width 21 height 25
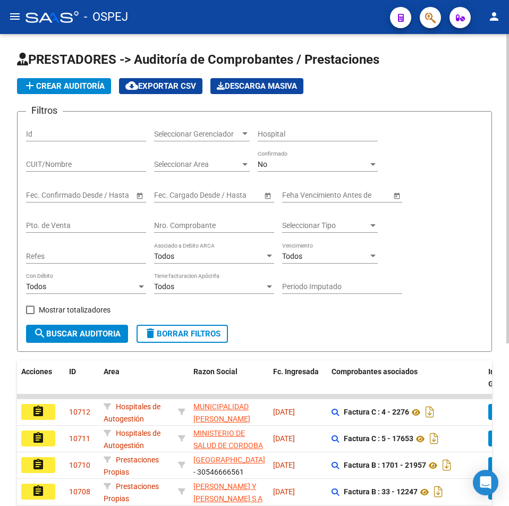
click at [215, 227] on input "Nro. Comprobante" at bounding box center [214, 225] width 120 height 9
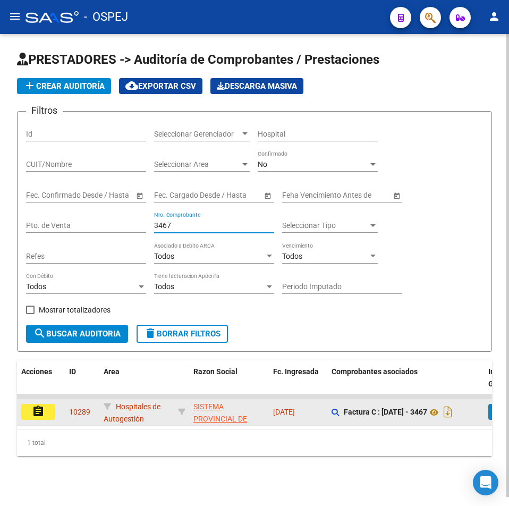
type input "3467"
click at [31, 409] on button "assignment" at bounding box center [38, 412] width 34 height 16
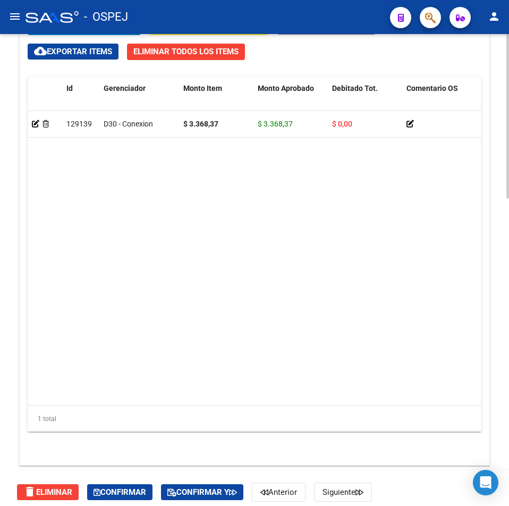
scroll to position [638, 0]
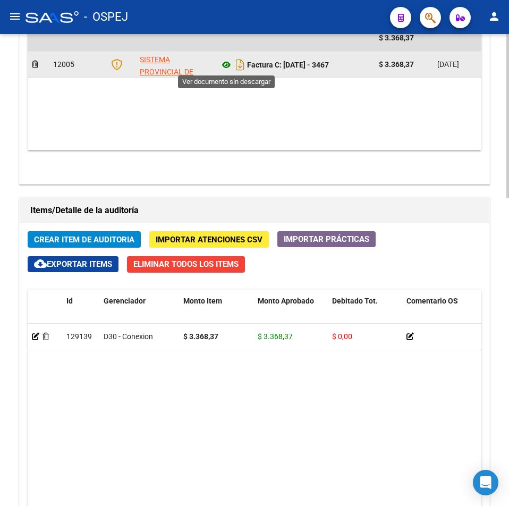
click at [221, 63] on icon at bounding box center [227, 64] width 14 height 13
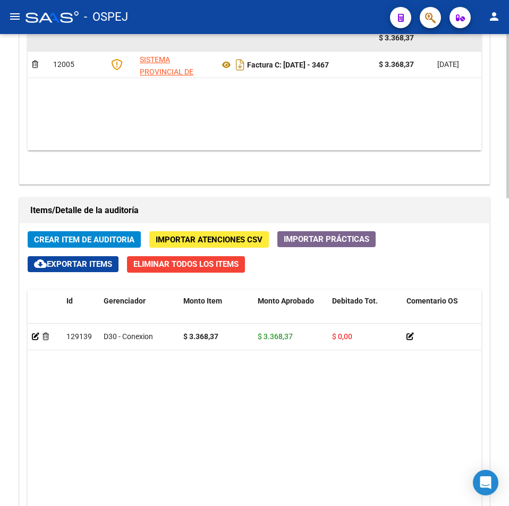
scroll to position [532, 0]
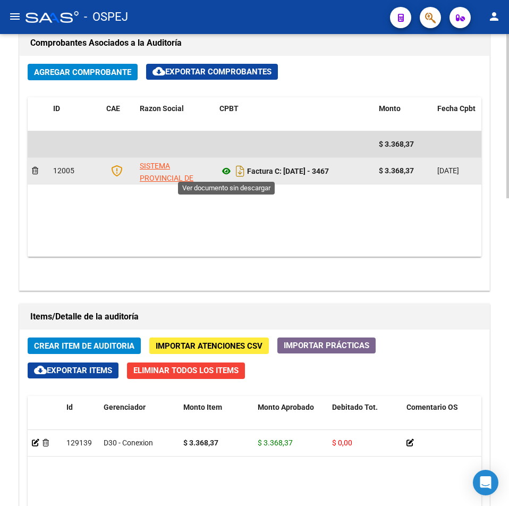
click at [227, 173] on icon at bounding box center [227, 171] width 14 height 13
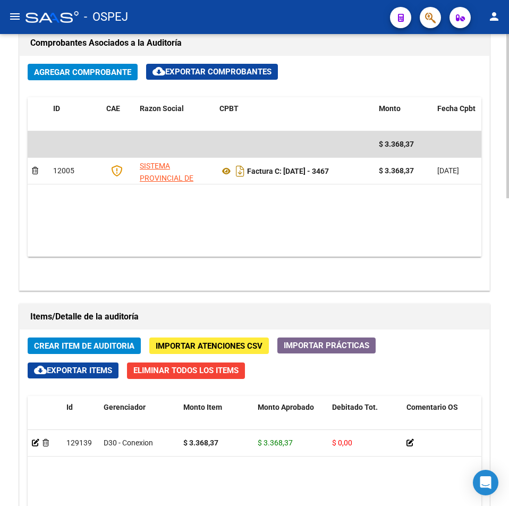
scroll to position [479, 0]
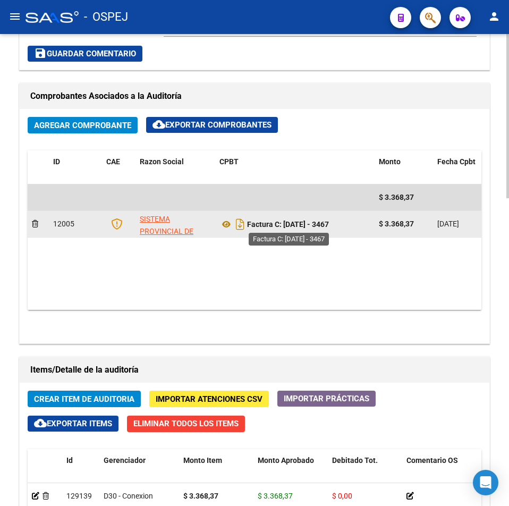
drag, startPoint x: 329, startPoint y: 224, endPoint x: 286, endPoint y: 227, distance: 43.1
click at [286, 227] on div "Factura C: [DATE] - 3467" at bounding box center [295, 224] width 151 height 17
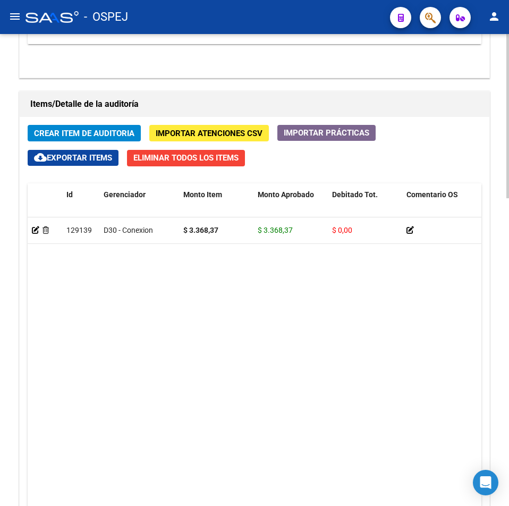
scroll to position [798, 0]
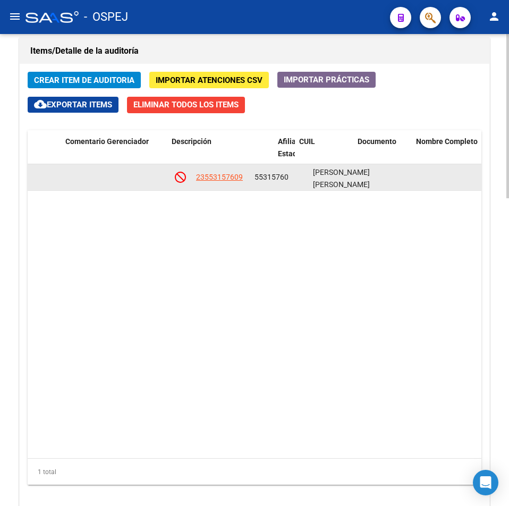
drag, startPoint x: 321, startPoint y: 188, endPoint x: 341, endPoint y: 175, distance: 24.6
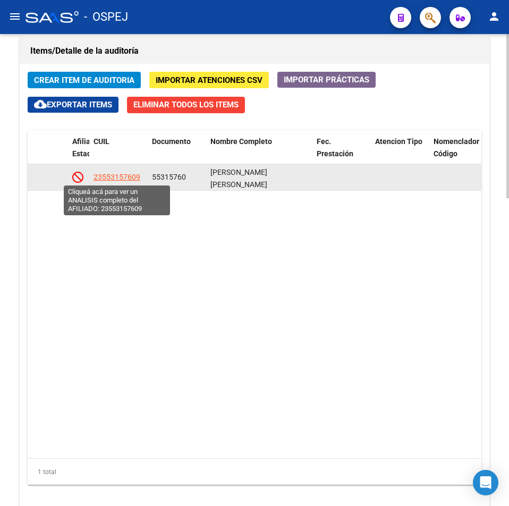
click at [127, 175] on span "23553157609" at bounding box center [117, 177] width 47 height 9
type textarea "23553157609"
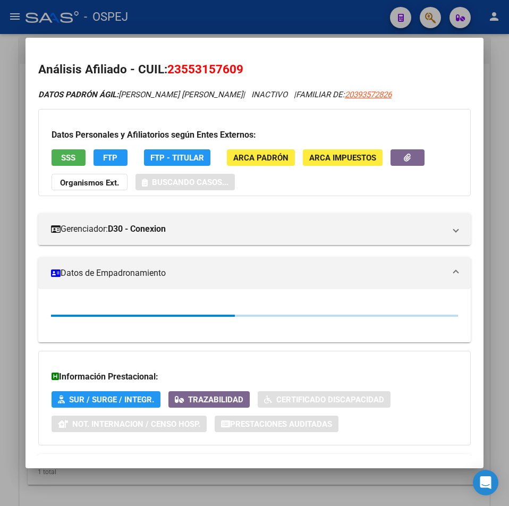
click at [194, 72] on span "23553157609" at bounding box center [205, 69] width 76 height 14
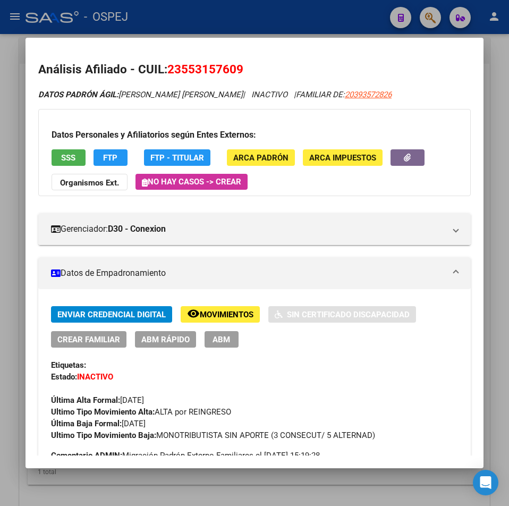
click at [235, 72] on span "23553157609" at bounding box center [205, 69] width 76 height 14
click at [167, 37] on div at bounding box center [254, 253] width 509 height 506
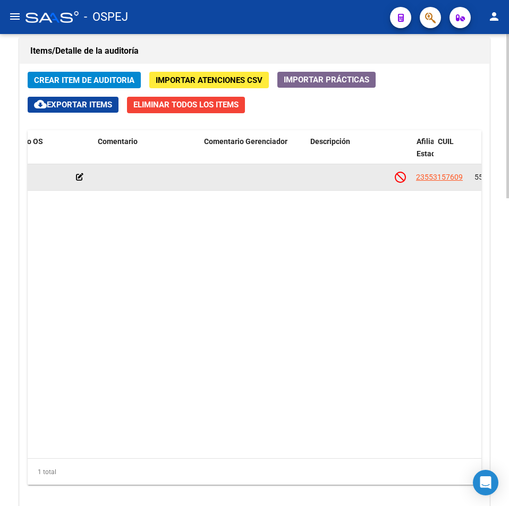
drag, startPoint x: 223, startPoint y: 170, endPoint x: 151, endPoint y: 171, distance: 71.8
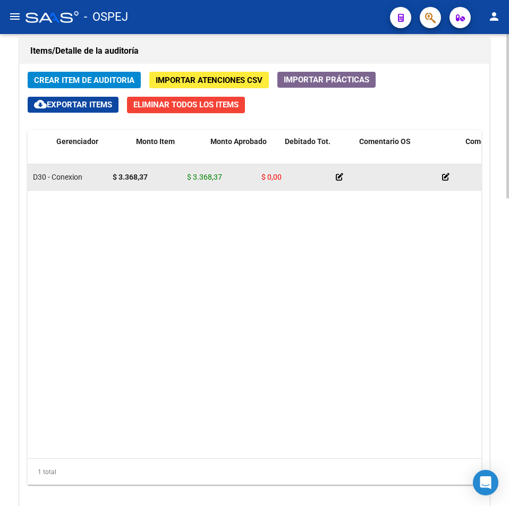
drag, startPoint x: 167, startPoint y: 179, endPoint x: 108, endPoint y: 187, distance: 59.6
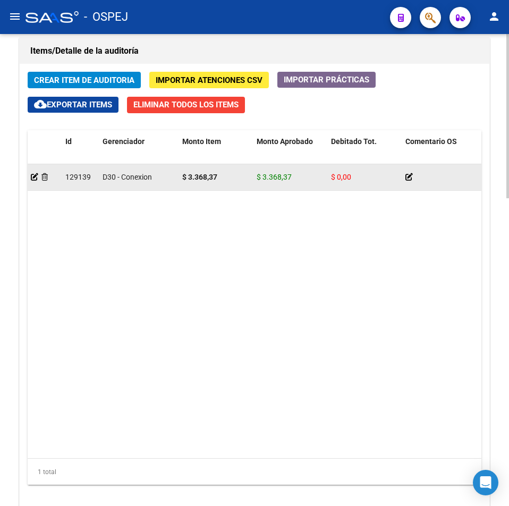
drag, startPoint x: 262, startPoint y: 180, endPoint x: 326, endPoint y: 179, distance: 64.3
click at [326, 179] on datatable-body-cell "$ 3.368,37" at bounding box center [290, 177] width 74 height 26
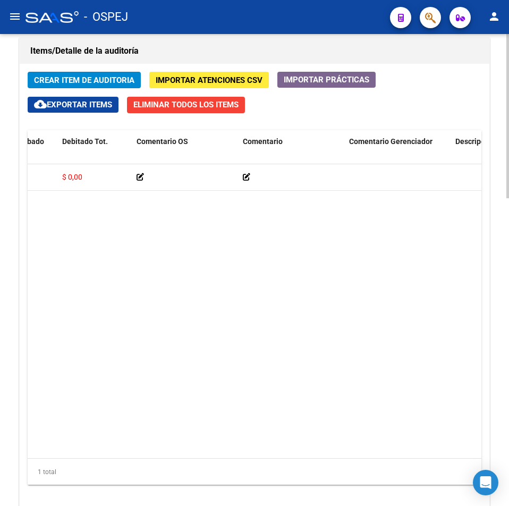
drag, startPoint x: 289, startPoint y: 208, endPoint x: 300, endPoint y: 171, distance: 38.4
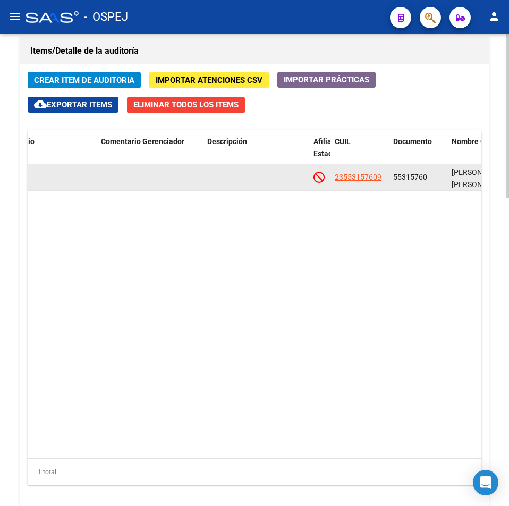
drag, startPoint x: 322, startPoint y: 190, endPoint x: 401, endPoint y: 190, distance: 78.7
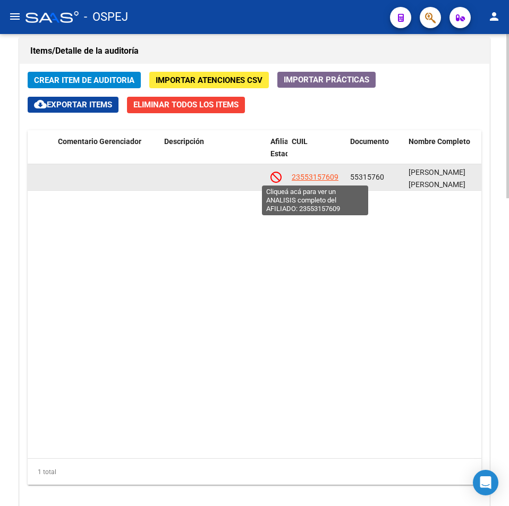
click at [318, 173] on span "23553157609" at bounding box center [315, 177] width 47 height 9
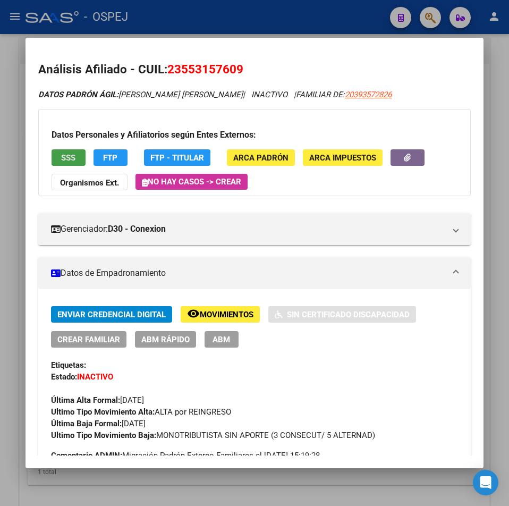
click at [66, 153] on span "SSS" at bounding box center [68, 158] width 14 height 10
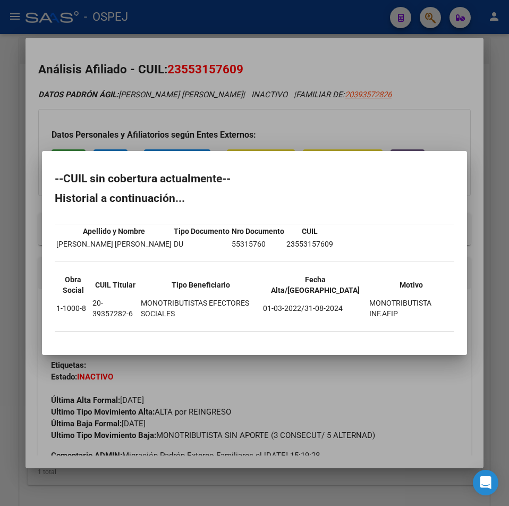
drag, startPoint x: 255, startPoint y: 75, endPoint x: 255, endPoint y: 40, distance: 35.1
click at [255, 67] on div at bounding box center [254, 253] width 509 height 506
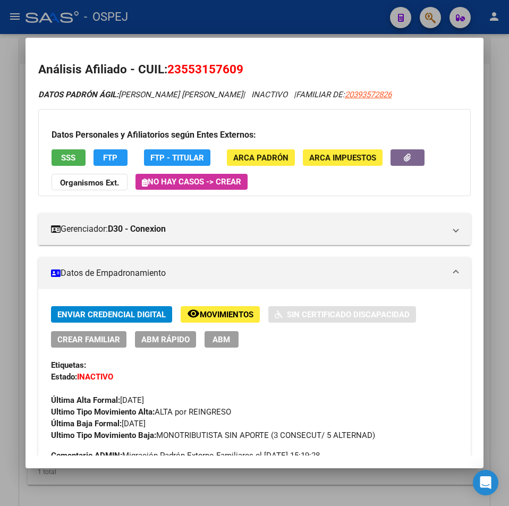
click at [259, 29] on div at bounding box center [254, 253] width 509 height 506
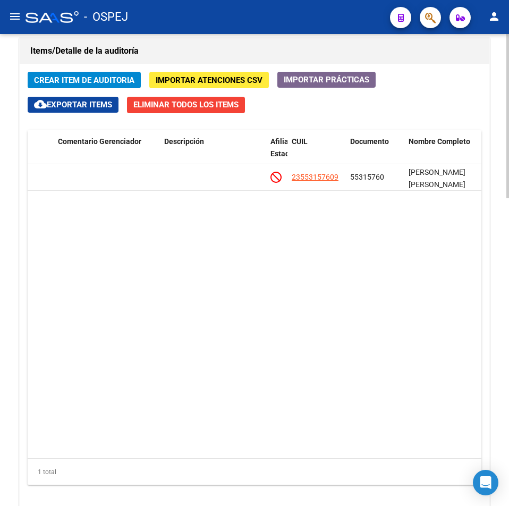
scroll to position [479, 0]
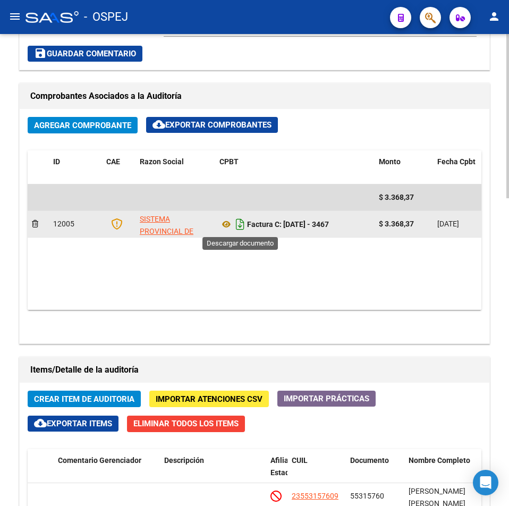
click at [240, 228] on icon "Descargar documento" at bounding box center [240, 224] width 14 height 17
click at [299, 267] on datatable-body "$ 3.368,37 12005 SISTEMA PROVINCIAL DE SALUD Factura C: [DATE] - 3467 $ 3.368,3…" at bounding box center [255, 247] width 454 height 125
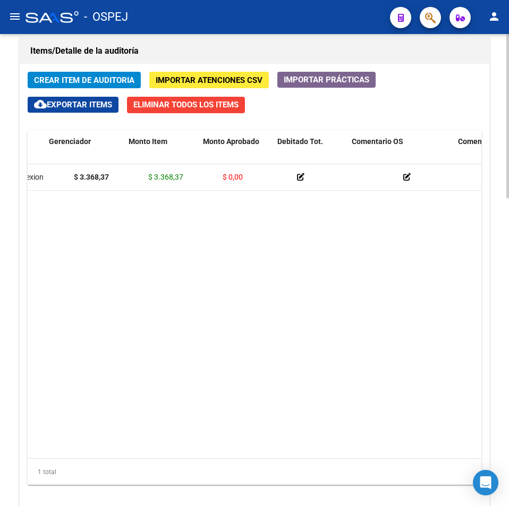
drag, startPoint x: 396, startPoint y: 254, endPoint x: 344, endPoint y: 265, distance: 53.2
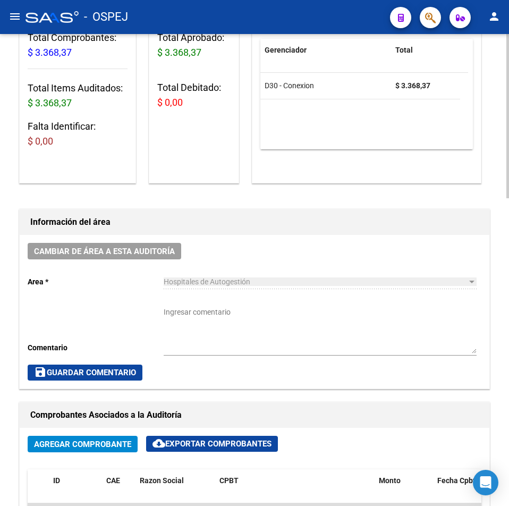
scroll to position [0, 0]
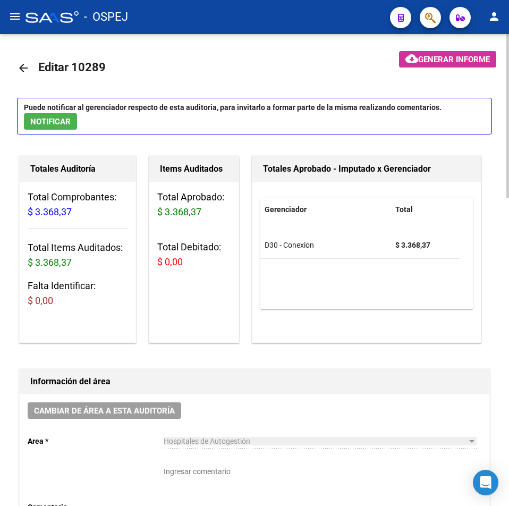
click at [23, 73] on mat-icon "arrow_back" at bounding box center [23, 68] width 13 height 13
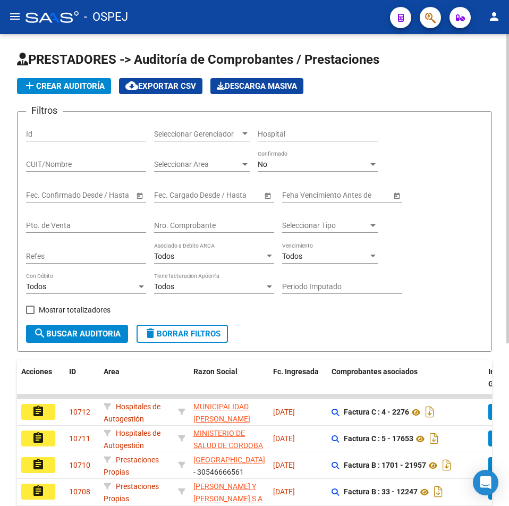
click at [214, 228] on input "Nro. Comprobante" at bounding box center [214, 225] width 120 height 9
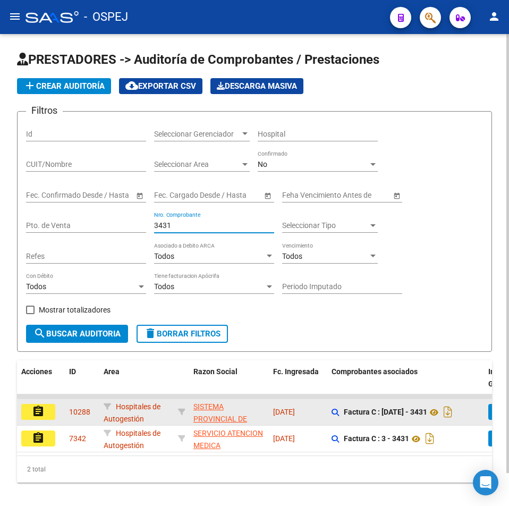
type input "3431"
click at [49, 415] on button "assignment" at bounding box center [38, 412] width 34 height 16
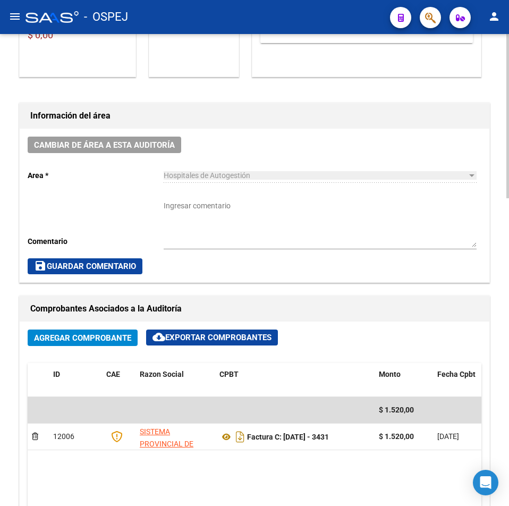
scroll to position [585, 0]
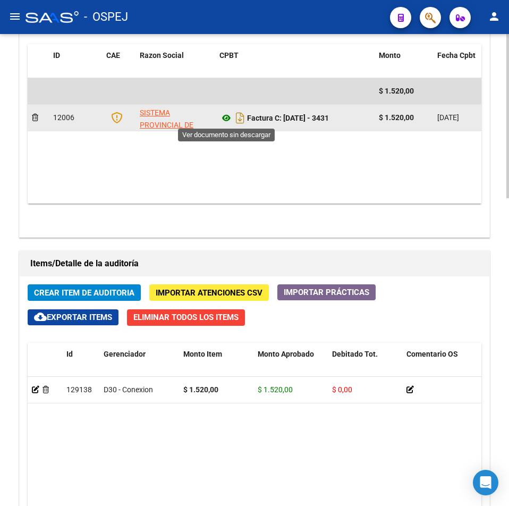
click at [225, 118] on icon at bounding box center [227, 118] width 14 height 13
click at [239, 119] on icon "Descargar documento" at bounding box center [240, 118] width 14 height 17
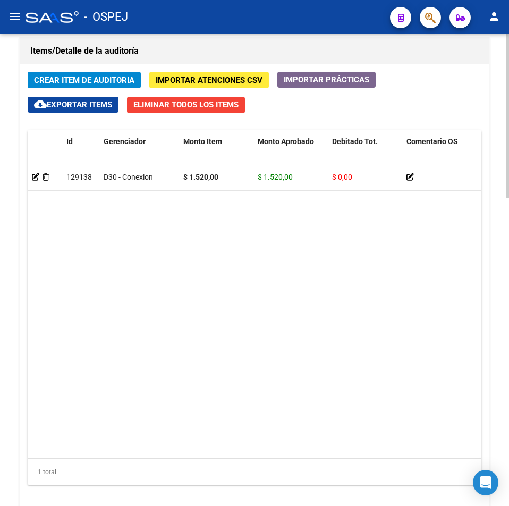
drag, startPoint x: 197, startPoint y: 253, endPoint x: 298, endPoint y: 248, distance: 101.7
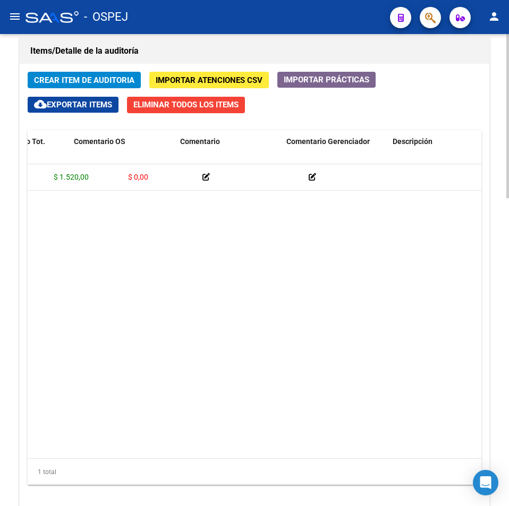
drag, startPoint x: 253, startPoint y: 231, endPoint x: 339, endPoint y: 236, distance: 86.3
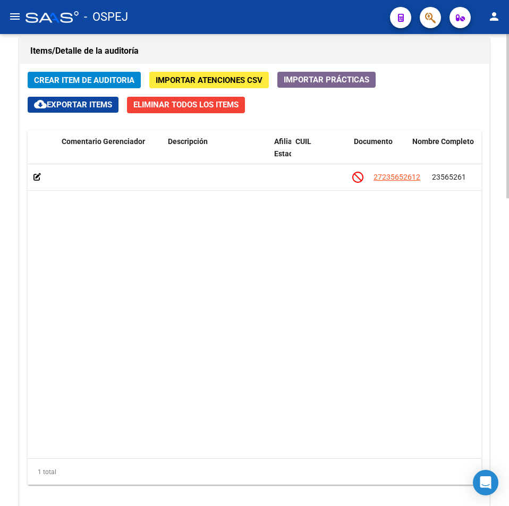
drag, startPoint x: 347, startPoint y: 195, endPoint x: 385, endPoint y: 194, distance: 38.8
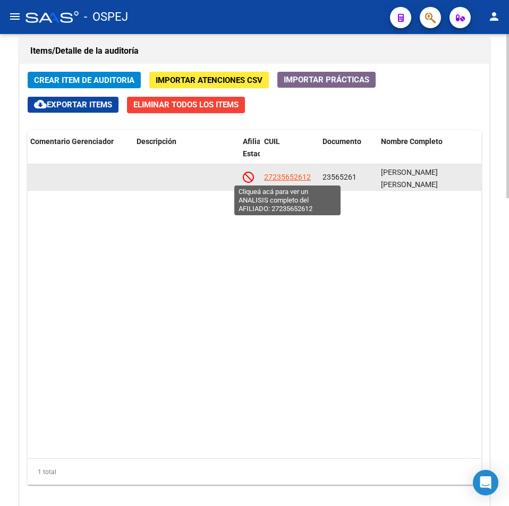
click at [269, 177] on span "27235652612" at bounding box center [287, 177] width 47 height 9
type textarea "27235652612"
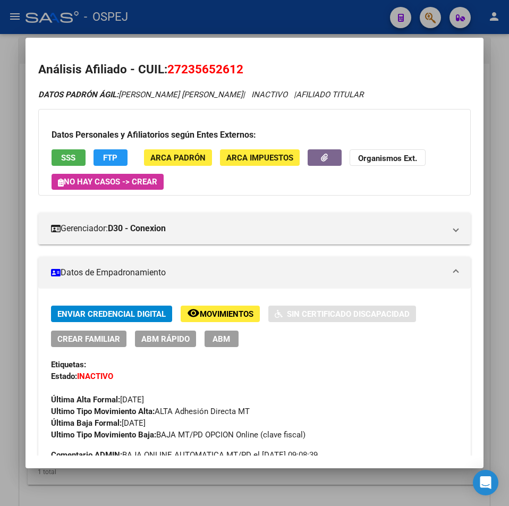
click at [79, 154] on button "SSS" at bounding box center [69, 157] width 34 height 16
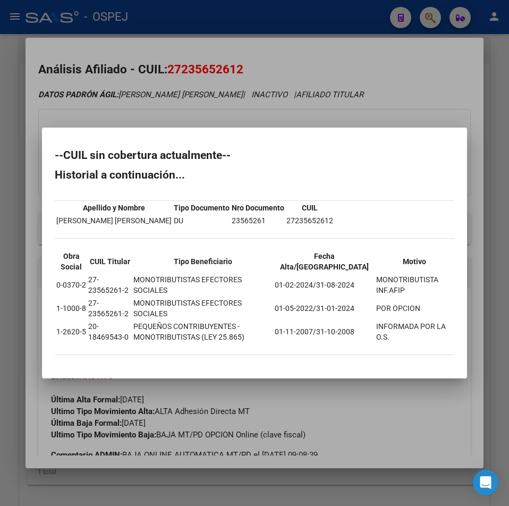
drag, startPoint x: 307, startPoint y: 110, endPoint x: 285, endPoint y: 47, distance: 65.9
click at [306, 100] on div at bounding box center [254, 253] width 509 height 506
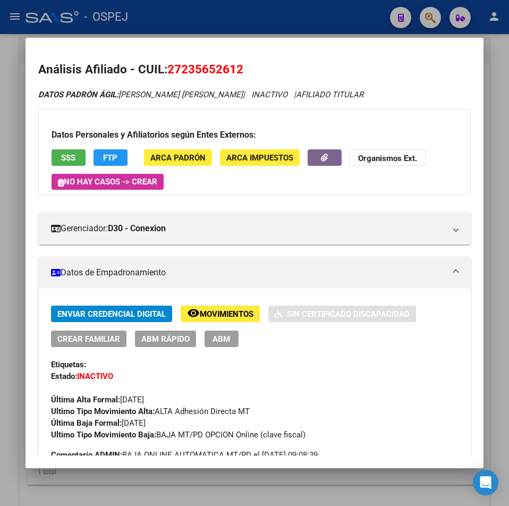
click at [287, 11] on div at bounding box center [254, 253] width 509 height 506
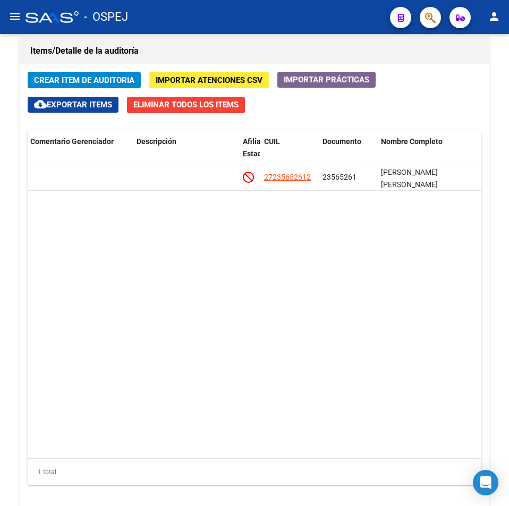
scroll to position [585, 0]
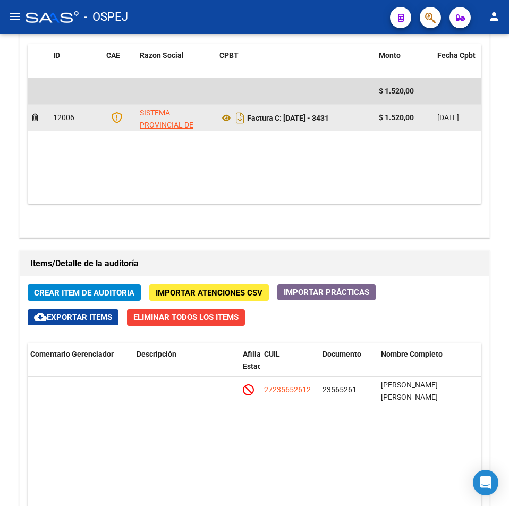
drag, startPoint x: 324, startPoint y: 123, endPoint x: 286, endPoint y: 127, distance: 38.4
click at [286, 127] on datatable-body-cell "Factura C: [DATE] - 3431" at bounding box center [295, 118] width 160 height 26
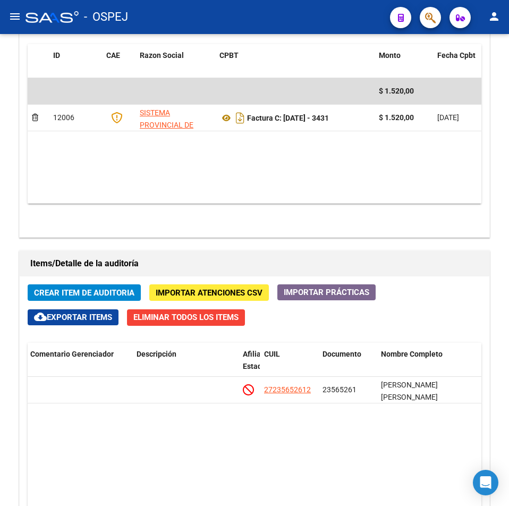
click at [372, 164] on datatable-body "$ 1.520,00 12006 SISTEMA PROVINCIAL DE SALUD Factura C: [DATE] - 3431 $ 1.520,0…" at bounding box center [255, 140] width 454 height 125
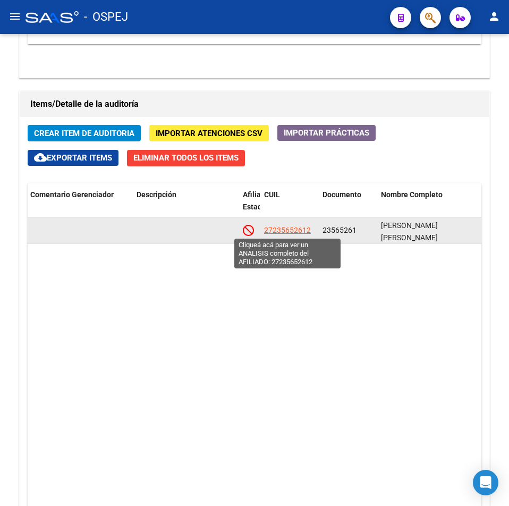
click at [290, 233] on span "27235652612" at bounding box center [287, 230] width 47 height 9
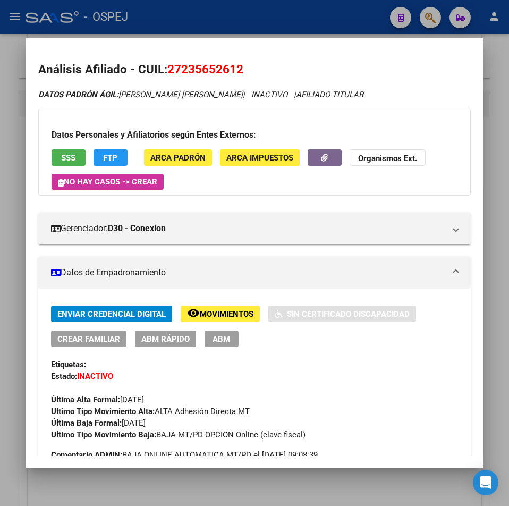
click at [217, 65] on span "27235652612" at bounding box center [205, 69] width 76 height 14
drag, startPoint x: 178, startPoint y: 32, endPoint x: 294, endPoint y: 167, distance: 178.0
click at [178, 32] on div at bounding box center [254, 253] width 509 height 506
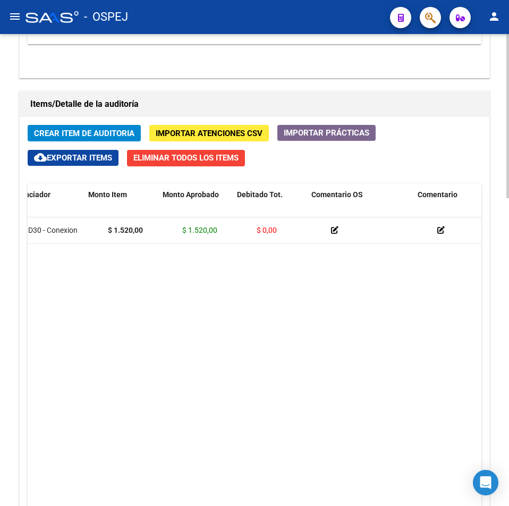
drag, startPoint x: 329, startPoint y: 251, endPoint x: 270, endPoint y: 248, distance: 59.1
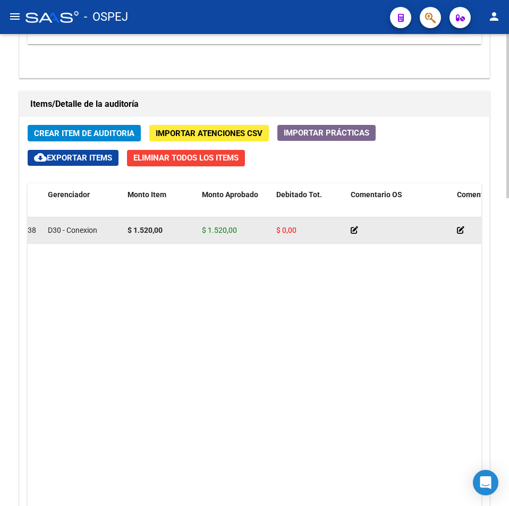
drag, startPoint x: 213, startPoint y: 234, endPoint x: 207, endPoint y: 234, distance: 5.8
click at [207, 234] on div "$ 1.520,00" at bounding box center [235, 230] width 66 height 12
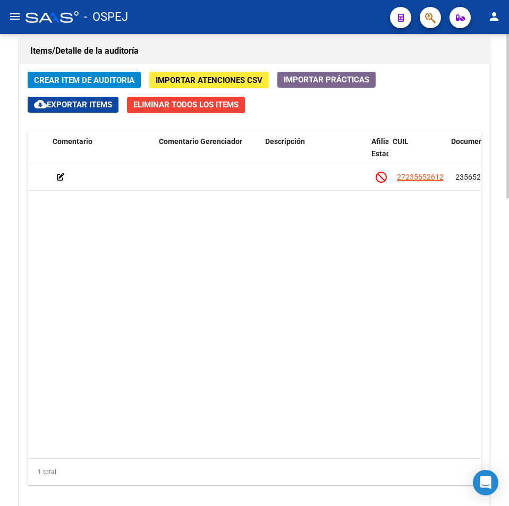
scroll to position [0, 0]
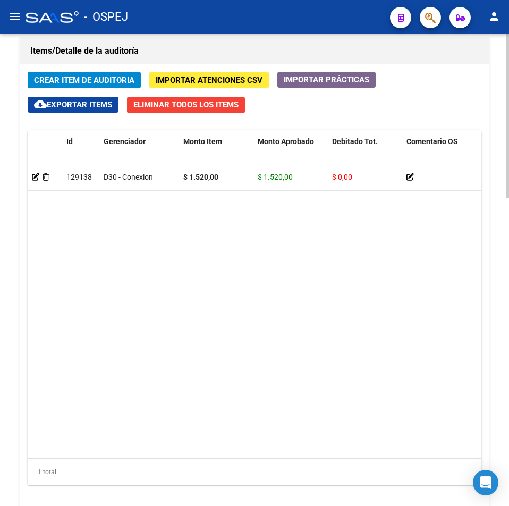
drag, startPoint x: 231, startPoint y: 273, endPoint x: 1, endPoint y: 255, distance: 230.5
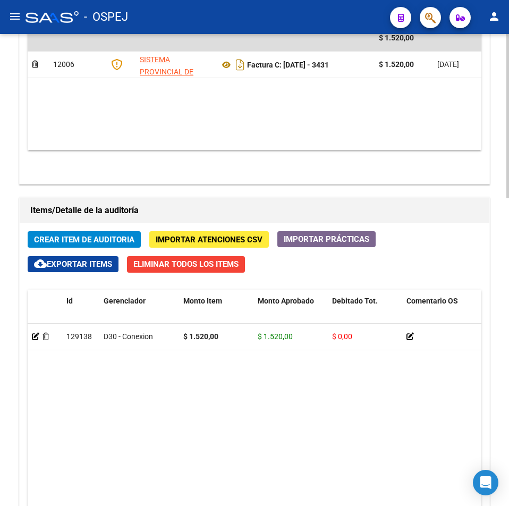
scroll to position [691, 0]
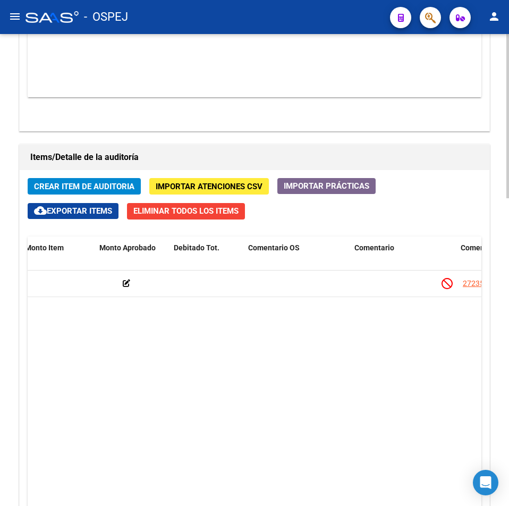
drag, startPoint x: 243, startPoint y: 313, endPoint x: 301, endPoint y: 307, distance: 58.8
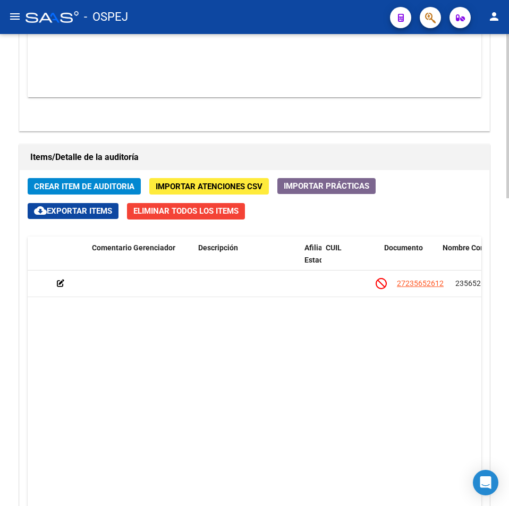
scroll to position [0, 709]
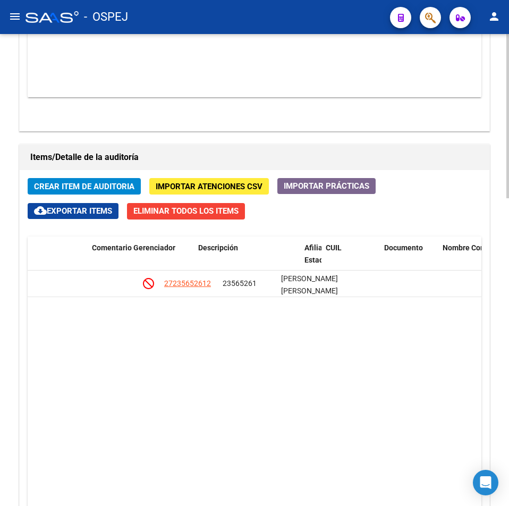
drag, startPoint x: 301, startPoint y: 307, endPoint x: 375, endPoint y: 311, distance: 73.5
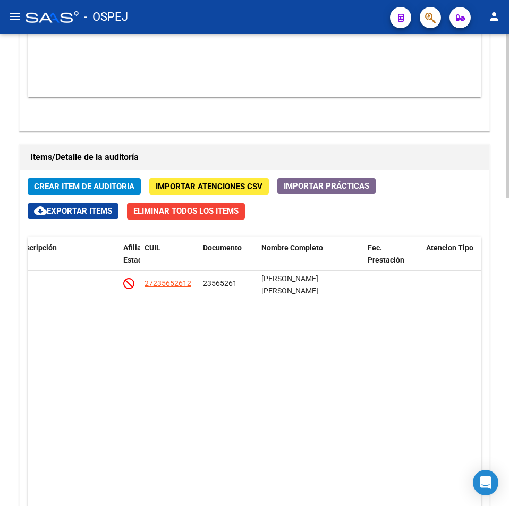
scroll to position [851, 0]
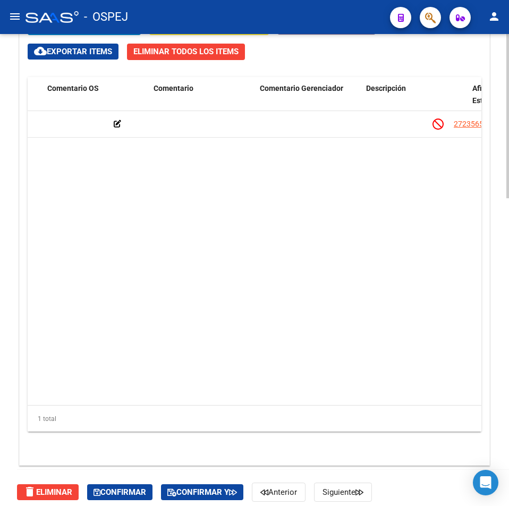
drag, startPoint x: 244, startPoint y: 206, endPoint x: 167, endPoint y: 194, distance: 77.5
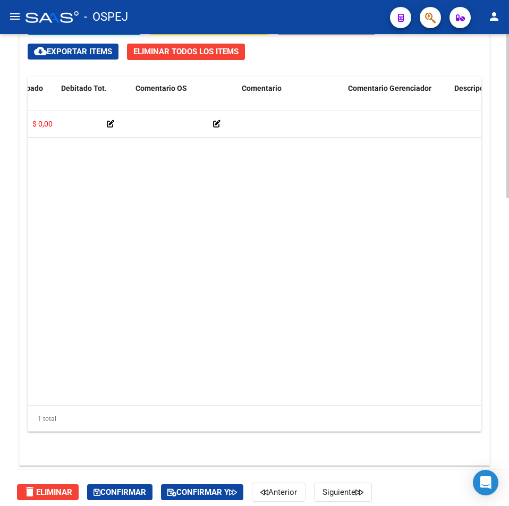
scroll to position [0, 68]
drag, startPoint x: 172, startPoint y: 200, endPoint x: 165, endPoint y: 201, distance: 6.5
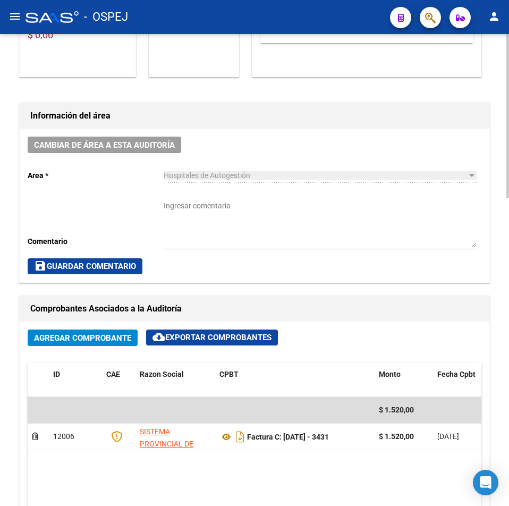
scroll to position [0, 0]
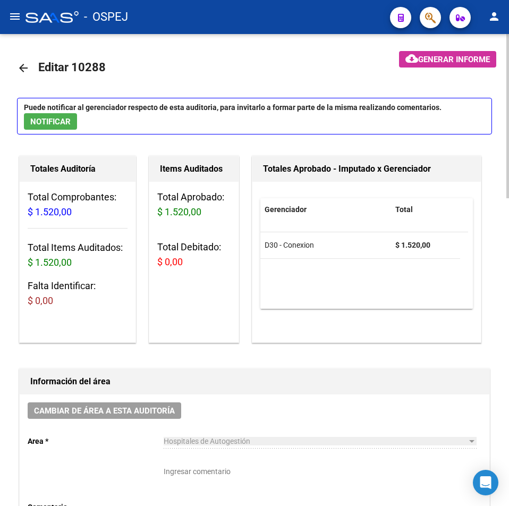
click at [30, 73] on link "arrow_back" at bounding box center [27, 67] width 21 height 25
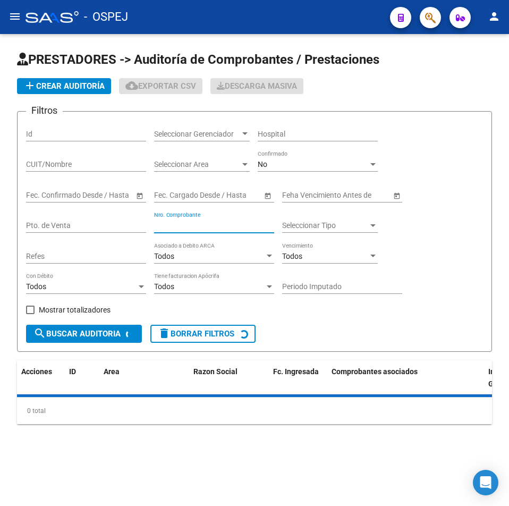
click at [223, 223] on input "Nro. Comprobante" at bounding box center [214, 225] width 120 height 9
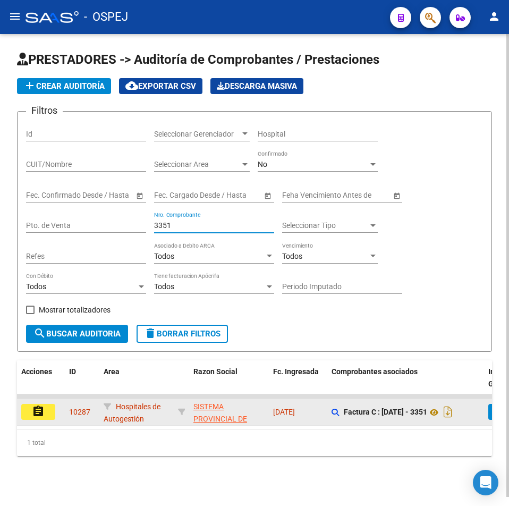
type input "3351"
click at [31, 408] on button "assignment" at bounding box center [38, 412] width 34 height 16
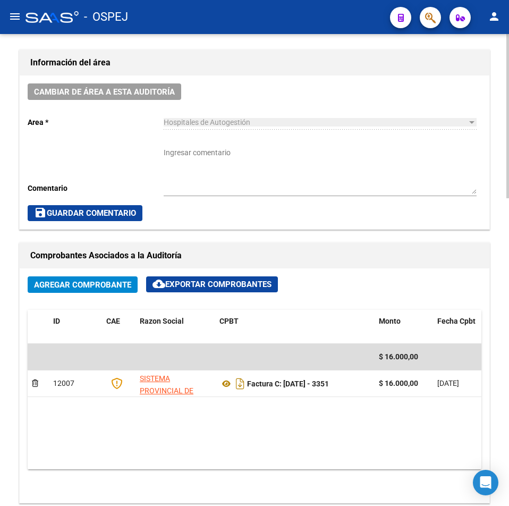
scroll to position [585, 0]
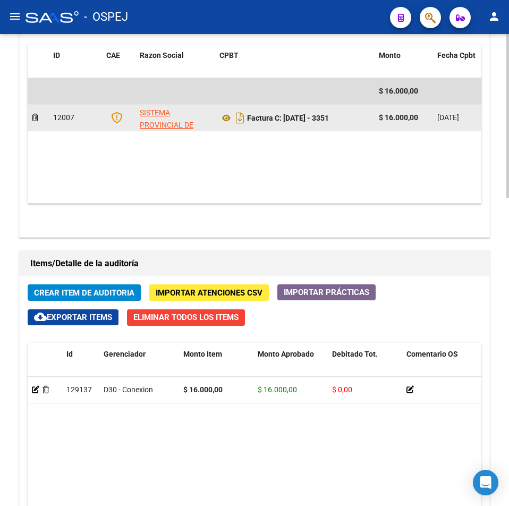
drag, startPoint x: 303, startPoint y: 129, endPoint x: 285, endPoint y: 127, distance: 18.2
click at [285, 127] on datatable-body-cell "Factura C: [DATE] - 3351" at bounding box center [295, 118] width 160 height 26
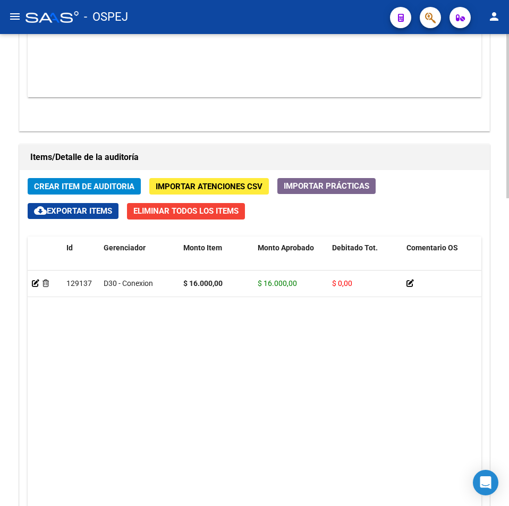
scroll to position [744, 0]
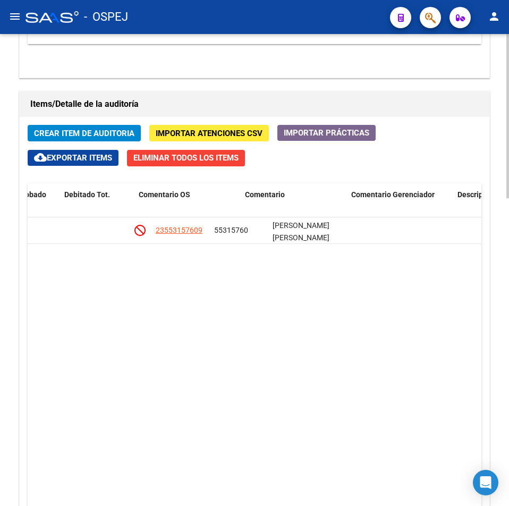
drag, startPoint x: 174, startPoint y: 258, endPoint x: 229, endPoint y: 252, distance: 55.1
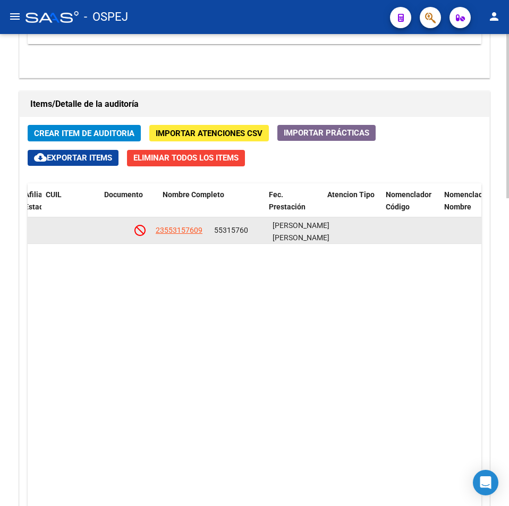
scroll to position [0, 808]
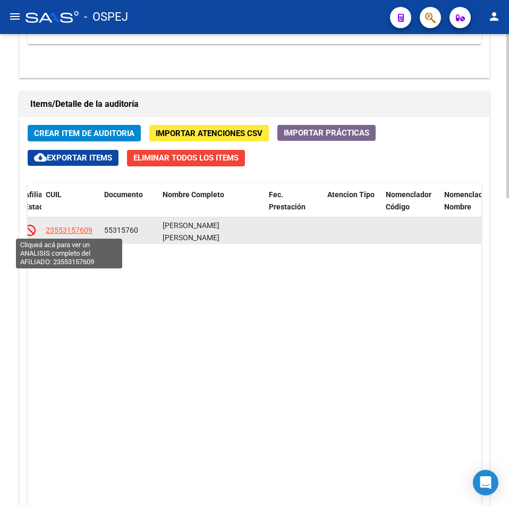
click at [46, 228] on span "23553157609" at bounding box center [69, 230] width 47 height 9
type textarea "23553157609"
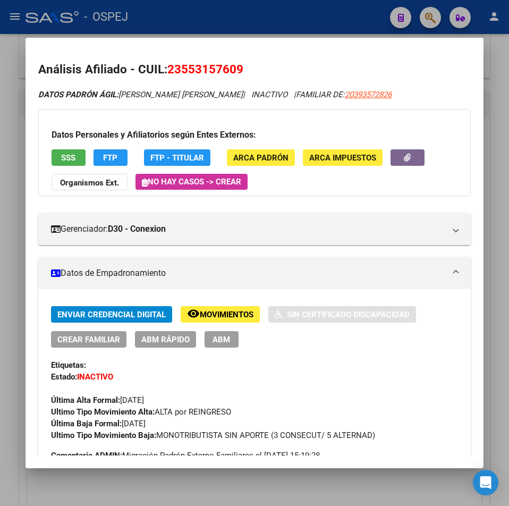
click at [73, 155] on span "SSS" at bounding box center [68, 158] width 14 height 10
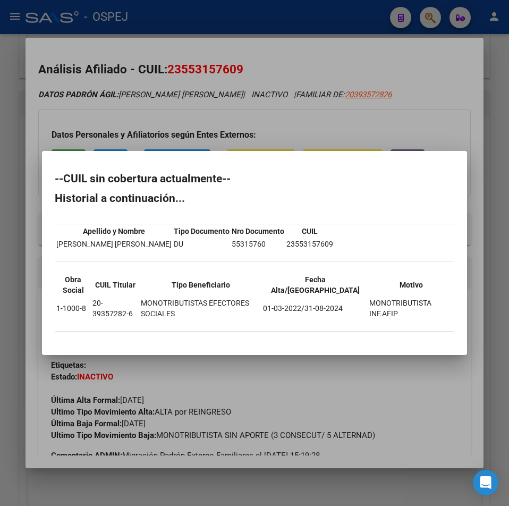
drag, startPoint x: 265, startPoint y: 89, endPoint x: 265, endPoint y: 83, distance: 5.3
click at [265, 88] on div at bounding box center [254, 253] width 509 height 506
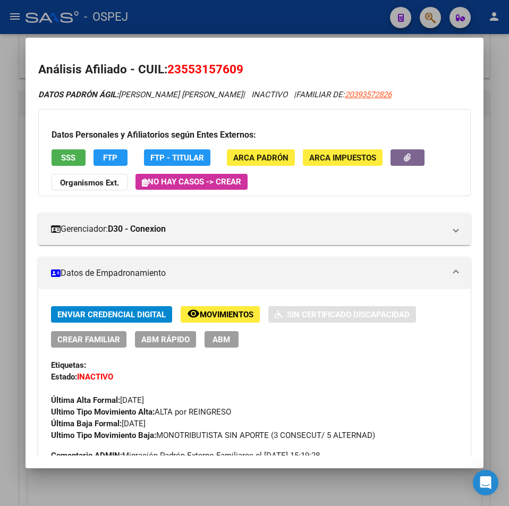
click at [276, 15] on div at bounding box center [254, 253] width 509 height 506
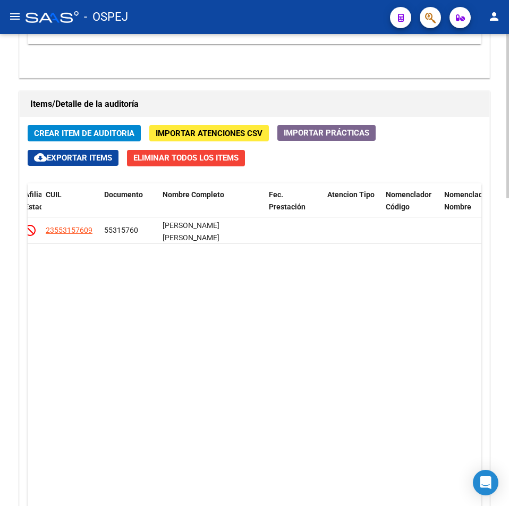
scroll to position [479, 0]
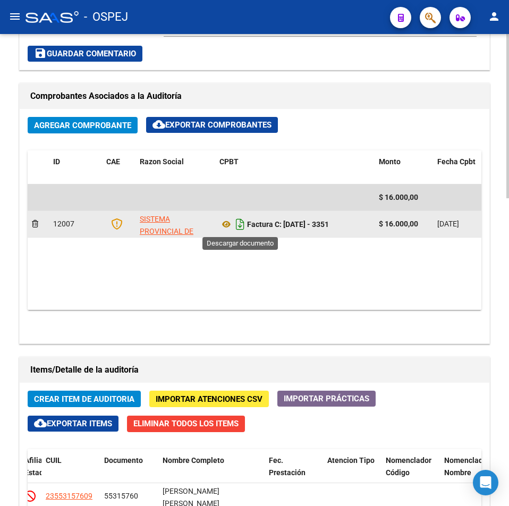
click at [240, 225] on icon "Descargar documento" at bounding box center [240, 224] width 14 height 17
click at [199, 279] on datatable-body "$ 16.000,00 12007 SISTEMA PROVINCIAL DE SALUD Factura C: [DATE] - 3351 $ 16.000…" at bounding box center [255, 247] width 454 height 125
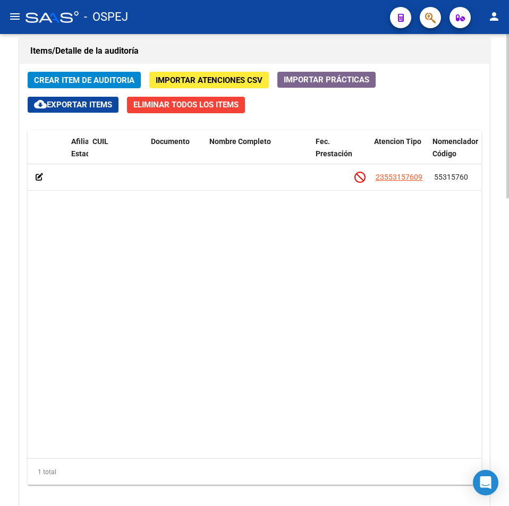
drag, startPoint x: 223, startPoint y: 217, endPoint x: 185, endPoint y: 217, distance: 37.8
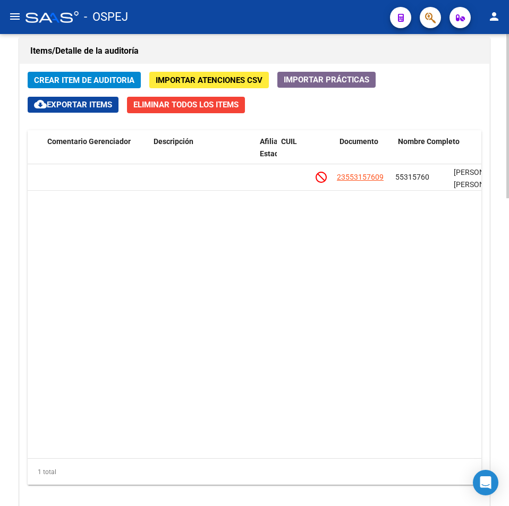
drag, startPoint x: 292, startPoint y: 240, endPoint x: 340, endPoint y: 232, distance: 48.5
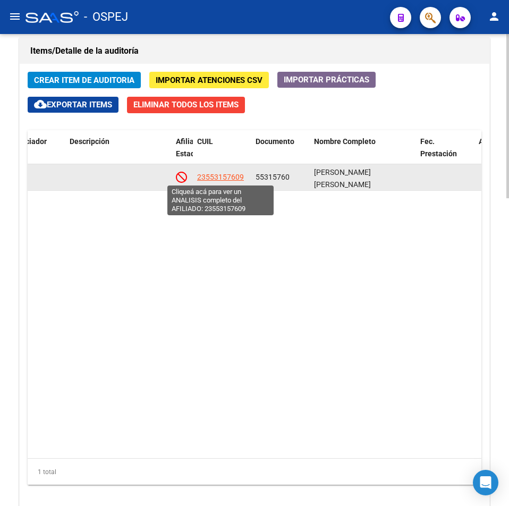
click at [224, 178] on span "23553157609" at bounding box center [220, 177] width 47 height 9
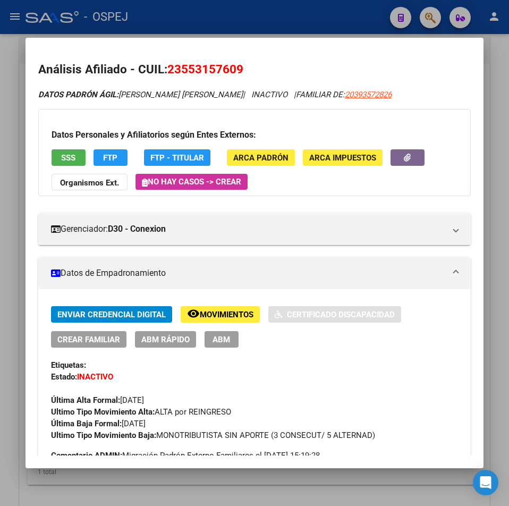
click at [62, 159] on span "SSS" at bounding box center [68, 158] width 14 height 10
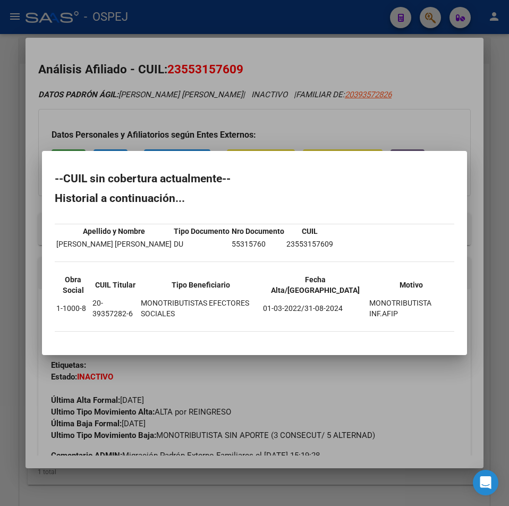
drag, startPoint x: 418, startPoint y: 407, endPoint x: 333, endPoint y: 276, distance: 156.2
click at [418, 403] on div at bounding box center [254, 253] width 509 height 506
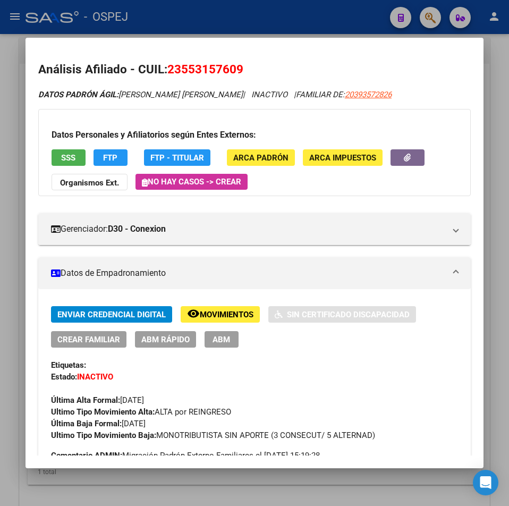
click at [234, 65] on span "23553157609" at bounding box center [205, 69] width 76 height 14
click at [266, 30] on div at bounding box center [254, 253] width 509 height 506
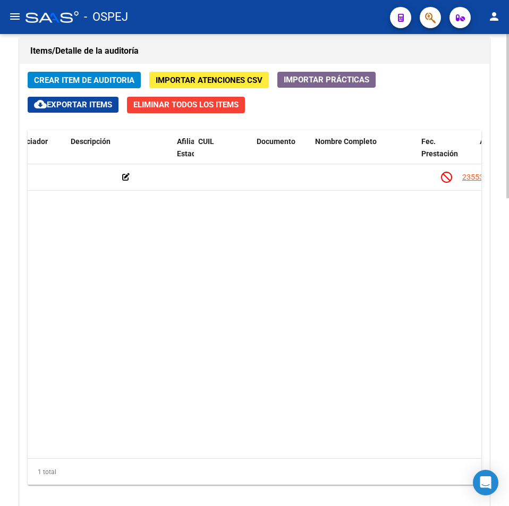
drag, startPoint x: 279, startPoint y: 249, endPoint x: 219, endPoint y: 248, distance: 59.6
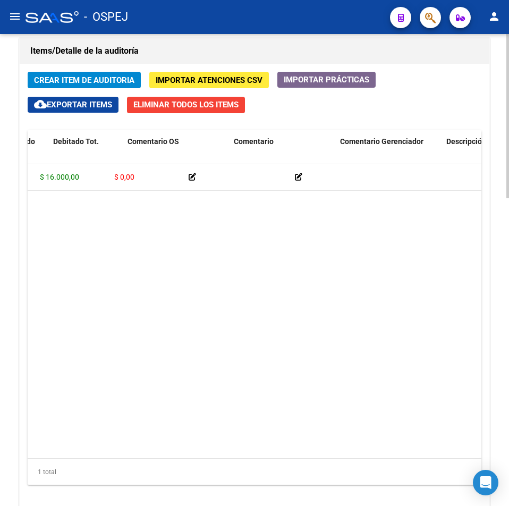
drag, startPoint x: 179, startPoint y: 222, endPoint x: 164, endPoint y: 221, distance: 15.4
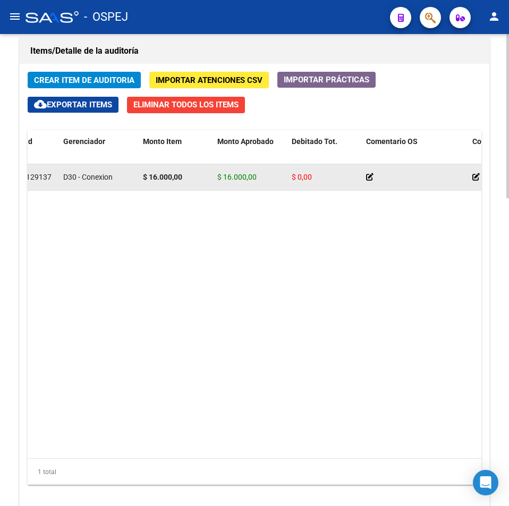
drag, startPoint x: 223, startPoint y: 179, endPoint x: 262, endPoint y: 178, distance: 39.4
click at [262, 178] on div "$ 16.000,00" at bounding box center [250, 177] width 66 height 12
